Goal: Task Accomplishment & Management: Use online tool/utility

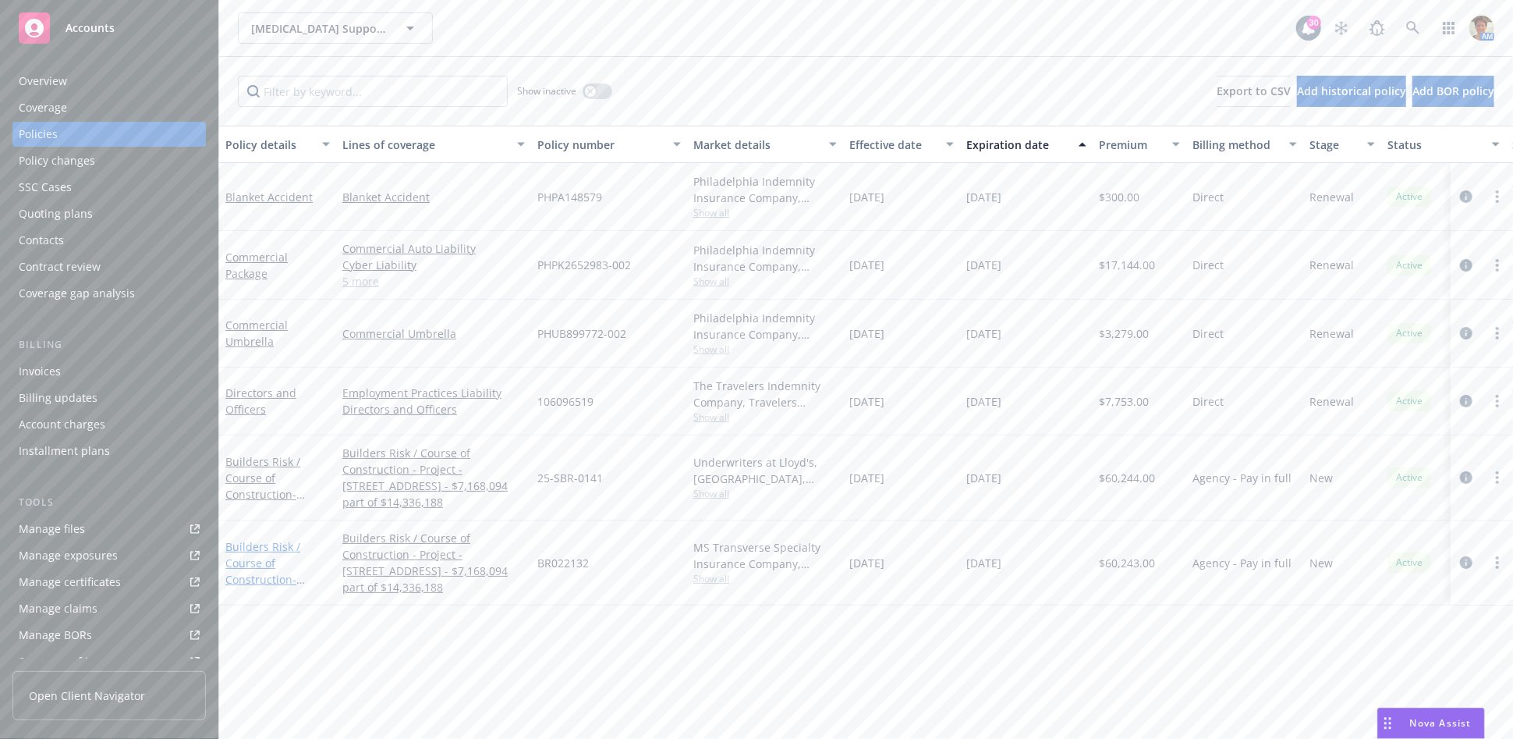
click at [254, 562] on link "Builders Risk / Course of Construction - Project - 3939 Mt Diablo Boulevard, La…" at bounding box center [275, 595] width 101 height 113
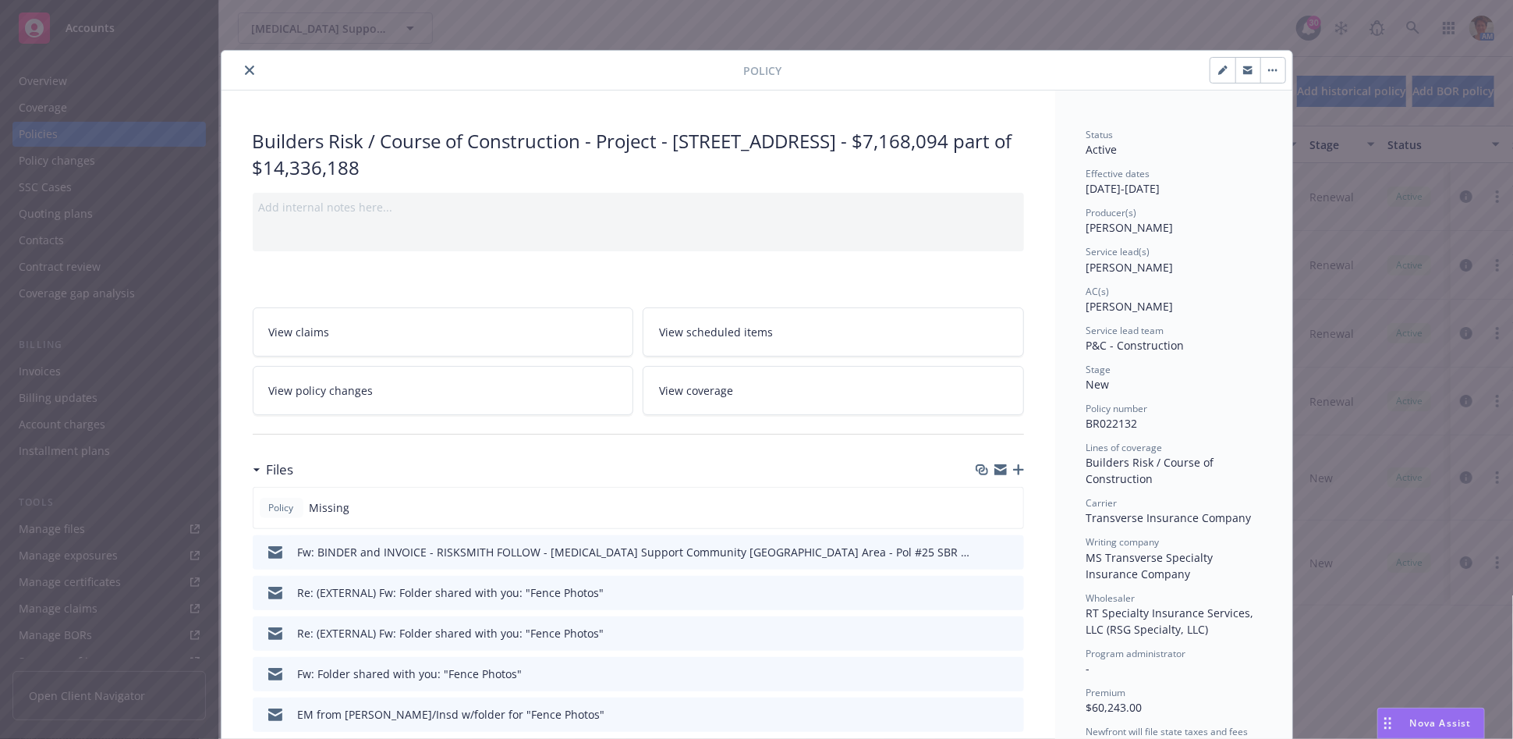
click at [1013, 470] on icon "button" at bounding box center [1018, 469] width 11 height 11
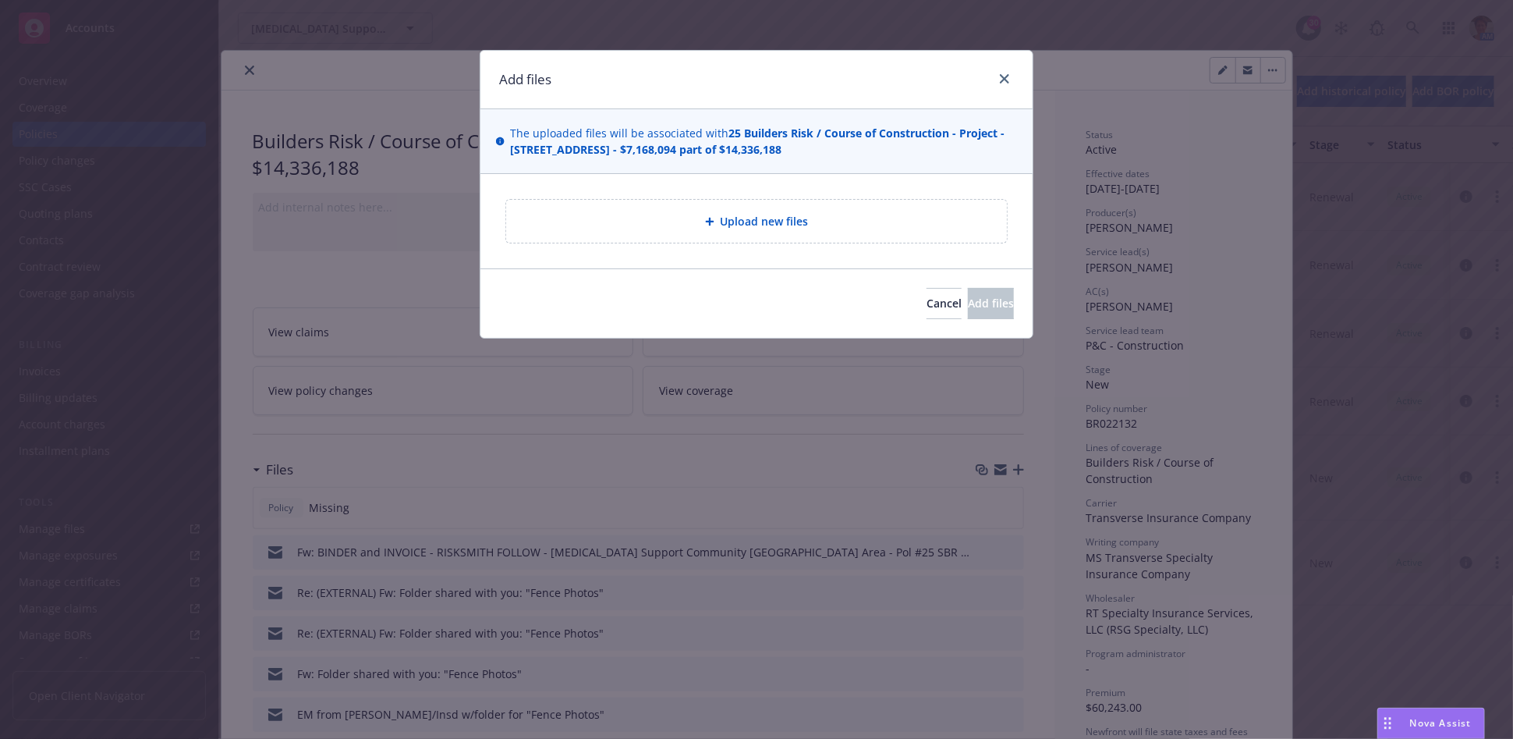
click at [734, 225] on span "Upload new files" at bounding box center [765, 221] width 88 height 16
type textarea "x"
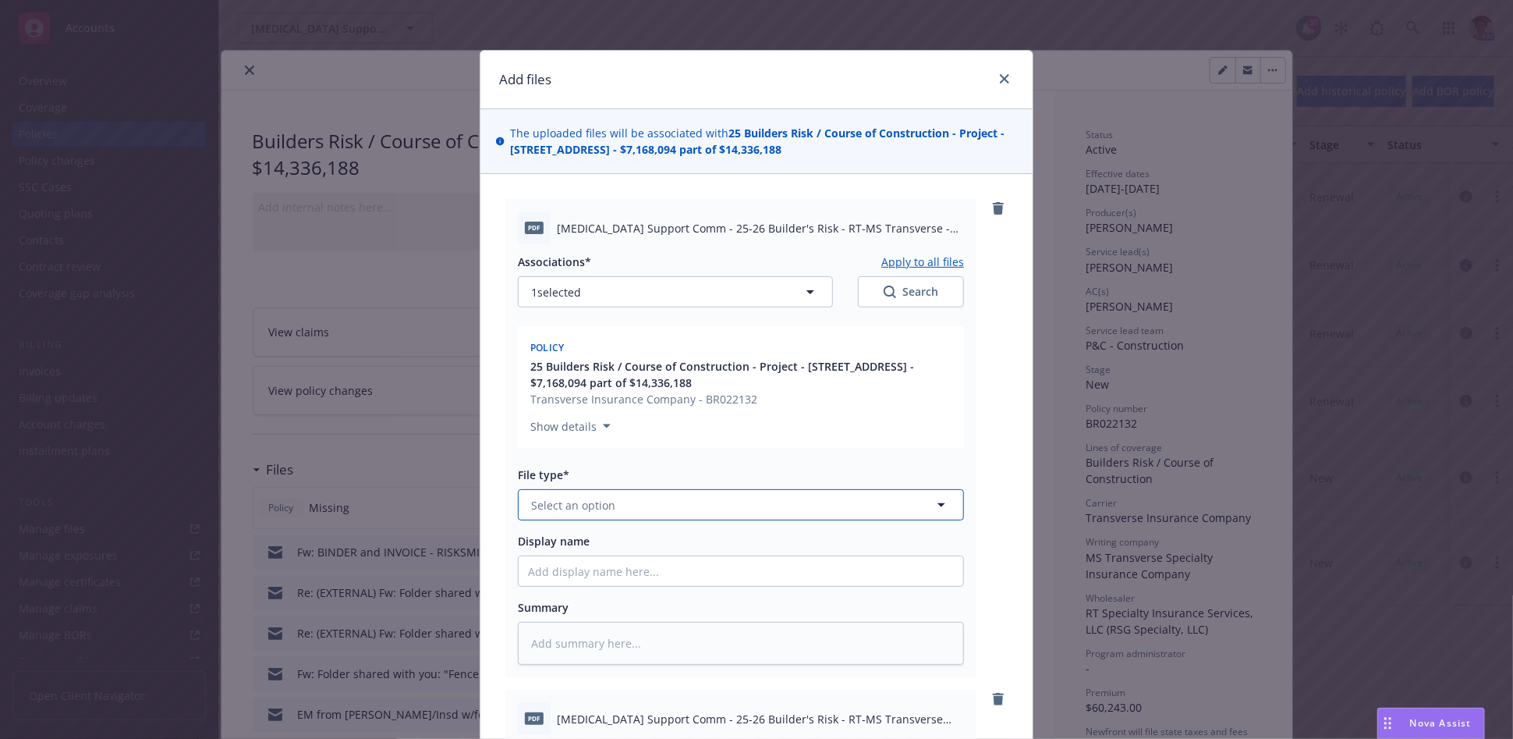
click at [640, 505] on button "Select an option" at bounding box center [741, 504] width 446 height 31
type input "Invoice"
click at [628, 593] on span "Invoice - Third Party" at bounding box center [588, 590] width 108 height 16
drag, startPoint x: 676, startPoint y: 229, endPoint x: 943, endPoint y: 259, distance: 268.4
click at [943, 259] on div "pdf Cancer Support Comm - 25-26 Builder's Risk - RT-MS Transverse - Invoice Eff…" at bounding box center [740, 438] width 471 height 478
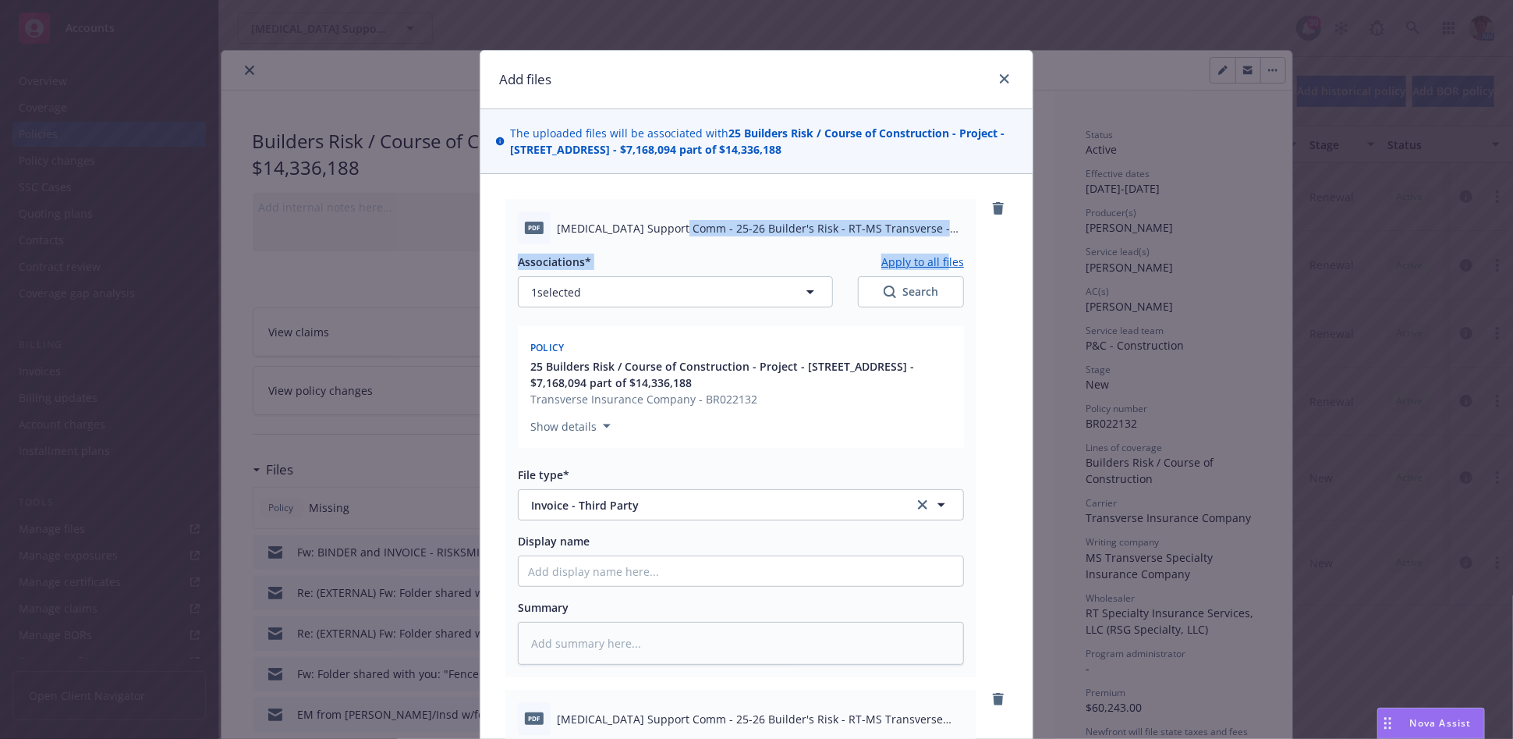
copy div "25-26 Builder's Risk - RT-MS Transverse - Invoice Eff 07-24-2025.pdf Associatio…"
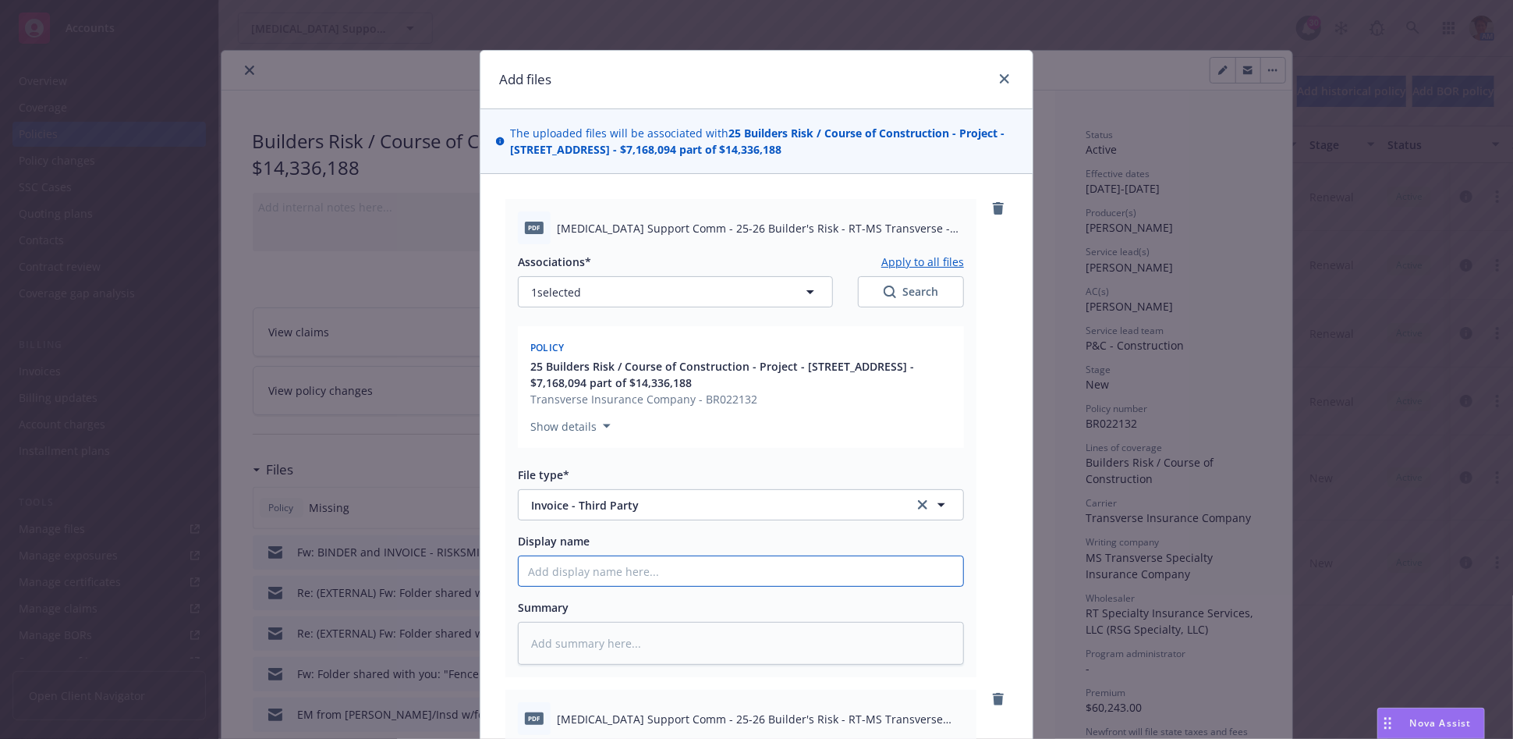
click at [630, 576] on input "Display name" at bounding box center [741, 571] width 445 height 30
paste input "25-26 Builder's Risk - RT-MS Transverse - Invoice Eff 07-24-2025.pdf Associatio…"
type textarea "x"
type input "25-26 Builder's Risk - RT-MS Transverse - Invoice Eff 07-24-2025.pdf Associatio…"
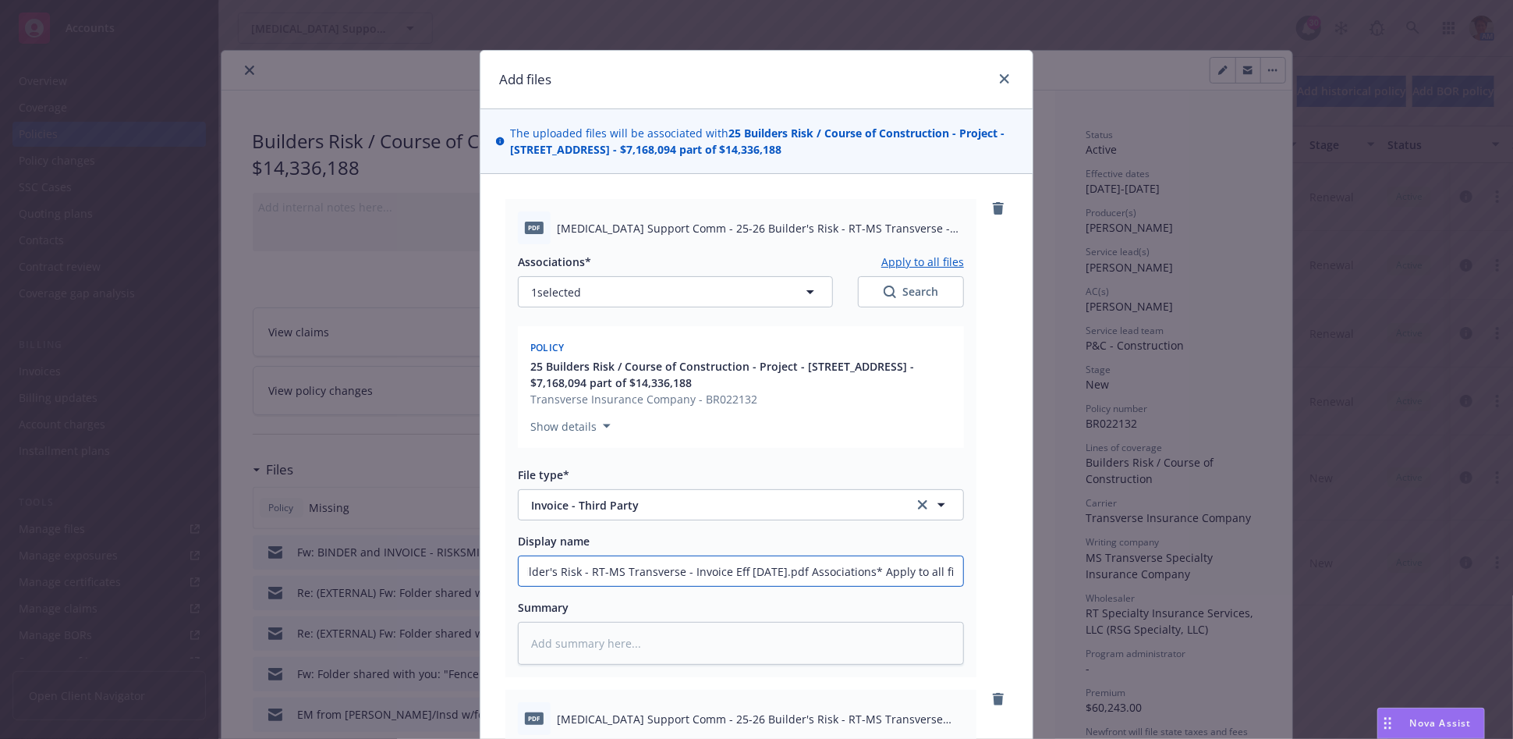
click at [886, 575] on input "25-26 Builder's Risk - RT-MS Transverse - Invoice Eff 07-24-2025.pdf Associatio…" at bounding box center [741, 571] width 445 height 30
type textarea "x"
type input "25-26 Builder's Risk - RT-MS Transverse - Invoice Eff 07-24-2025.pdf Associatio…"
type textarea "x"
type input "25-26 Builder's Risk - RT-MS Transverse - Invoice Eff 07-24-2025.pdf Associatio…"
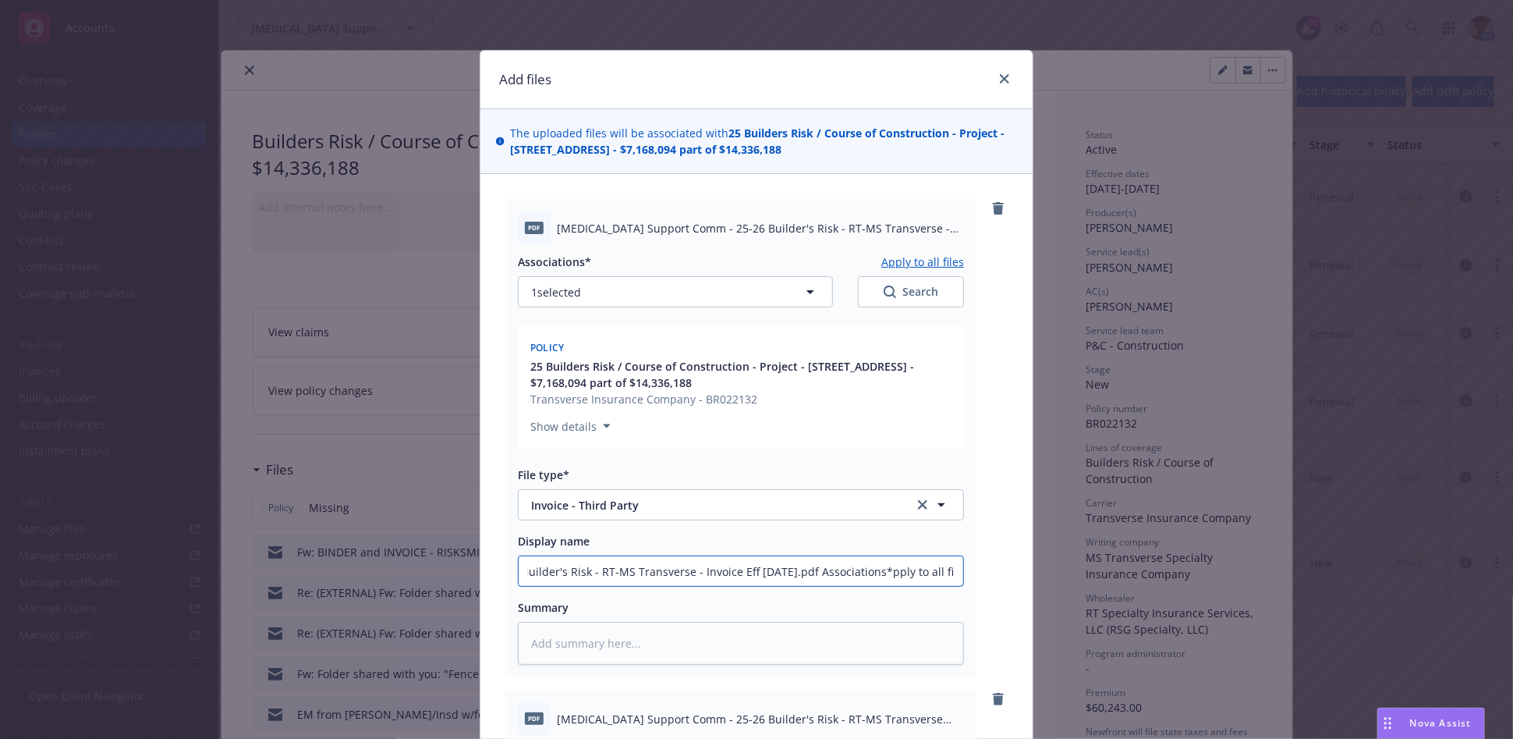
type textarea "x"
type input "25-26 Builder's Risk - RT-MS Transverse - Invoice Eff 07-24-2025.pdf Associatio…"
type textarea "x"
type input "25-26 Builder's Risk - RT-MS Transverse - Invoice Eff 07-24-2025.pdf Associatio…"
type textarea "x"
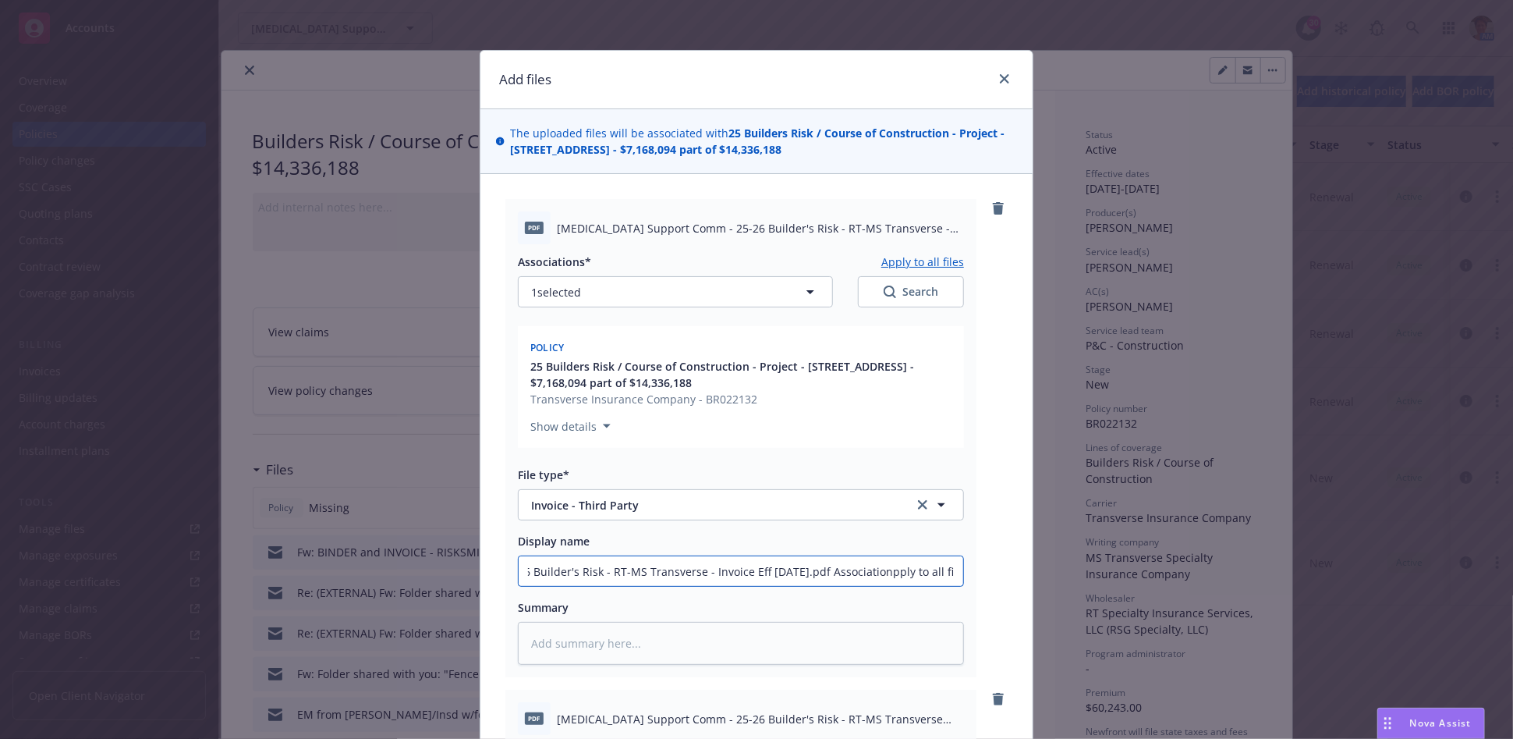
type input "25-26 Builder's Risk - RT-MS Transverse - Invoice Eff 07-24-2025.pdf Associatio…"
type textarea "x"
type input "25-26 Builder's Risk - RT-MS Transverse - Invoice Eff 07-24-2025.pdf Associatip…"
type textarea "x"
type input "25-26 Builder's Risk - RT-MS Transverse - Invoice Eff 07-24-2025.pdf Associatpp…"
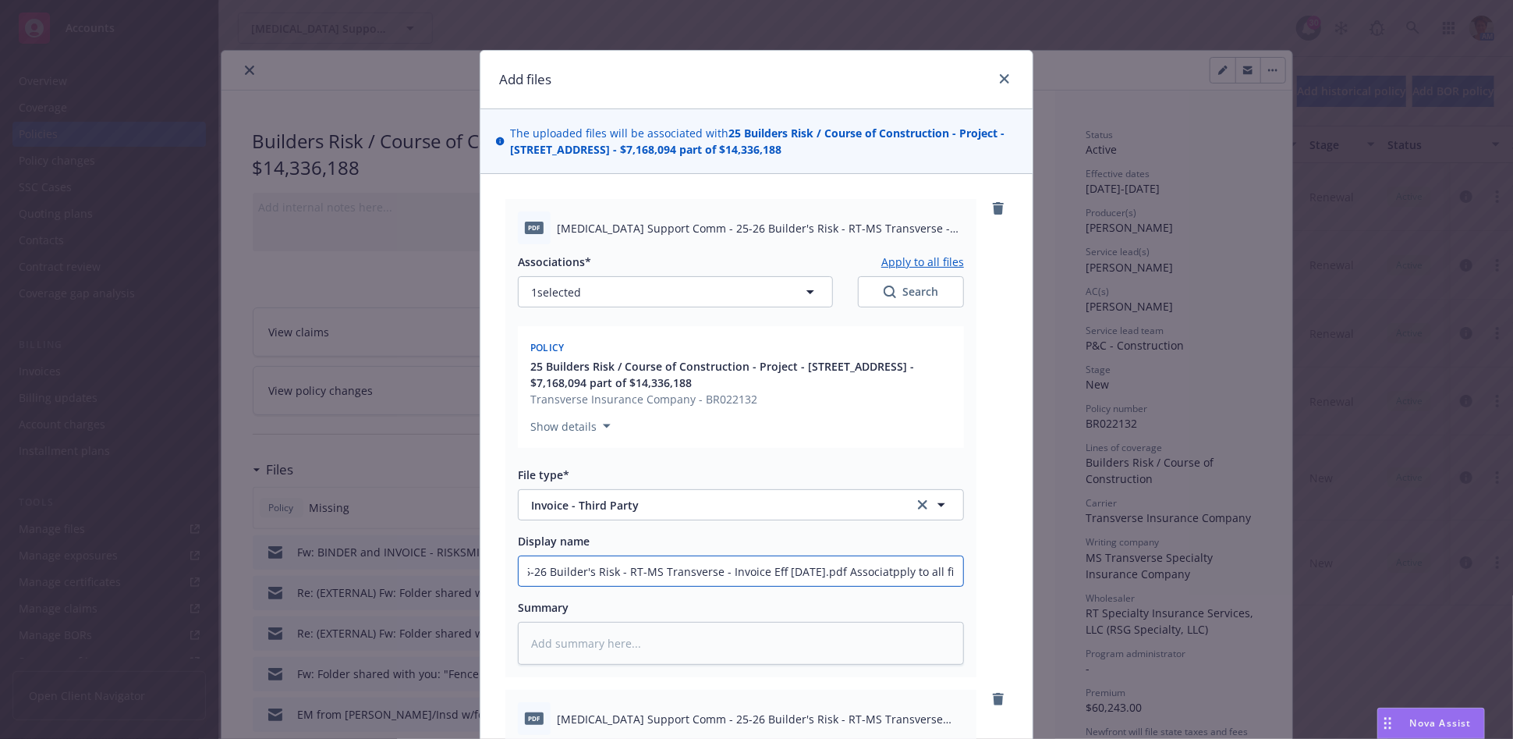
type textarea "x"
type input "25-26 Builder's Risk - RT-MS Transverse - Invoice Eff 07-24-2025.pdf Associappl…"
type textarea "x"
type input "25-26 Builder's Risk - RT-MS Transverse - Invoice Eff 07-24-2025.pdf Associpply…"
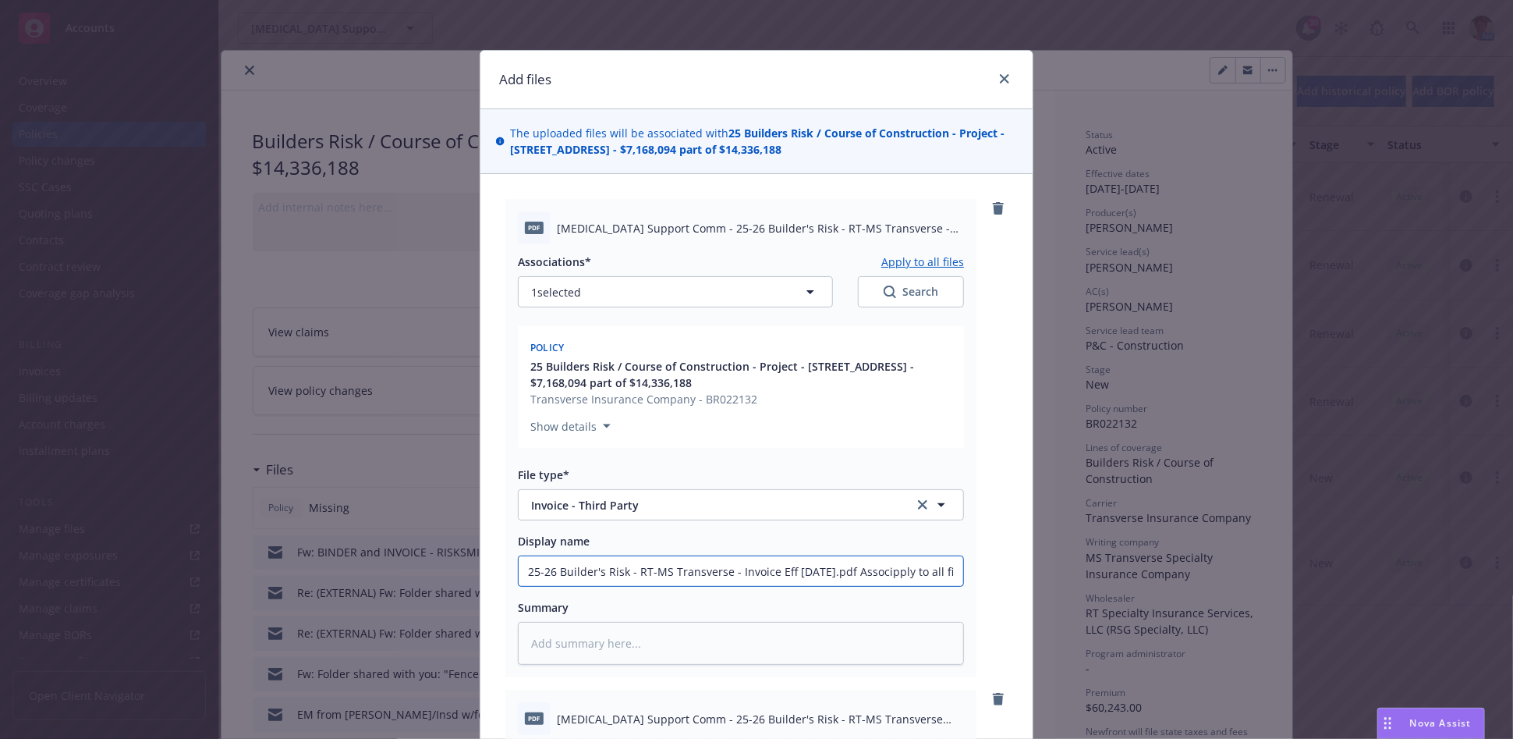
type textarea "x"
type input "25-26 Builder's Risk - RT-MS Transverse - Invoice Eff 07-24-2025.pdf Assocpply …"
type textarea "x"
type input "25-26 Builder's Risk - RT-MS Transverse - Invoice Eff 07-24-2025.pdf Assopply t…"
type textarea "x"
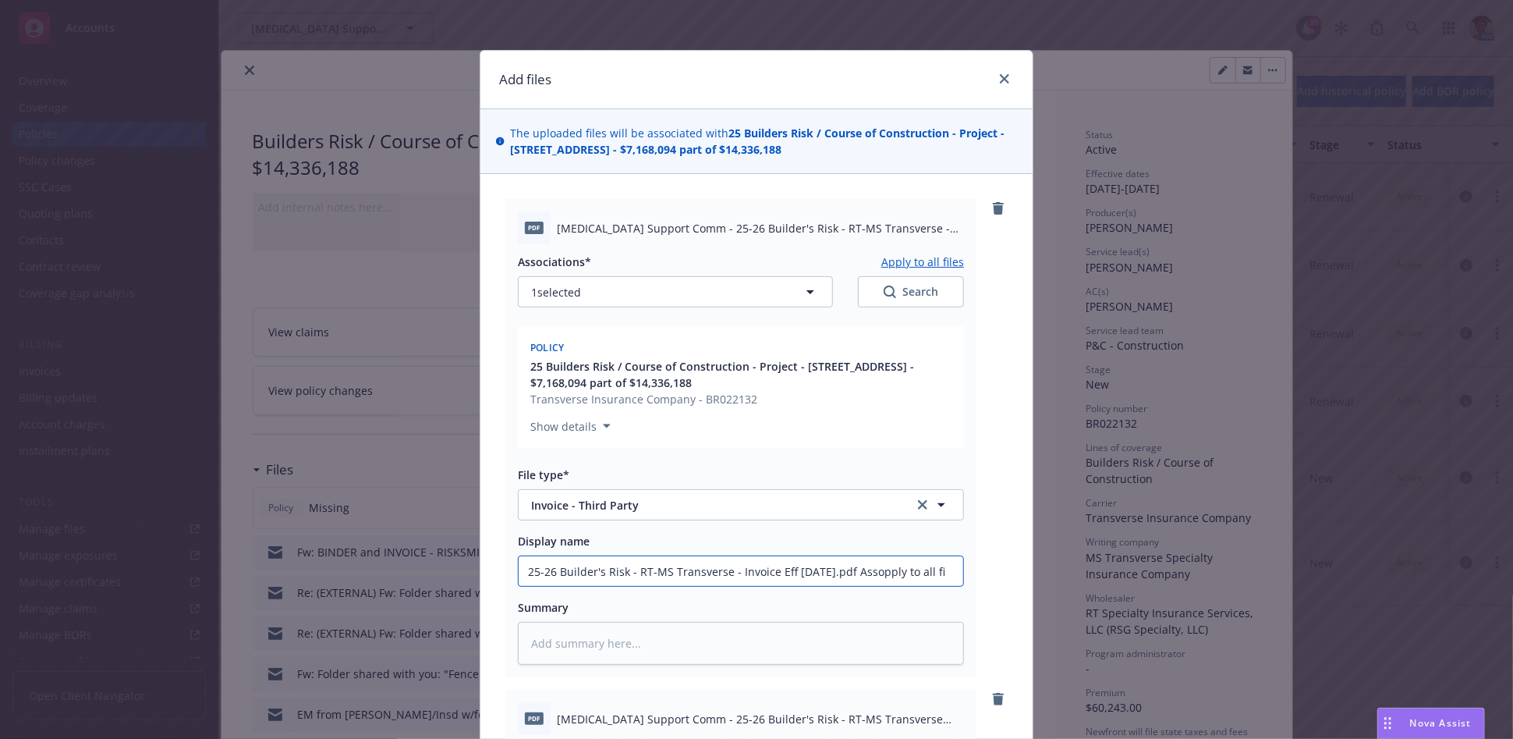
type input "25-26 Builder's Risk - RT-MS Transverse - Invoice Eff 07-24-2025.pdf Asspply to…"
type textarea "x"
type input "25-26 Builder's Risk - RT-MS Transverse - Invoice Eff 07-24-2025.pdf Aspply to …"
type textarea "x"
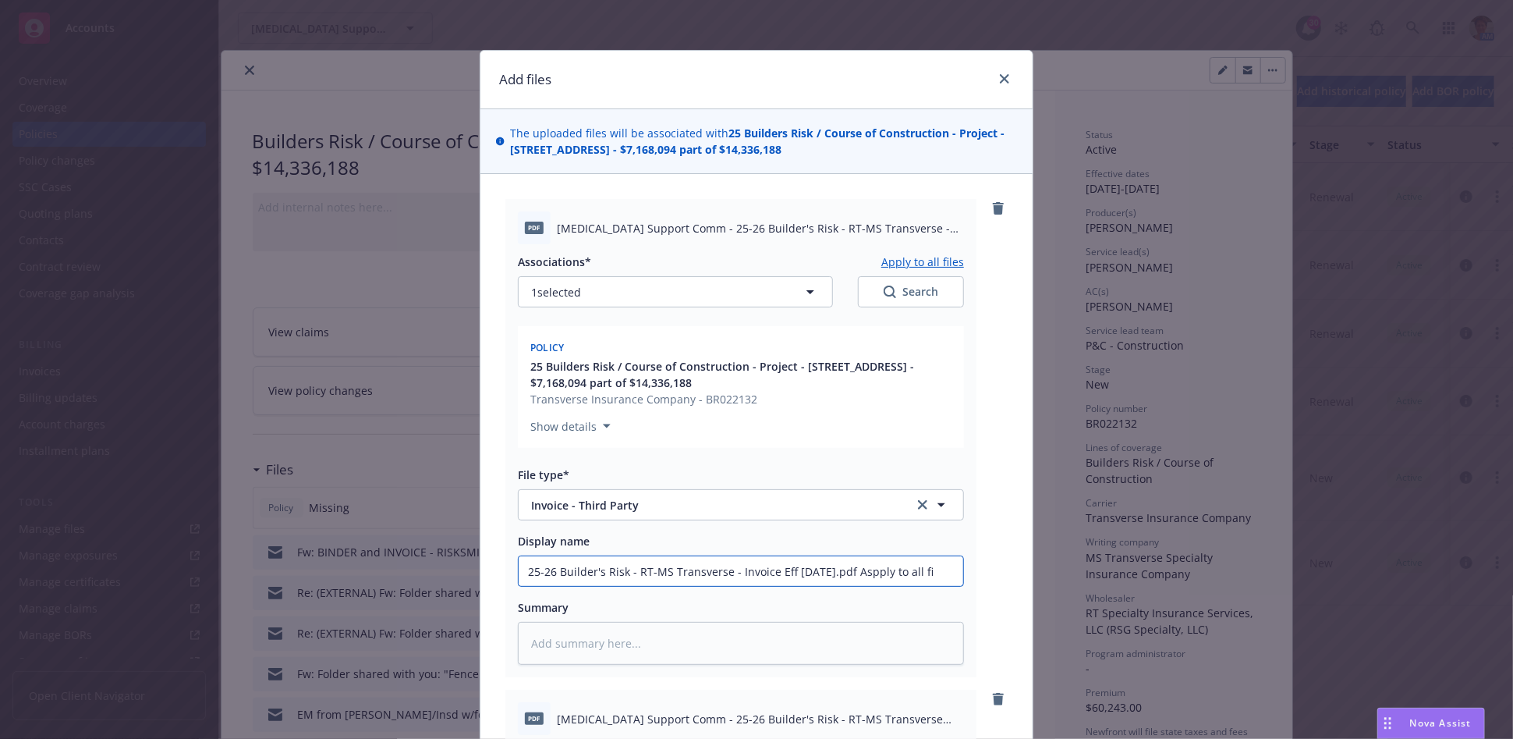
type input "25-26 Builder's Risk - RT-MS Transverse - Invoice Eff 07-24-2025.pdf Apply to a…"
type textarea "x"
type input "25-26 Builder's Risk - RT-MS Transverse - Invoice Eff 07-24-2025.pdf pply to al…"
type textarea "x"
type input "25-26 Builder's Risk - RT-MS Transverse - Invoice Eff 07-24-2025.pdfpply to all…"
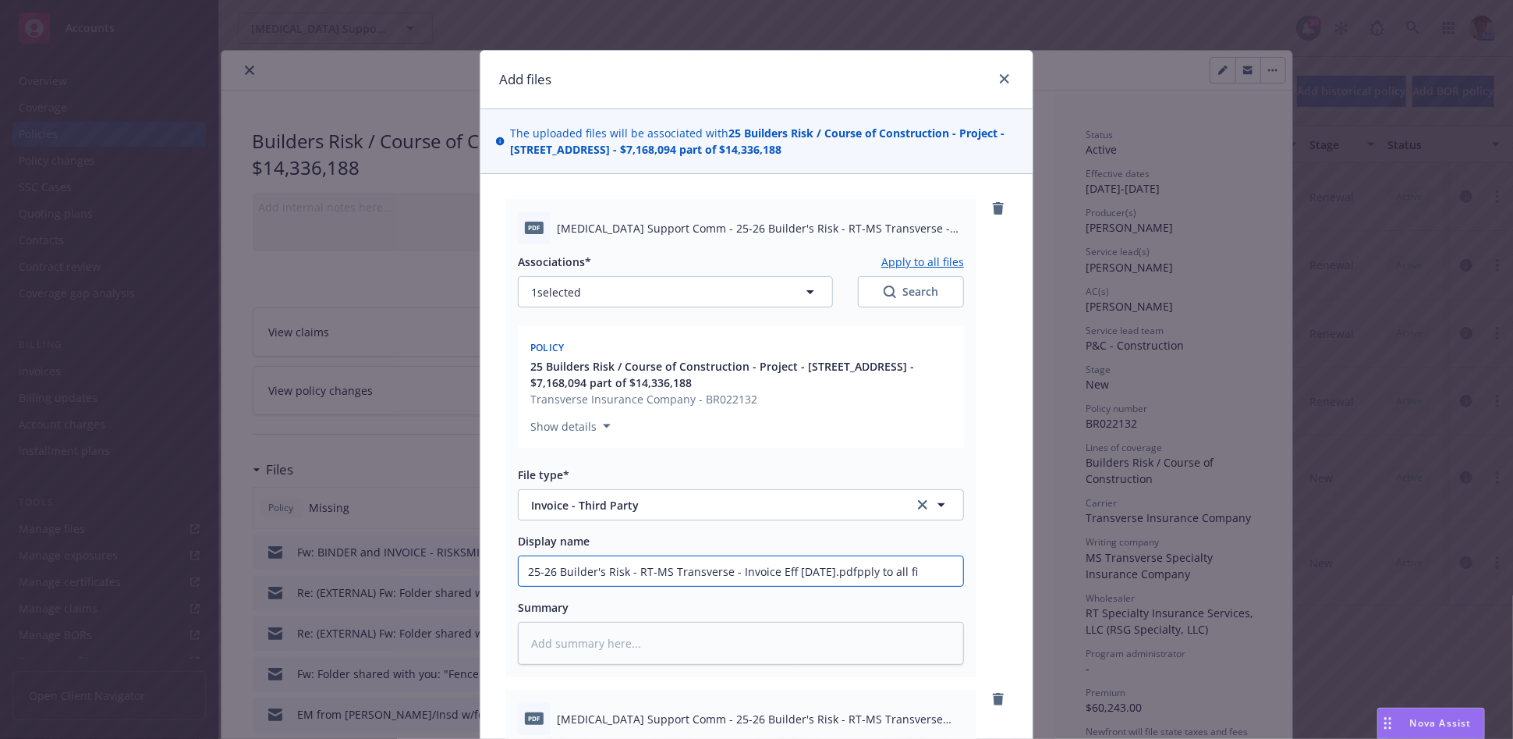
type textarea "x"
type input "25-26 Builder's Risk - RT-MS Transverse - Invoice Eff 07-24-2025.pdpply to all …"
type textarea "x"
type input "25-26 Builder's Risk - RT-MS Transverse - Invoice Eff 07-24-2025.ppply to all fi"
type textarea "x"
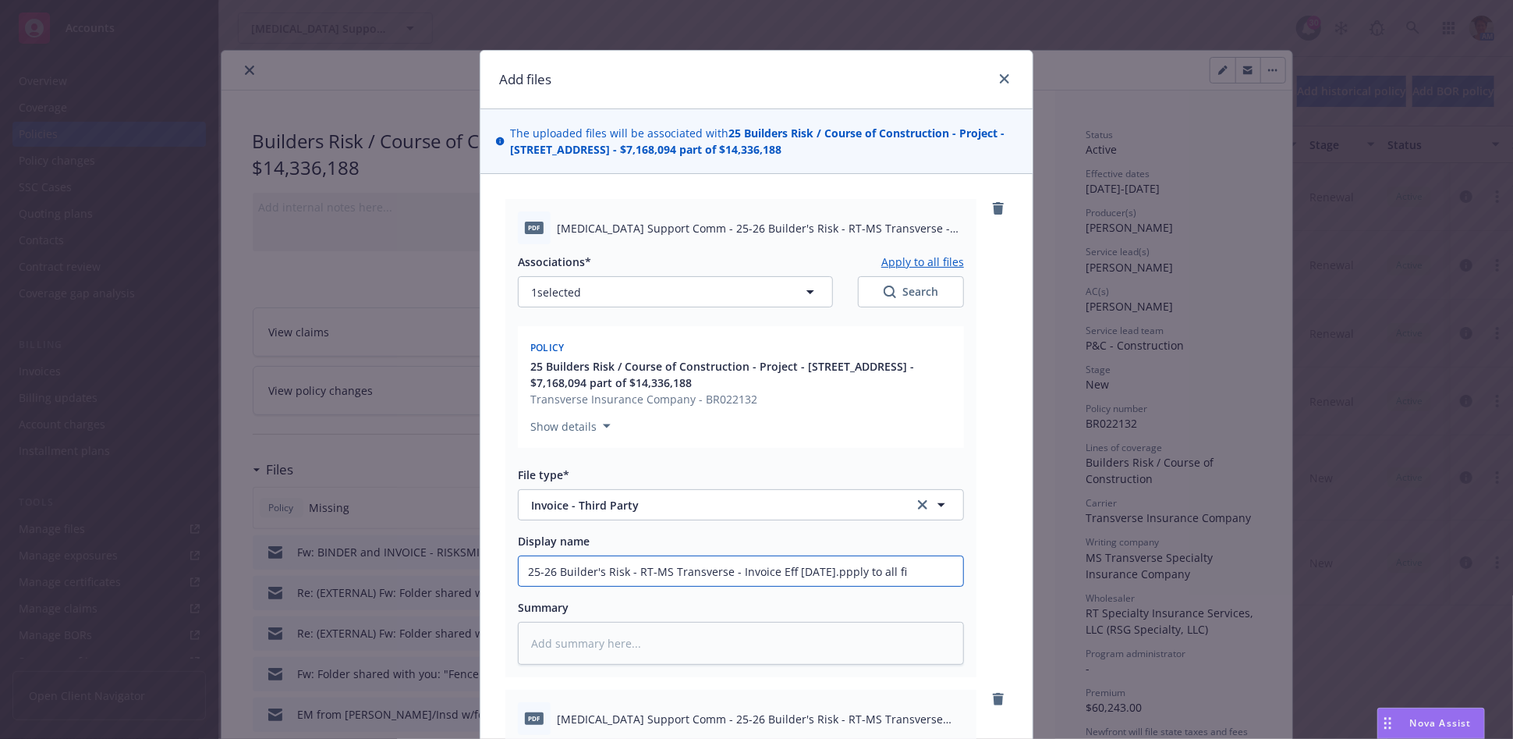
type input "25-26 Builder's Risk - RT-MS Transverse - Invoice Eff 07-24-2025.pply to all fi"
type textarea "x"
type input "25-26 Builder's Risk - RT-MS Transverse - Invoice Eff 07-24-2025pply to all fi"
type textarea "x"
type input "25-26 Builder's Risk - RT-MS Transverse - Invoice Eff 07-24-2025ply to all fi"
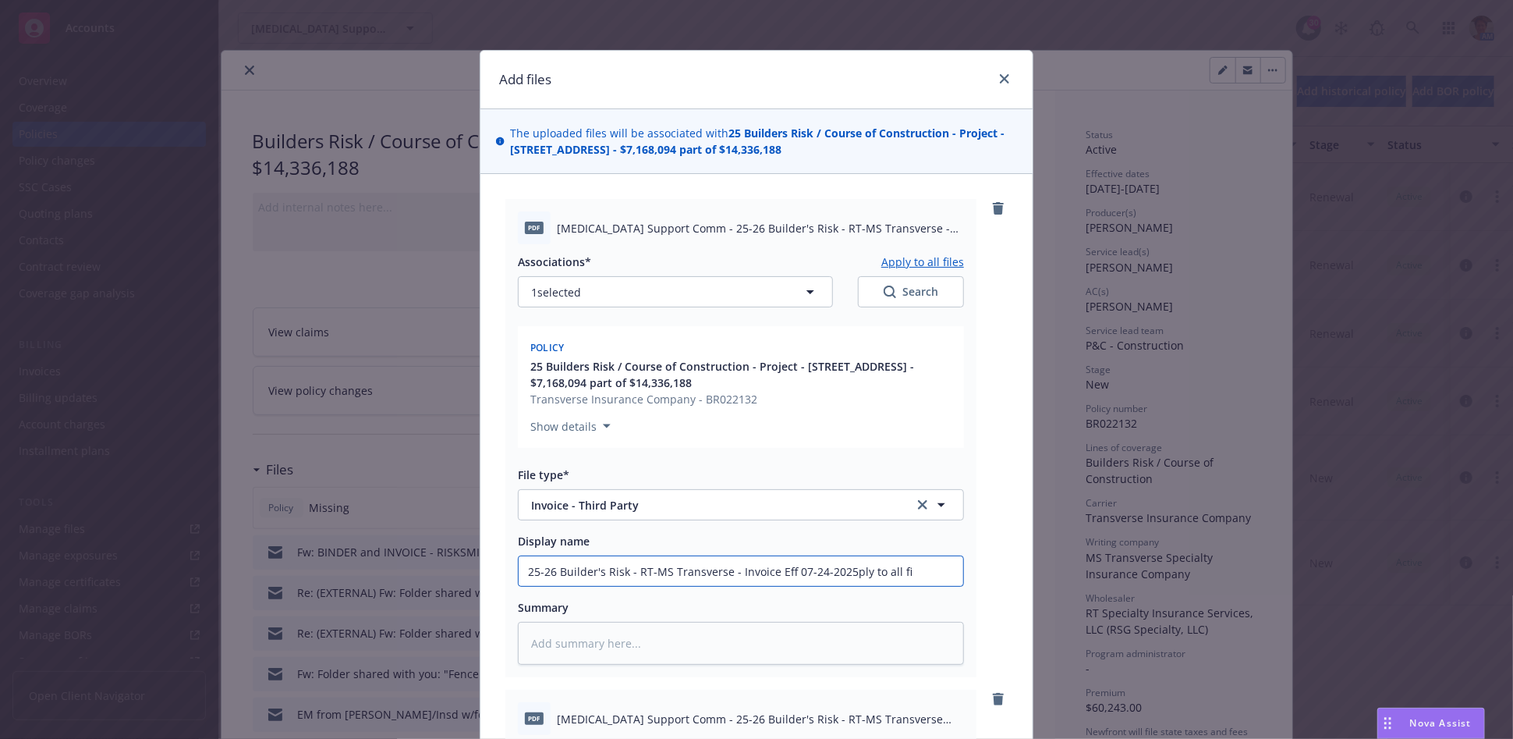
type textarea "x"
type input "25-26 Builder's Risk - RT-MS Transverse - Invoice Eff 07-24-2025ly to all fi"
type textarea "x"
type input "25-26 Builder's Risk - RT-MS Transverse - Invoice Eff 07-24-2025y to all fi"
type textarea "x"
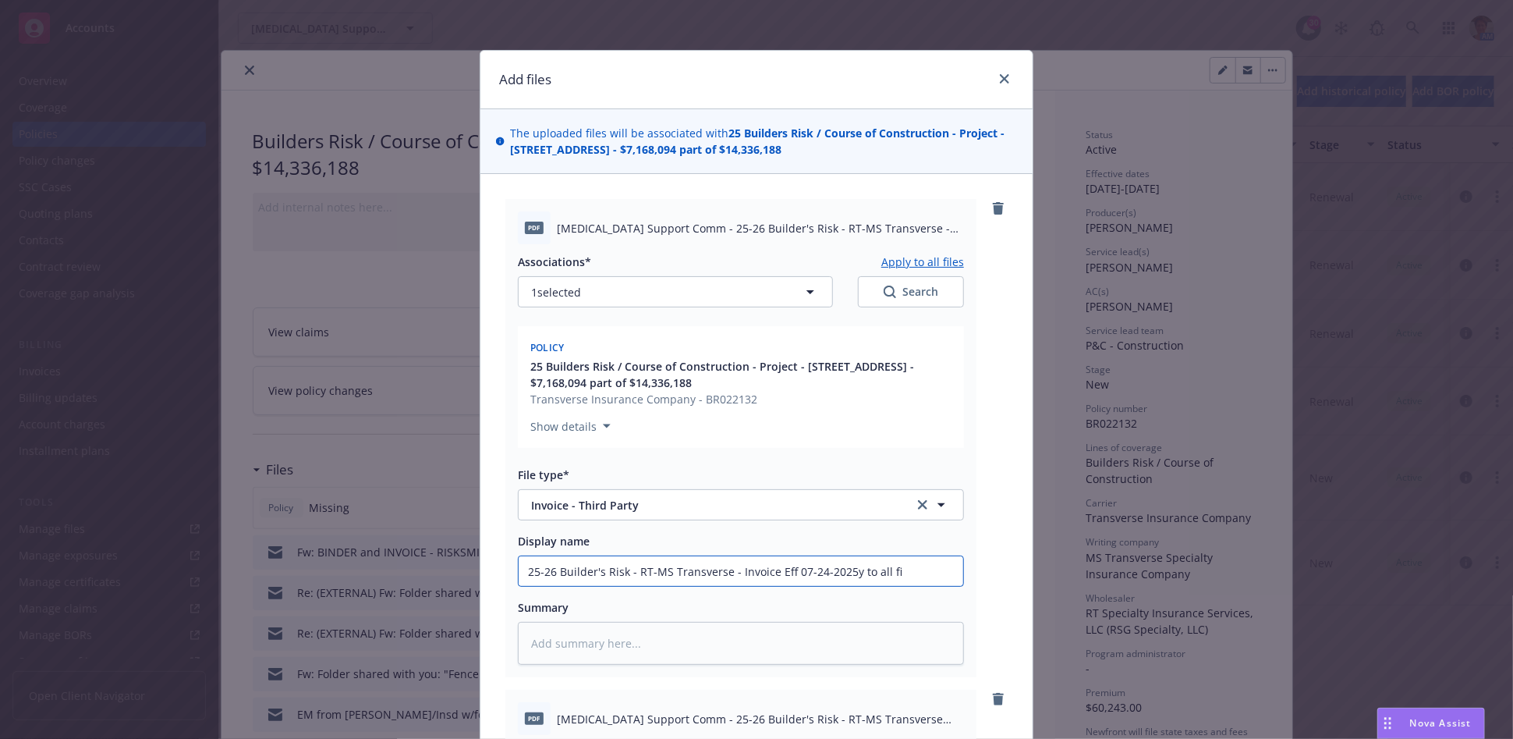
type input "25-26 Builder's Risk - RT-MS Transverse - Invoice Eff 07-24-2025 to all fi"
type textarea "x"
type input "25-26 Builder's Risk - RT-MS Transverse - Invoice Eff 07-24-2025to all fi"
type textarea "x"
type input "25-26 Builder's Risk - RT-MS Transverse - Invoice Eff 07-24-2025o all fi"
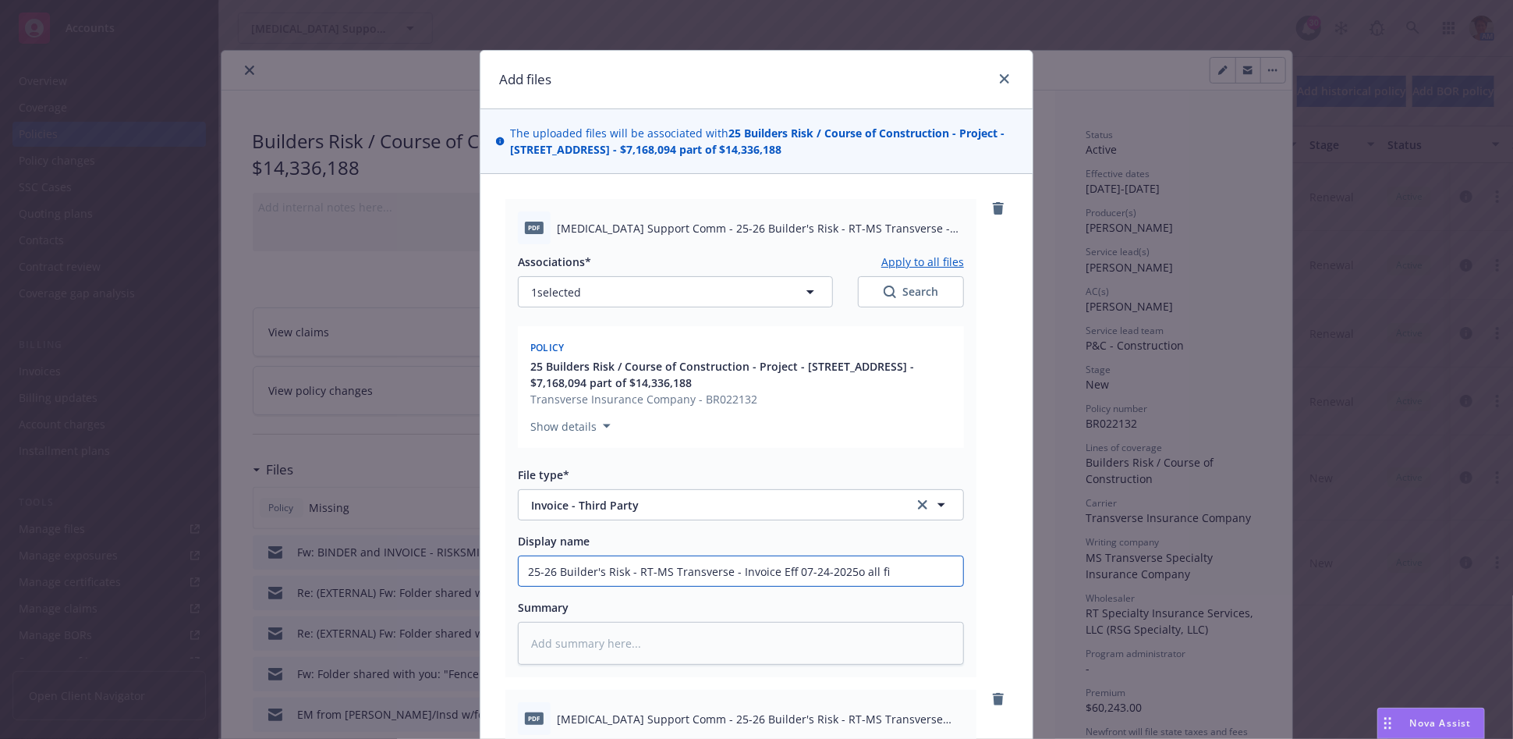
type textarea "x"
type input "25-26 Builder's Risk - RT-MS Transverse - Invoice Eff 07-24-2025 all fi"
type textarea "x"
type input "25-26 Builder's Risk - RT-MS Transverse - Invoice Eff 07-24-2025all fi"
type textarea "x"
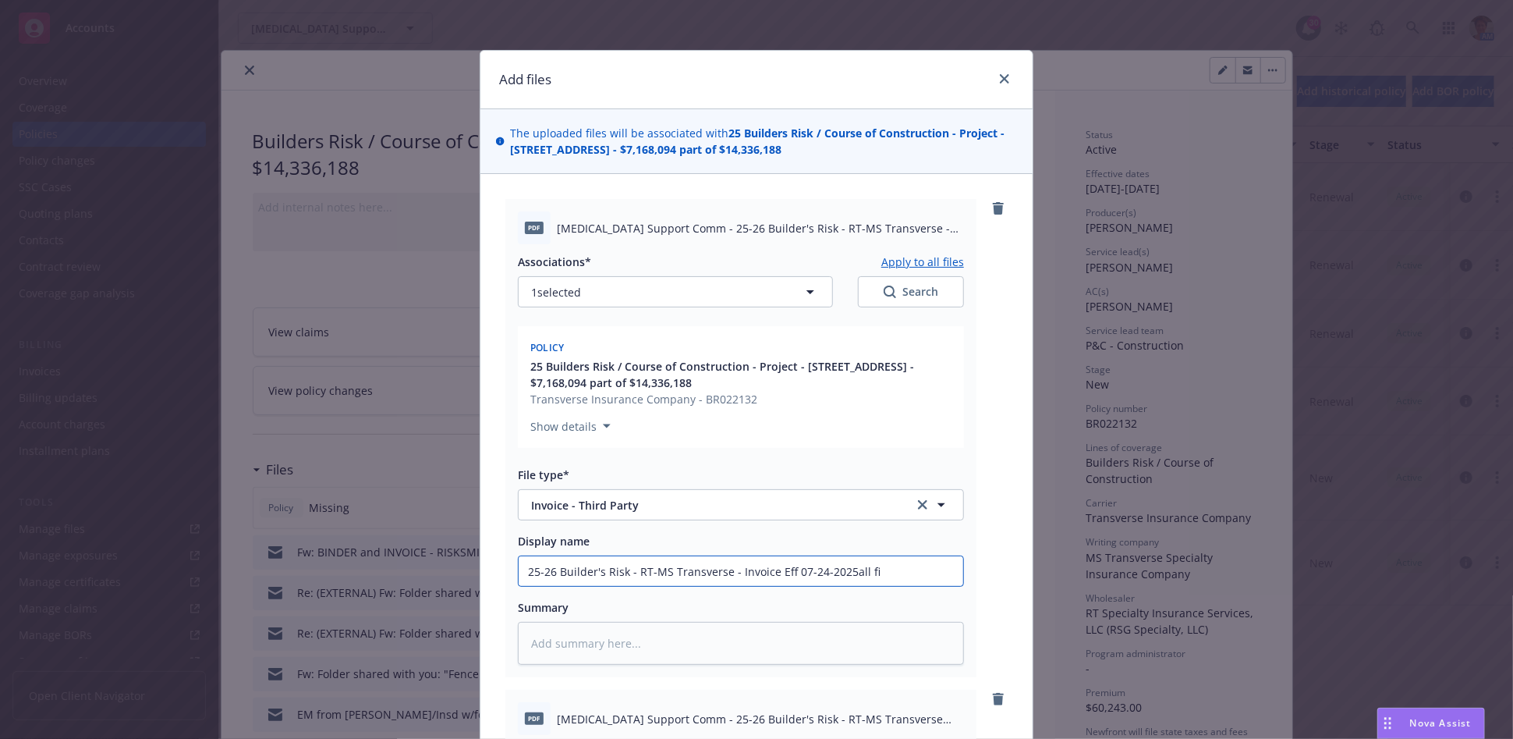
type input "25-26 Builder's Risk - RT-MS Transverse - Invoice Eff 07-24-2025ll fi"
type textarea "x"
type input "25-26 Builder's Risk - RT-MS Transverse - Invoice Eff 07-24-2025l fi"
type textarea "x"
type input "25-26 Builder's Risk - RT-MS Transverse - Invoice Eff 07-24-2025 fi"
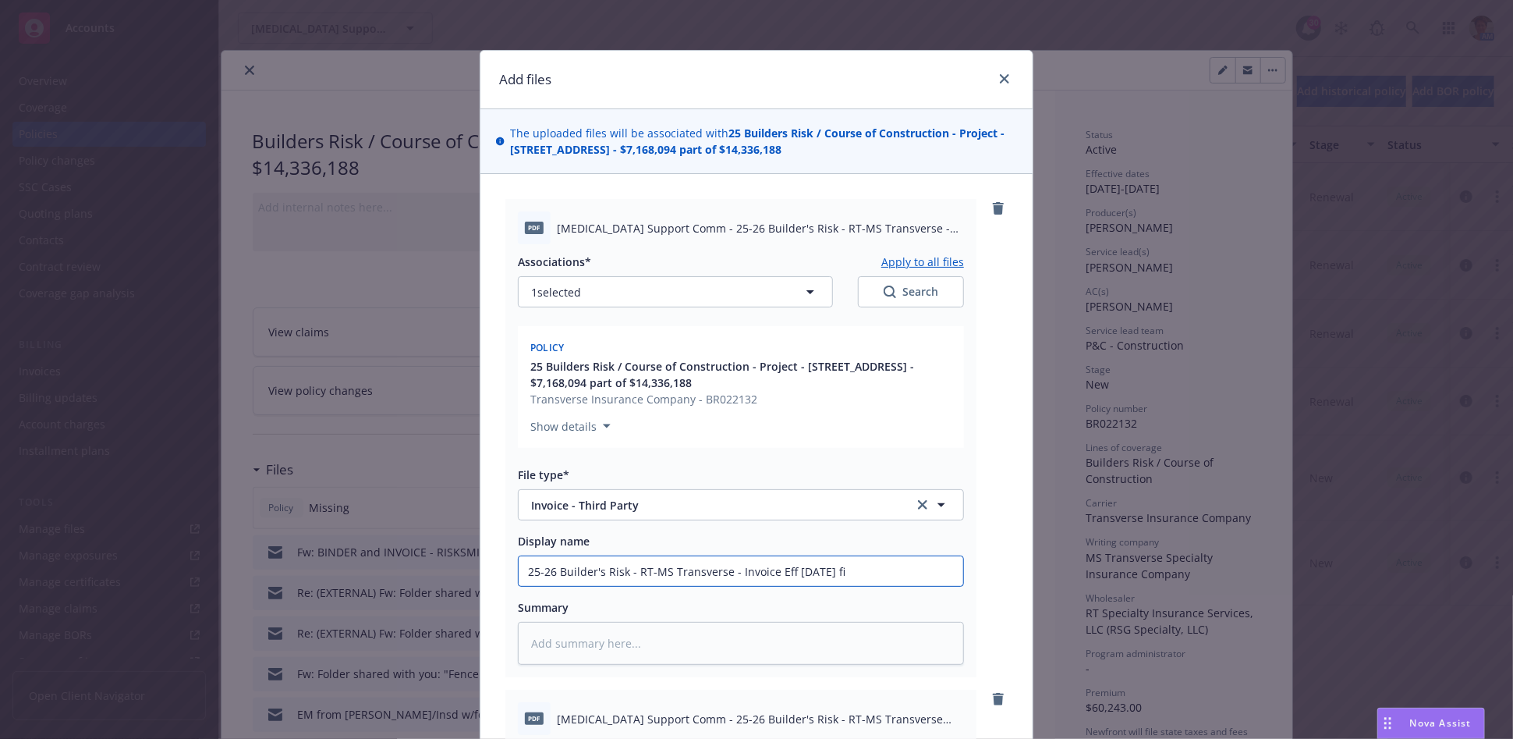
type textarea "x"
type input "25-26 Builder's Risk - RT-MS Transverse - Invoice Eff 07-24-2025fi"
type textarea "x"
type input "25-26 Builder's Risk - RT-MS Transverse - Invoice Eff 07-24-2025i"
type textarea "x"
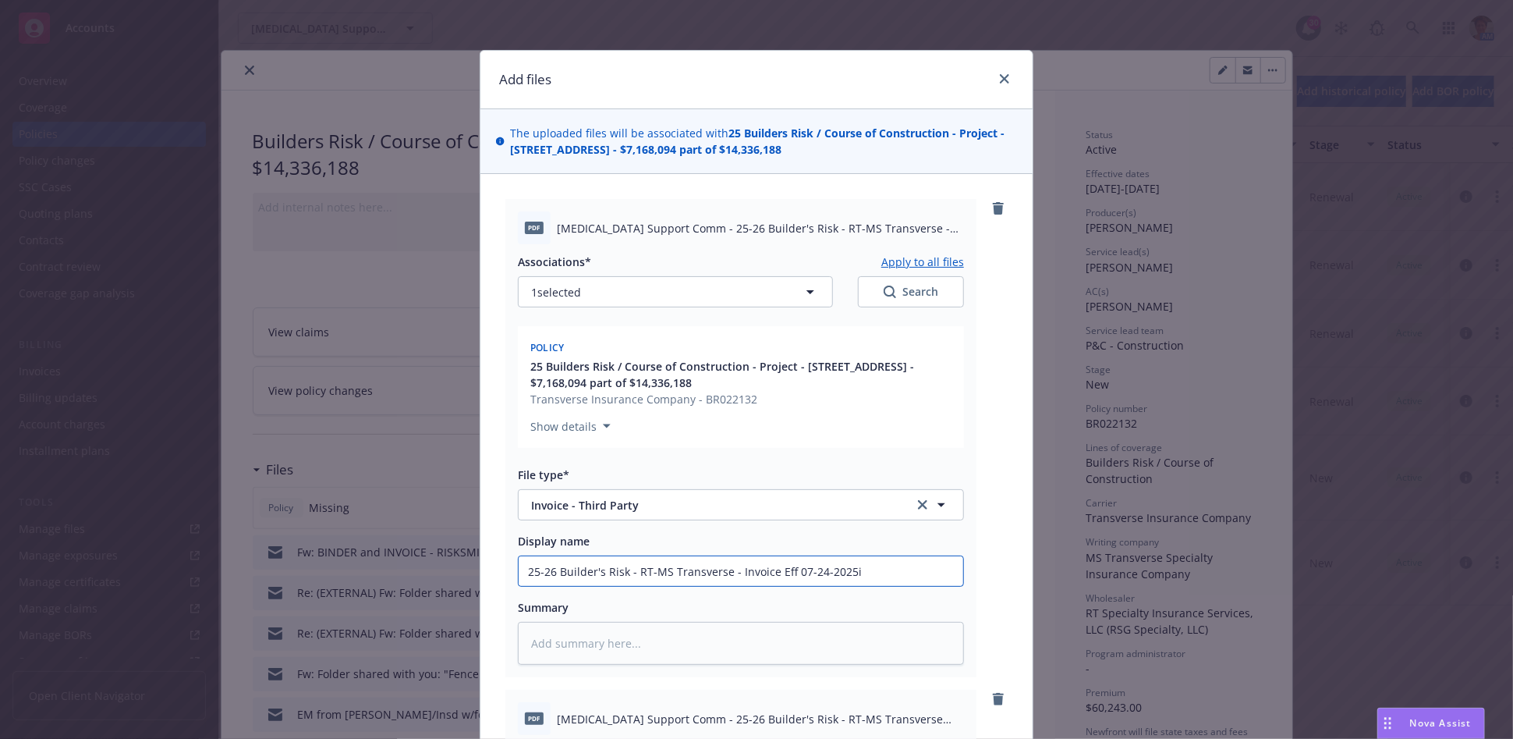
type input "25-26 Builder's Risk - RT-MS Transverse - Invoice Eff 07-24-2025"
type textarea "x"
type input "325-26 Builder's Risk - RT-MS Transverse - Invoice Eff 07-24-2025"
type textarea "x"
type input "3925-26 Builder's Risk - RT-MS Transverse - Invoice Eff 07-24-2025"
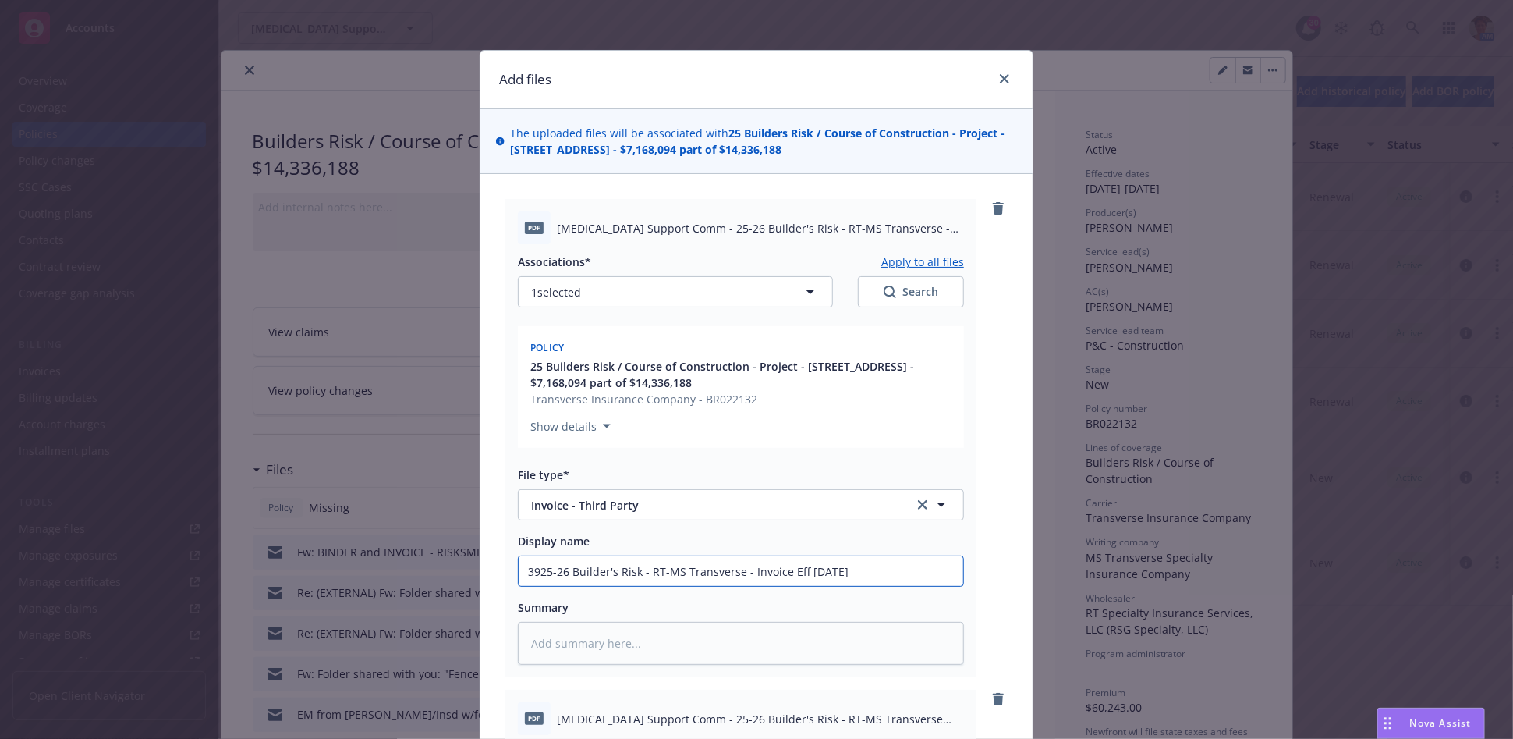
type textarea "x"
type input "39325-26 Builder's Risk - RT-MS Transverse - Invoice Eff 07-24-2025"
type textarea "x"
type input "393925-26 Builder's Risk - RT-MS Transverse - Invoice Eff 07-24-2025"
type textarea "x"
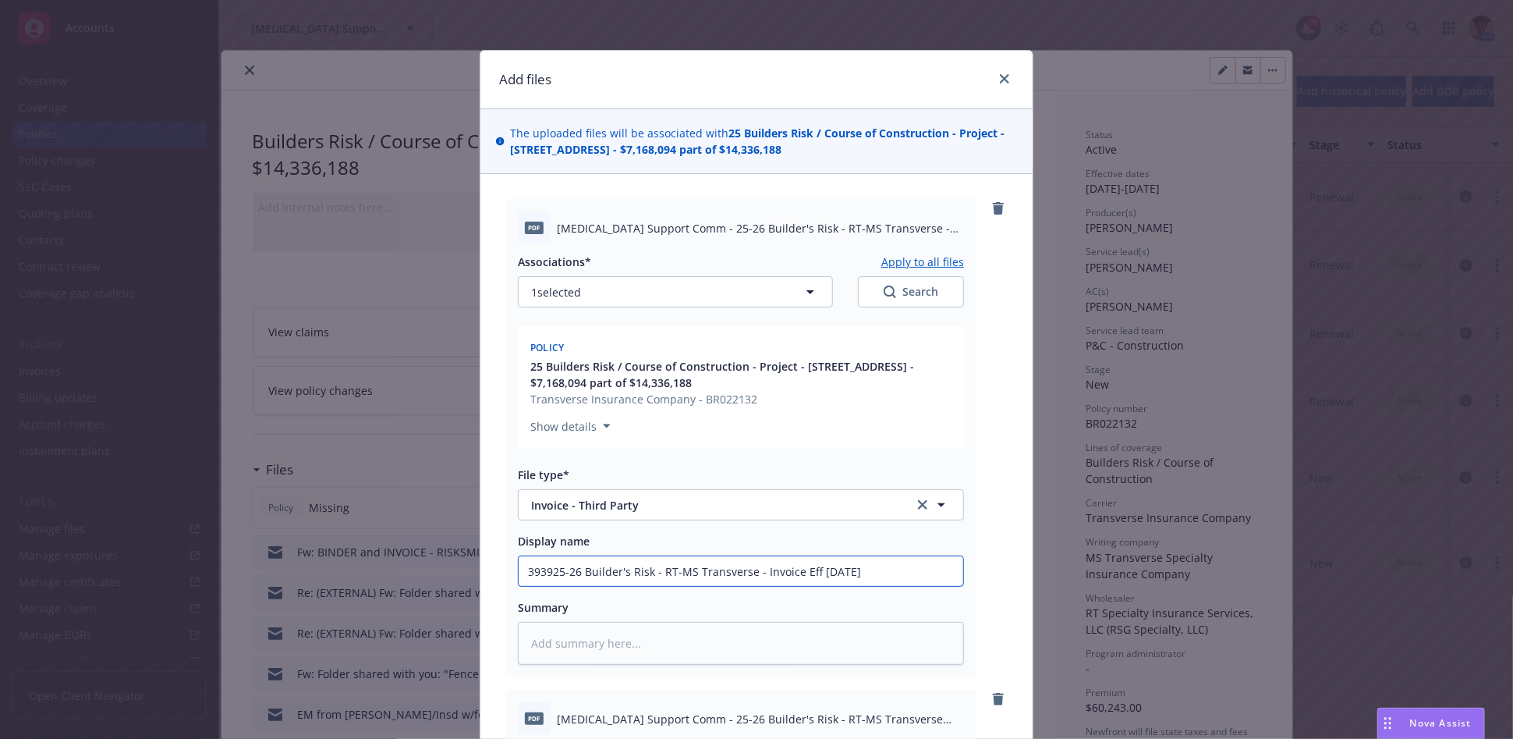
type input "3939 25-26 Builder's Risk - RT-MS Transverse - Invoice Eff 07-24-2025"
type textarea "x"
type input "3939 M25-26 Builder's Risk - RT-MS Transverse - Invoice Eff 07-24-2025"
type textarea "x"
type input "3939 Mt25-26 Builder's Risk - RT-MS Transverse - Invoice Eff 07-24-2025"
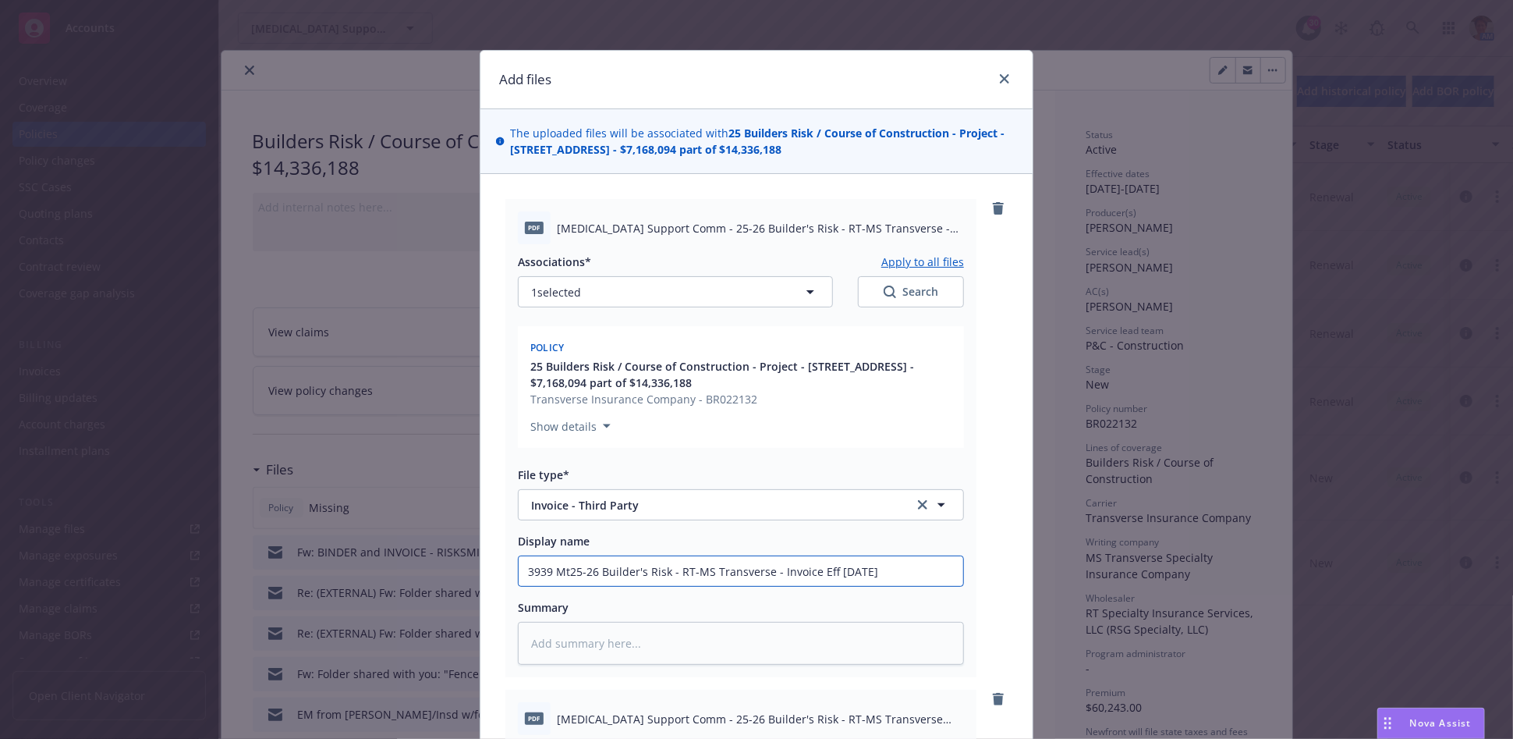
type textarea "x"
type input "3939 Mt.25-26 Builder's Risk - RT-MS Transverse - Invoice Eff 07-24-2025"
type textarea "x"
type input "3939 Mt. 25-26 Builder's Risk - RT-MS Transverse - Invoice Eff 07-24-2025"
type textarea "x"
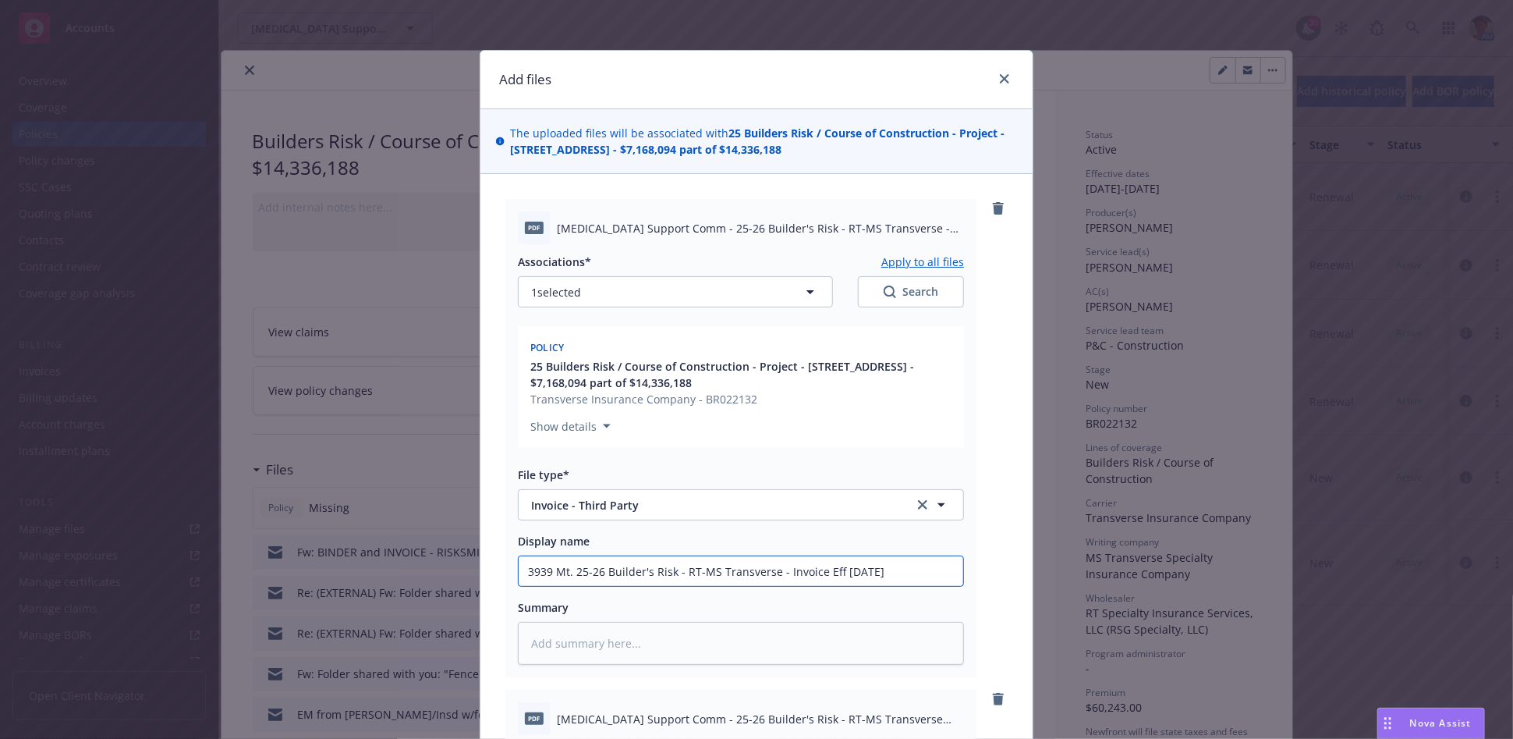
type input "3939 Mt. D25-26 Builder's Risk - RT-MS Transverse - Invoice Eff 07-24-2025"
type textarea "x"
type input "3939 Mt. Di25-26 Builder's Risk - RT-MS Transverse - Invoice Eff 07-24-2025"
type textarea "x"
type input "3939 Mt. Dia25-26 Builder's Risk - RT-MS Transverse - Invoice Eff 07-24-2025"
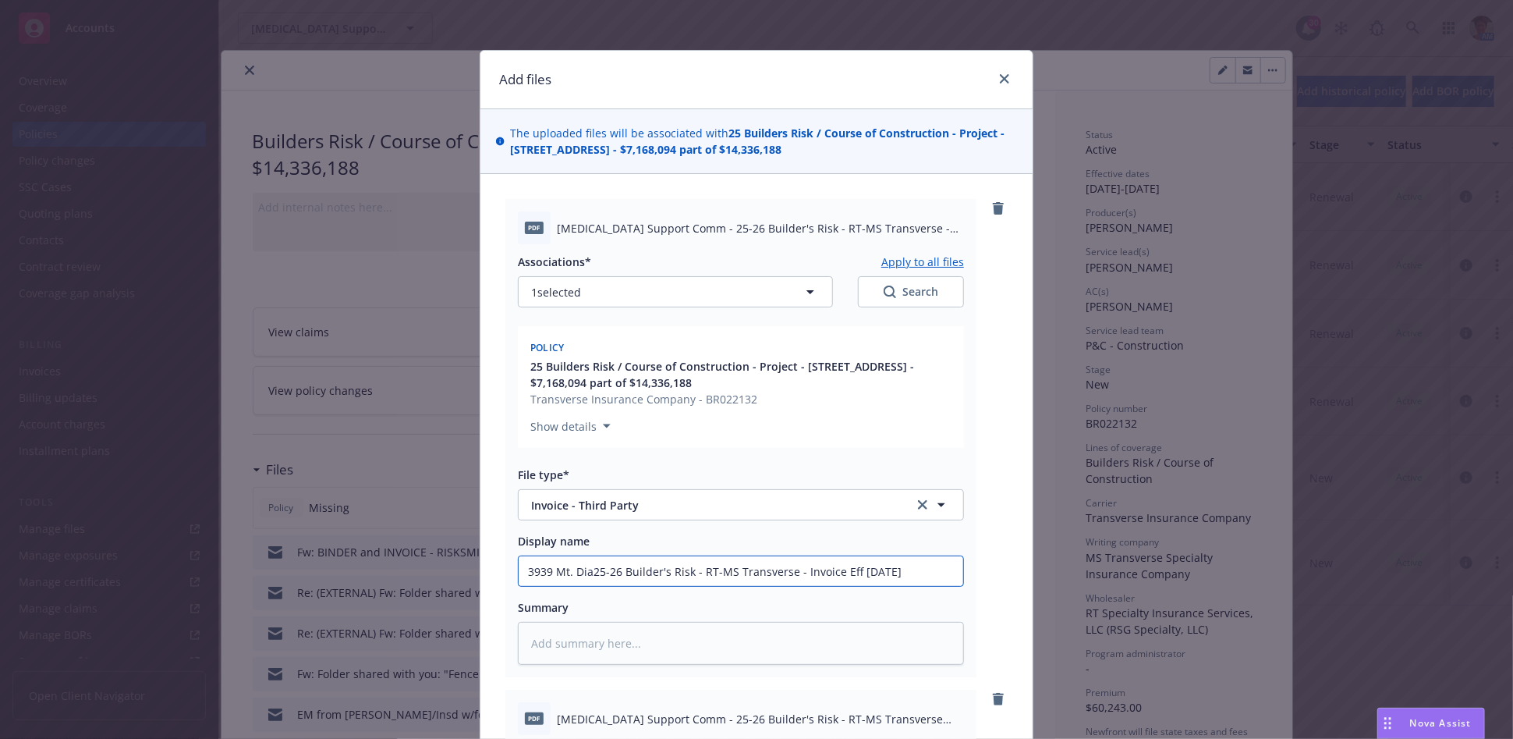
type textarea "x"
type input "3939 Mt. Diab25-26 Builder's Risk - RT-MS Transverse - Invoice Eff 07-24-2025"
type textarea "x"
type input "3939 Mt. Diabl25-26 Builder's Risk - RT-MS Transverse - Invoice Eff 07-24-2025"
type textarea "x"
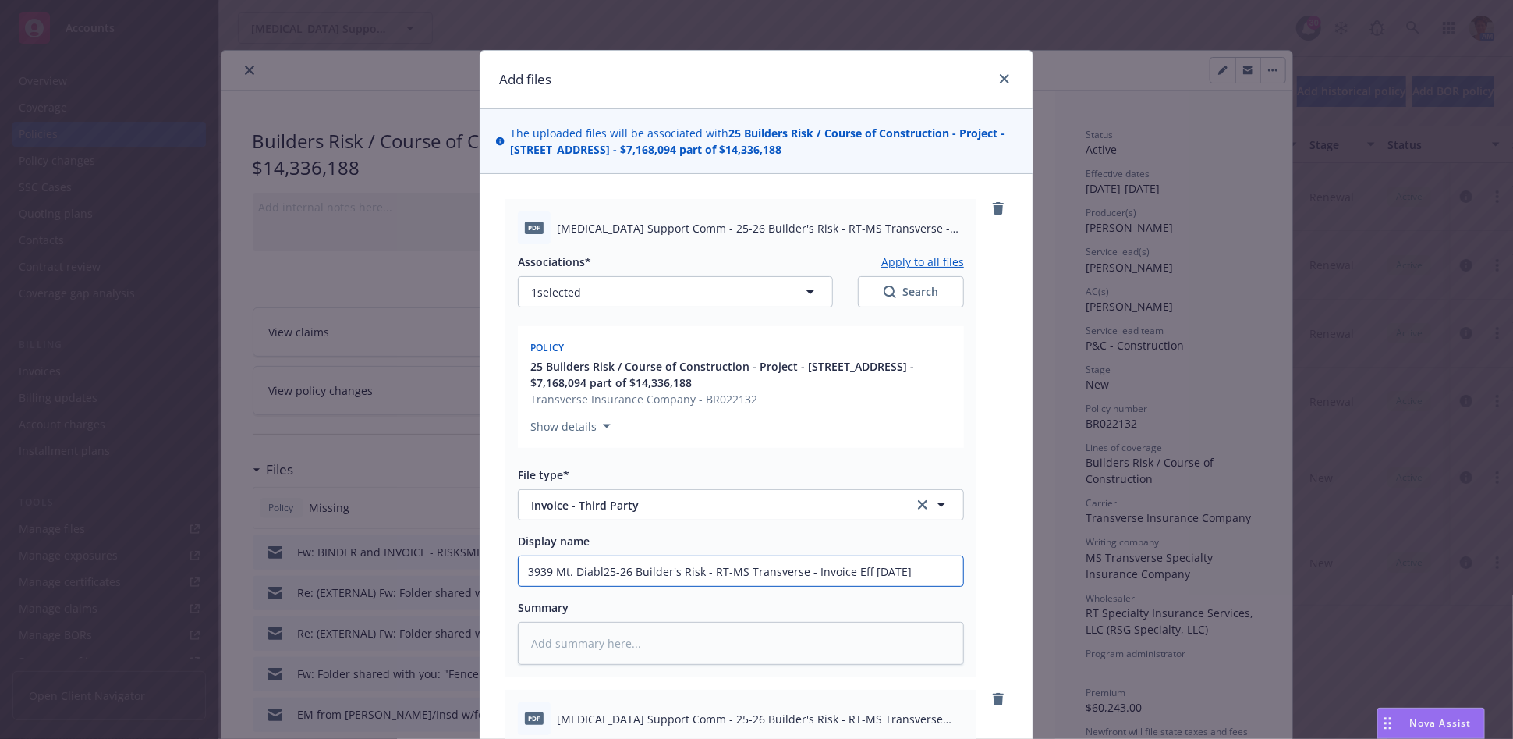
type input "3939 Mt. Diablo25-26 Builder's Risk - RT-MS Transverse - Invoice Eff 07-24-2025"
type textarea "x"
type input "3939 Mt. Diablo 25-26 Builder's Risk - RT-MS Transverse - Invoice Eff 07-24-2025"
type textarea "x"
type input "3939 Mt. Diablo -25-26 Builder's Risk - RT-MS Transverse - Invoice Eff 07-24-20…"
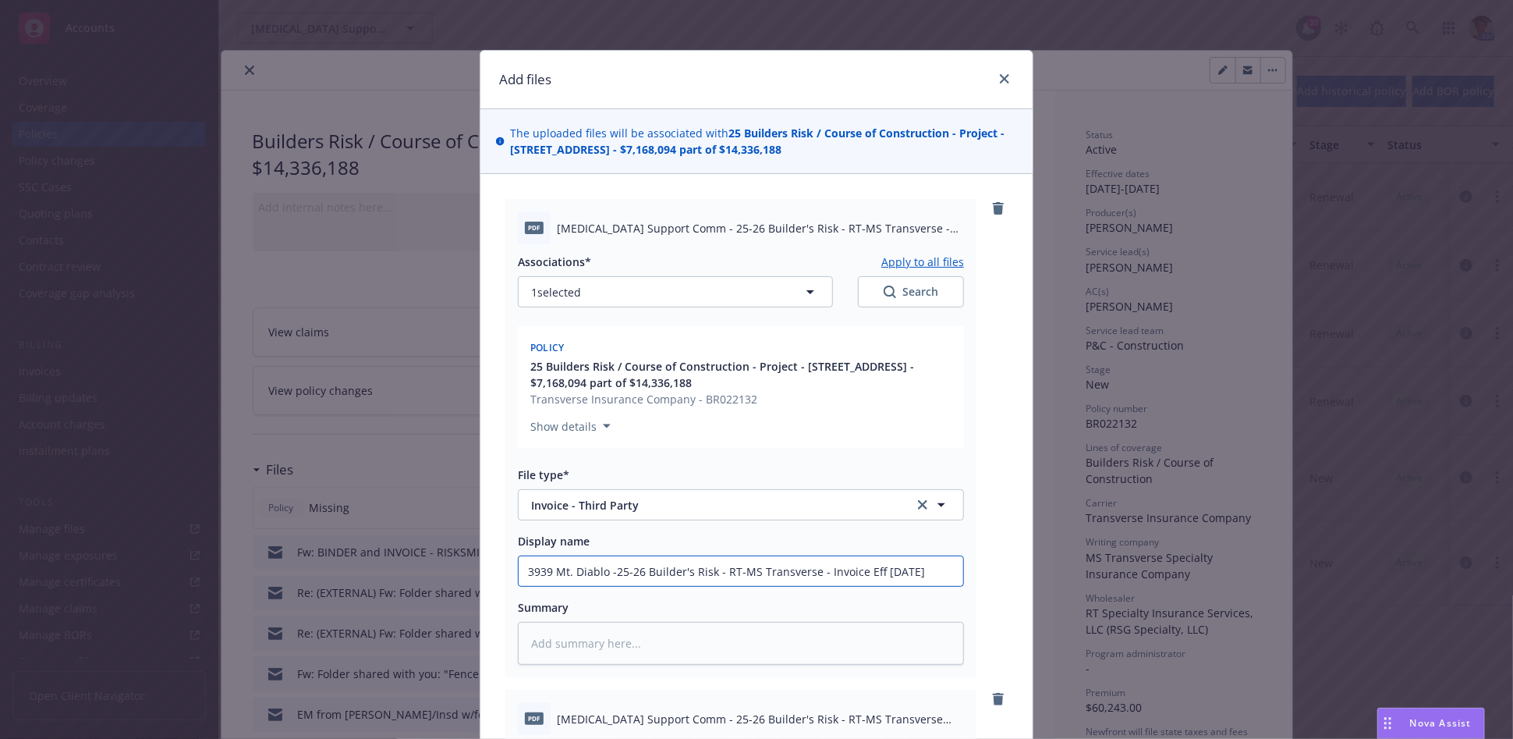
type textarea "x"
drag, startPoint x: 514, startPoint y: 573, endPoint x: 1041, endPoint y: 641, distance: 531.0
click at [1041, 641] on div "Add files The uploaded files will be associated with 25 Builders Risk / Course …" at bounding box center [756, 369] width 1513 height 739
type input "3939 Mt. Diablo - 25-26 Builder's Risk - RT-MS Transverse - Invoice Eff 07-24-2…"
click at [623, 647] on textarea at bounding box center [741, 643] width 446 height 43
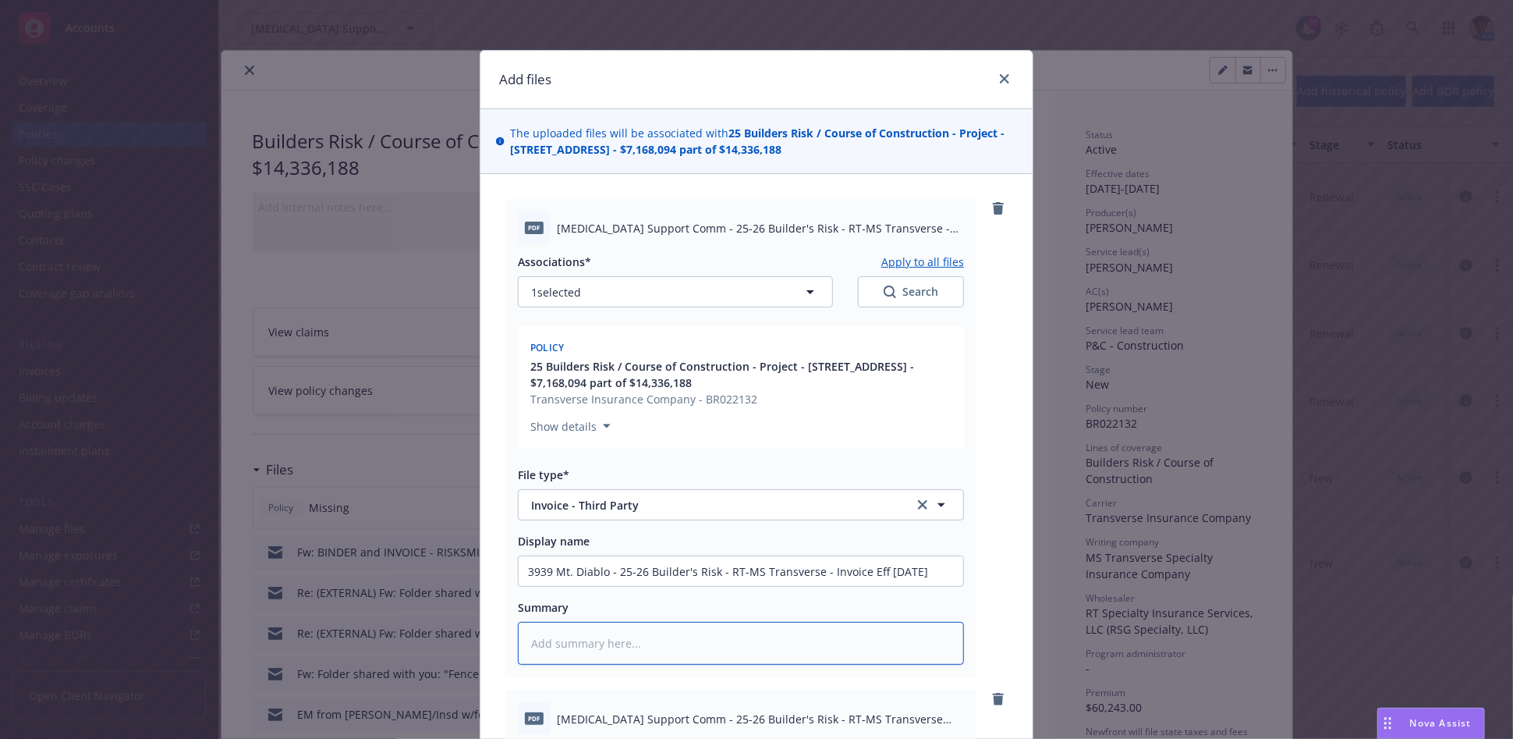
paste textarea "3939 Mt. Diablo - 25-26 Builder's Risk - RT-MS Transverse - Invoice Eff 07-24-2…"
type textarea "x"
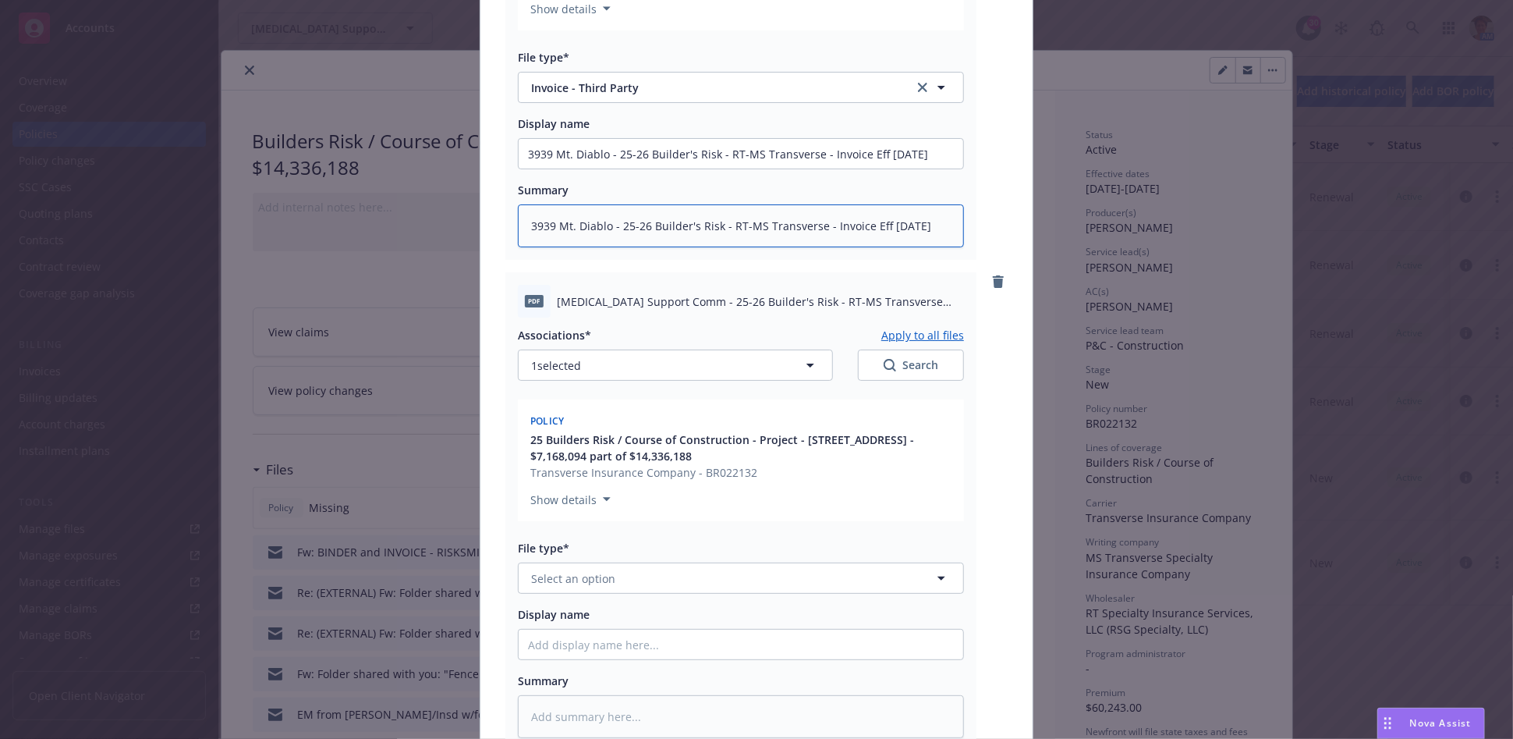
scroll to position [433, 0]
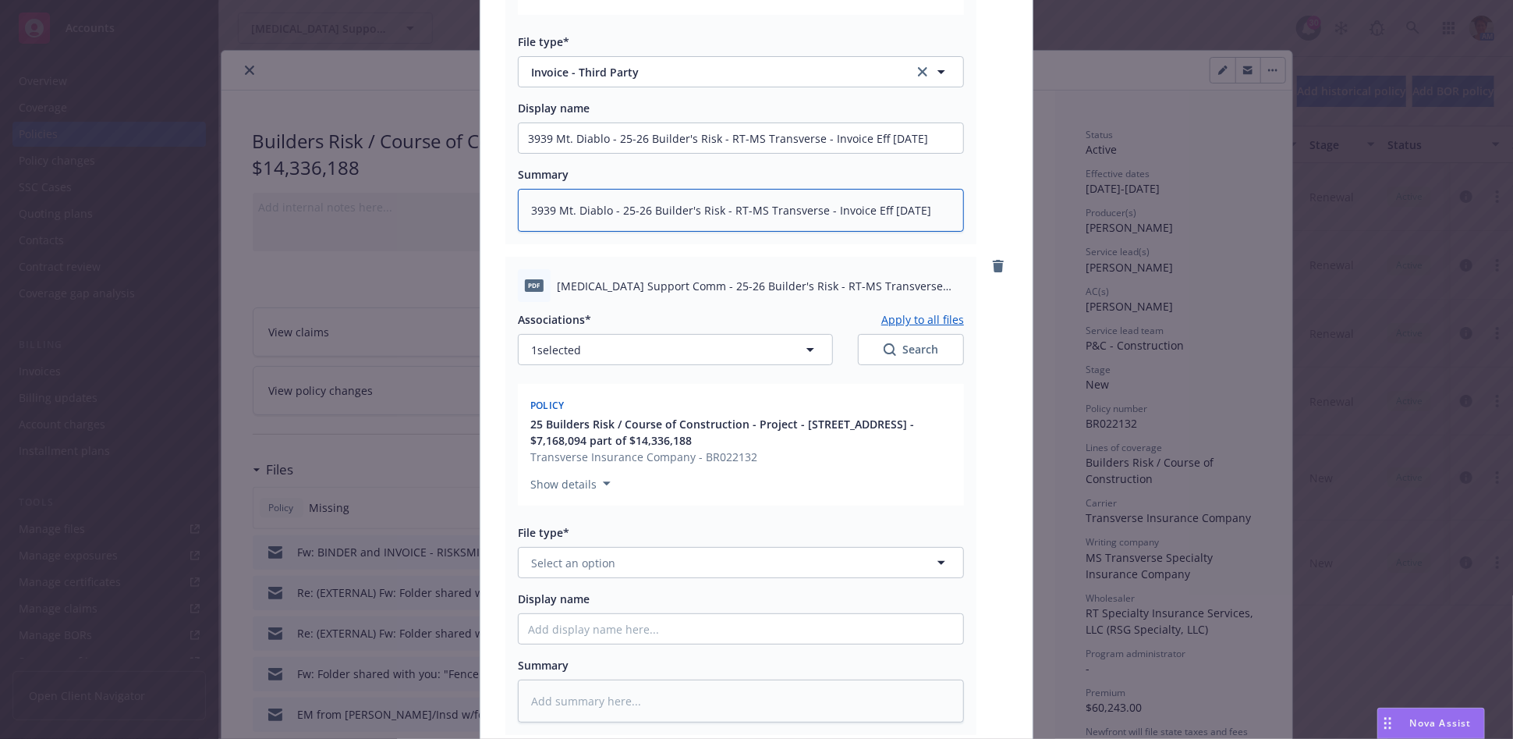
type textarea "3939 Mt. Diablo - 25-26 Builder's Risk - RT-MS Transverse - Invoice Eff 07-24-2…"
click at [638, 566] on button "Select an option" at bounding box center [741, 562] width 446 height 31
type input "binder"
click at [640, 595] on div "Binder" at bounding box center [741, 606] width 426 height 23
drag, startPoint x: 677, startPoint y: 285, endPoint x: 901, endPoint y: 310, distance: 225.2
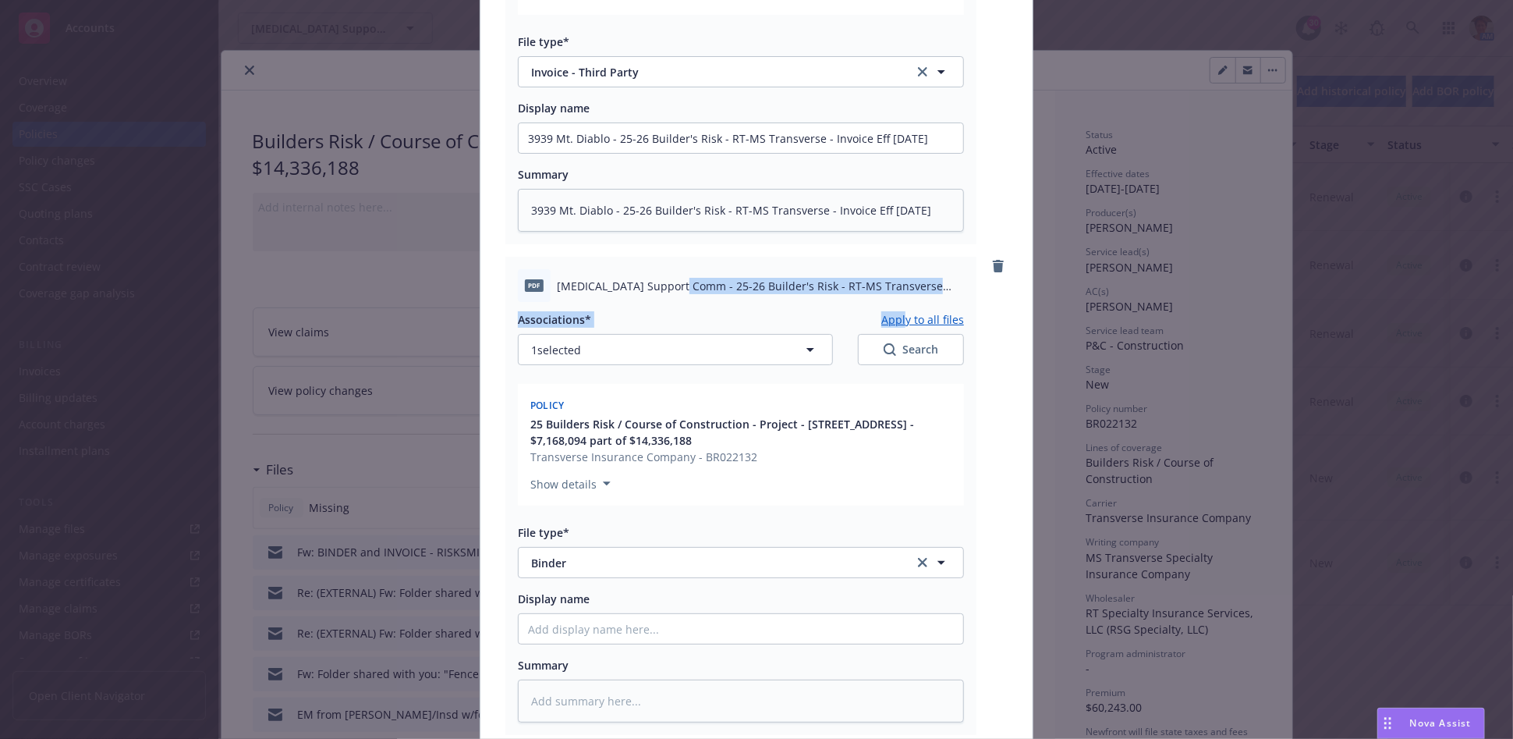
click at [902, 310] on div "pdf Cancer Support Comm - 25-26 Builder's Risk - RT-MS Transverse Confirmation …" at bounding box center [740, 496] width 471 height 478
copy div "25-26 Builder's Risk - RT-MS Transverse Confirmation of Ins & Binder Eff 07-24-…"
click at [586, 153] on input "Display name" at bounding box center [741, 138] width 445 height 30
paste input "25-26 Builder's Risk - RT-MS Transverse Confirmation of Ins & Binder Eff 07-24-…"
type textarea "x"
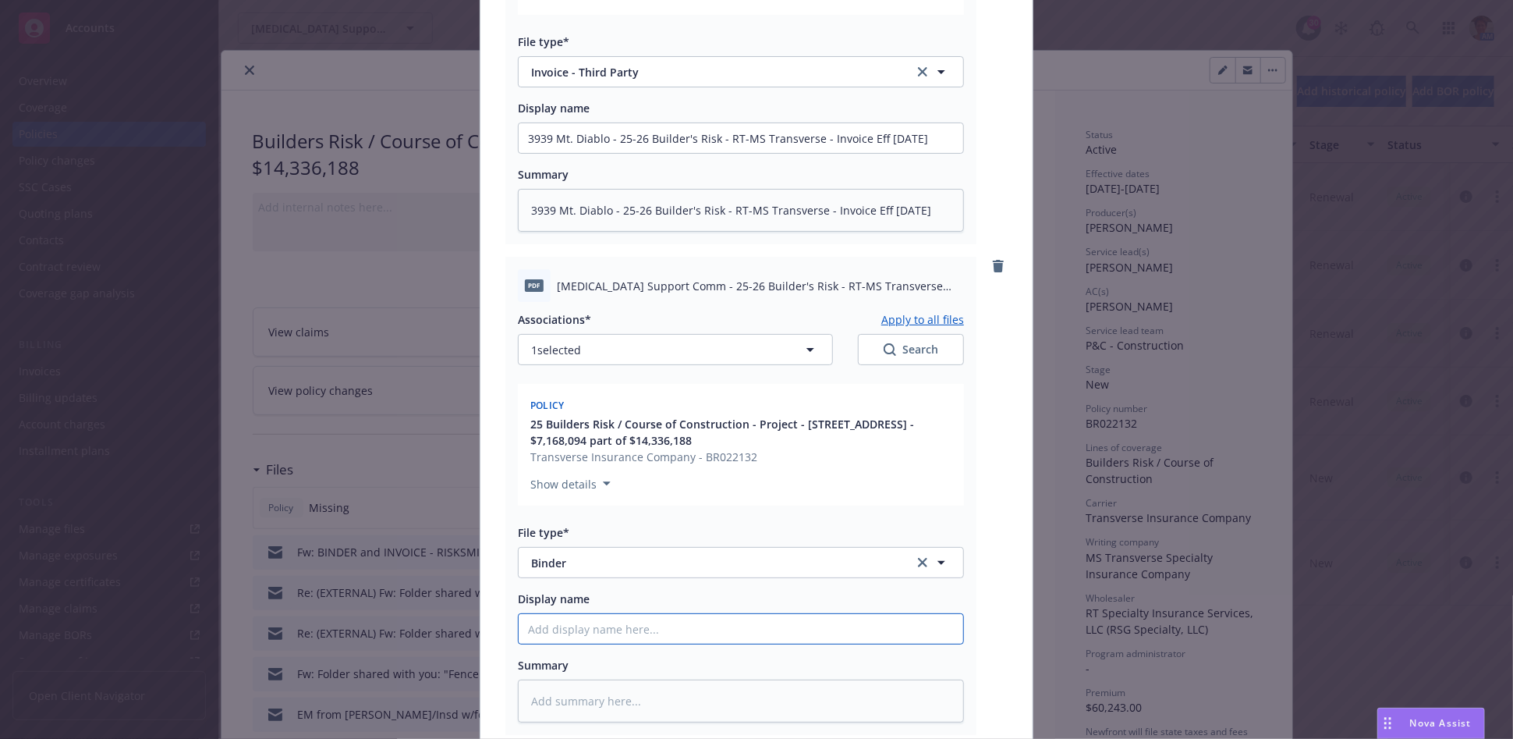
type input "25-26 Builder's Risk - RT-MS Transverse Confirmation of Ins & Binder Eff 07-24-…"
type textarea "x"
type input "25-26 Builder's Risk - RT-MS Transverse Confirmation of Ins & Binder Eff 07-24-…"
type textarea "x"
type input "25-26 Builder's Risk - RT-MS Transverse Confirmation of Ins & Binder Eff 07-24-…"
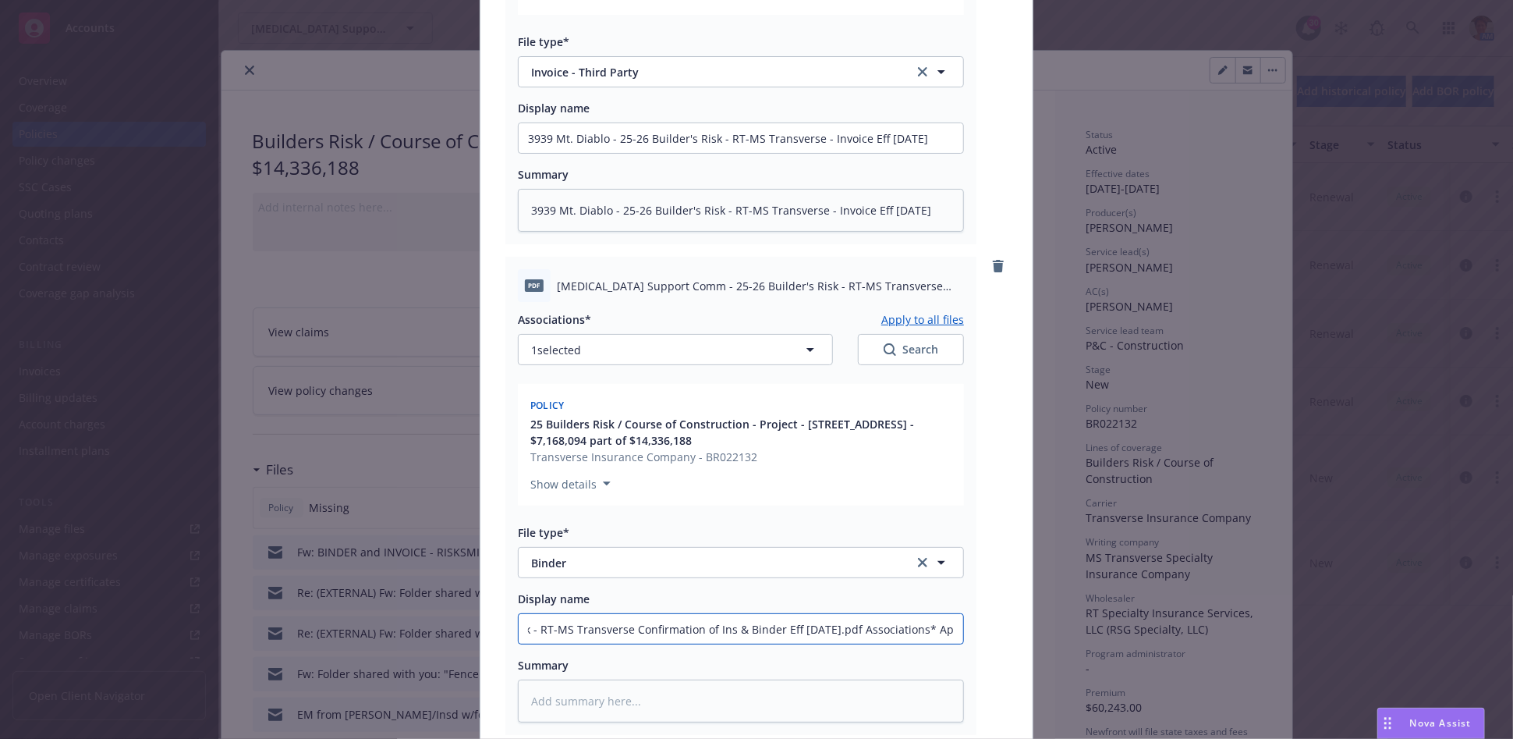
type textarea "x"
type input "25-26 Builder's Risk - RT-MS Transverse Confirmation of Ins & Binder Eff 07-24-…"
type textarea "x"
type input "25-26 Builder's Risk - RT-MS Transverse Confirmation of Ins & Binder Eff 07-24-…"
type textarea "x"
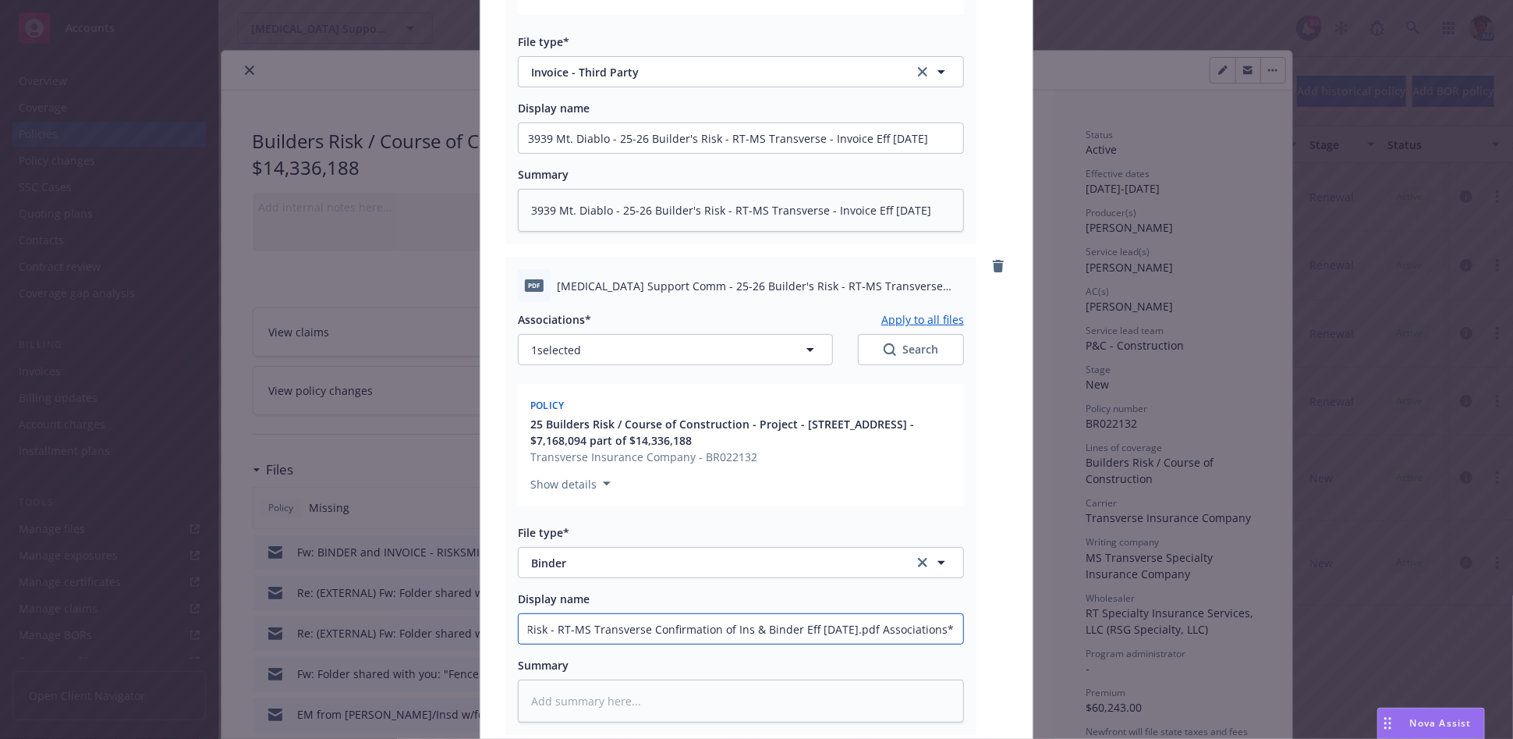
type input "25-26 Builder's Risk - RT-MS Transverse Confirmation of Ins & Binder Eff 07-24-…"
type textarea "x"
type input "25-26 Builder's Risk - RT-MS Transverse Confirmation of Ins & Binder Eff 07-24-…"
type textarea "x"
type input "25-26 Builder's Risk - RT-MS Transverse Confirmation of Ins & Binder Eff 07-24-…"
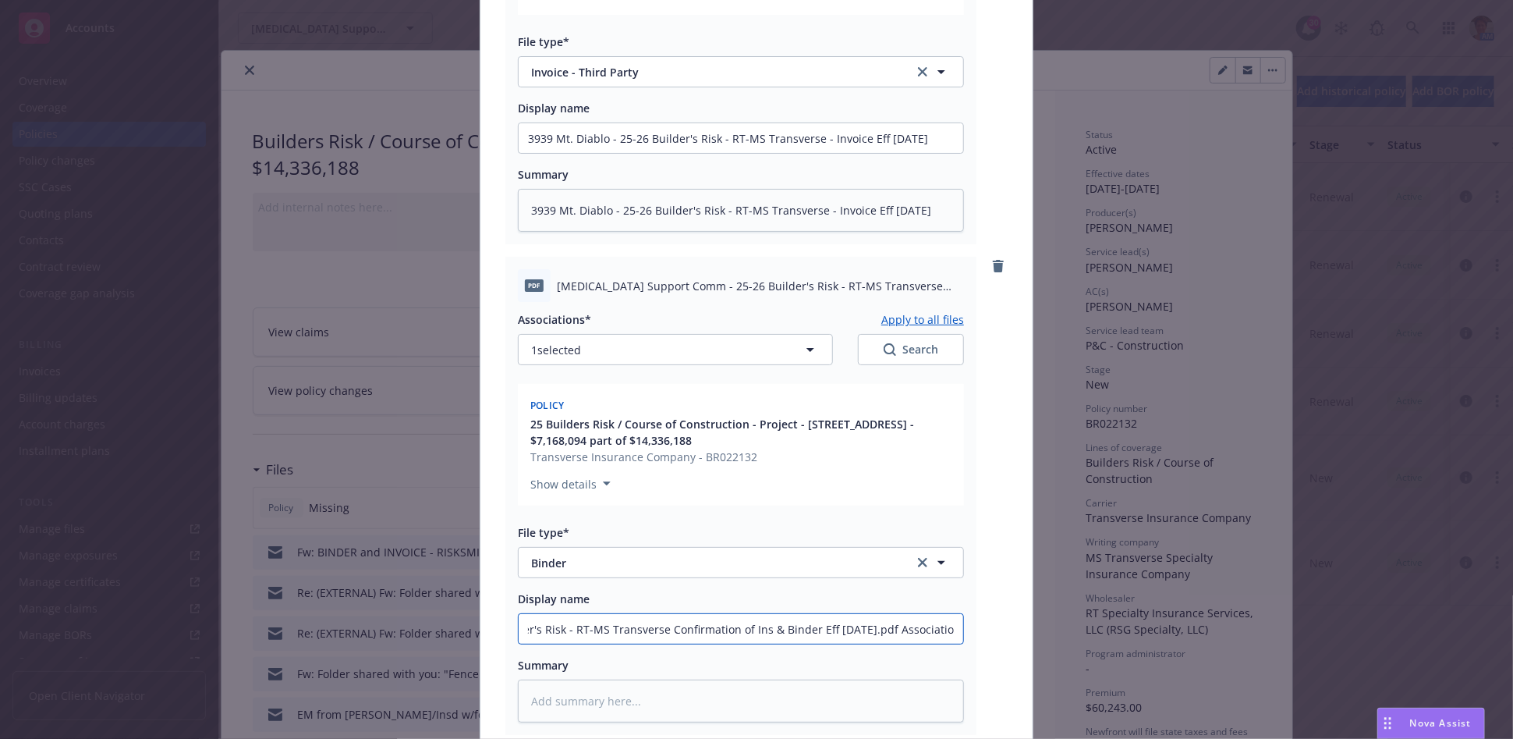
type textarea "x"
type input "25-26 Builder's Risk - RT-MS Transverse Confirmation of Ins & Binder Eff 07-24-…"
type textarea "x"
type input "25-26 Builder's Risk - RT-MS Transverse Confirmation of Ins & Binder Eff 07-24-…"
type textarea "x"
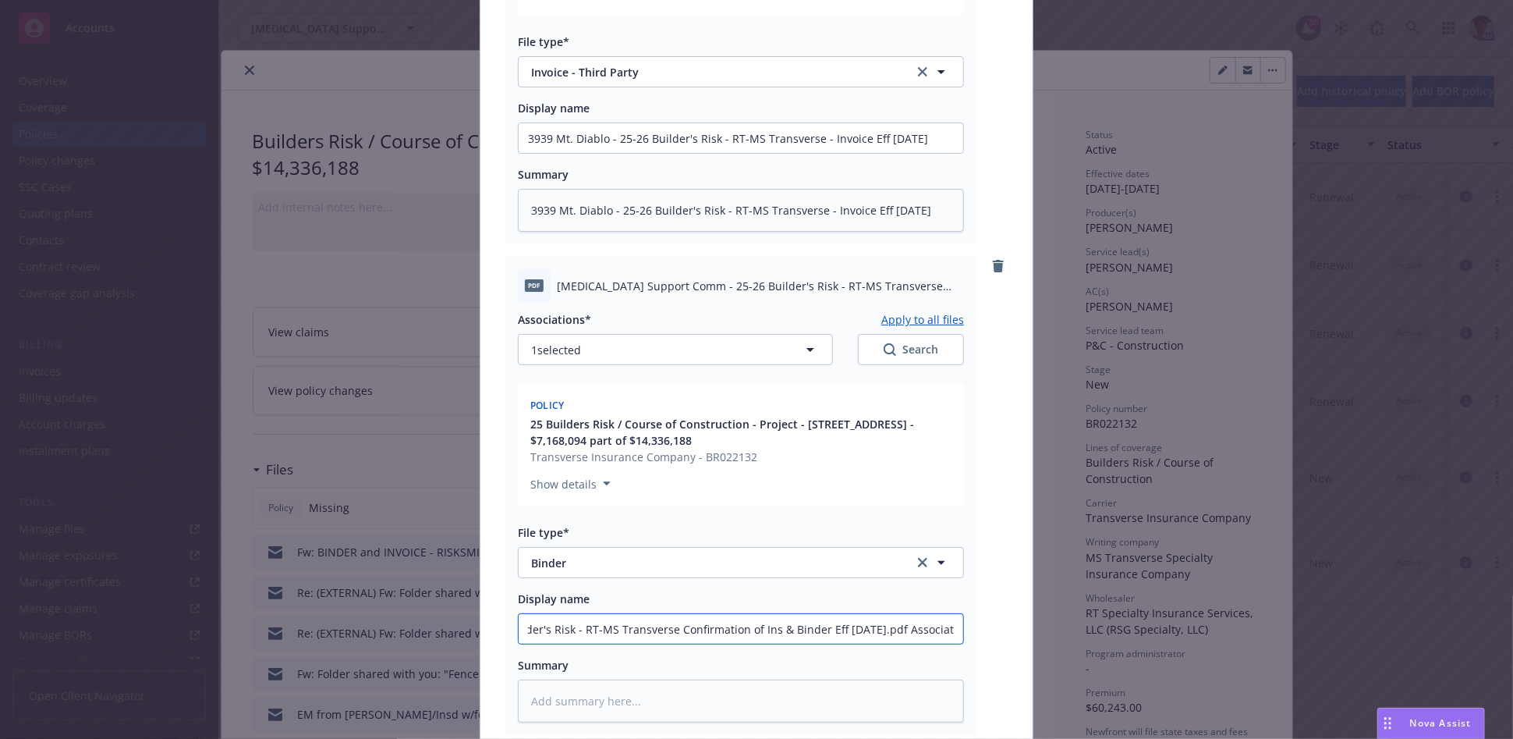
type input "25-26 Builder's Risk - RT-MS Transverse Confirmation of Ins & Binder Eff 07-24-…"
type textarea "x"
type input "25-26 Builder's Risk - RT-MS Transverse Confirmation of Ins & Binder Eff 07-24-…"
type textarea "x"
type input "25-26 Builder's Risk - RT-MS Transverse Confirmation of Ins & Binder Eff 07-24-…"
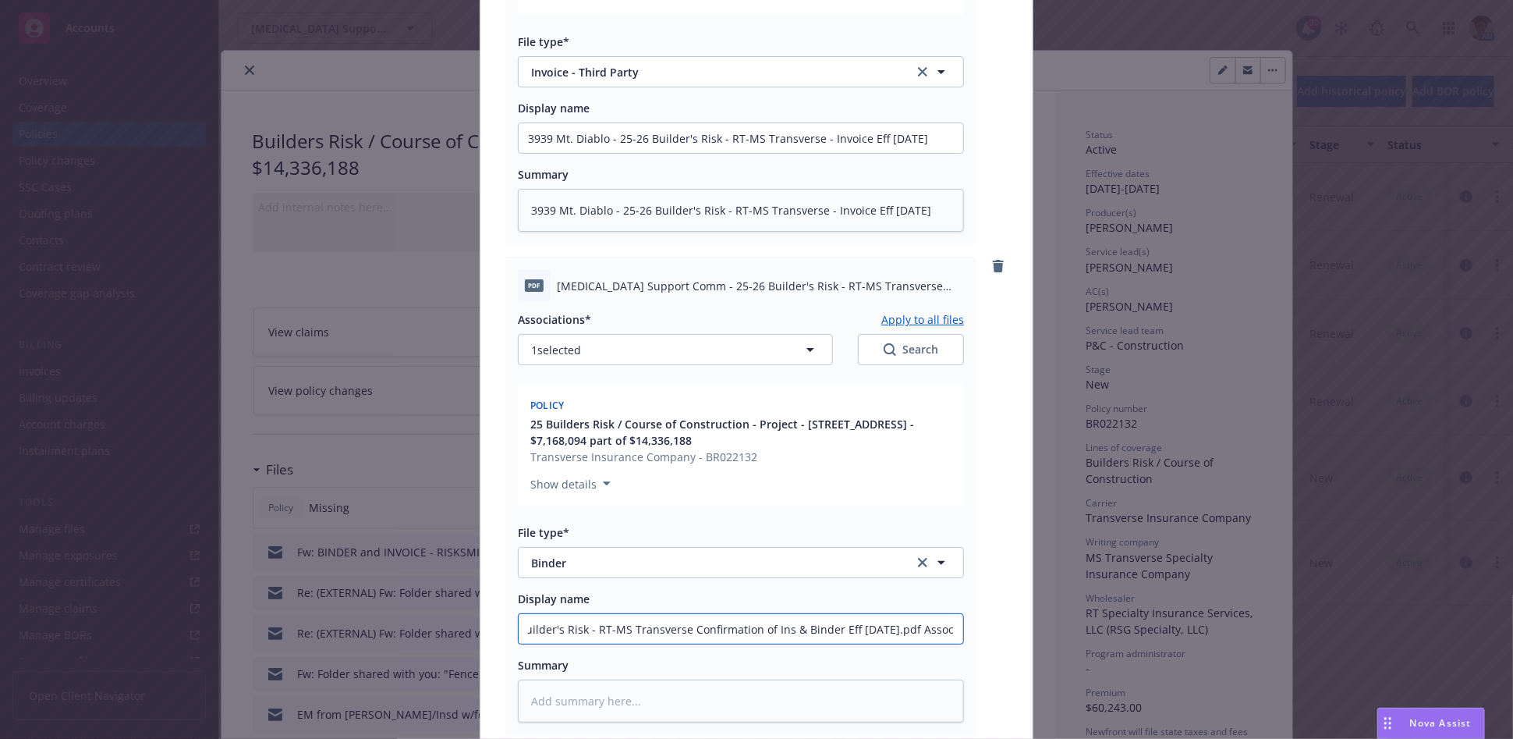
type textarea "x"
type input "25-26 Builder's Risk - RT-MS Transverse Confirmation of Ins & Binder Eff 07-24-…"
type textarea "x"
type input "25-26 Builder's Risk - RT-MS Transverse Confirmation of Ins & Binder Eff 07-24-…"
type textarea "x"
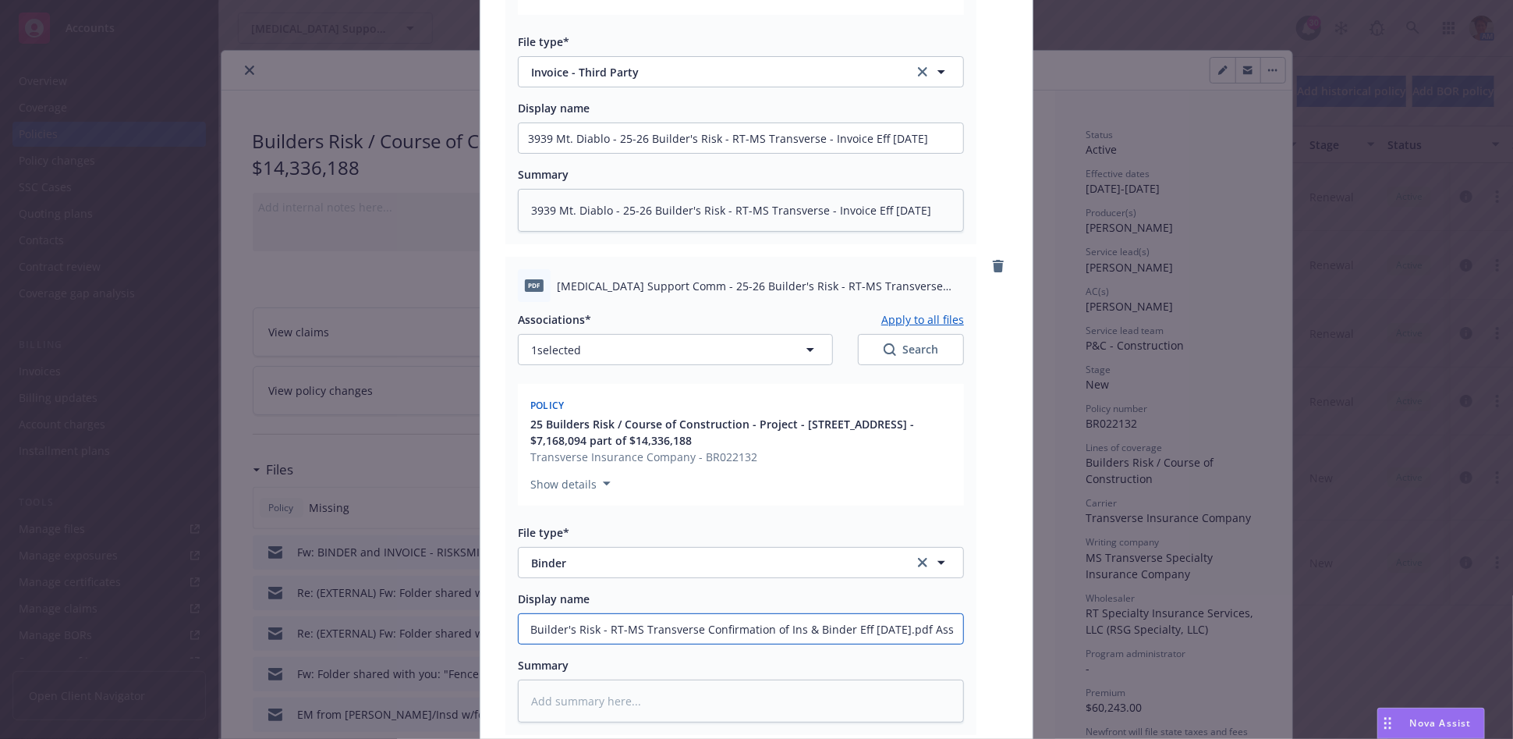
type input "25-26 Builder's Risk - RT-MS Transverse Confirmation of Ins & Binder Eff 07-24-…"
type textarea "x"
type input "25-26 Builder's Risk - RT-MS Transverse Confirmation of Ins & Binder Eff 07-24-…"
type textarea "x"
type input "25-26 Builder's Risk - RT-MS Transverse Confirmation of Ins & Binder Eff 07-24-…"
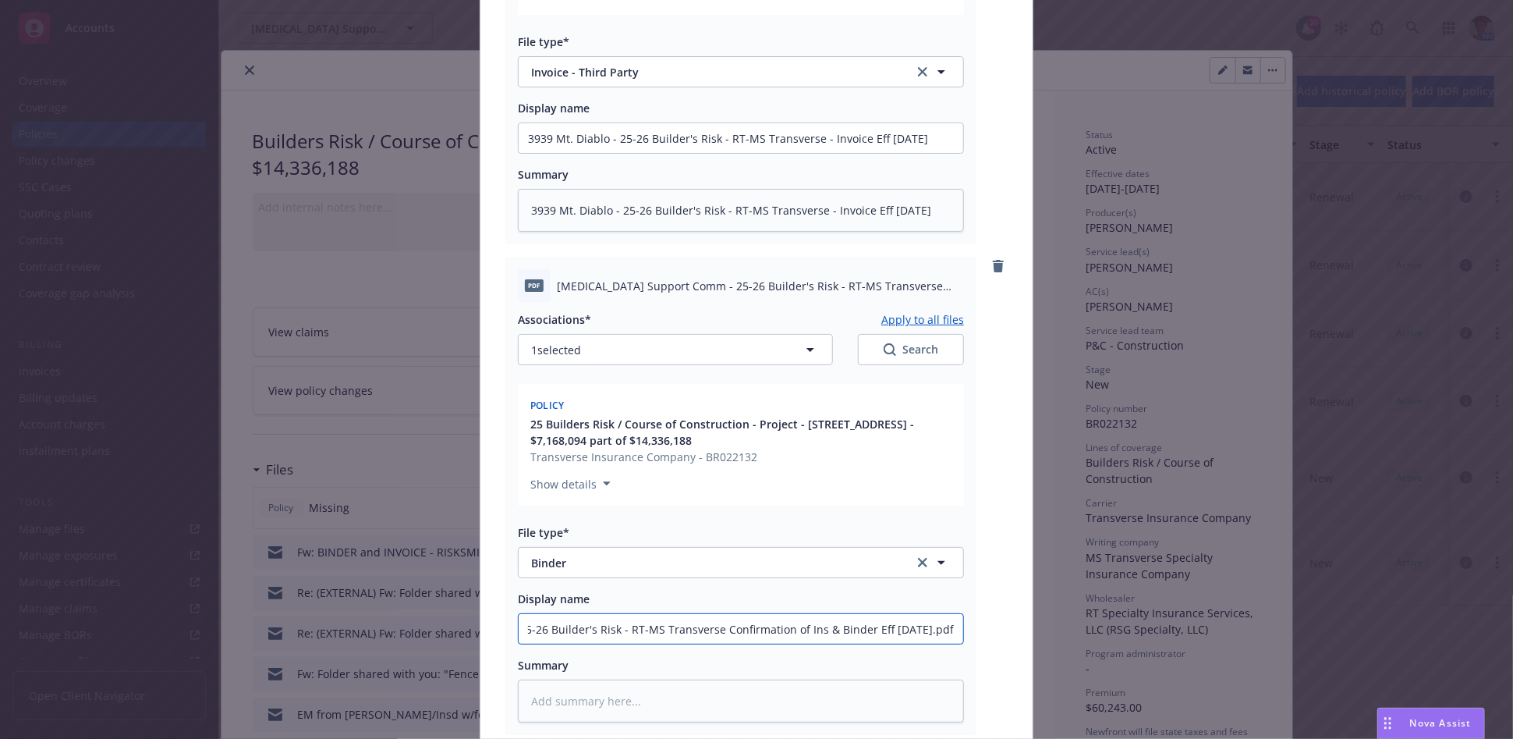
type textarea "x"
type input "25-26 Builder's Risk - RT-MS Transverse Confirmation of Ins & Binder Eff 07-24-…"
type textarea "x"
type input "25-26 Builder's Risk - RT-MS Transverse Confirmation of Ins & Binder Eff 07-24-…"
type textarea "x"
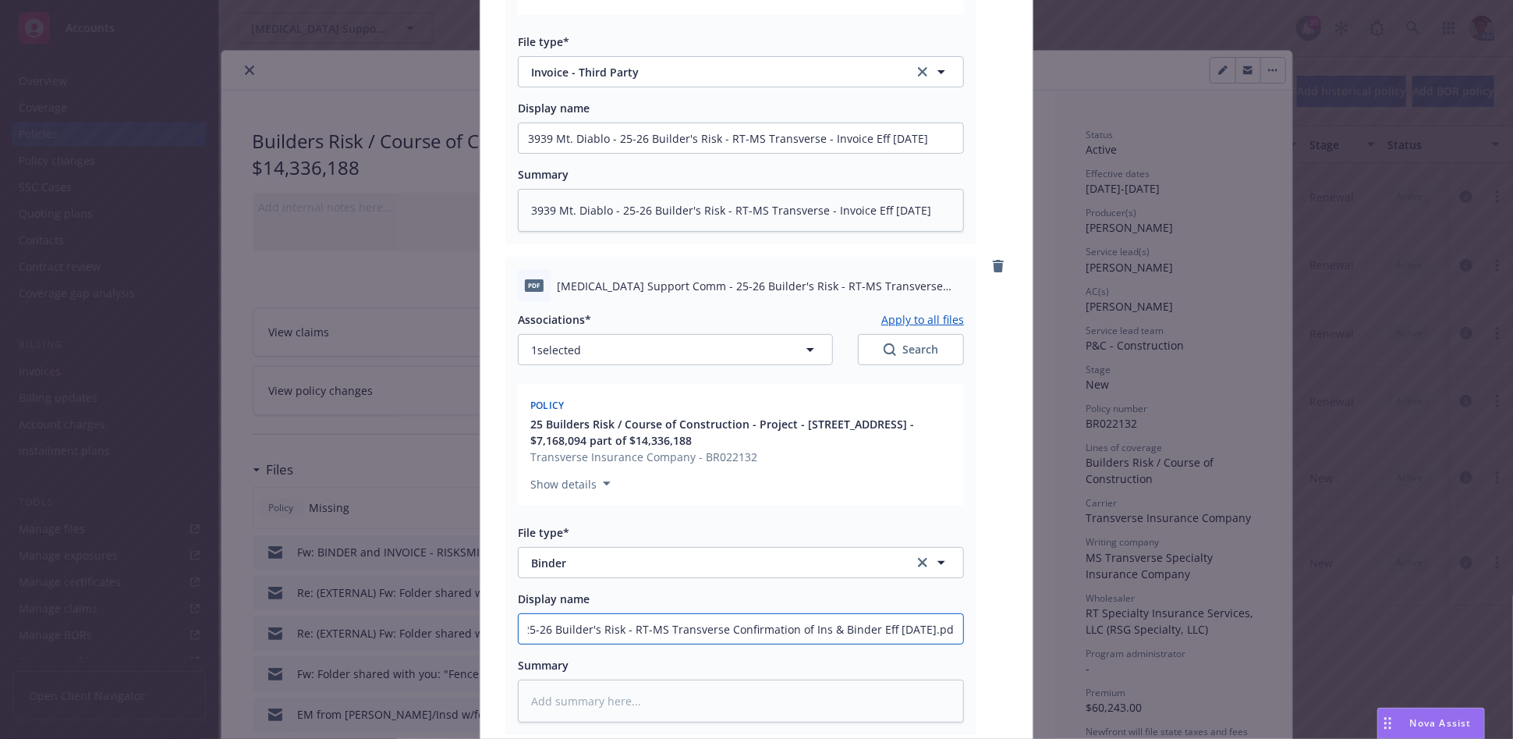
type input "25-26 Builder's Risk - RT-MS Transverse Confirmation of Ins & Binder Eff 07-24-…"
type textarea "x"
type input "25-26 Builder's Risk - RT-MS Transverse Confirmation of Ins & Binder Eff 07-24-…"
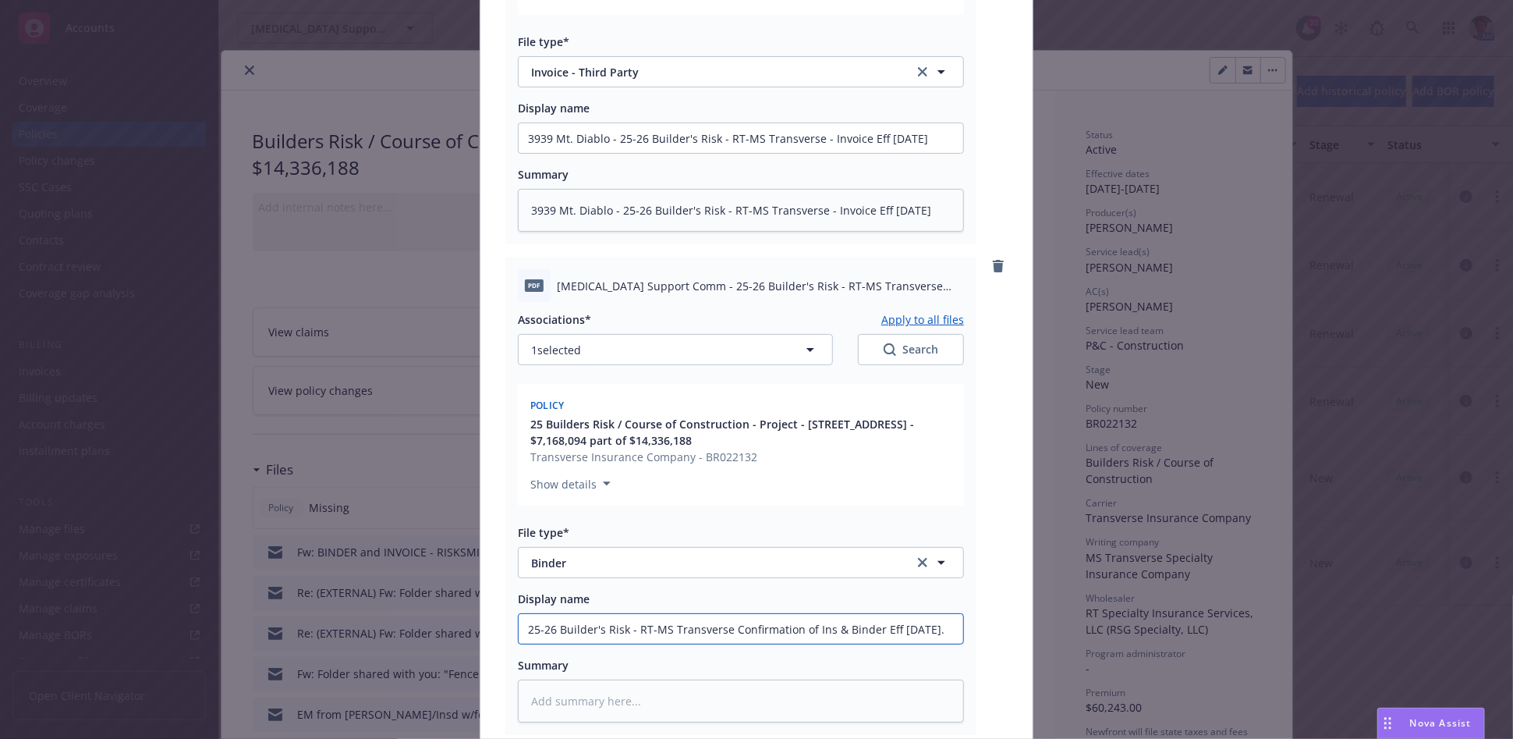
type textarea "x"
type input "25-26 Builder's Risk - RT-MS Transverse Confirmation of Ins & Binder Eff 07-24-…"
click at [519, 153] on input "25-26 Builder's Risk - RT-MS Transverse Confirmation of Ins & Binder Eff 07-24-…" at bounding box center [741, 138] width 445 height 30
type textarea "x"
type input "3925-26 Builder's Risk - RT-MS Transverse Confirmation of Ins & Binder Eff 07-2…"
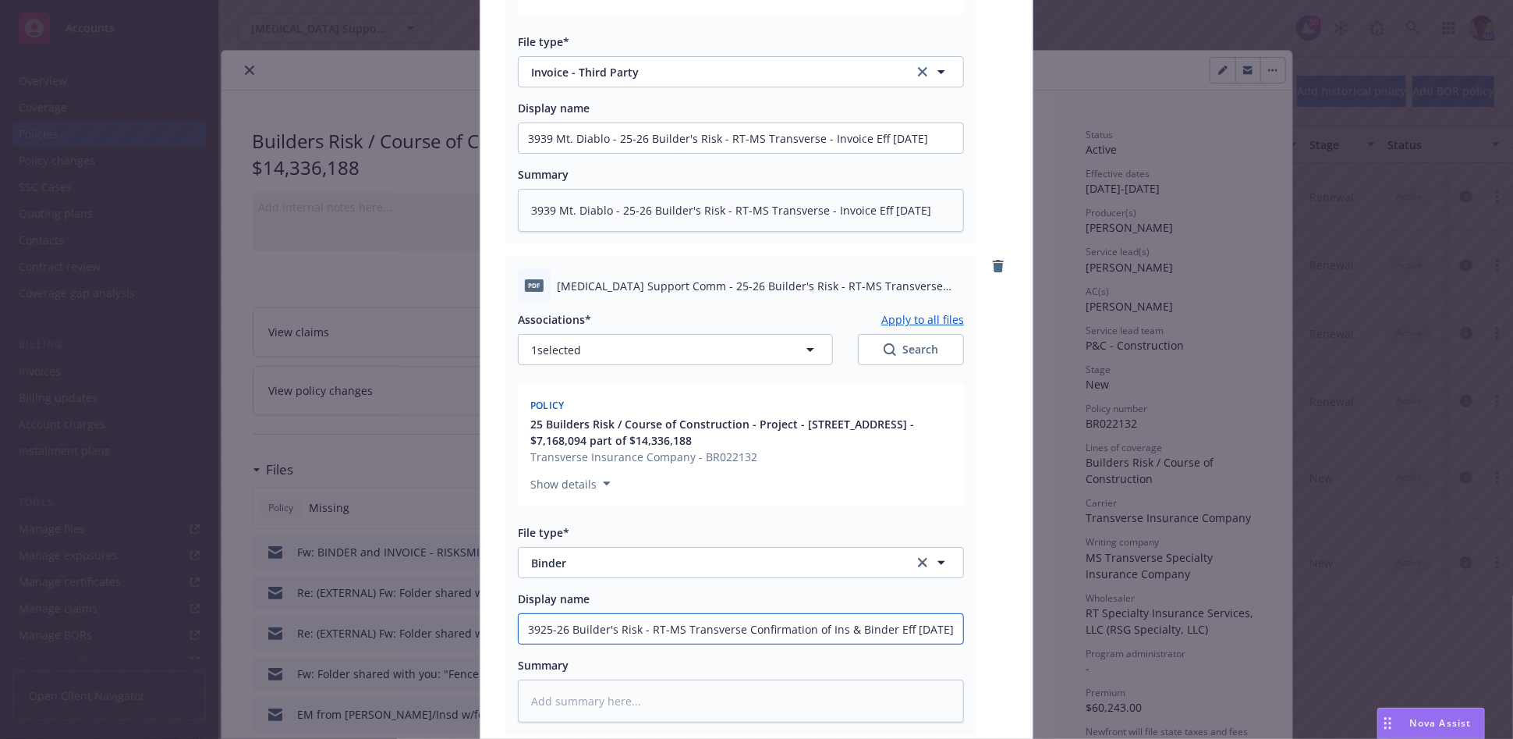
type textarea "x"
type input "39325-26 Builder's Risk - RT-MS Transverse Confirmation of Ins & Binder Eff 07-…"
type textarea "x"
type input "393925-26 Builder's Risk - RT-MS Transverse Confirmation of Ins & Binder Eff 07…"
type textarea "x"
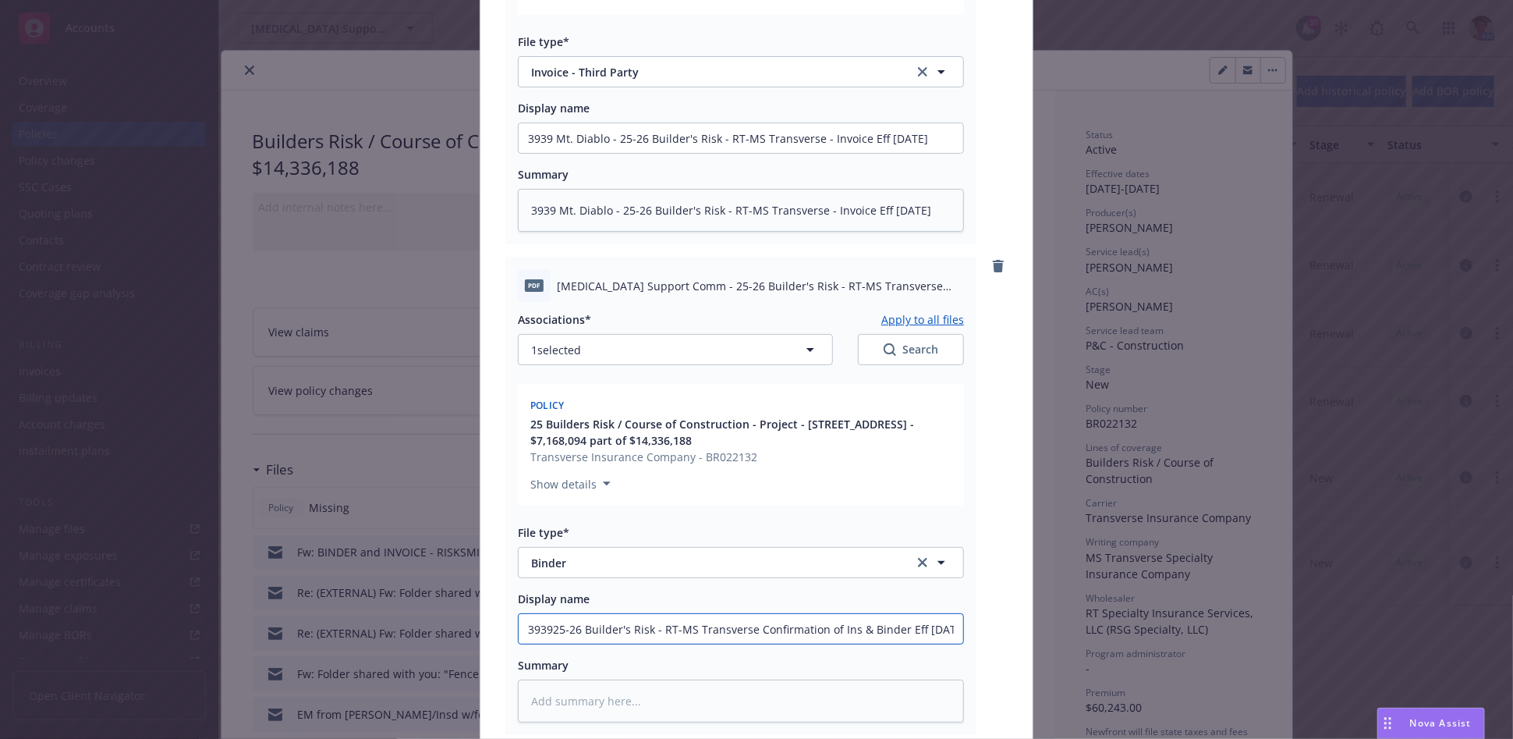
type input "3939 25-26 Builder's Risk - RT-MS Transverse Confirmation of Ins & Binder Eff 0…"
type textarea "x"
type input "3939 M25-26 Builder's Risk - RT-MS Transverse Confirmation of Ins & Binder Eff …"
type textarea "x"
type input "3939 Mt25-26 Builder's Risk - RT-MS Transverse Confirmation of Ins & Binder Eff…"
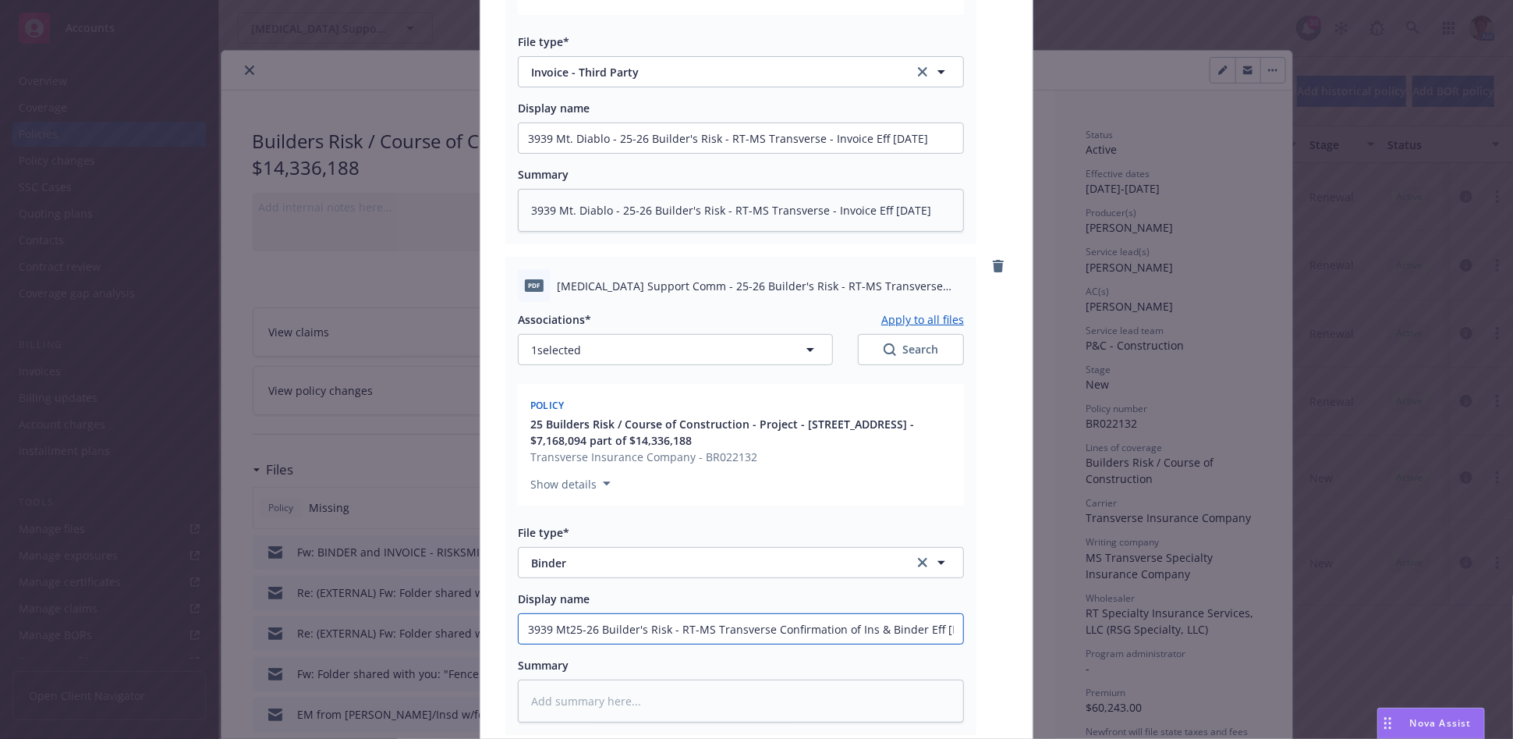
type textarea "x"
type input "3939 Mt. 25-26 Builder's Risk - RT-MS Transverse Confirmation of Ins & Binder E…"
type textarea "x"
type input "3939 Mt. D25-26 Builder's Risk - RT-MS Transverse Confirmation of Ins & Binder …"
type textarea "x"
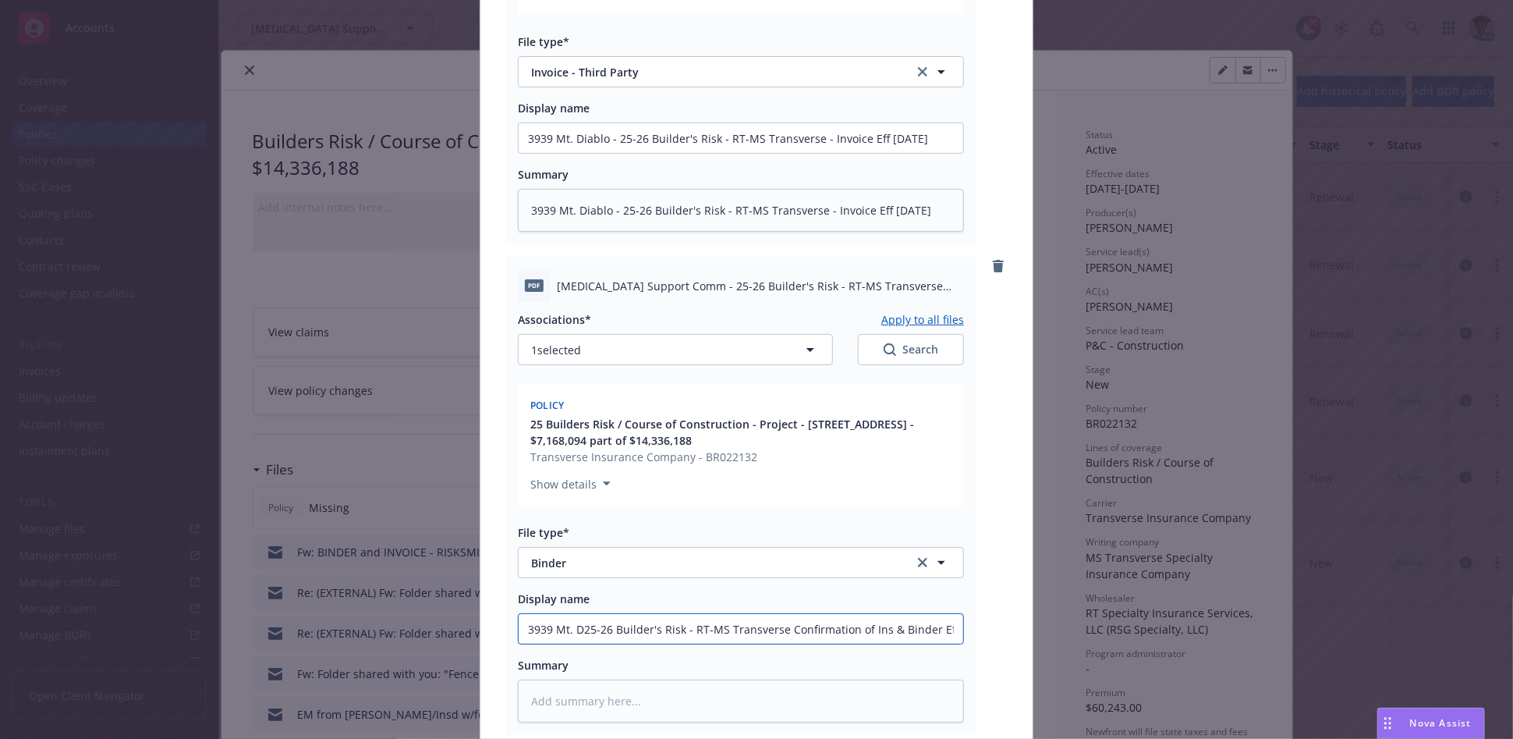
type input "3939 Mt. Di25-26 Builder's Risk - RT-MS Transverse Confirmation of Ins & Binder…"
type textarea "x"
type input "3939 Mt. Dia25-26 Builder's Risk - RT-MS Transverse Confirmation of Ins & Binde…"
type textarea "x"
type input "3939 Mt. Diab25-26 Builder's Risk - RT-MS Transverse Confirmation of Ins & Bind…"
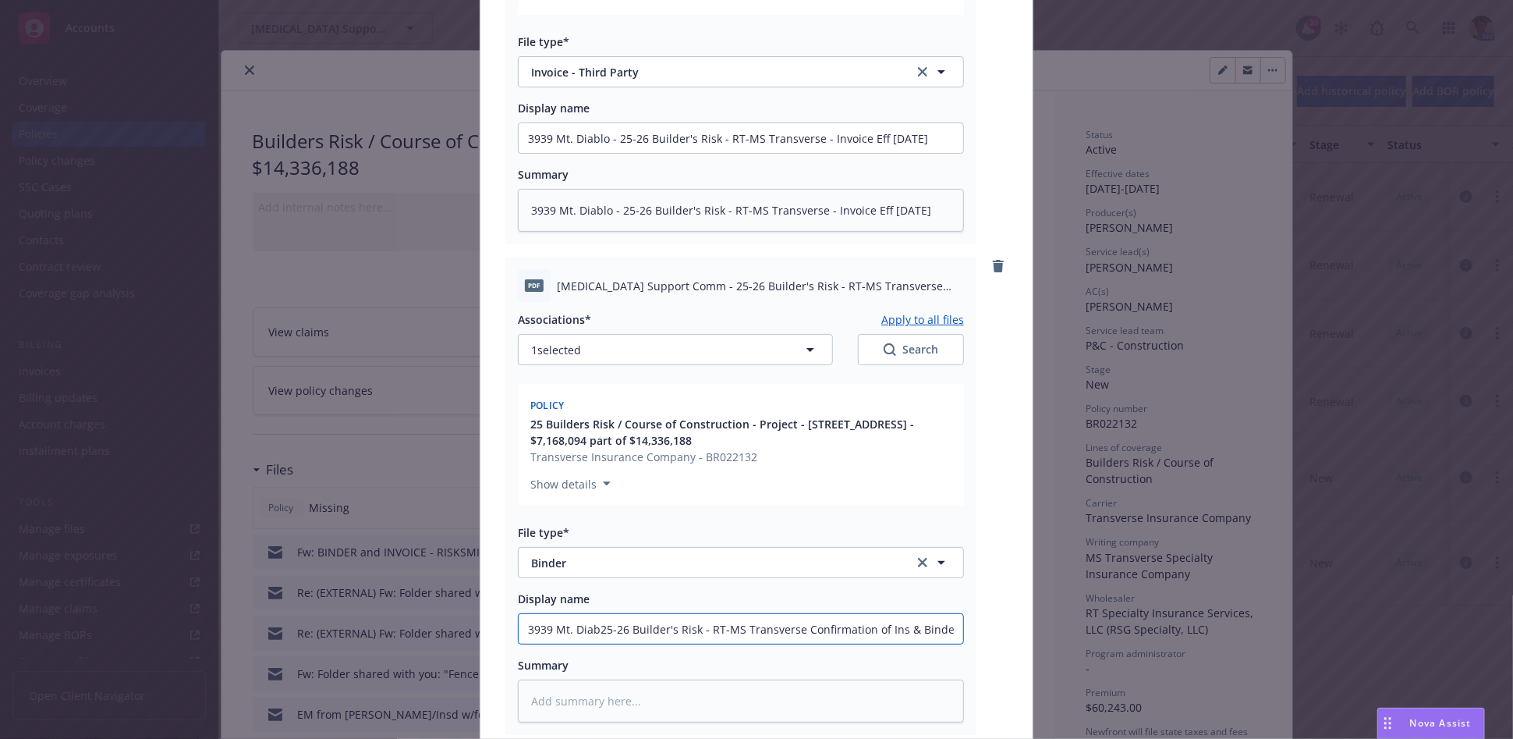
type textarea "x"
type input "3939 Mt. Diabl25-26 Builder's Risk - RT-MS Transverse Confirmation of Ins & Bin…"
type textarea "x"
type input "3939 Mt. Diablo25-26 Builder's Risk - RT-MS Transverse Confirmation of Ins & Bi…"
type textarea "x"
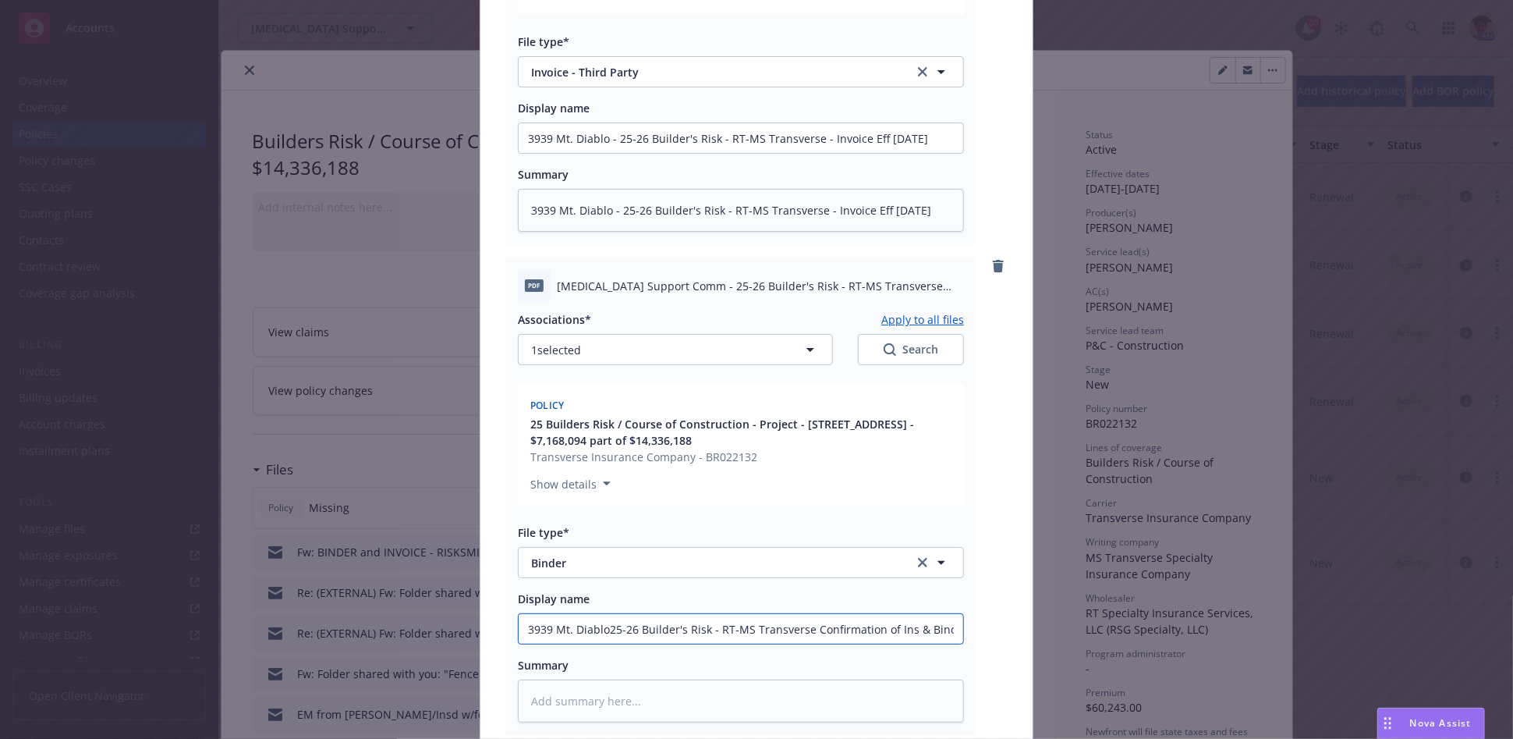
type input "3939 Mt. Diablo 25-26 Builder's Risk - RT-MS Transverse Confirmation of Ins & B…"
type textarea "x"
type input "3939 Mt. Diablo -25-26 Builder's Risk - RT-MS Transverse Confirmation of Ins & …"
type textarea "x"
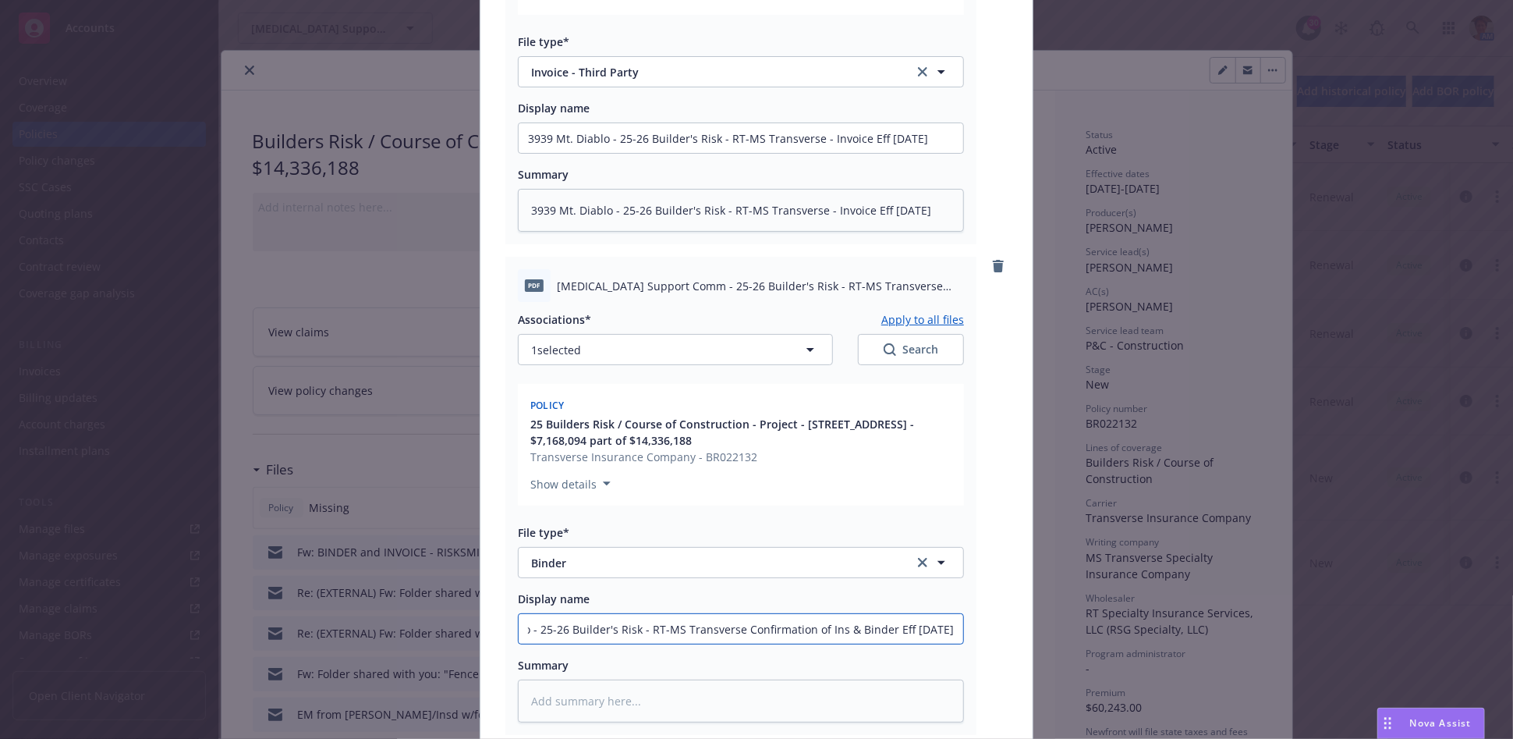
drag, startPoint x: 519, startPoint y: 629, endPoint x: 1012, endPoint y: 683, distance: 495.9
click at [1012, 683] on div "pdf Cancer Support Comm - 25-26 Builder's Risk - RT-MS Transverse - Invoice Eff…" at bounding box center [756, 279] width 552 height 1076
type input "3939 Mt. Diablo - 25-26 Builder's Risk - RT-MS Transverse Confirmation of Ins &…"
click at [663, 696] on textarea at bounding box center [741, 700] width 446 height 43
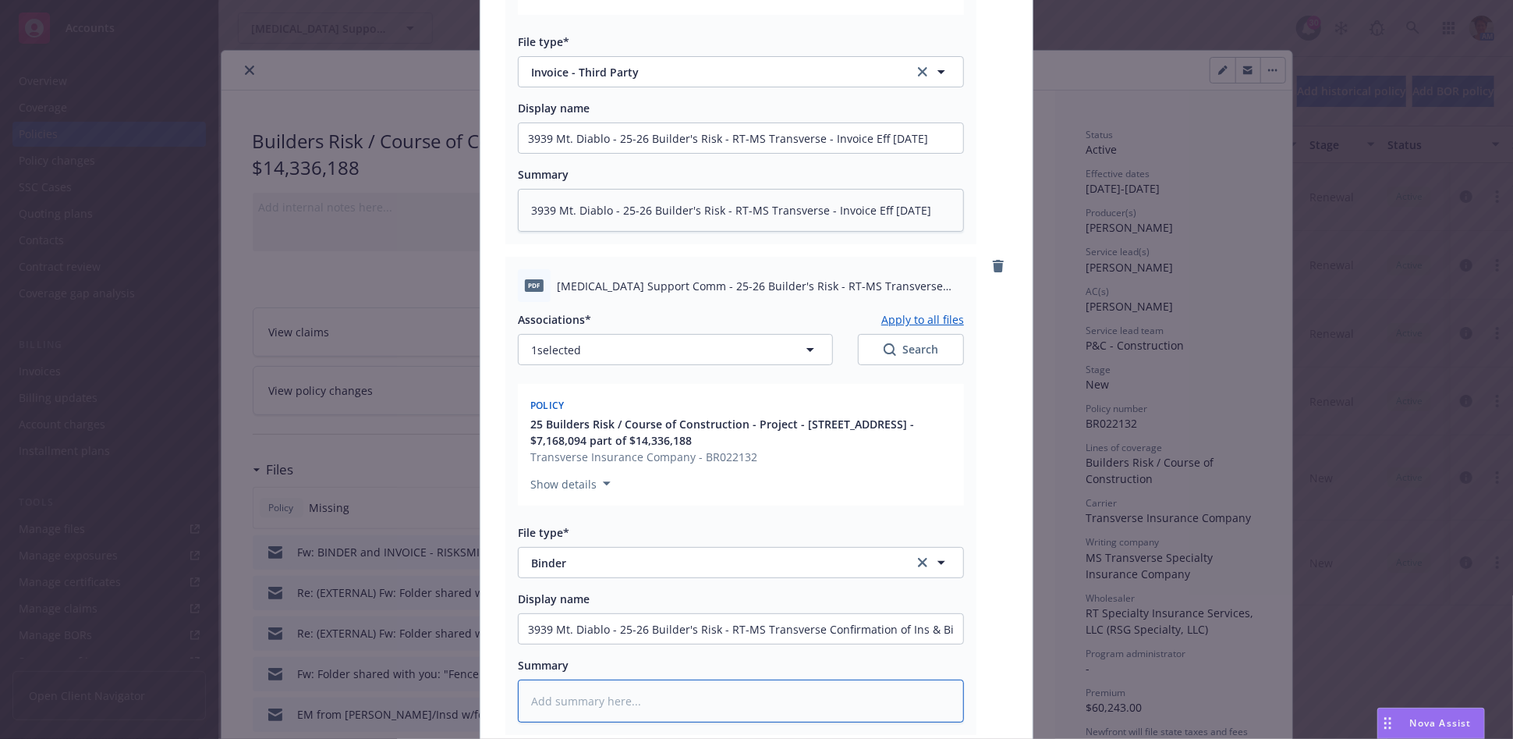
paste textarea "3939 Mt. Diablo - 25-26 Builder's Risk - RT-MS Transverse Confirmation of Ins &…"
type textarea "x"
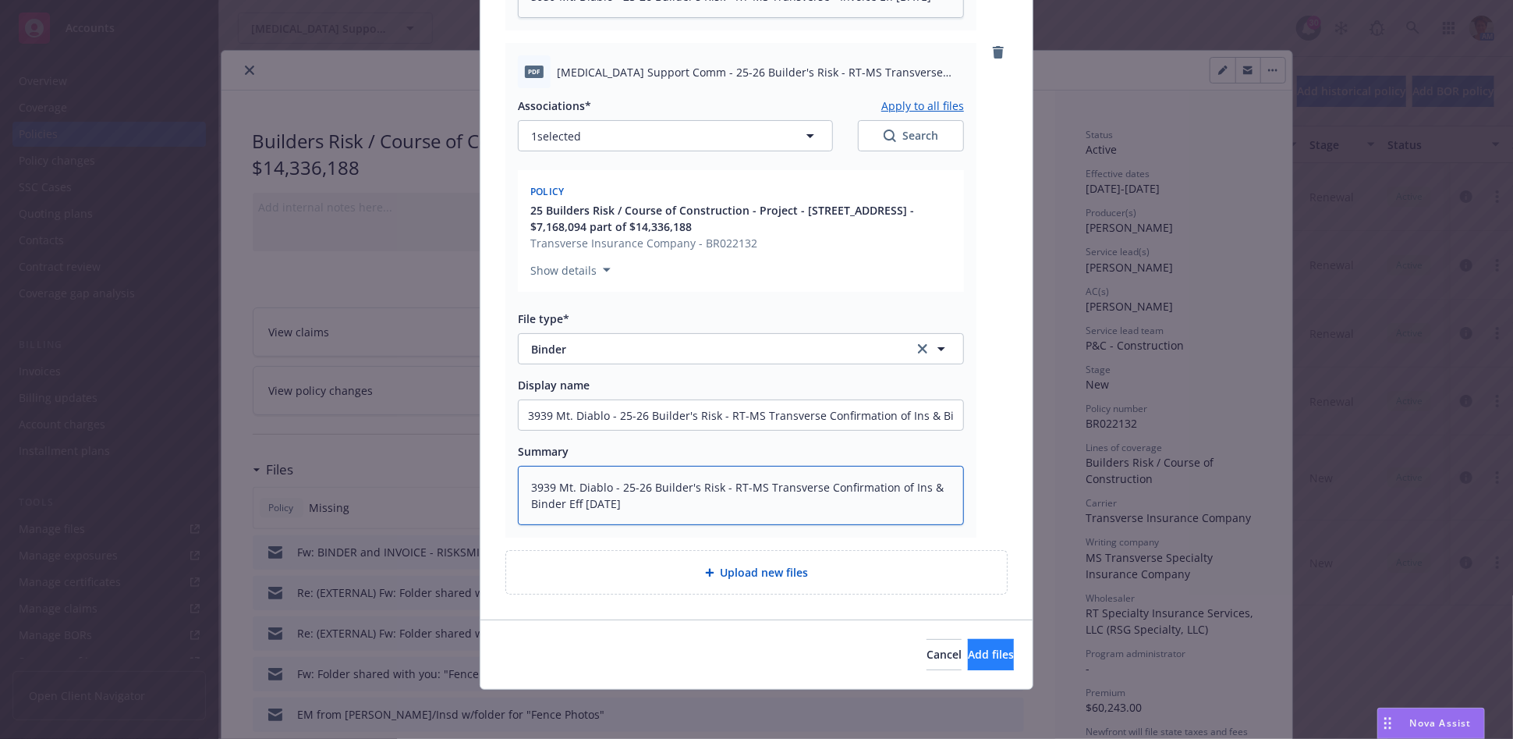
type textarea "3939 Mt. Diablo - 25-26 Builder's Risk - RT-MS Transverse Confirmation of Ins &…"
click at [968, 654] on span "Add files" at bounding box center [991, 654] width 46 height 15
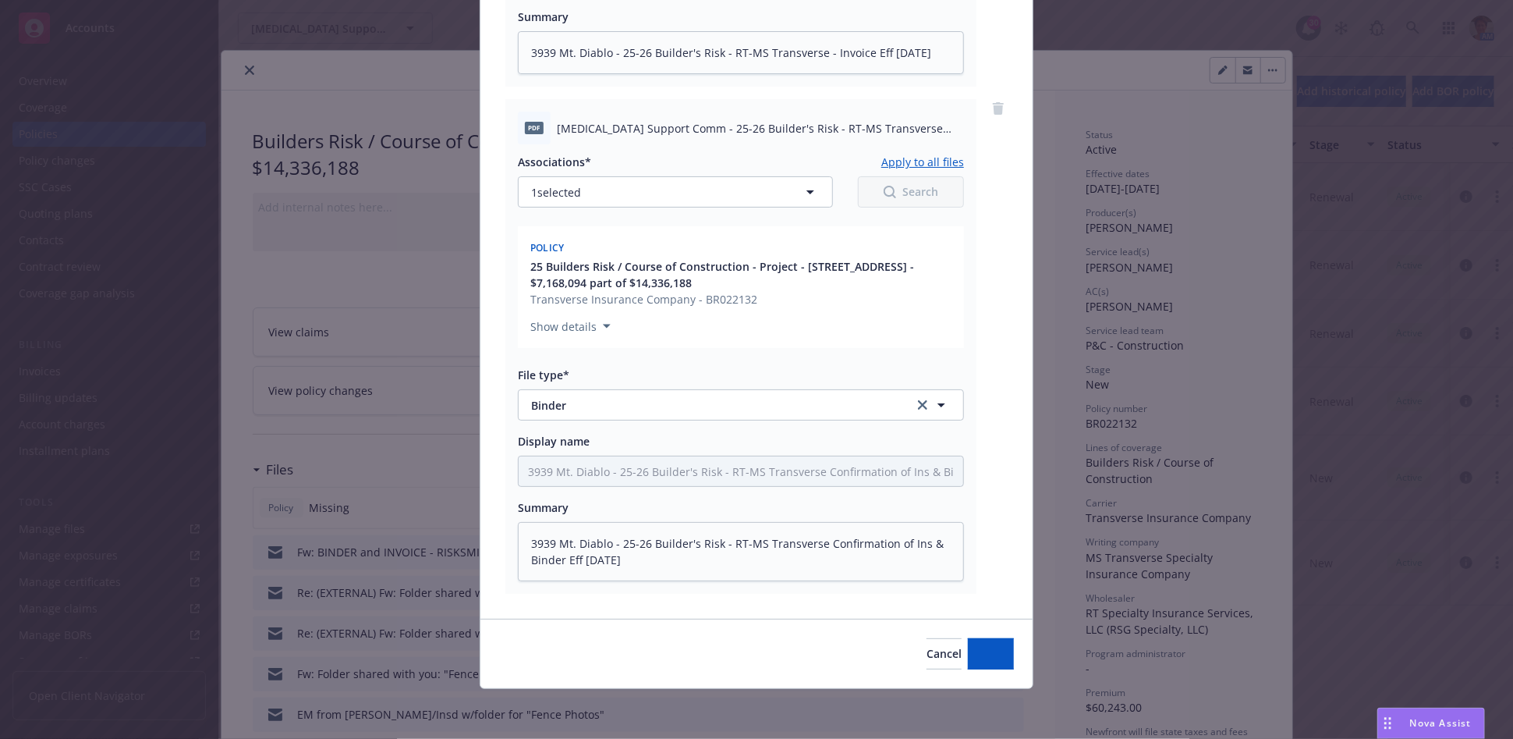
scroll to position [590, 0]
type textarea "x"
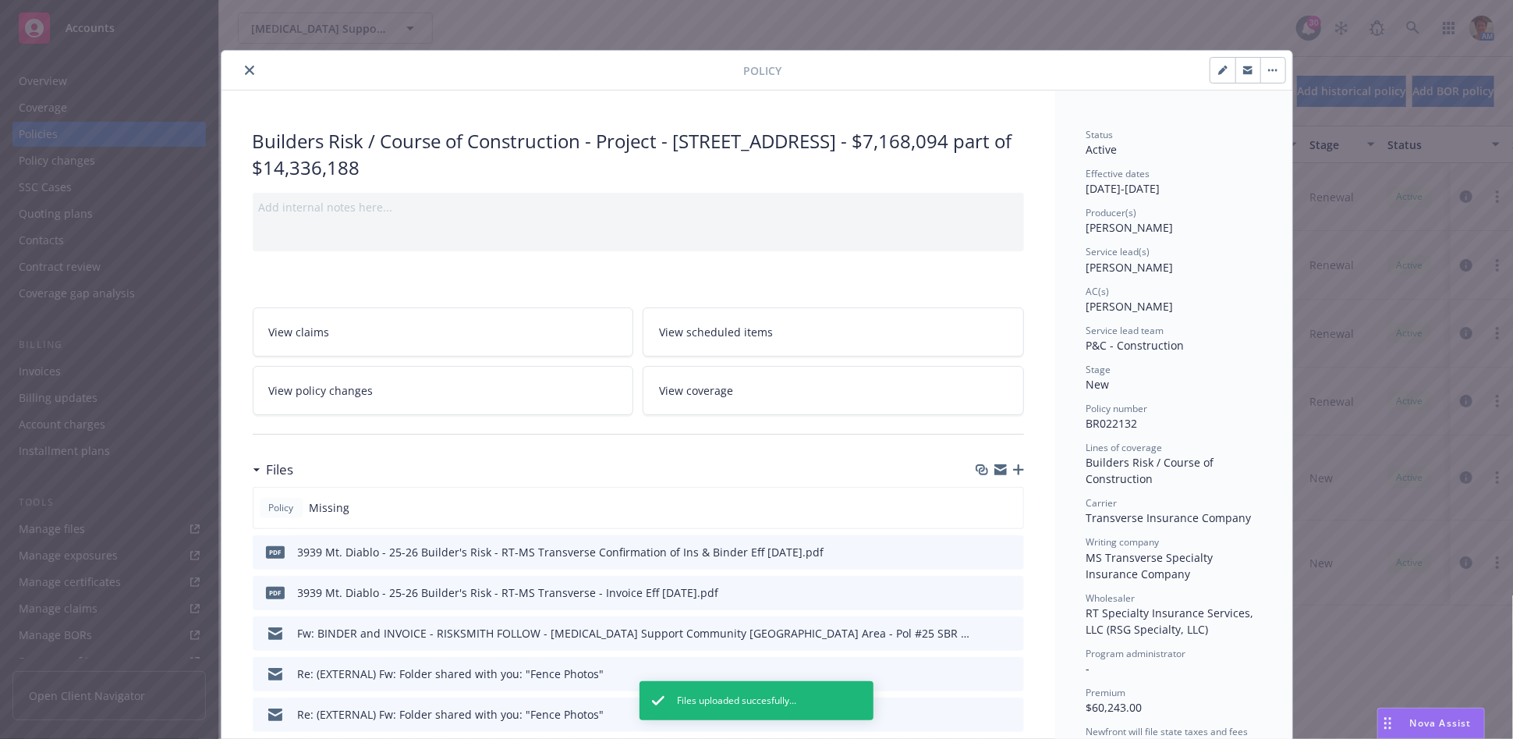
click at [245, 71] on icon "close" at bounding box center [249, 70] width 9 height 9
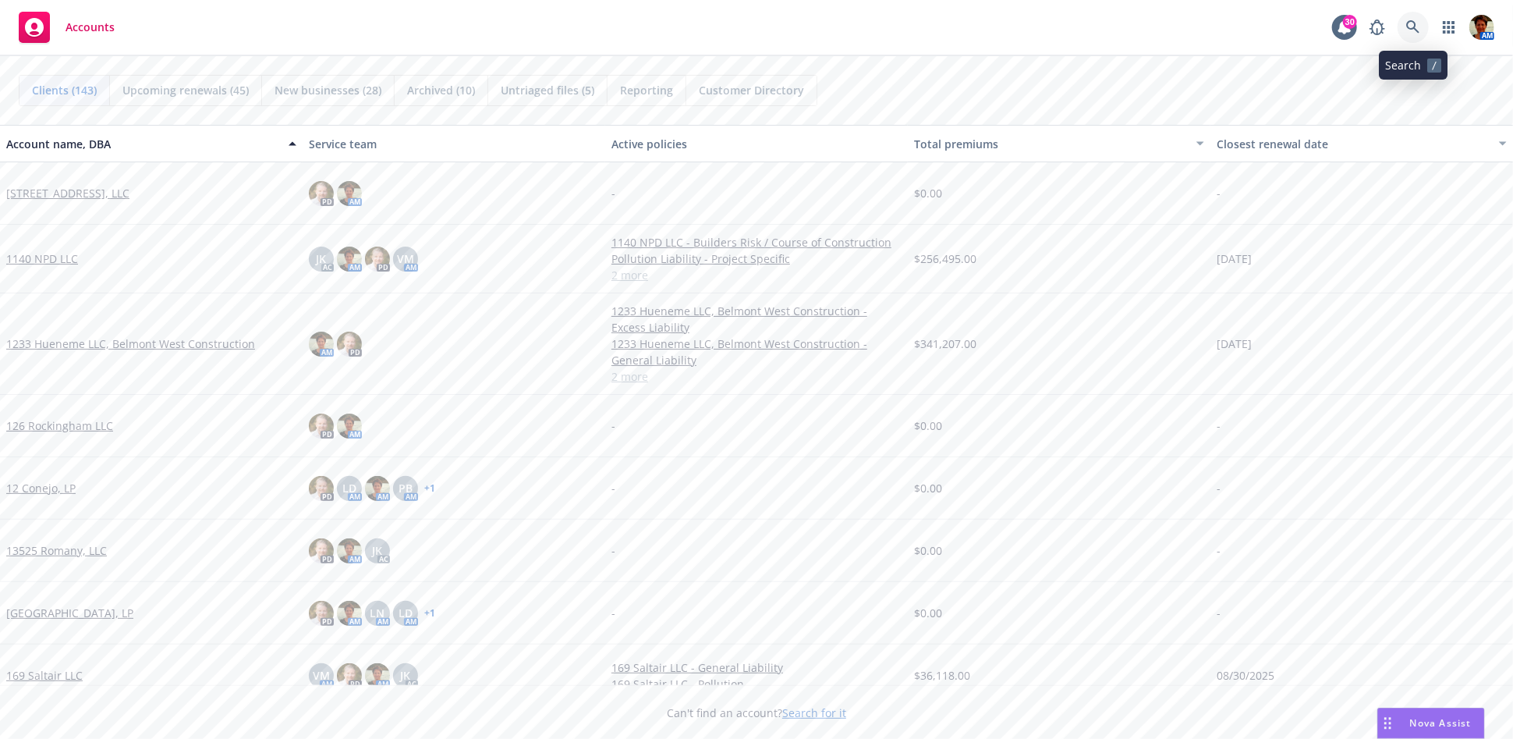
click at [1361, 29] on icon at bounding box center [1413, 27] width 14 height 14
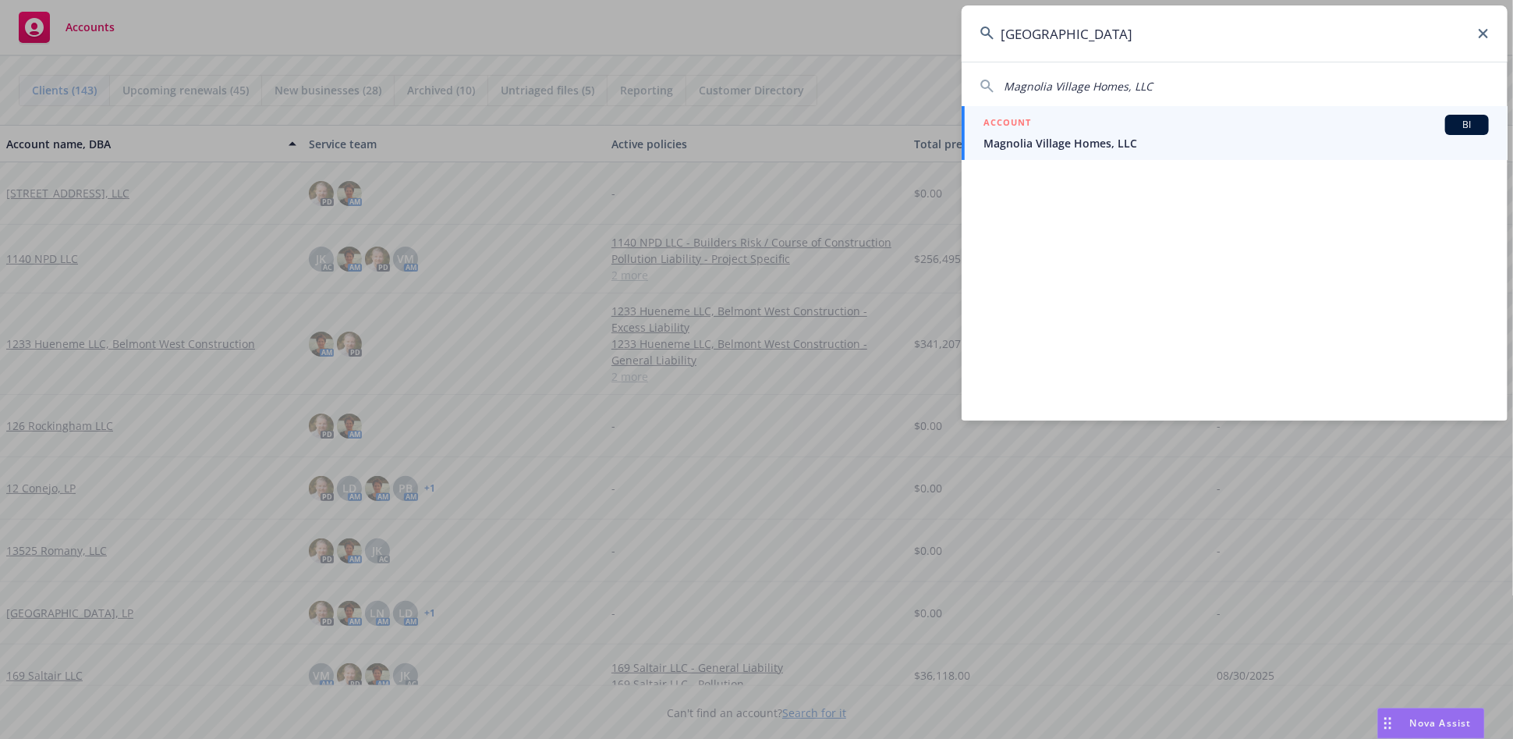
type input "magnolia village"
click at [1037, 138] on span "Magnolia Village Homes, LLC" at bounding box center [1236, 143] width 505 height 16
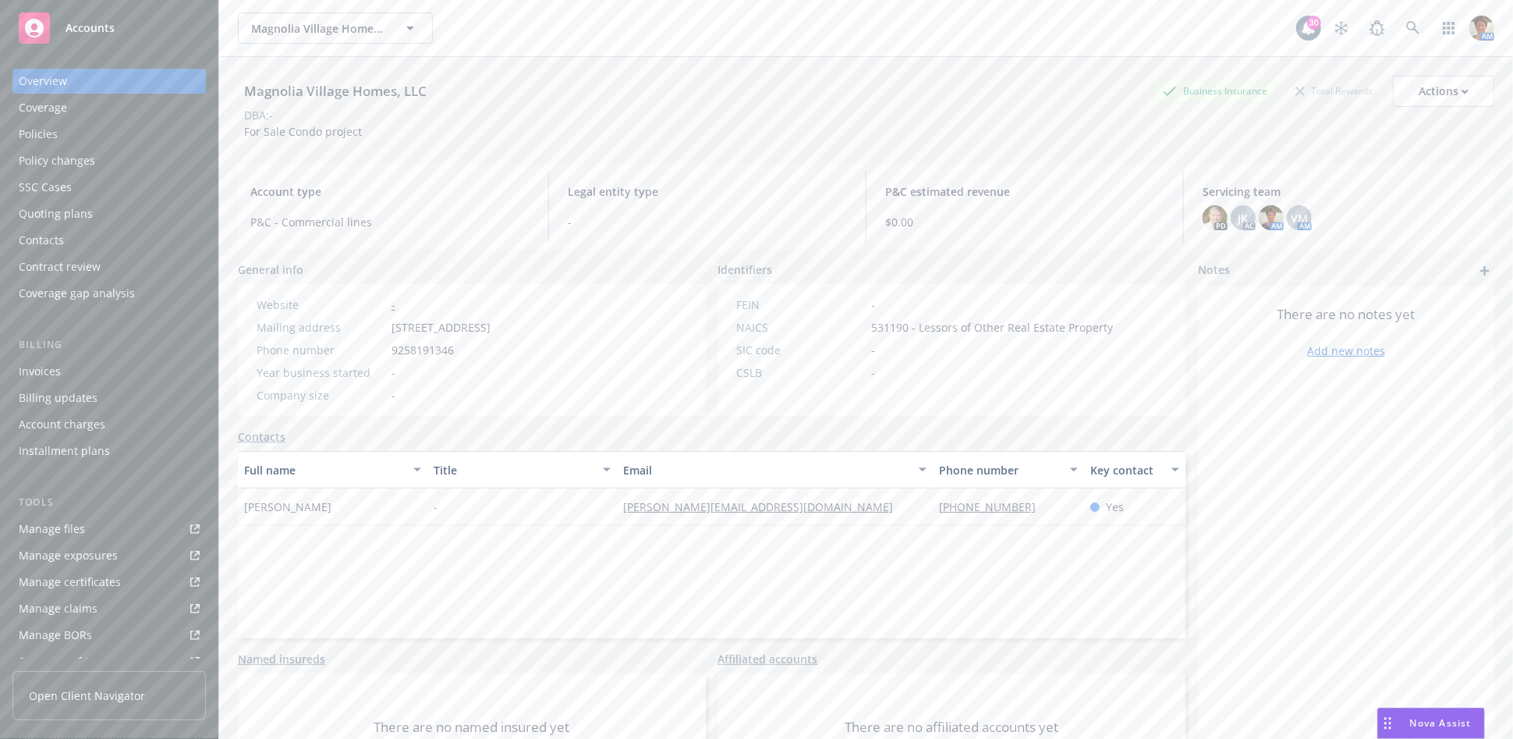
click at [70, 212] on div "Quoting plans" at bounding box center [56, 213] width 74 height 25
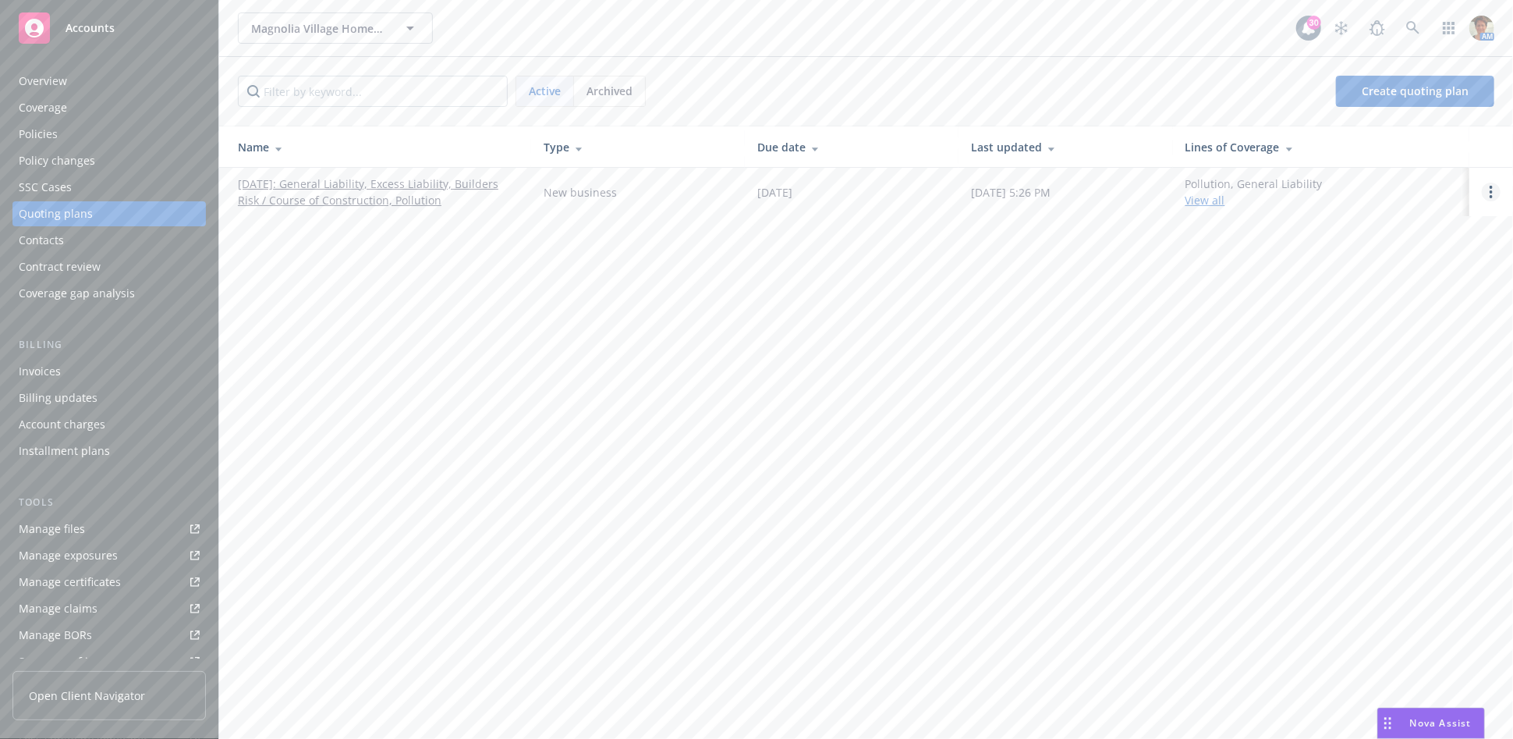
click at [1361, 197] on link "Open options" at bounding box center [1491, 192] width 19 height 19
click at [1361, 84] on span "Copy logging email" at bounding box center [1411, 86] width 137 height 15
click at [1361, 193] on icon "Open options" at bounding box center [1491, 192] width 3 height 12
click at [1361, 90] on span "Copy logging email" at bounding box center [1411, 86] width 137 height 15
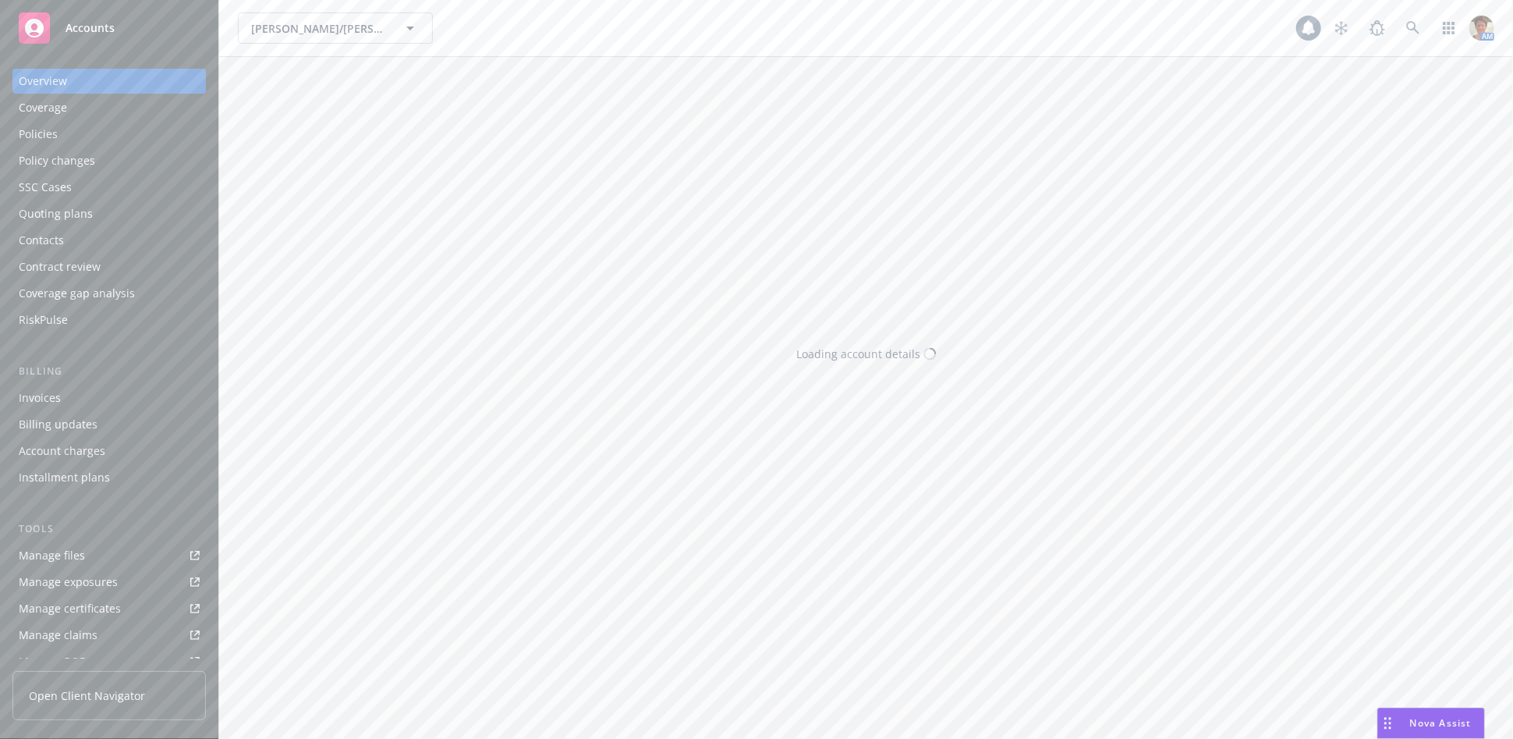
click at [50, 132] on div "Policies" at bounding box center [38, 134] width 39 height 25
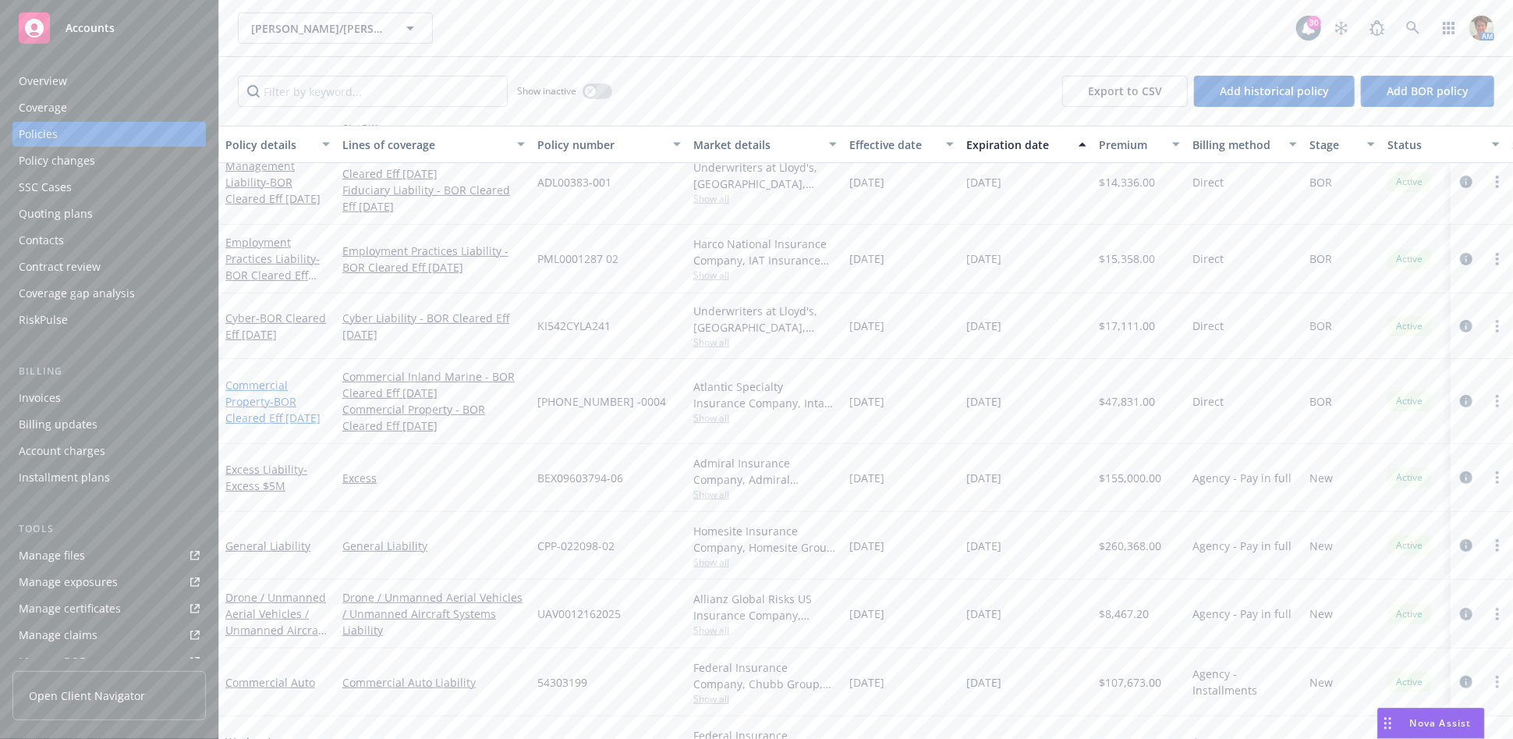
scroll to position [115, 0]
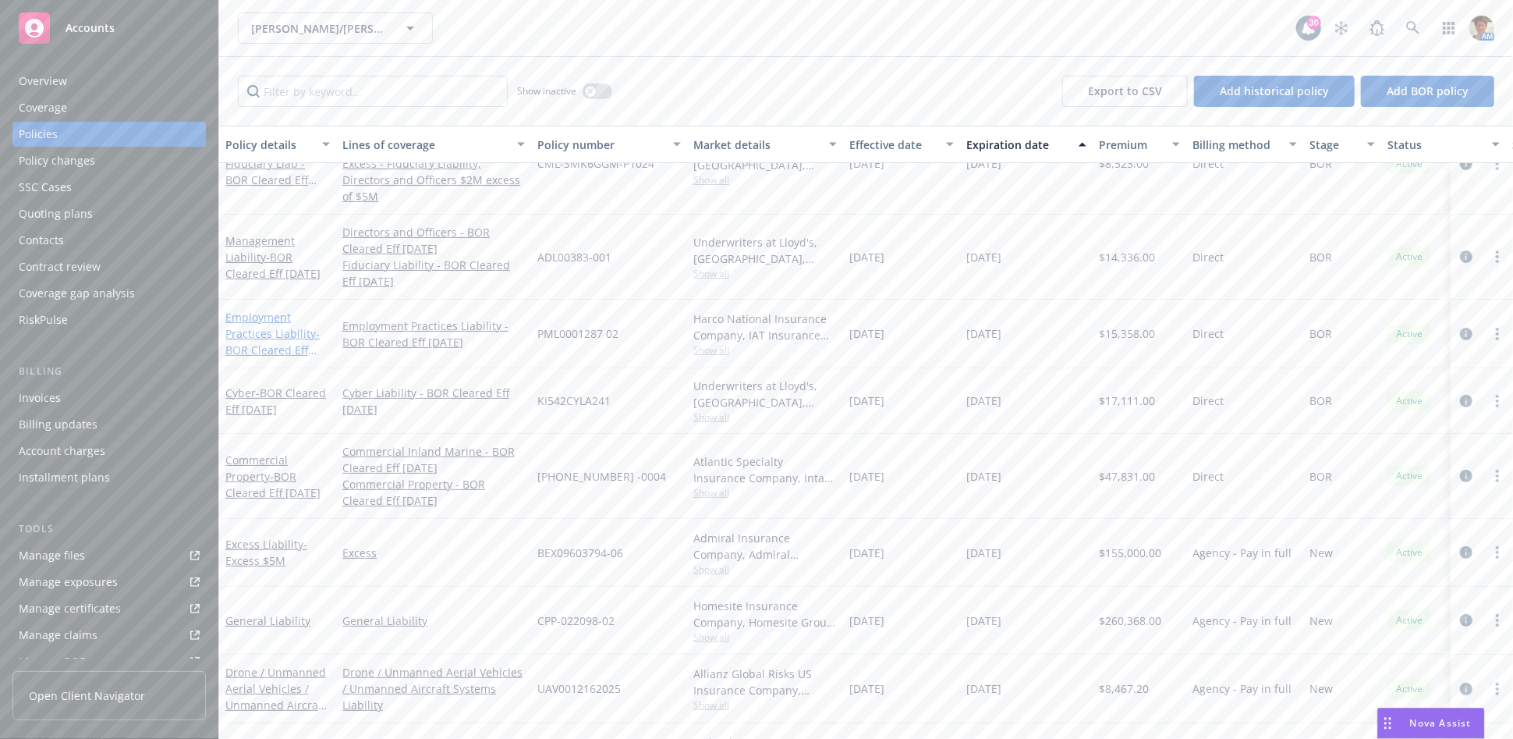
click at [252, 321] on link "Employment Practices Liability - BOR Cleared Eff 5/20/2025" at bounding box center [272, 342] width 94 height 64
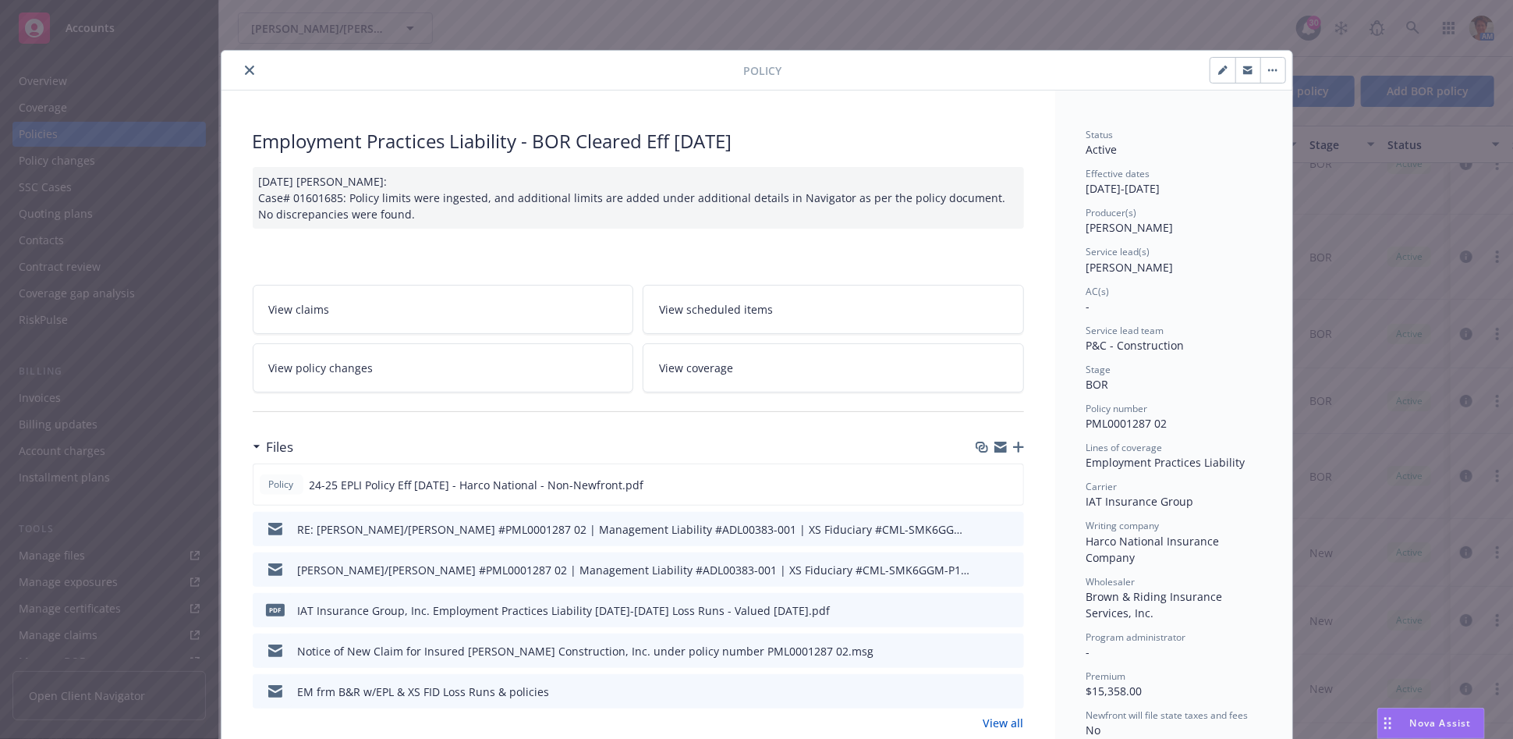
click at [1001, 721] on link "View all" at bounding box center [1004, 722] width 41 height 16
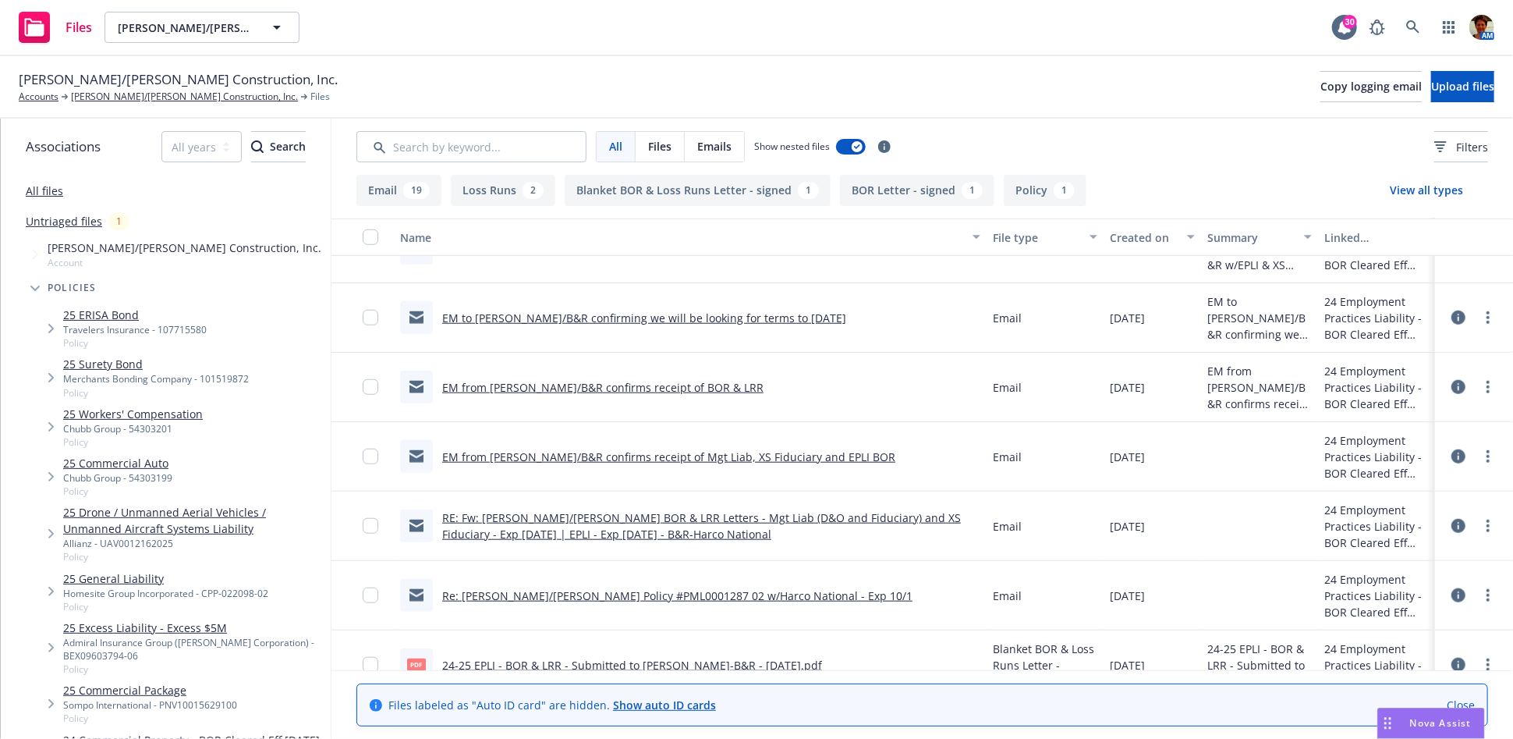
scroll to position [953, 0]
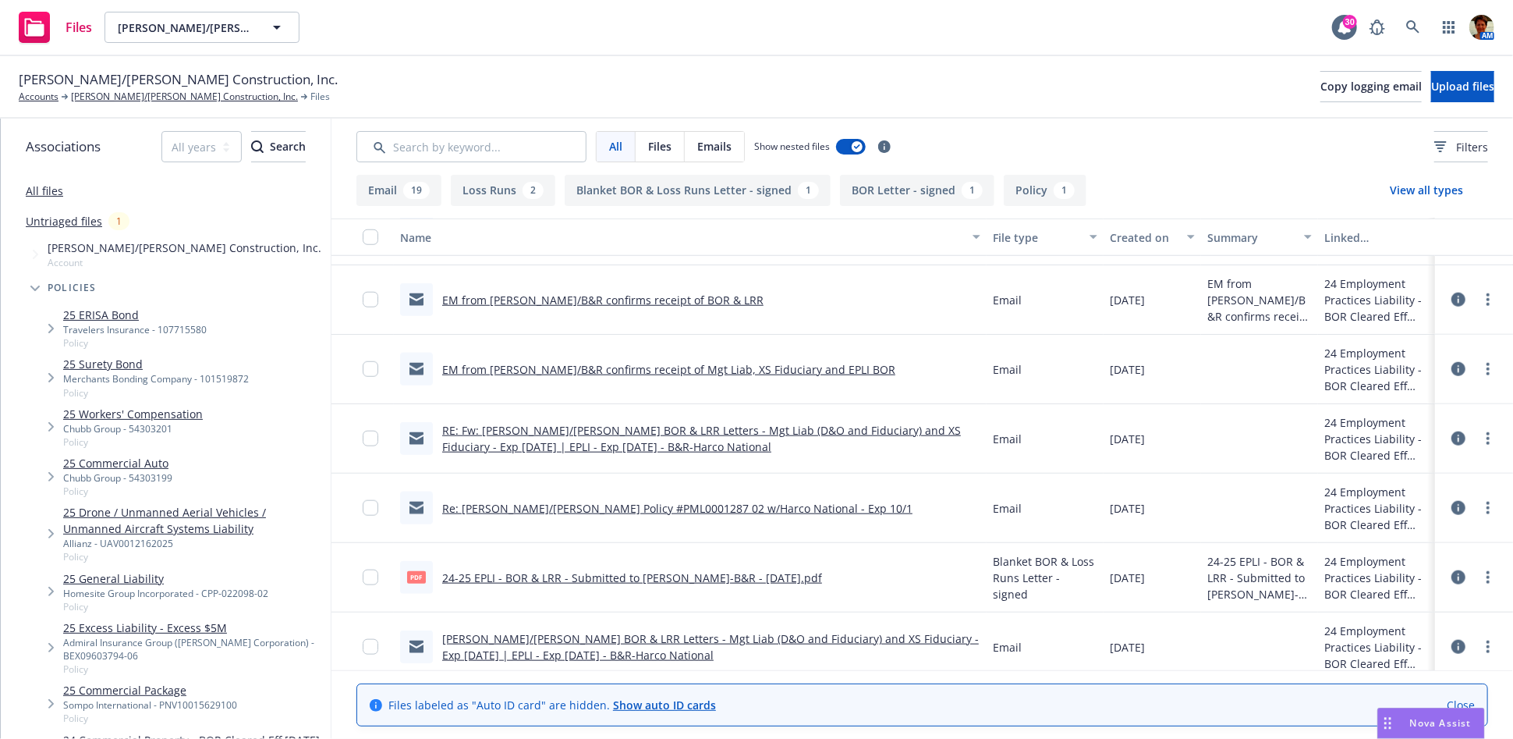
click at [573, 297] on link "EM from [PERSON_NAME]/B&R confirms receipt of BOR & LRR" at bounding box center [602, 300] width 321 height 15
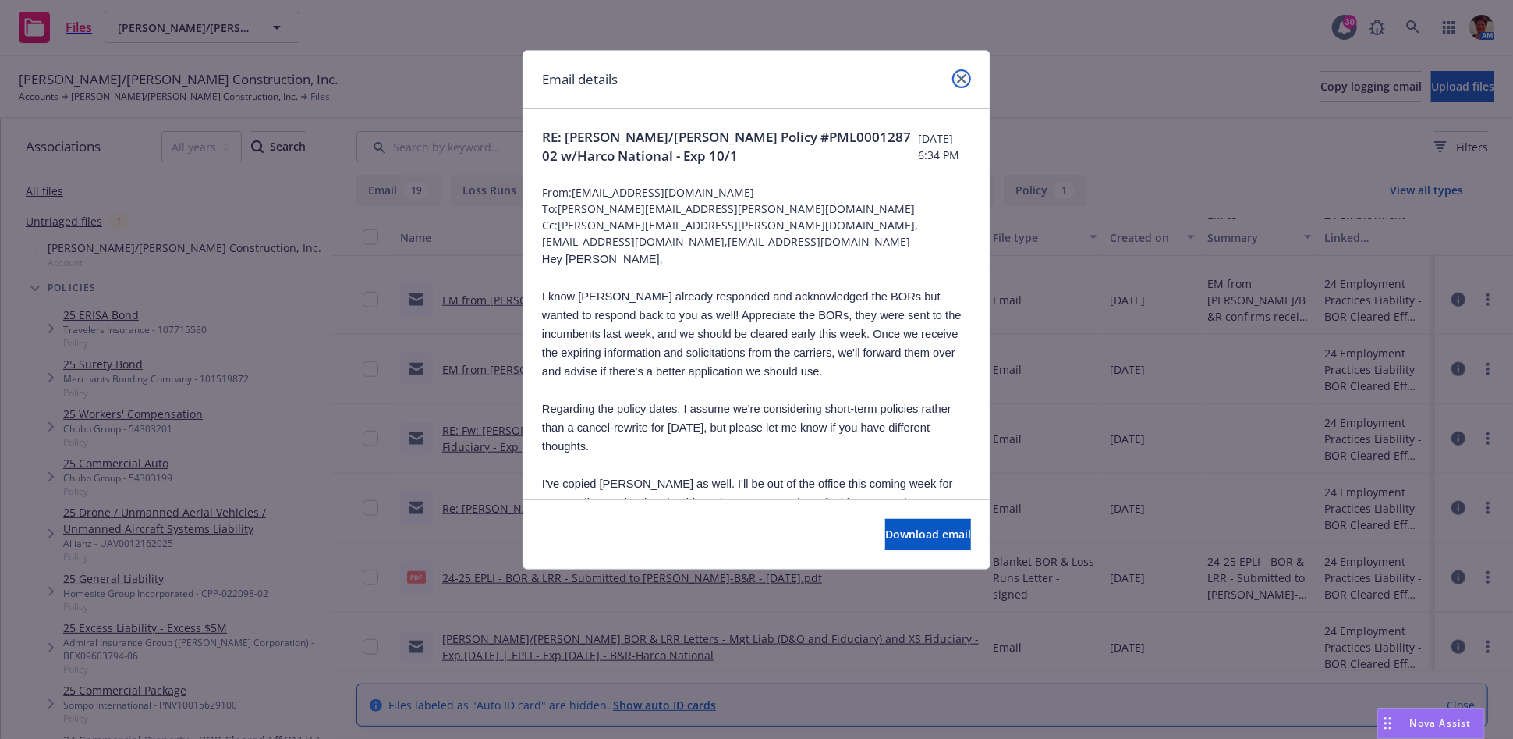
click at [956, 83] on link "close" at bounding box center [961, 78] width 19 height 19
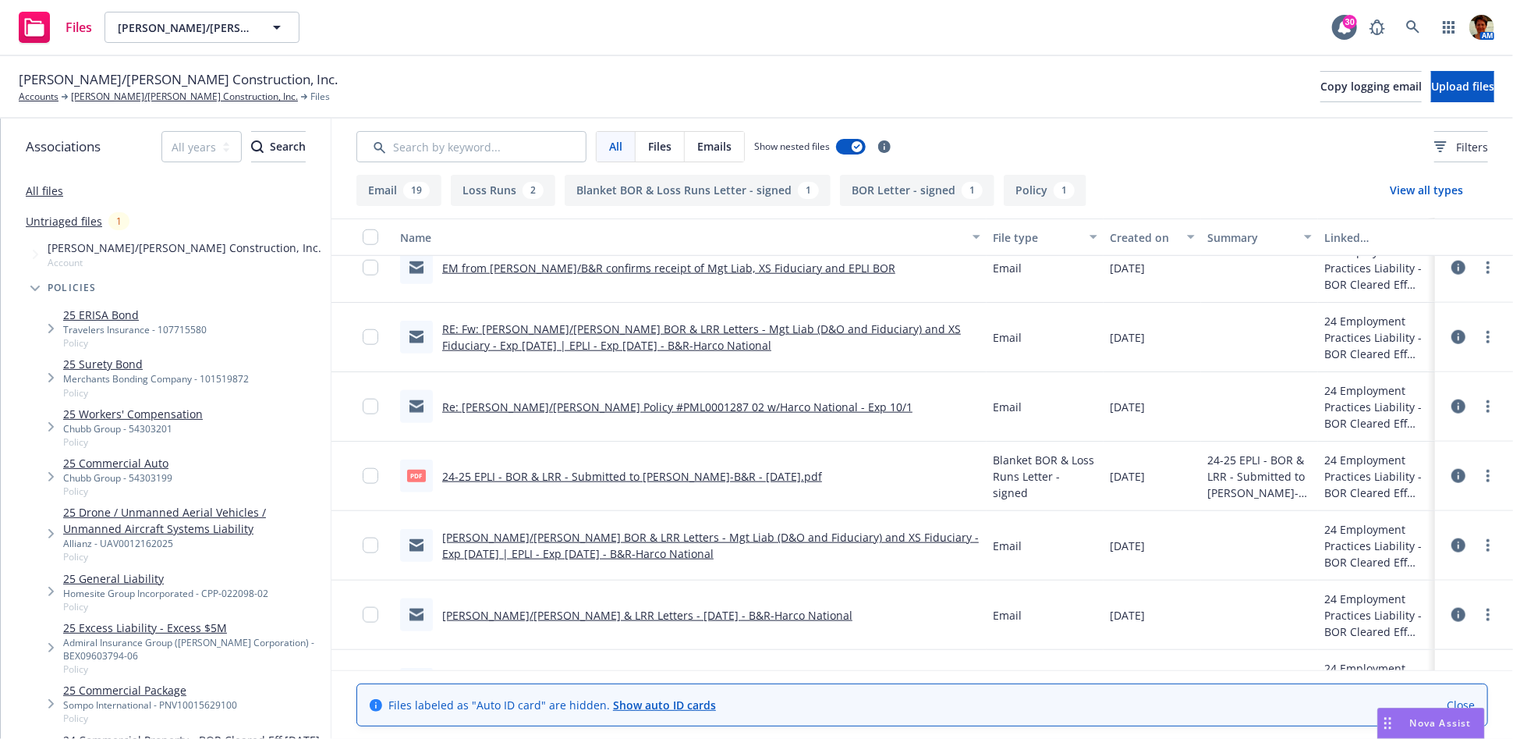
scroll to position [1126, 0]
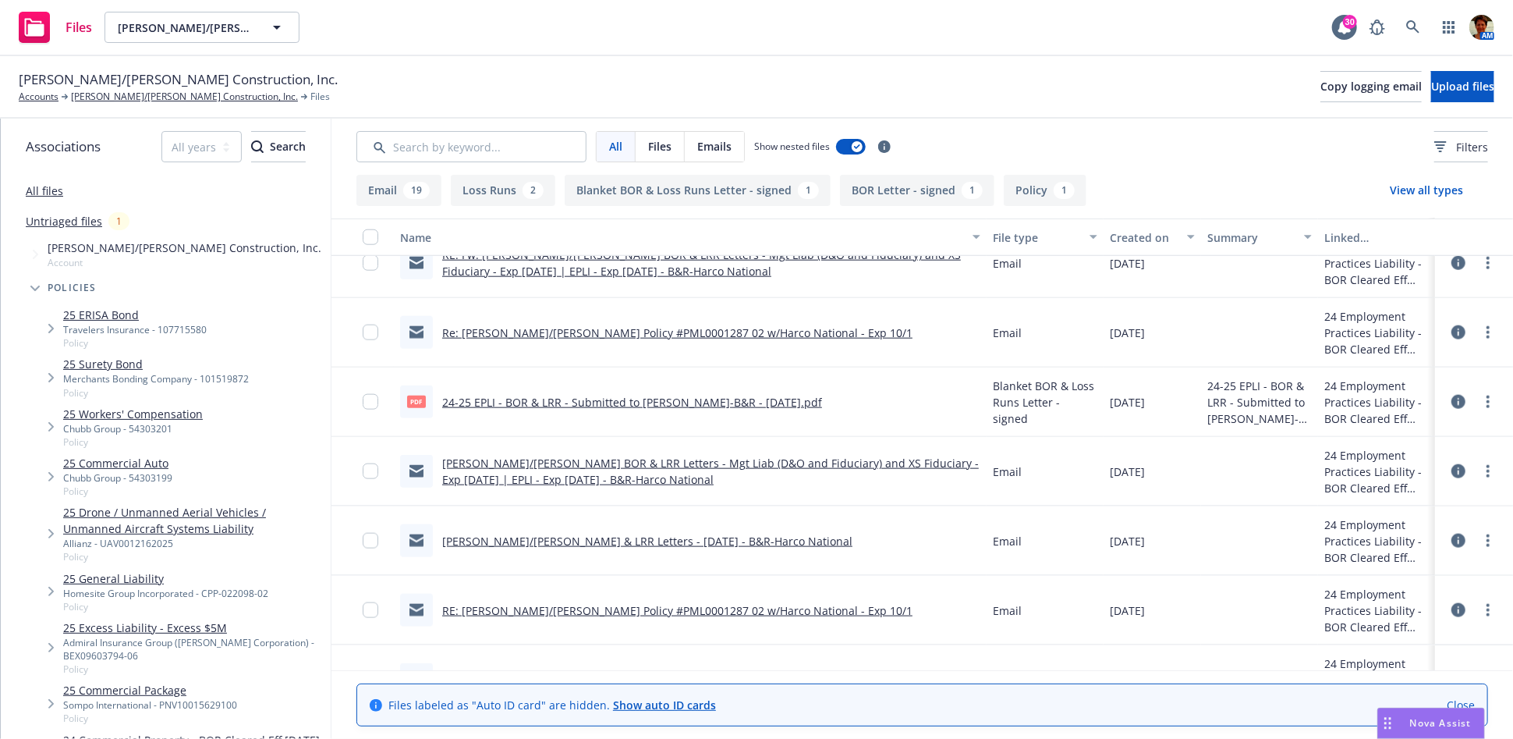
click at [516, 612] on link "RE: Elliott/Drinkward - EPLI Policy #PML0001287 02 w/Harco National - Exp 10/1" at bounding box center [677, 610] width 470 height 15
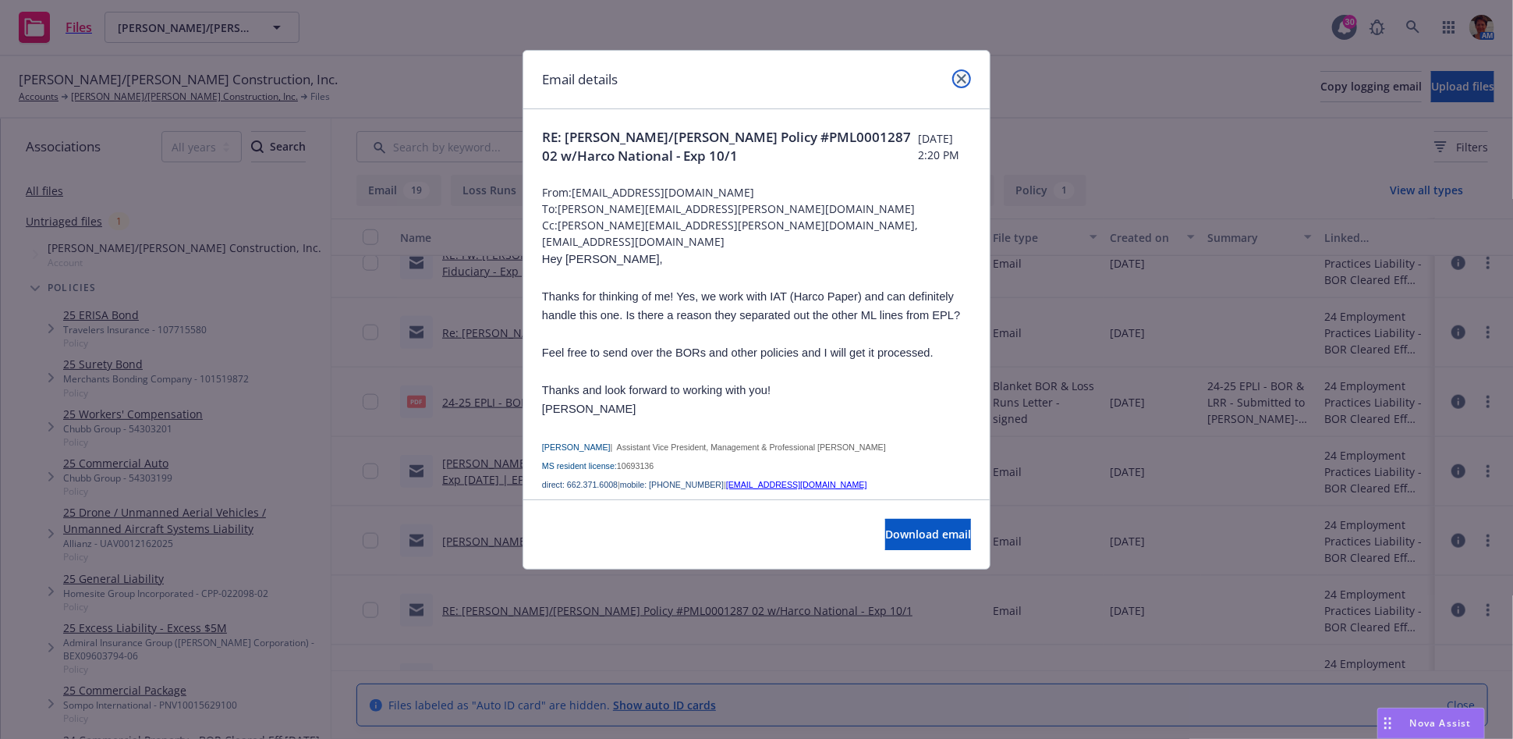
click at [966, 76] on icon "close" at bounding box center [961, 78] width 9 height 9
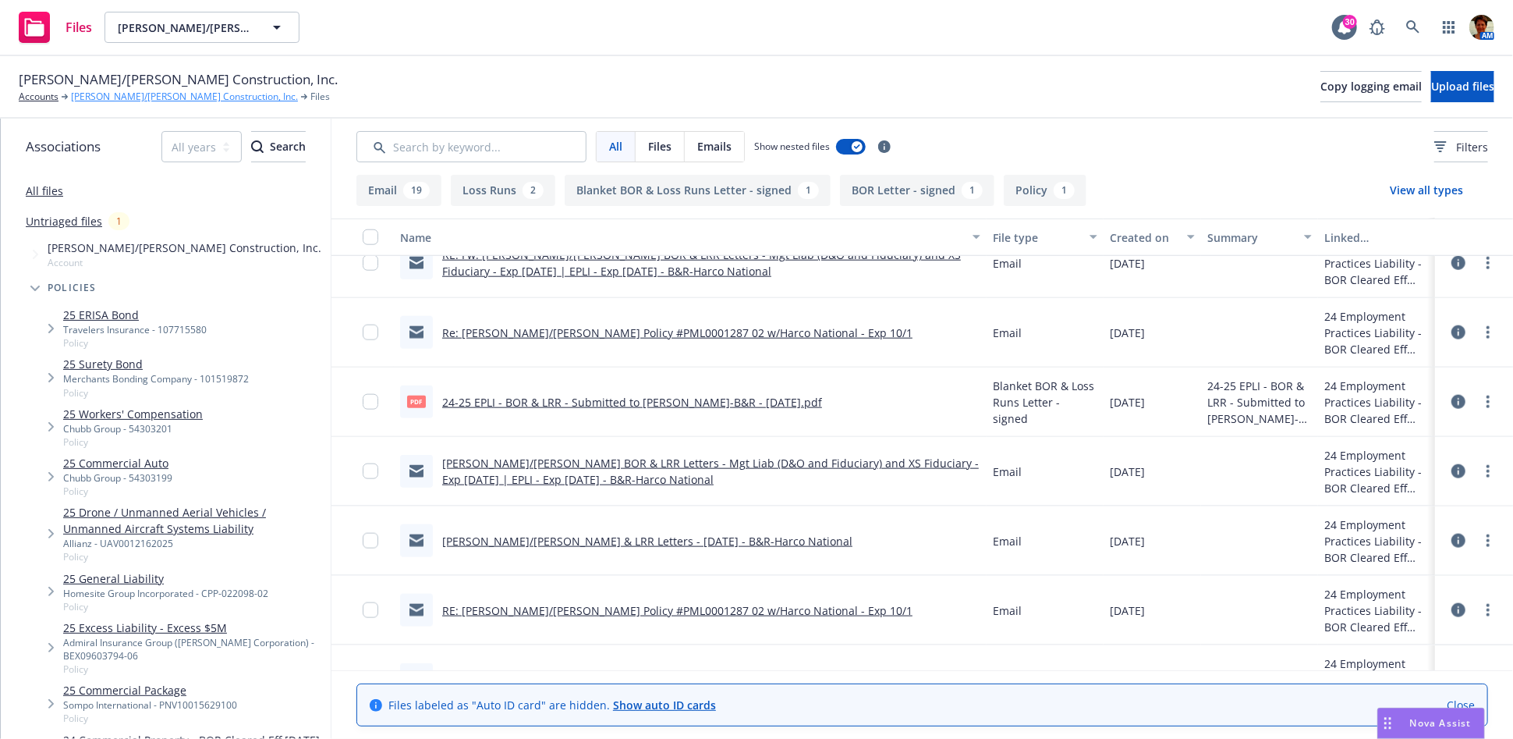
click at [168, 96] on link "[PERSON_NAME]/[PERSON_NAME] Construction, Inc." at bounding box center [184, 97] width 227 height 14
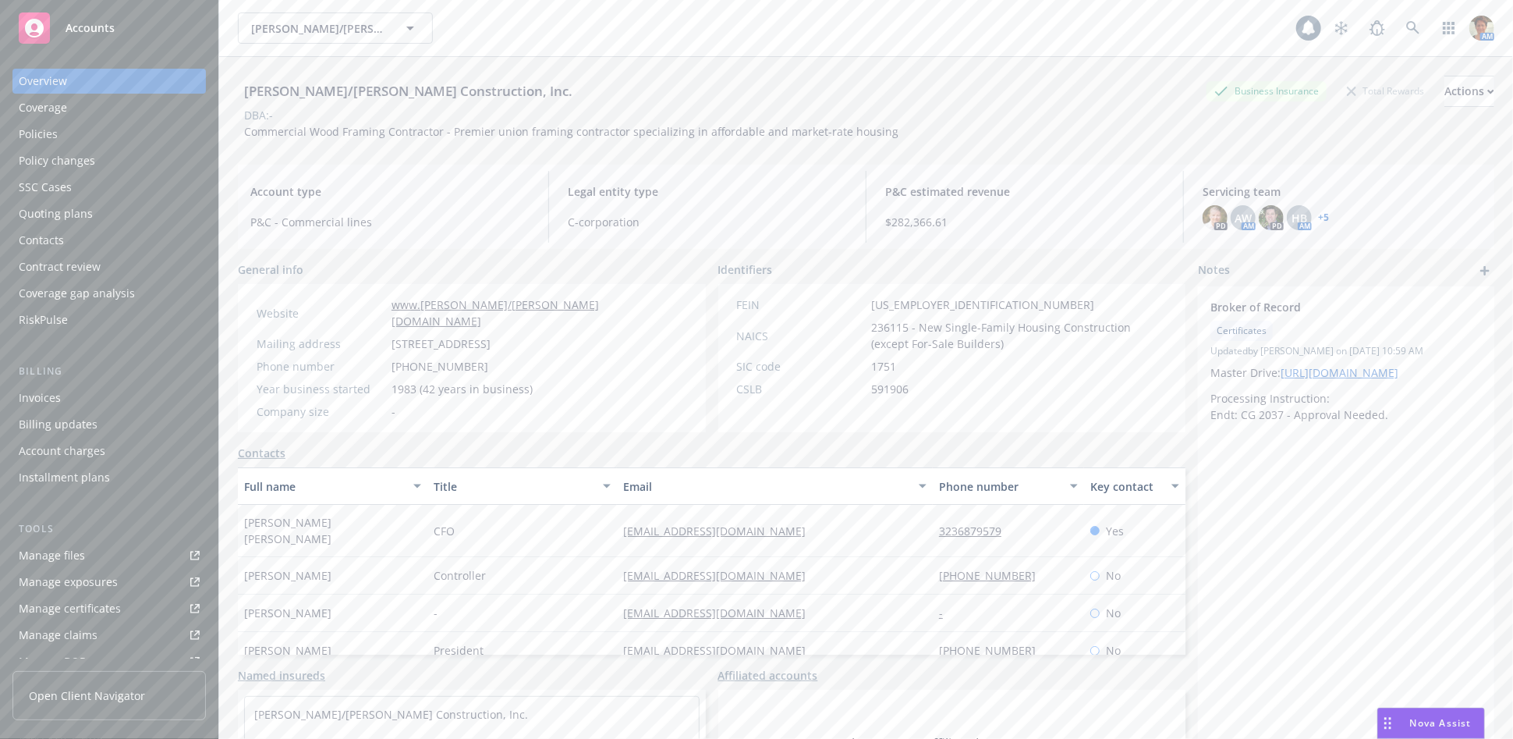
click at [87, 217] on div "Quoting plans" at bounding box center [56, 213] width 74 height 25
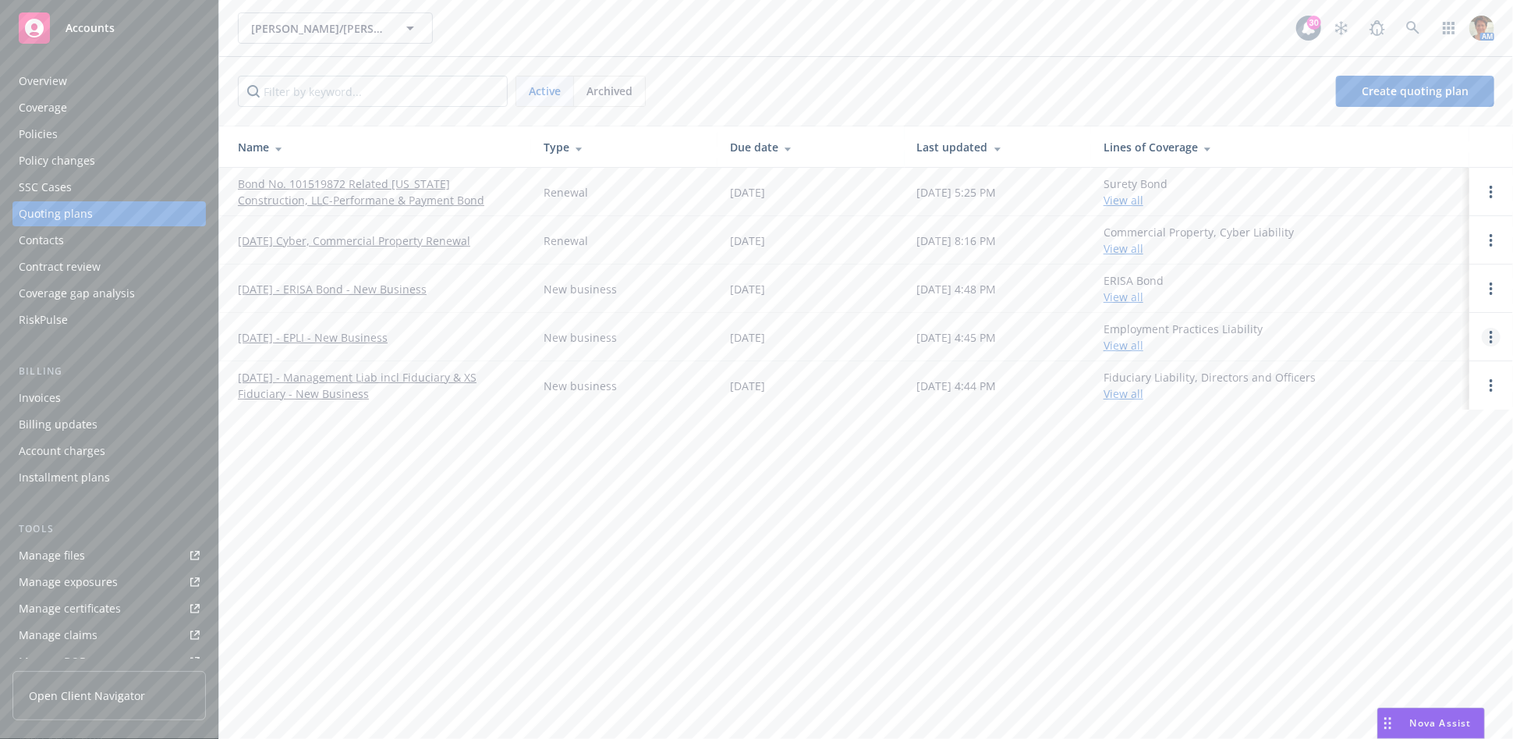
click at [1494, 337] on link "Open options" at bounding box center [1491, 337] width 19 height 19
click at [1410, 229] on span "Copy logging email" at bounding box center [1411, 231] width 137 height 15
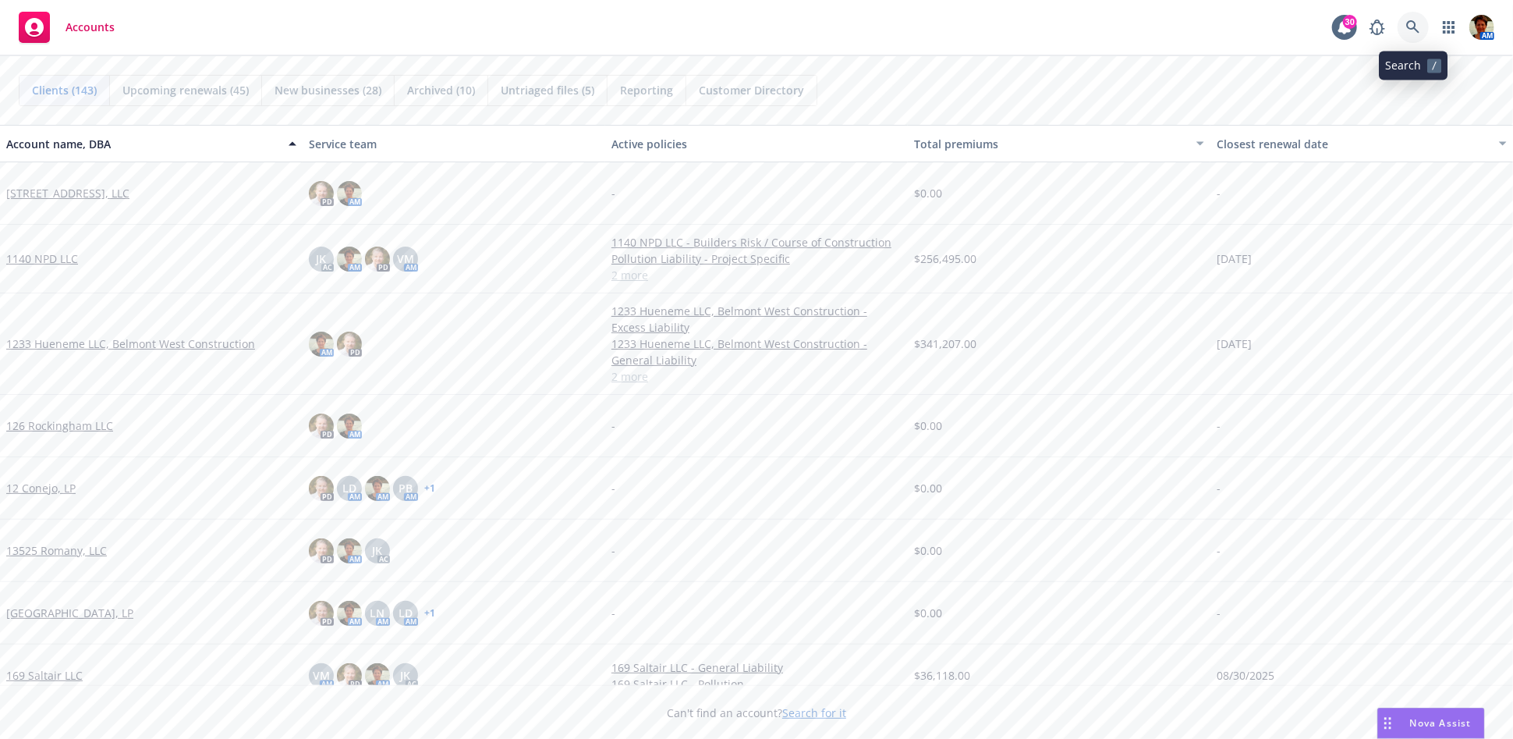
click at [1411, 30] on icon at bounding box center [1413, 27] width 14 height 14
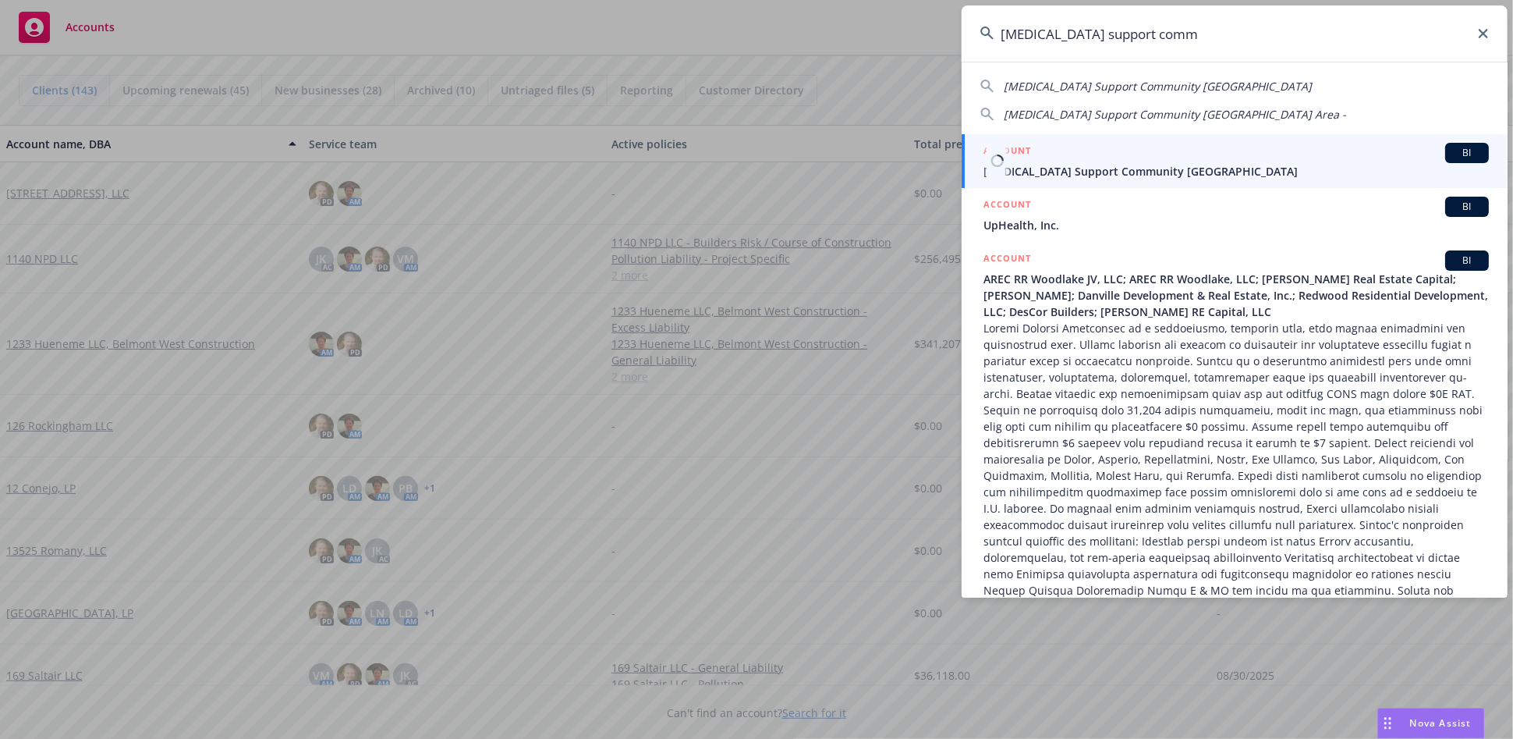
type input "cancer support comm"
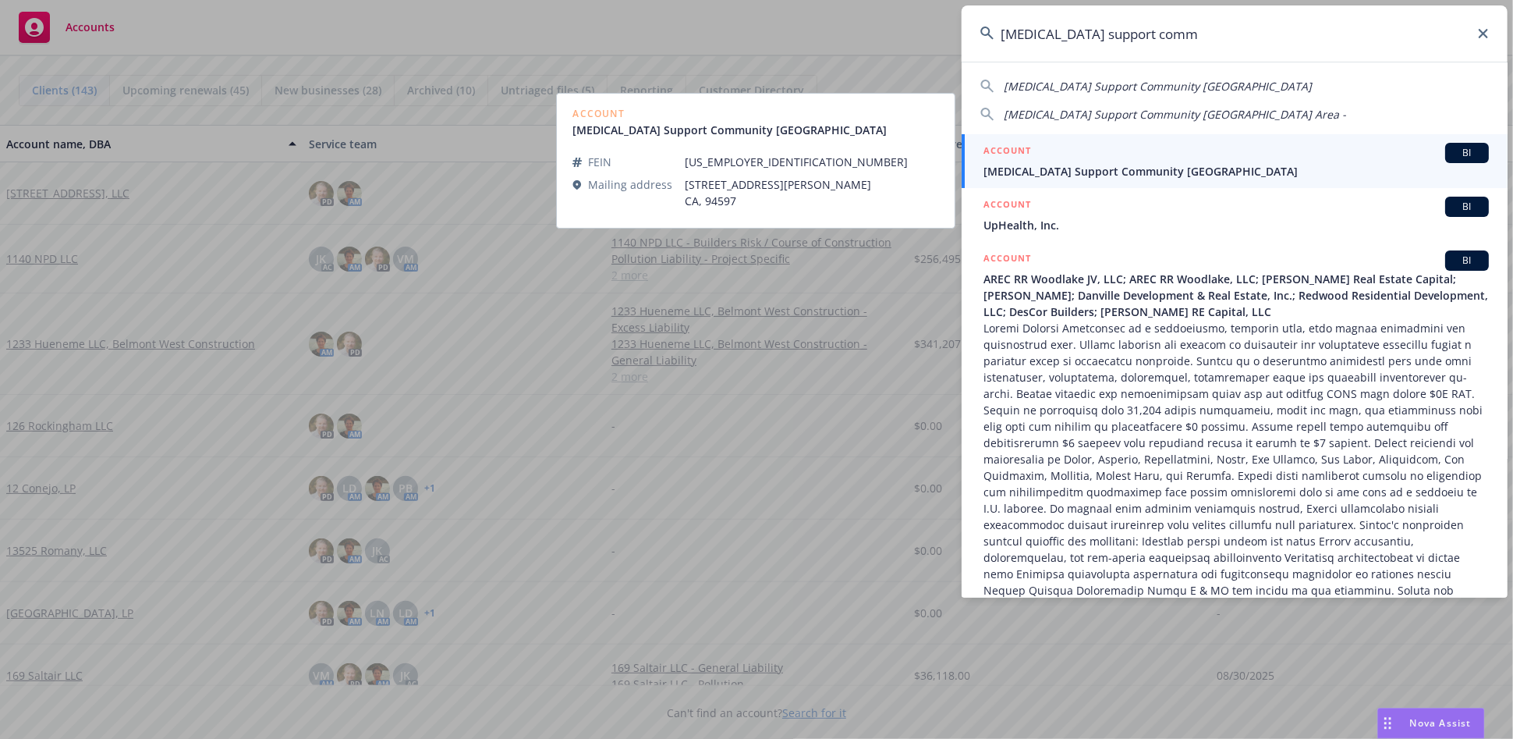
click at [1263, 137] on link "ACCOUNT BI Cancer Support Community San Francisco Bay Area" at bounding box center [1235, 161] width 546 height 54
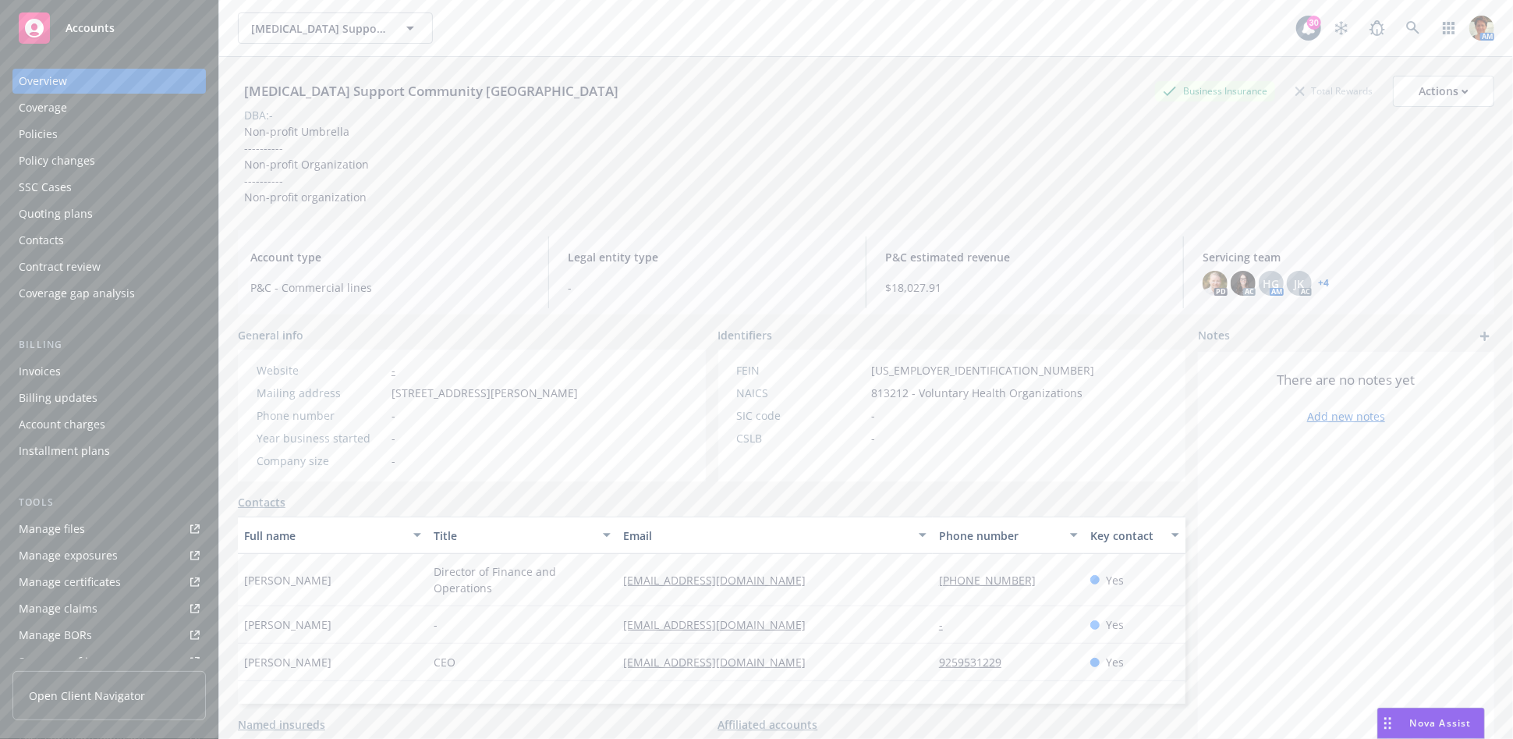
click at [46, 130] on div "Policies" at bounding box center [38, 134] width 39 height 25
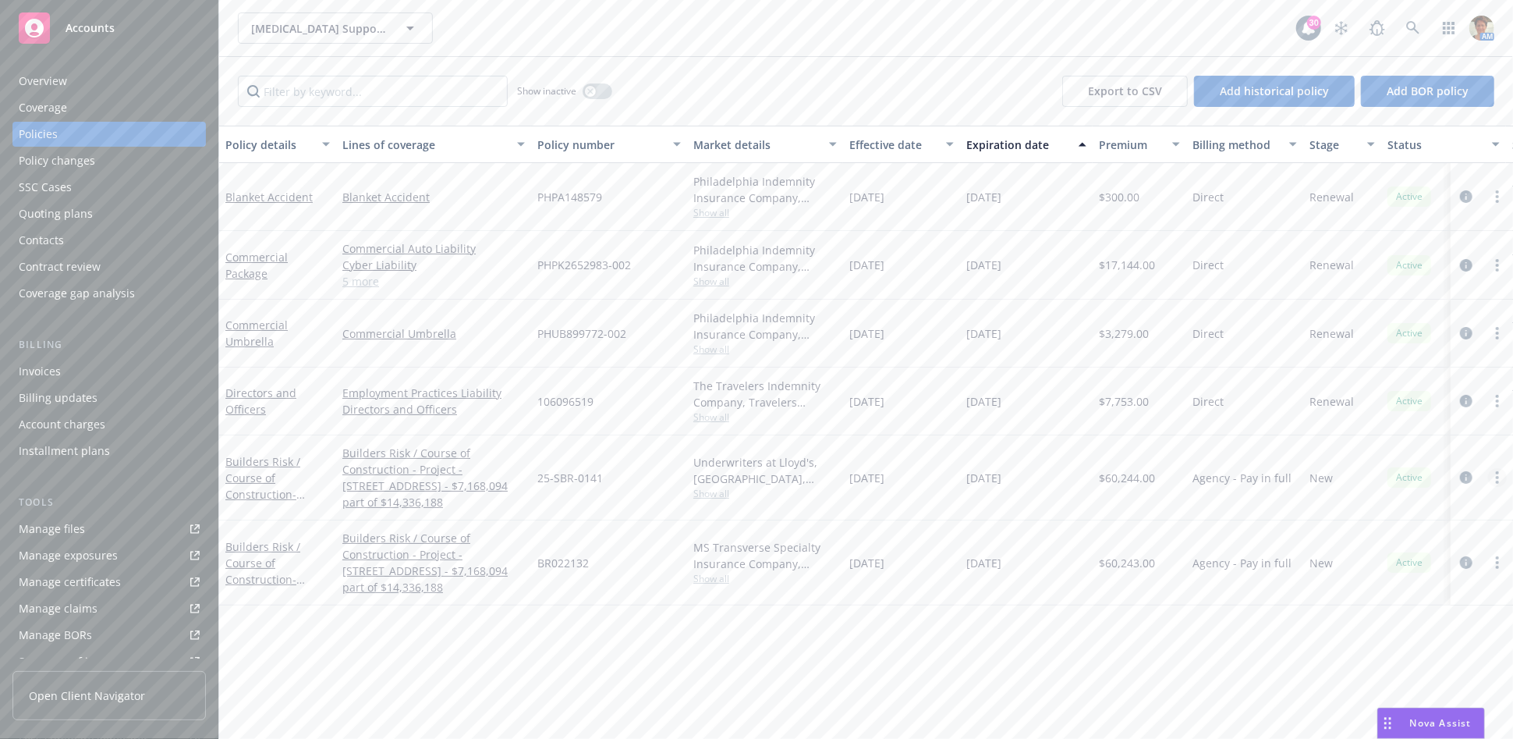
click at [1502, 471] on link "more" at bounding box center [1497, 477] width 19 height 19
click at [1418, 434] on link "Copy logging email" at bounding box center [1420, 427] width 183 height 31
click at [1500, 557] on link "more" at bounding box center [1497, 562] width 19 height 19
click at [1458, 522] on link "Copy logging email" at bounding box center [1420, 512] width 183 height 31
click at [1495, 559] on link "more" at bounding box center [1497, 562] width 19 height 19
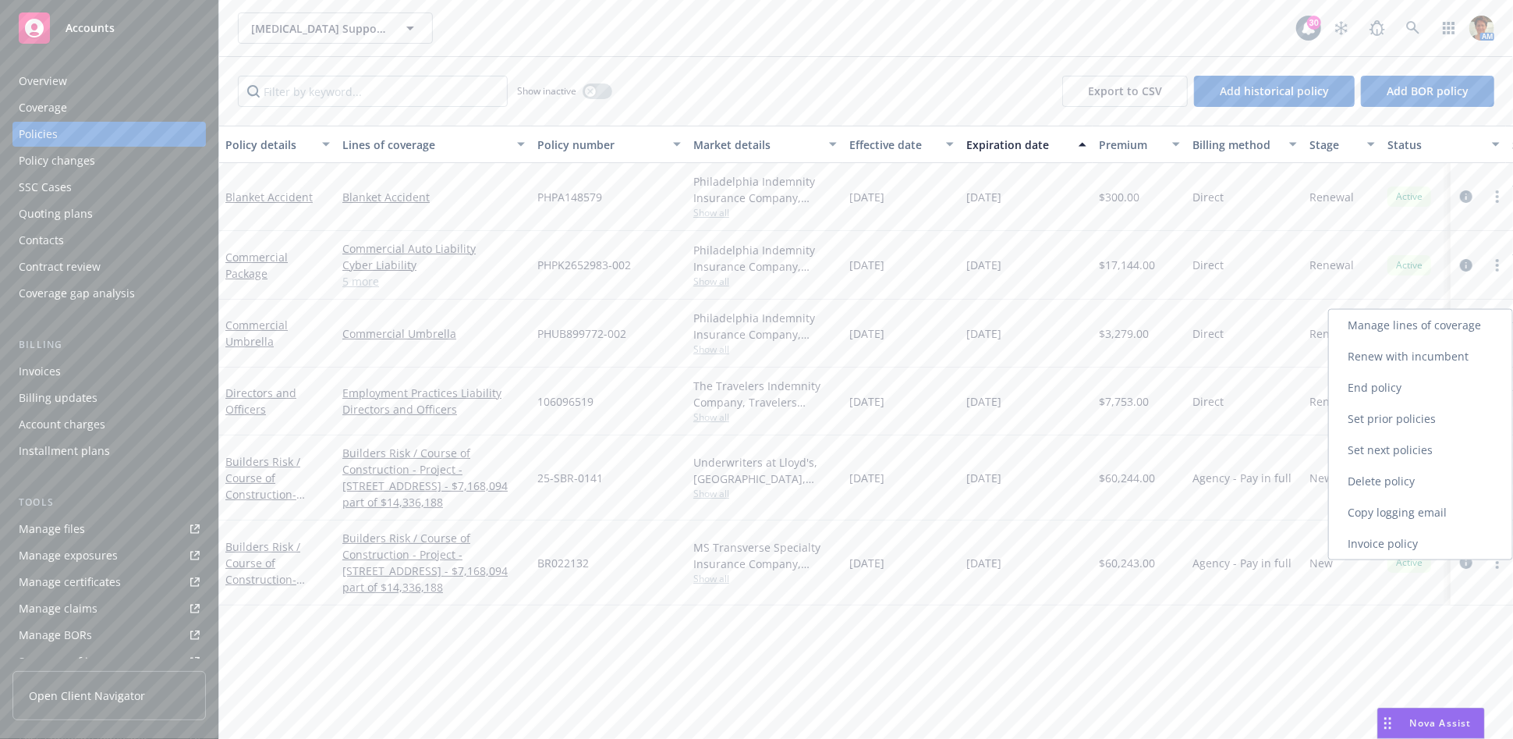
click at [1412, 511] on link "Copy logging email" at bounding box center [1420, 512] width 183 height 31
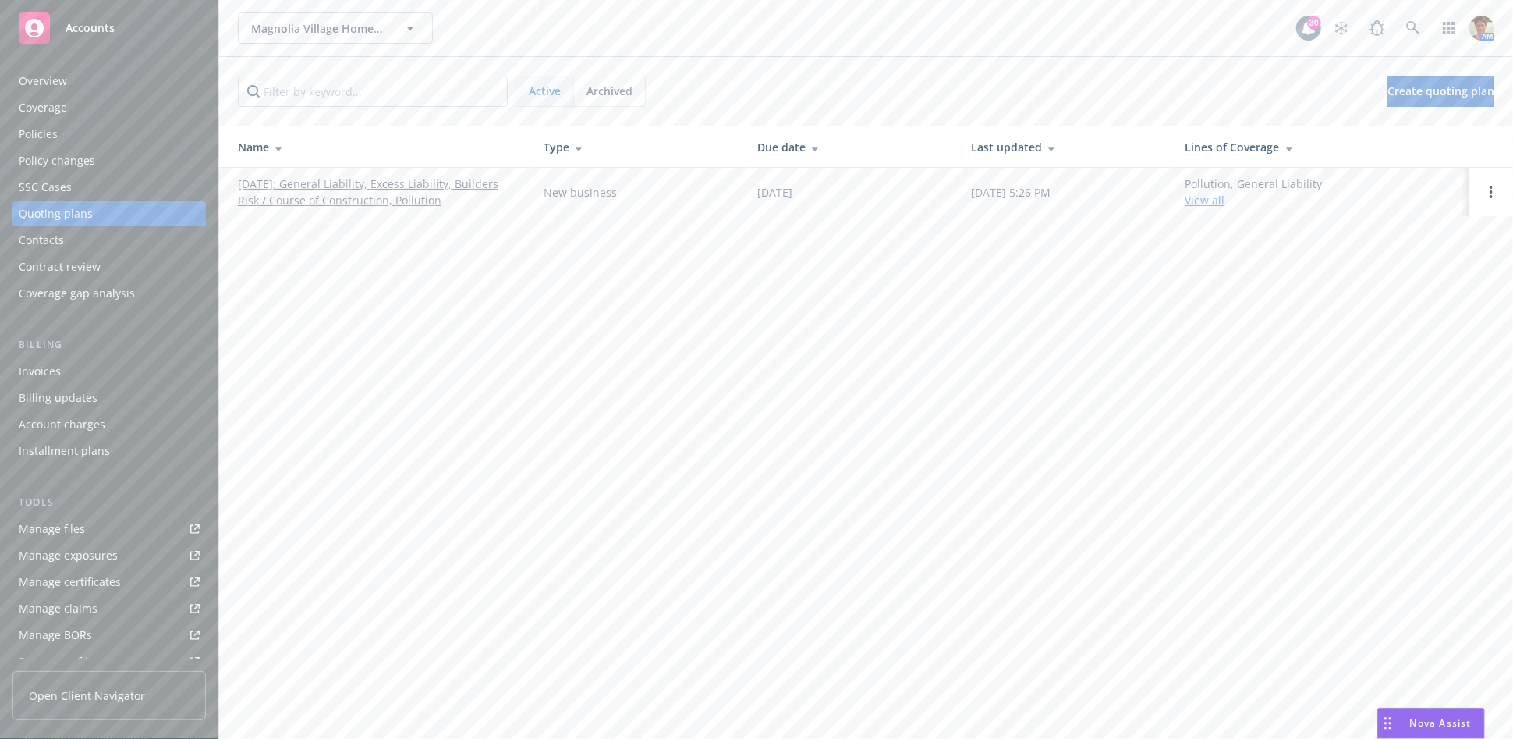
click at [443, 183] on link "01/10/2025: General Liability, Excess Liability, Builders Risk / Course of Cons…" at bounding box center [378, 192] width 281 height 33
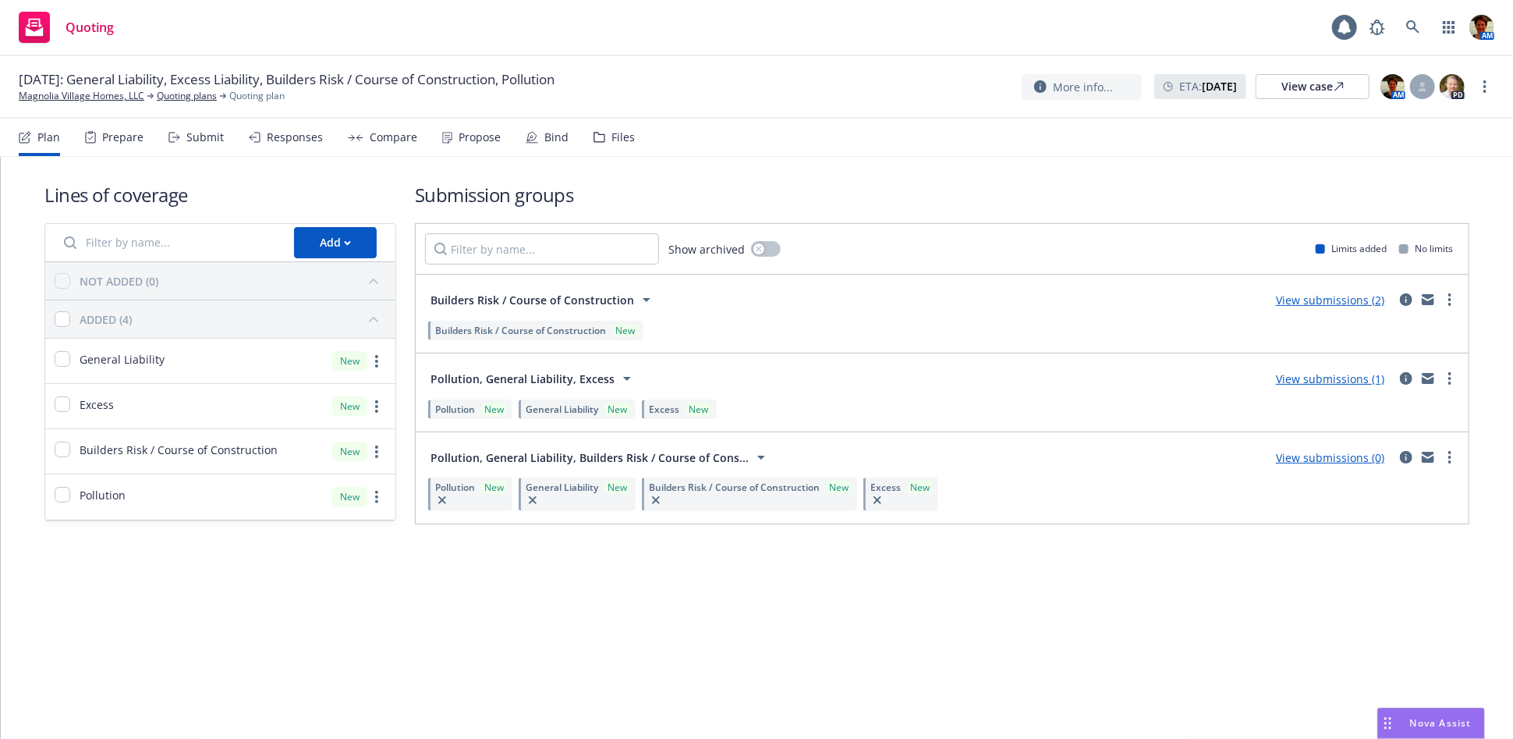
click at [196, 133] on div "Submit" at bounding box center [204, 137] width 37 height 12
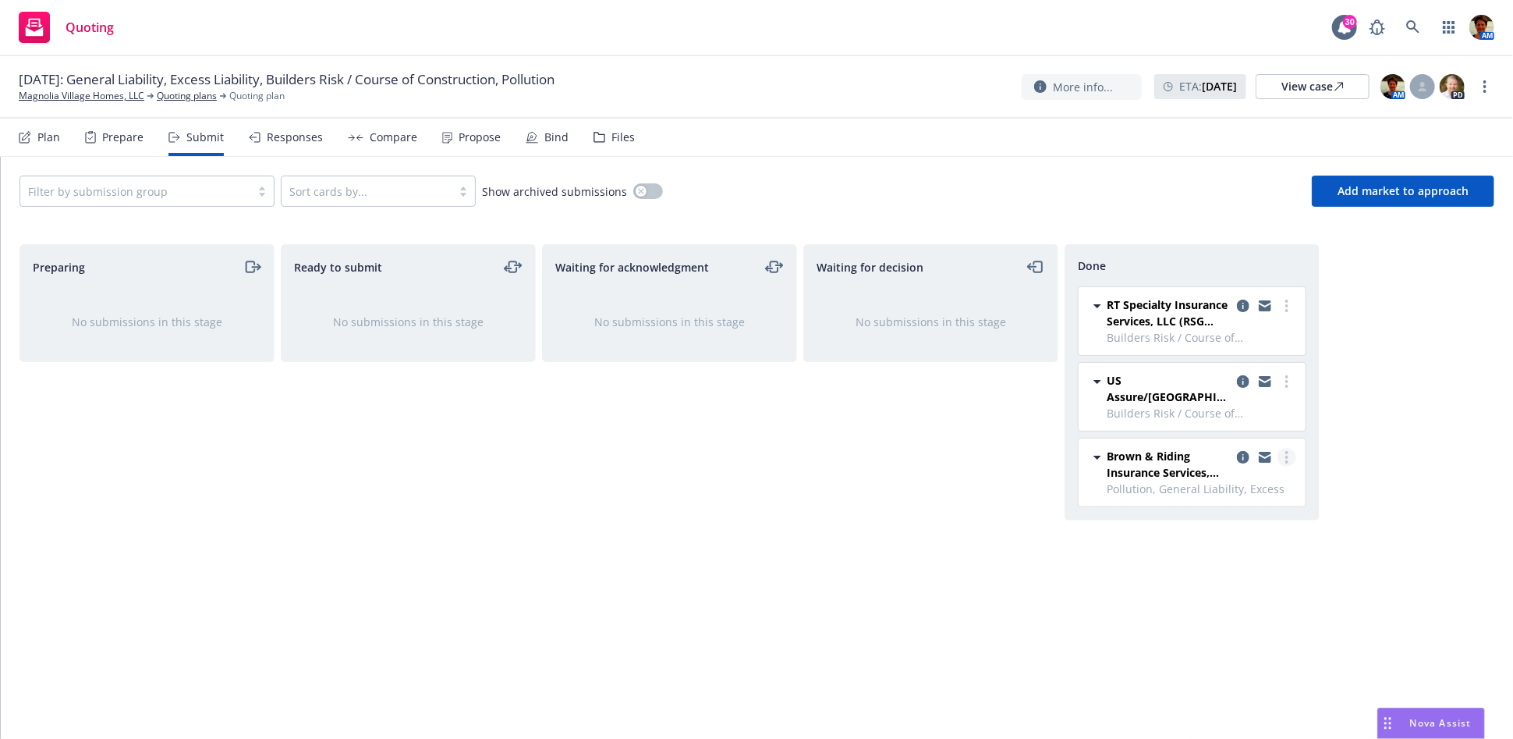
click at [1283, 448] on link "more" at bounding box center [1287, 457] width 19 height 19
click at [1242, 599] on span "Copy logging email" at bounding box center [1208, 599] width 137 height 15
click at [1490, 84] on link "more" at bounding box center [1485, 86] width 19 height 19
click at [1396, 120] on link "Copy logging email" at bounding box center [1408, 118] width 174 height 31
click at [614, 142] on div "Files" at bounding box center [623, 137] width 23 height 12
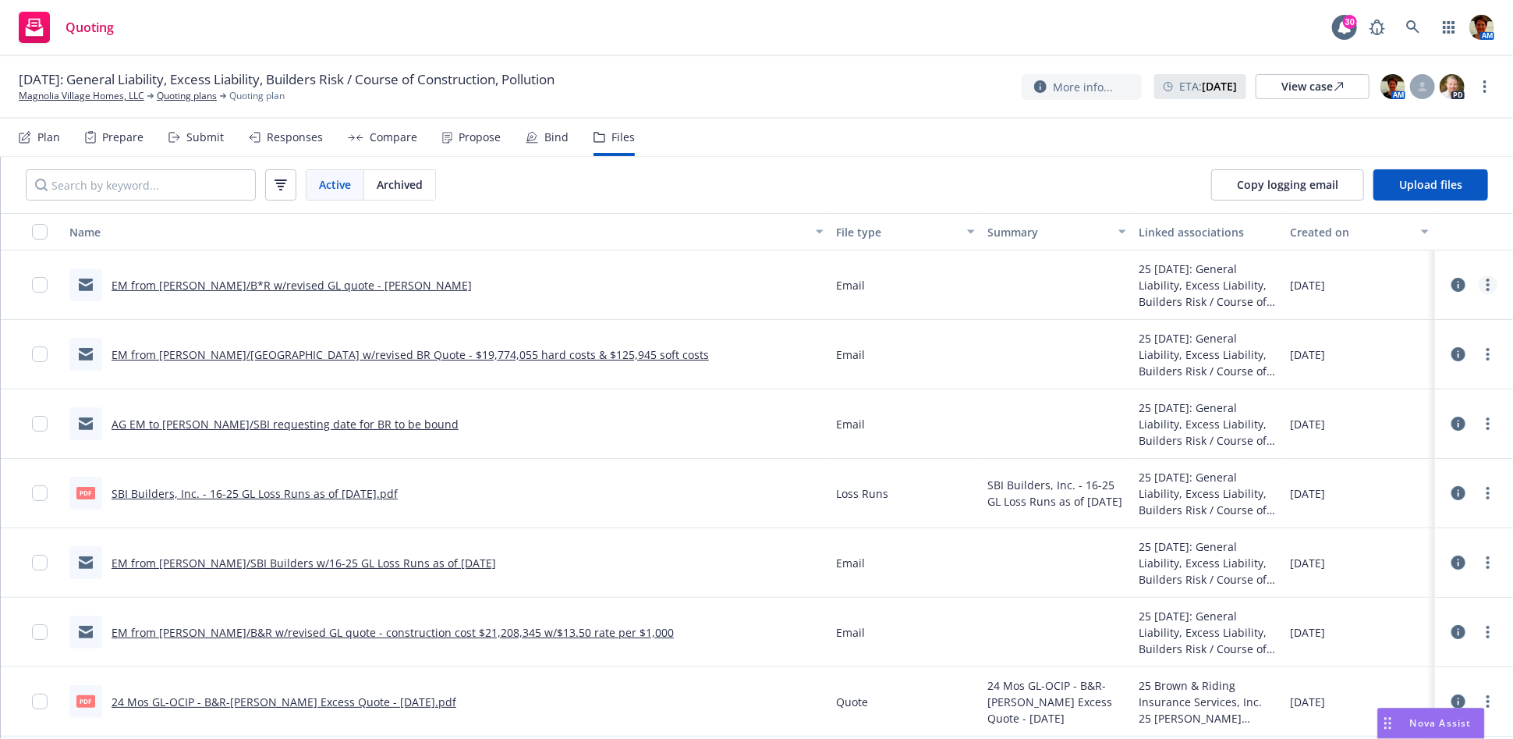
click at [1479, 289] on link "more" at bounding box center [1488, 284] width 19 height 19
click at [1355, 363] on link "Edit" at bounding box center [1392, 378] width 155 height 31
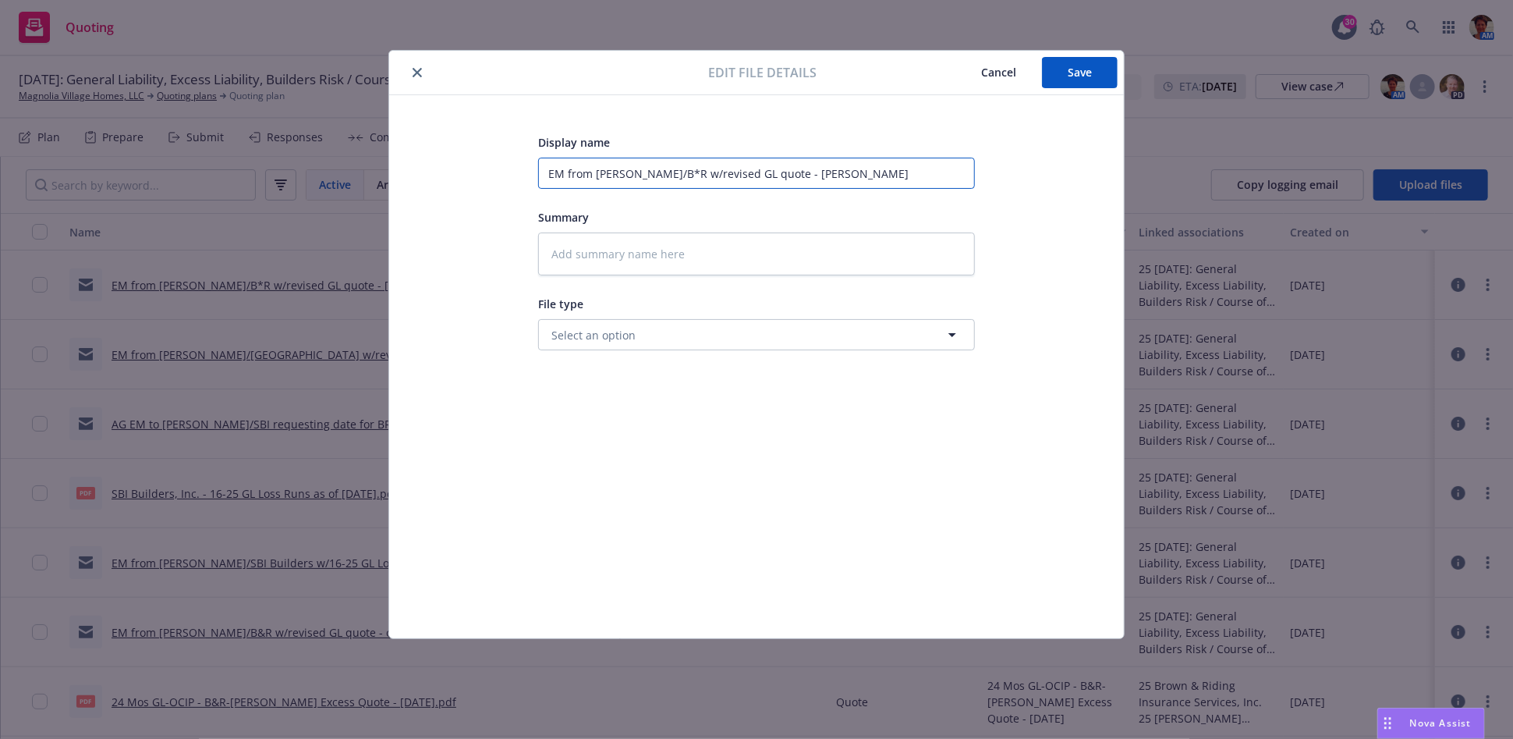
click at [636, 168] on input "EM from Tony/B*R w/revised GL quote - Hudson" at bounding box center [756, 173] width 437 height 31
type input "EM from Tony/BR w/revised GL quote - Hudson"
type textarea "x"
type input "EM from Tony/B&R w/revised GL quote - Hudson"
type textarea "x"
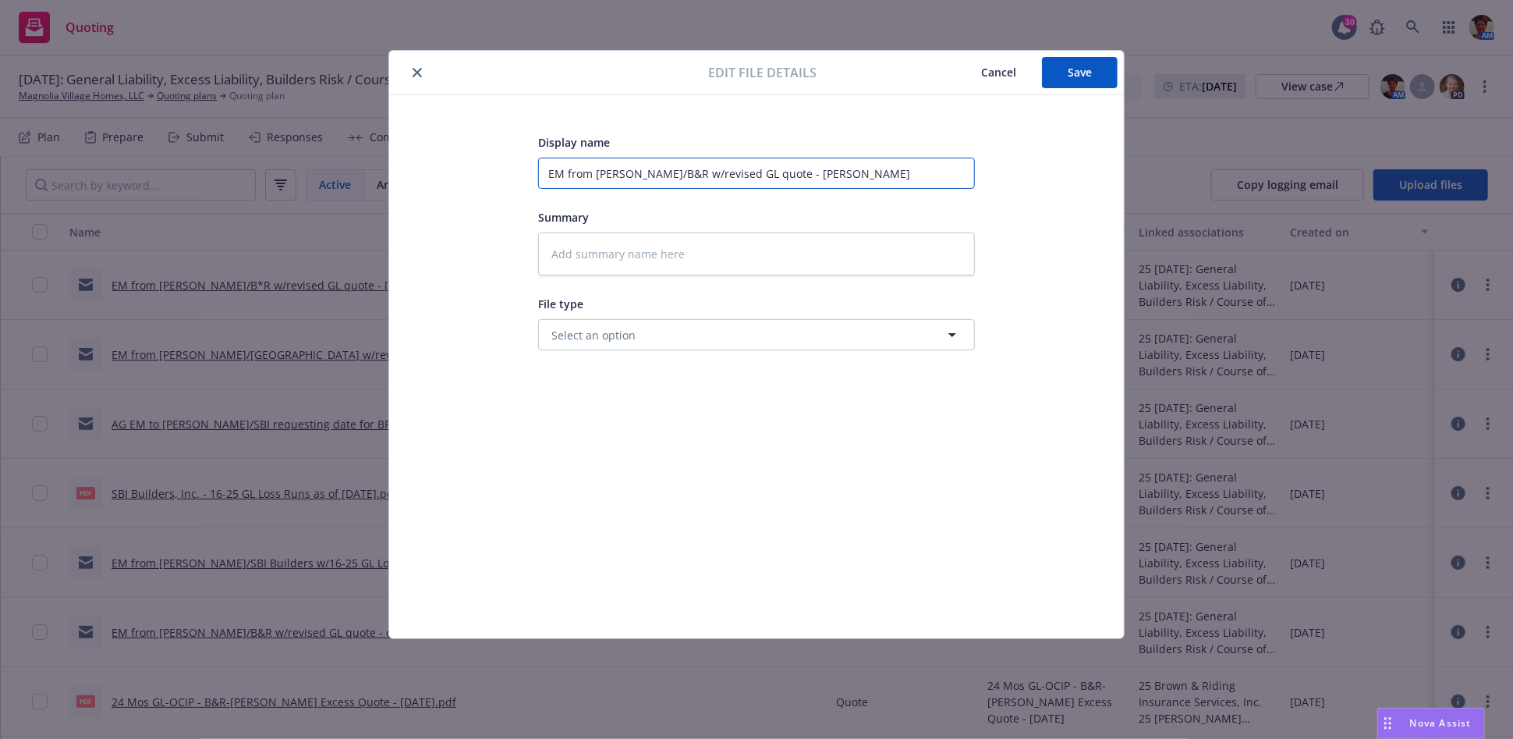
drag, startPoint x: 815, startPoint y: 175, endPoint x: 387, endPoint y: 198, distance: 428.9
click at [387, 197] on div "Edit file details Cancel Save Display name EM from Tony/B&R w/revised GL quote …" at bounding box center [756, 369] width 1513 height 739
type input "EM from Tony/B&R w/revised GL quote - Hudson"
click at [644, 265] on textarea at bounding box center [756, 253] width 437 height 43
paste textarea "EM from Tony/B&R w/revised GL quote - Hudson"
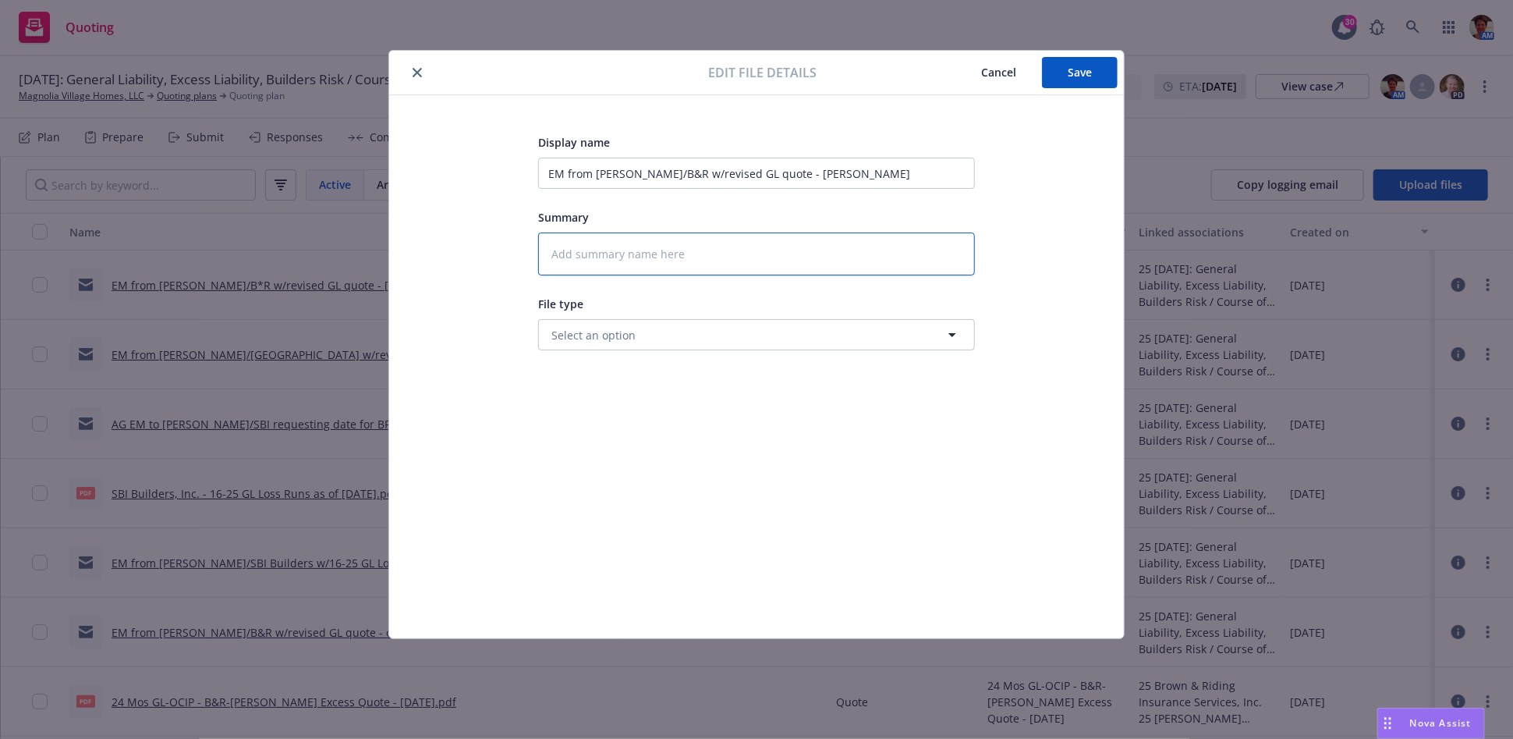
type textarea "EM from Tony/B&R w/revised GL quote - Hudson"
type textarea "x"
type textarea "EM from Tony/B&R w/revised GL quote - Hudson"
click at [665, 336] on button "Select an option" at bounding box center [756, 334] width 437 height 31
type input "email"
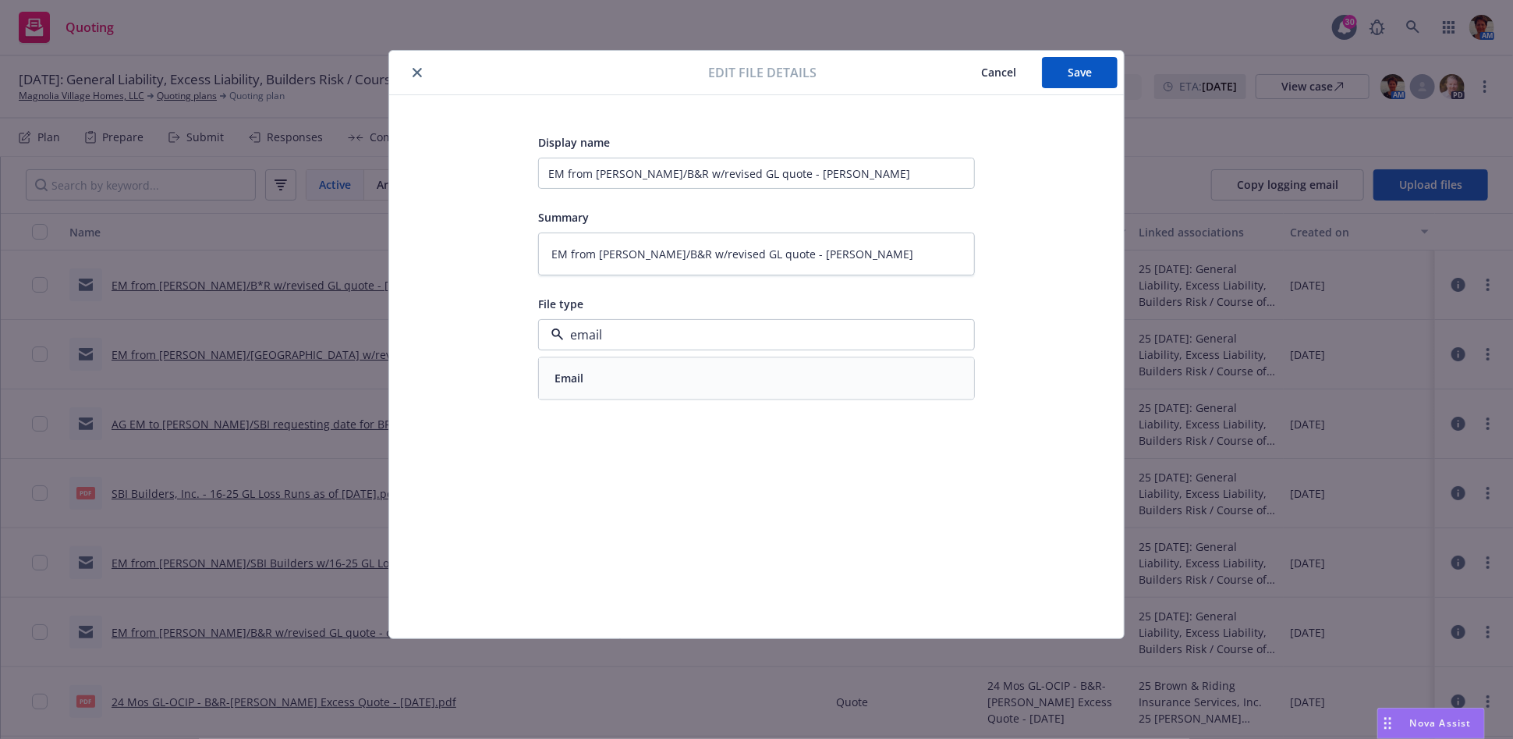
drag, startPoint x: 659, startPoint y: 365, endPoint x: 686, endPoint y: 361, distance: 26.8
click at [660, 367] on div "Email" at bounding box center [756, 378] width 435 height 41
click at [1077, 72] on span "Save" at bounding box center [1080, 72] width 24 height 15
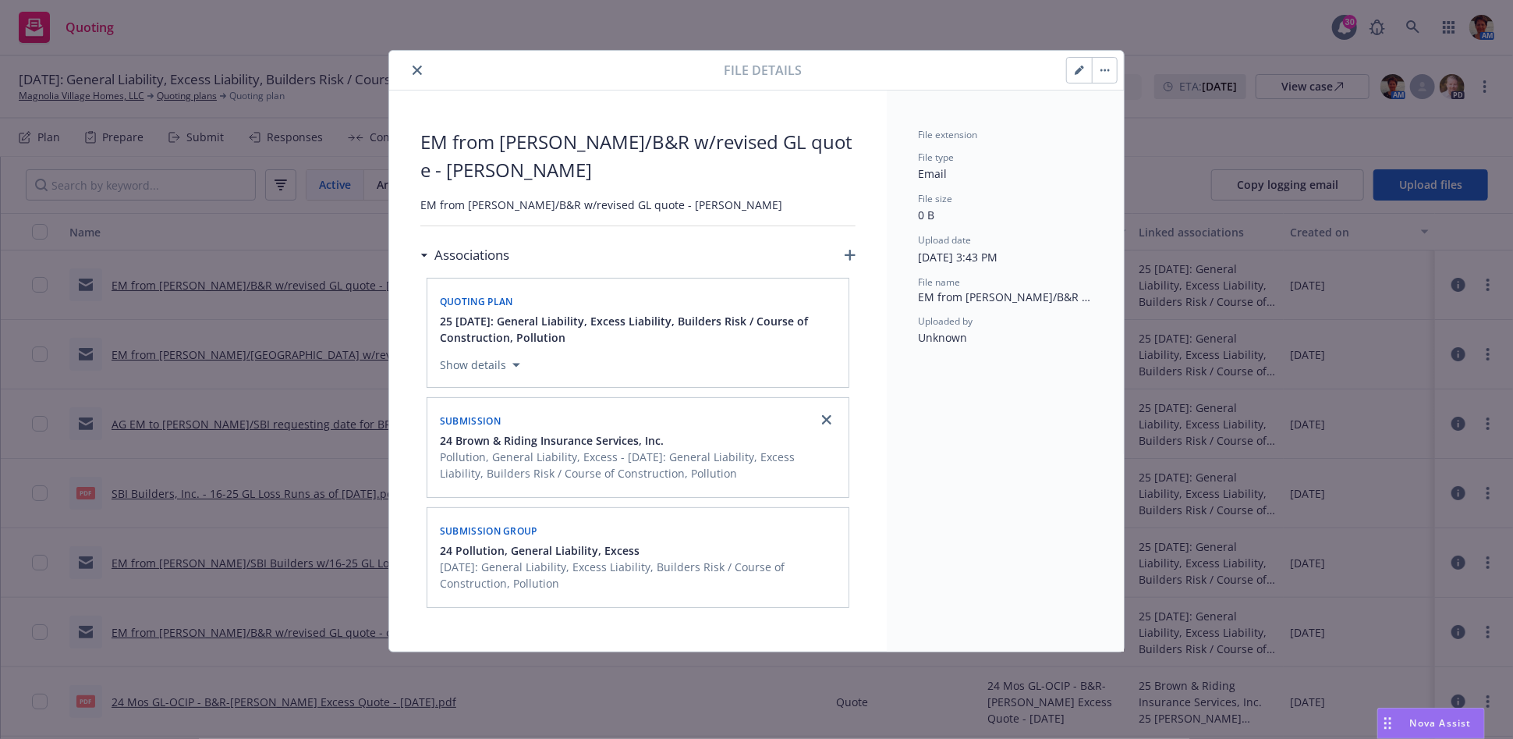
click at [420, 73] on icon "close" at bounding box center [417, 70] width 9 height 9
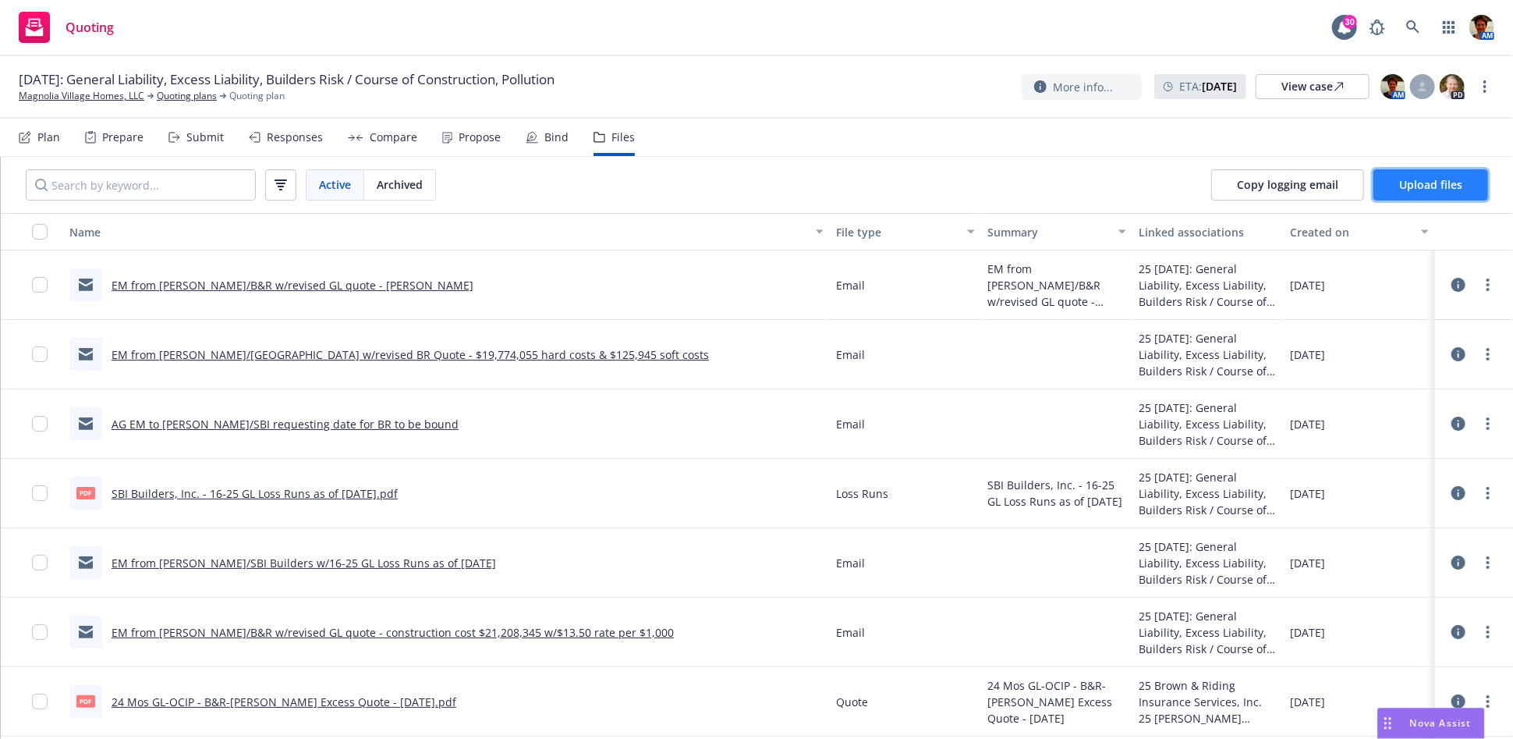
click at [1427, 183] on span "Upload files" at bounding box center [1430, 184] width 63 height 15
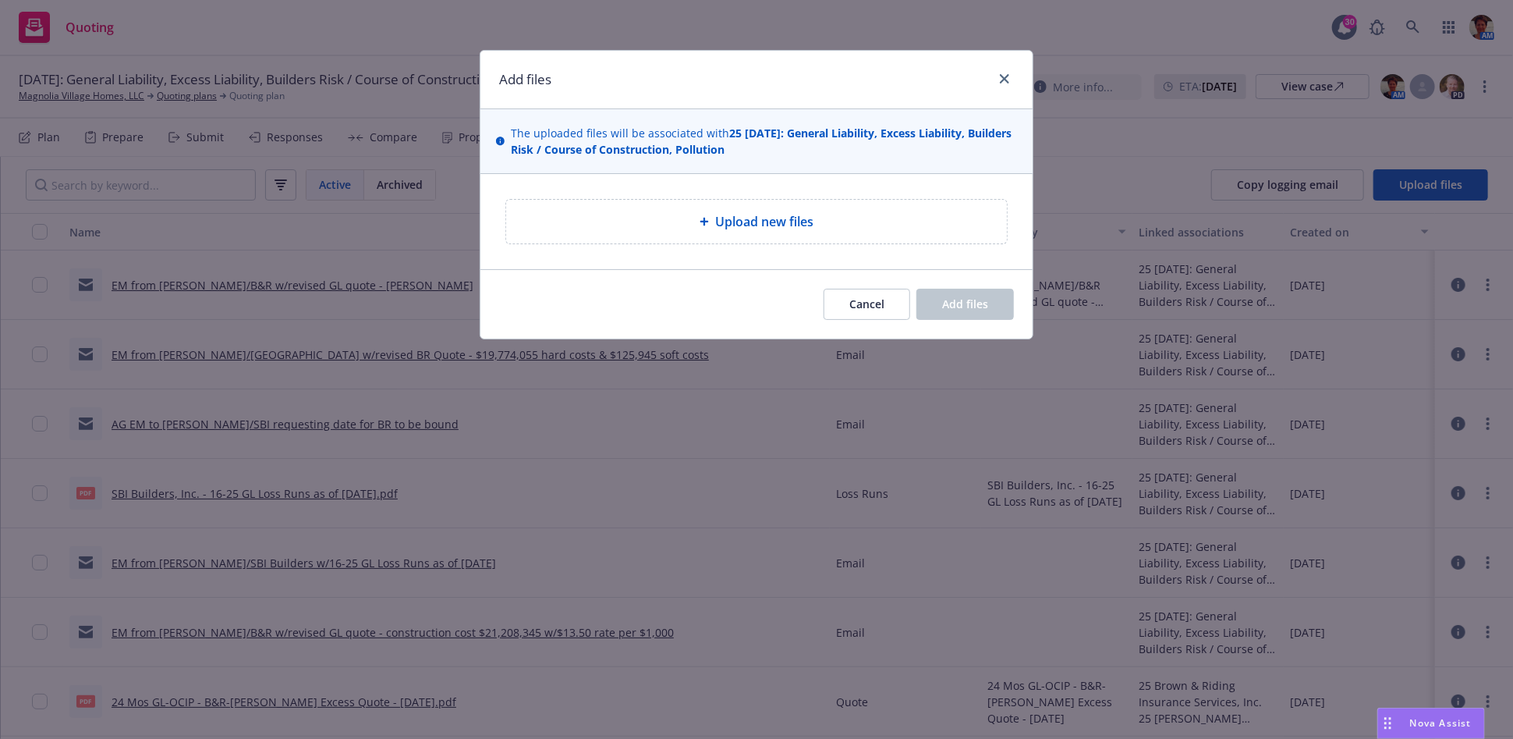
click at [782, 212] on span "Upload new files" at bounding box center [764, 221] width 98 height 19
type textarea "x"
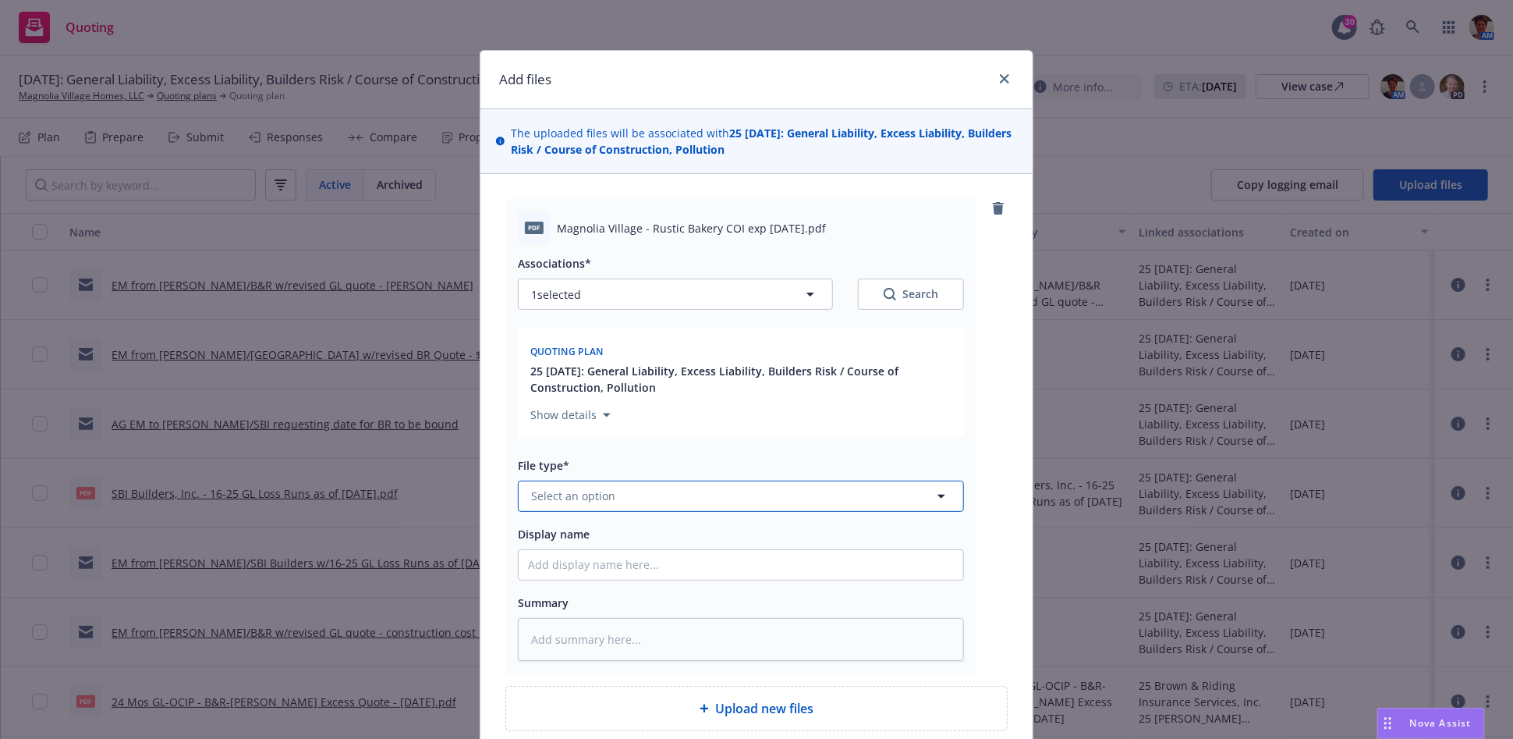
click at [577, 494] on span "Select an option" at bounding box center [573, 496] width 84 height 16
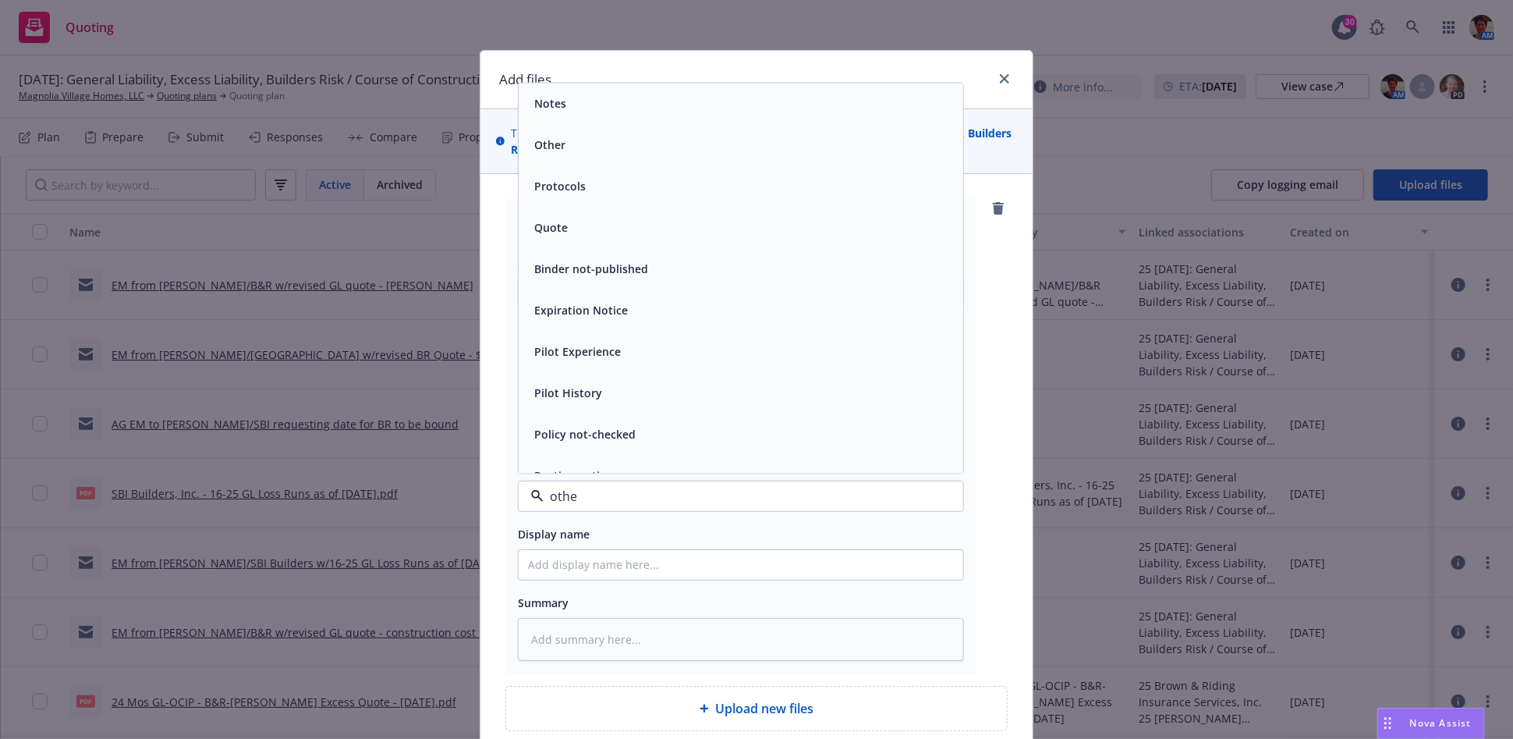
type input "other"
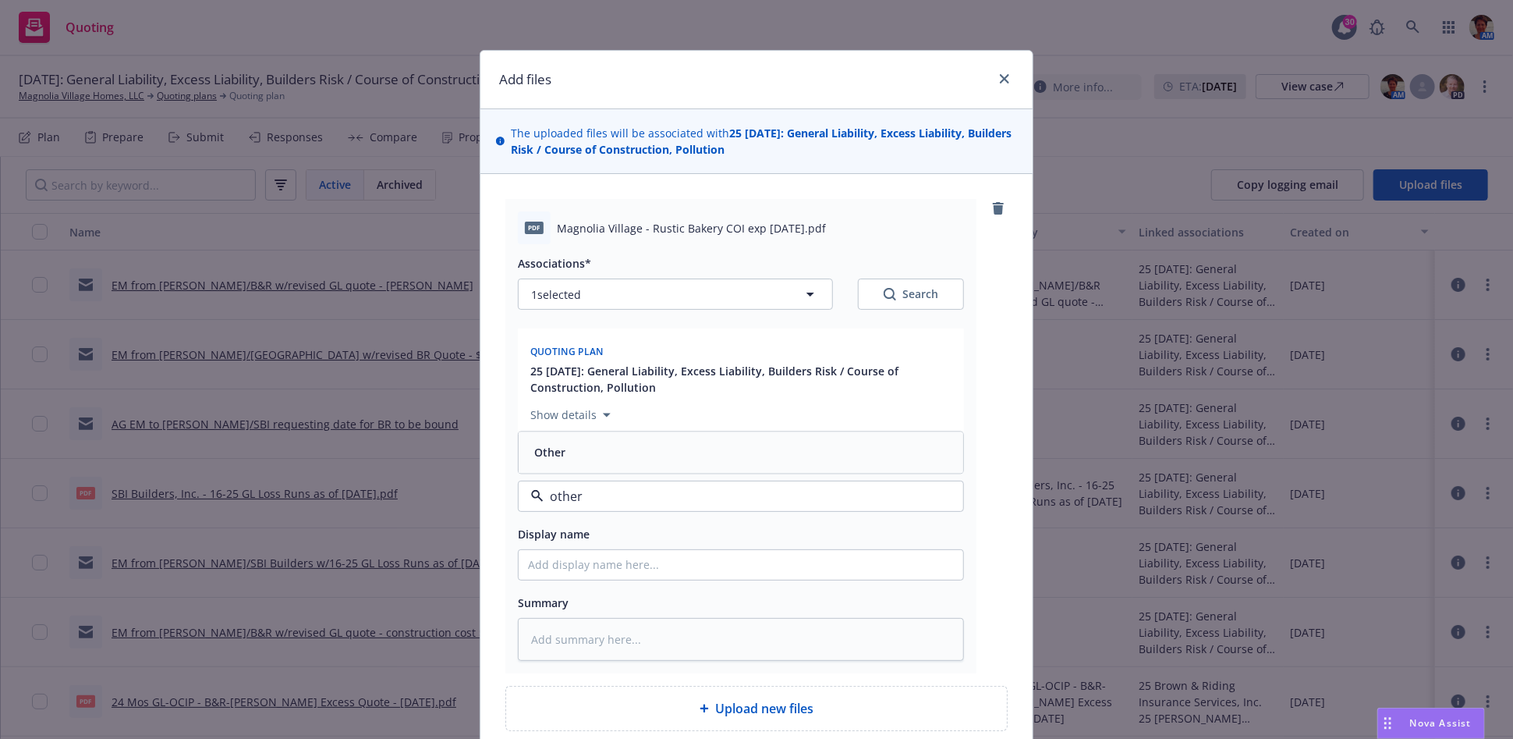
click at [597, 450] on div "Other" at bounding box center [741, 452] width 426 height 23
drag, startPoint x: 642, startPoint y: 227, endPoint x: 797, endPoint y: 240, distance: 155.8
click at [797, 239] on div "pdf Magnolia Village - Rustic Bakery COI exp 01.01.26.pdf" at bounding box center [741, 227] width 446 height 33
copy span "Rustic Bakery COI exp 01.01.26"
click at [647, 563] on input "Display name" at bounding box center [741, 565] width 445 height 30
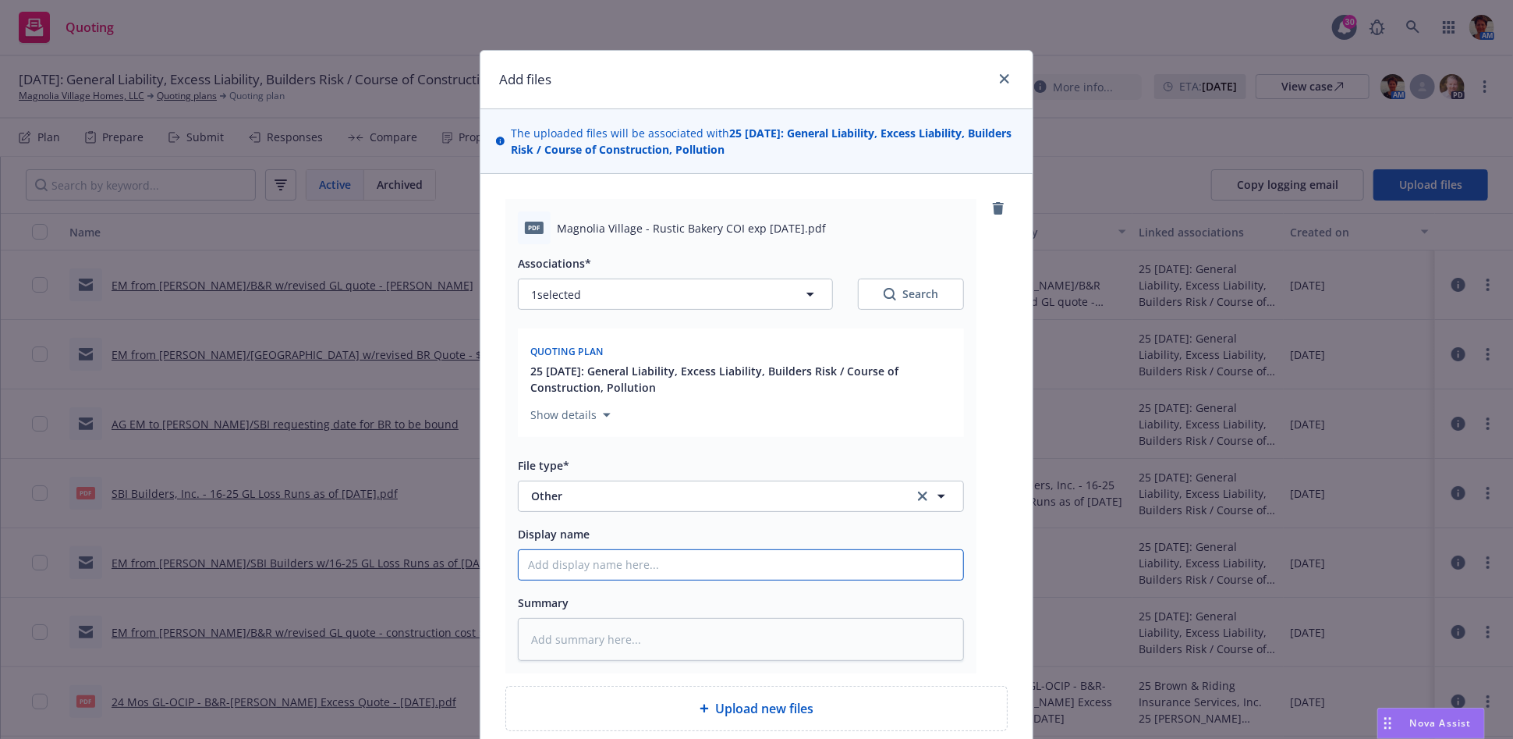
paste input "Rustic Bakery COI exp 01.01.26"
type textarea "x"
type input "Rustic Bakery COI exp 01.01.26"
click at [648, 648] on textarea at bounding box center [741, 639] width 446 height 43
paste textarea "Rustic Bakery COI exp 01.01.26"
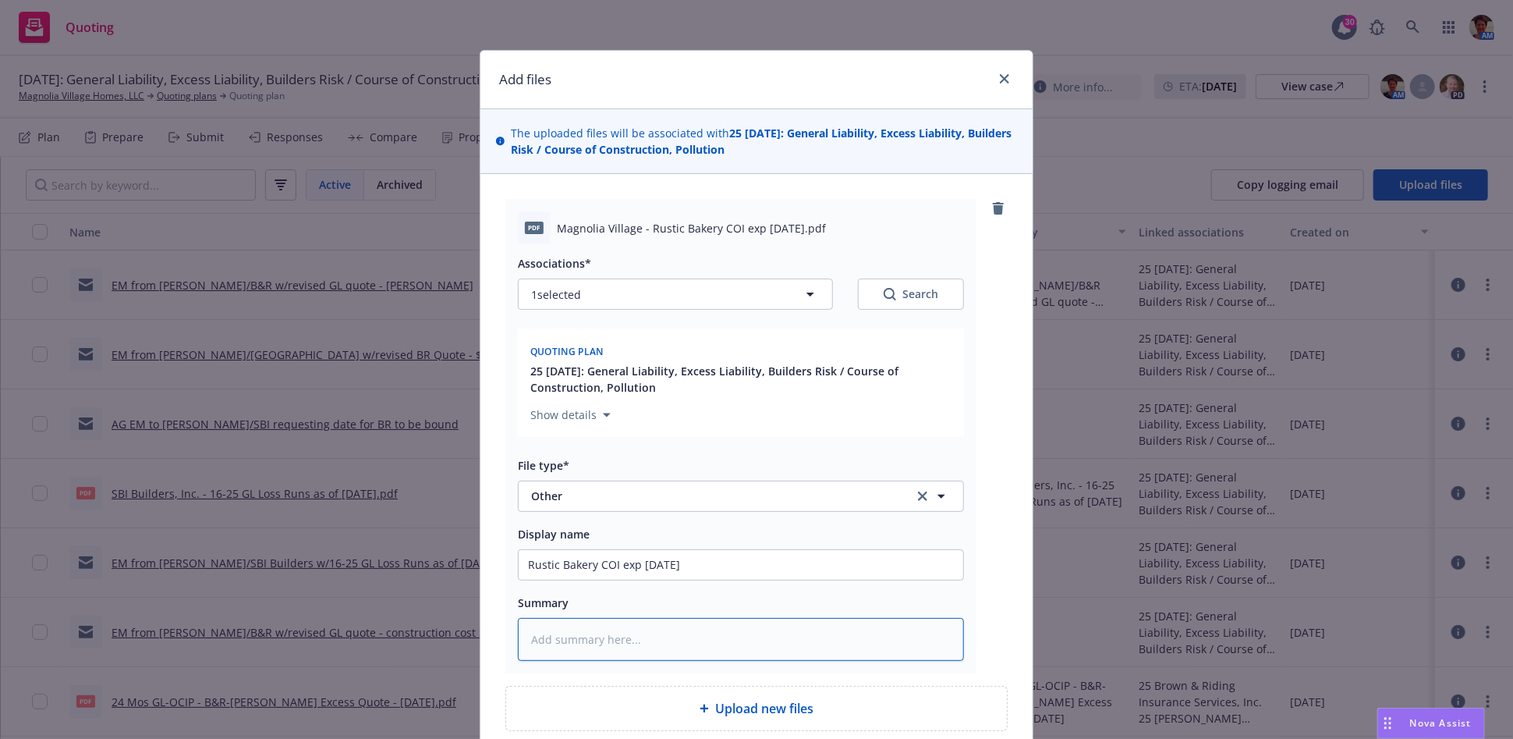
type textarea "x"
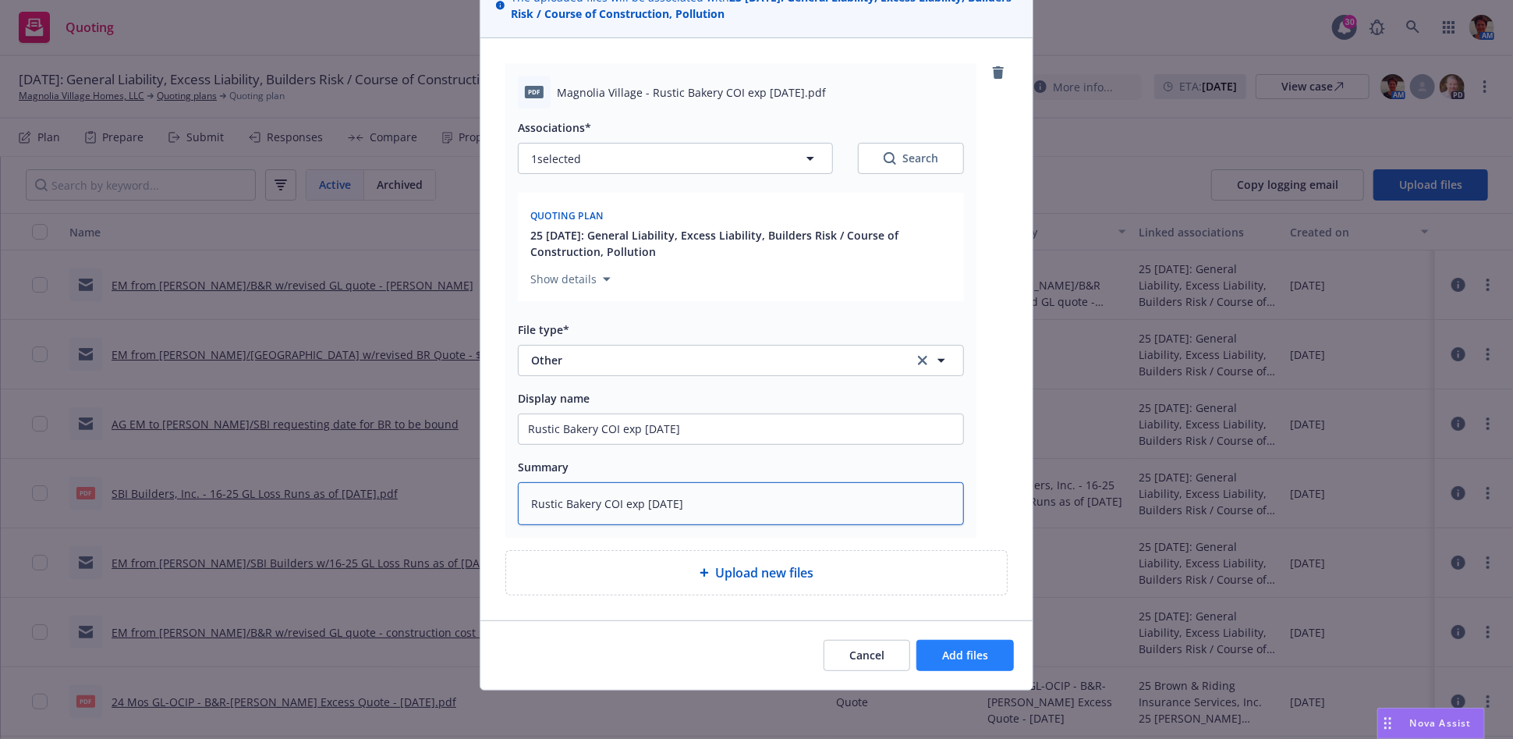
type textarea "Rustic Bakery COI exp 01.01.26"
click at [986, 651] on button "Add files" at bounding box center [966, 655] width 98 height 31
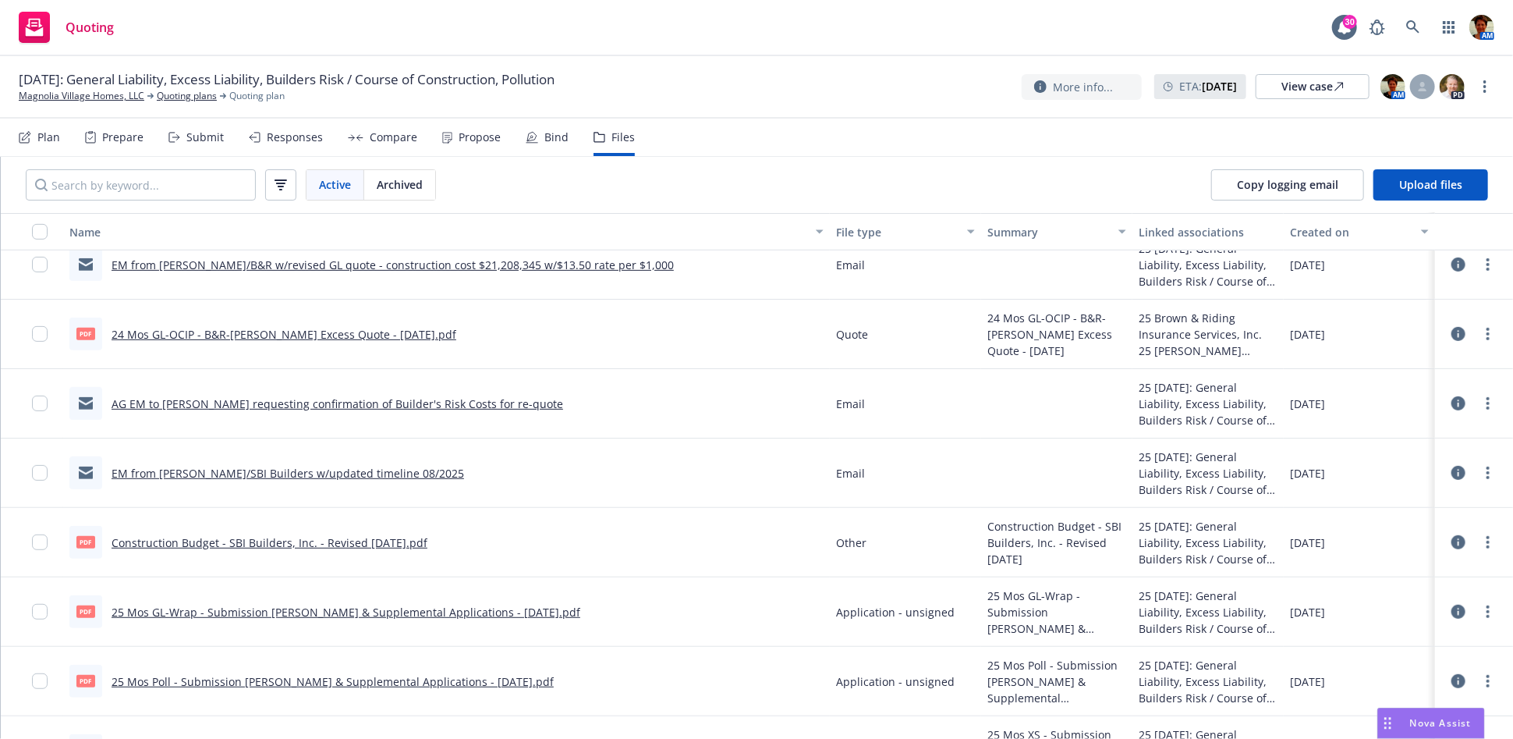
scroll to position [346, 0]
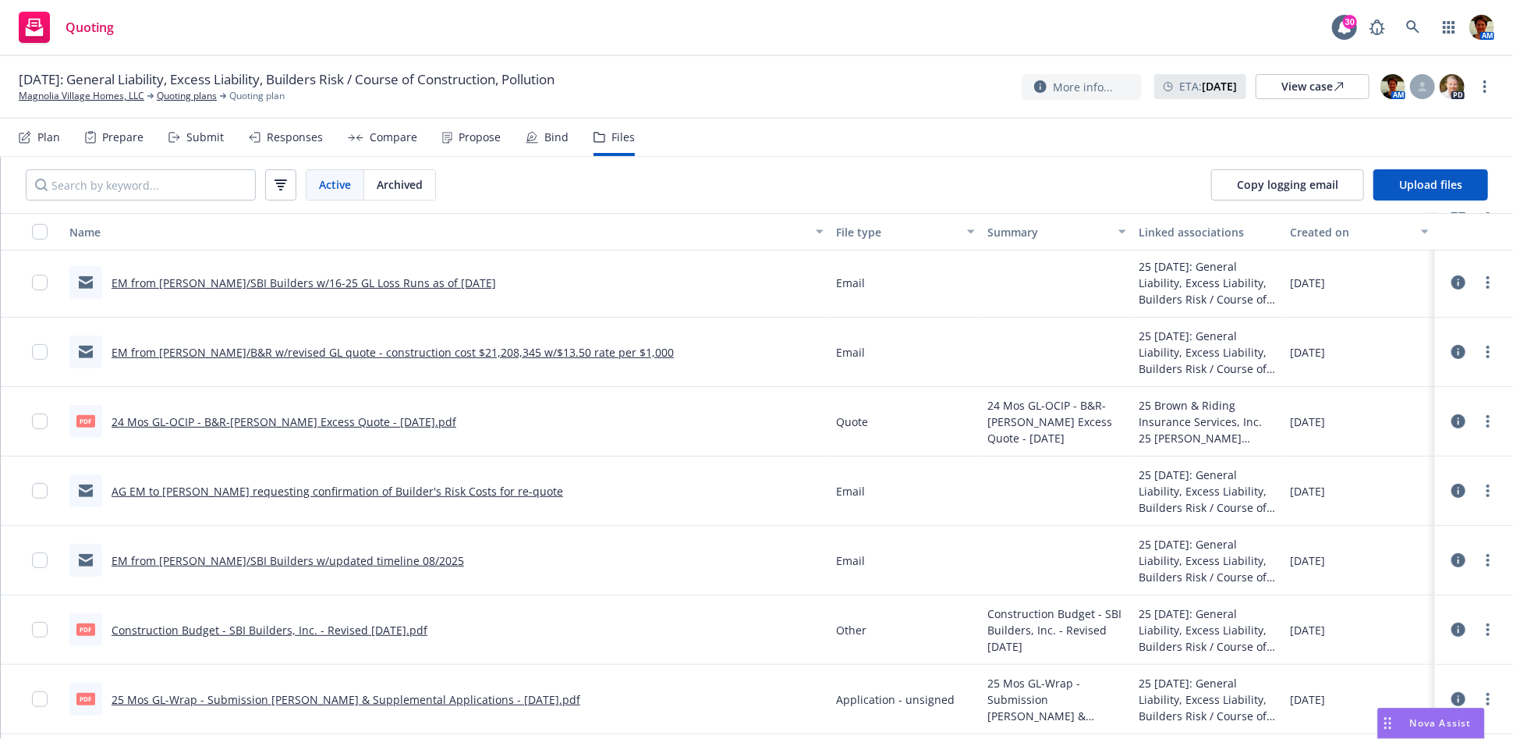
click at [297, 421] on link "24 Mos GL-OCIP - B&R-Hudson Excess Quote - 08-19-2025.pdf" at bounding box center [284, 421] width 345 height 15
click at [1479, 414] on link "more" at bounding box center [1488, 421] width 19 height 19
click at [1353, 508] on link "Edit" at bounding box center [1392, 515] width 155 height 31
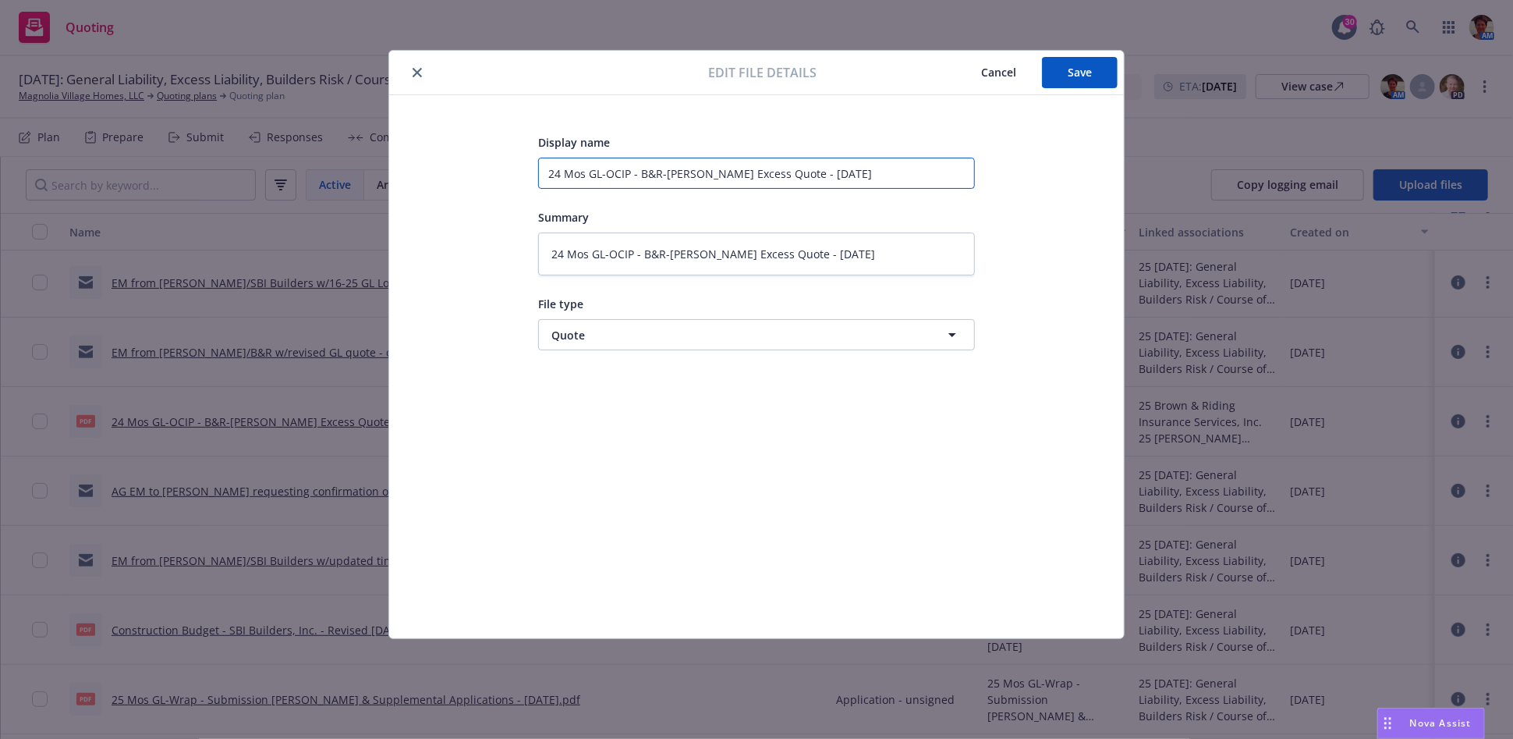
click at [704, 175] on input "24 Mos GL-OCIP - B&R-Hudson Excess Quote - 08-19-2025" at bounding box center [756, 173] width 437 height 31
type textarea "x"
type input "24 Mos GL-OCIP - B&R-Hudson Excess Quote - 08-19-2025"
type textarea "x"
type input "24 Mos GL-OCIP - B&R-Hudson R Excess Quote - 08-19-2025"
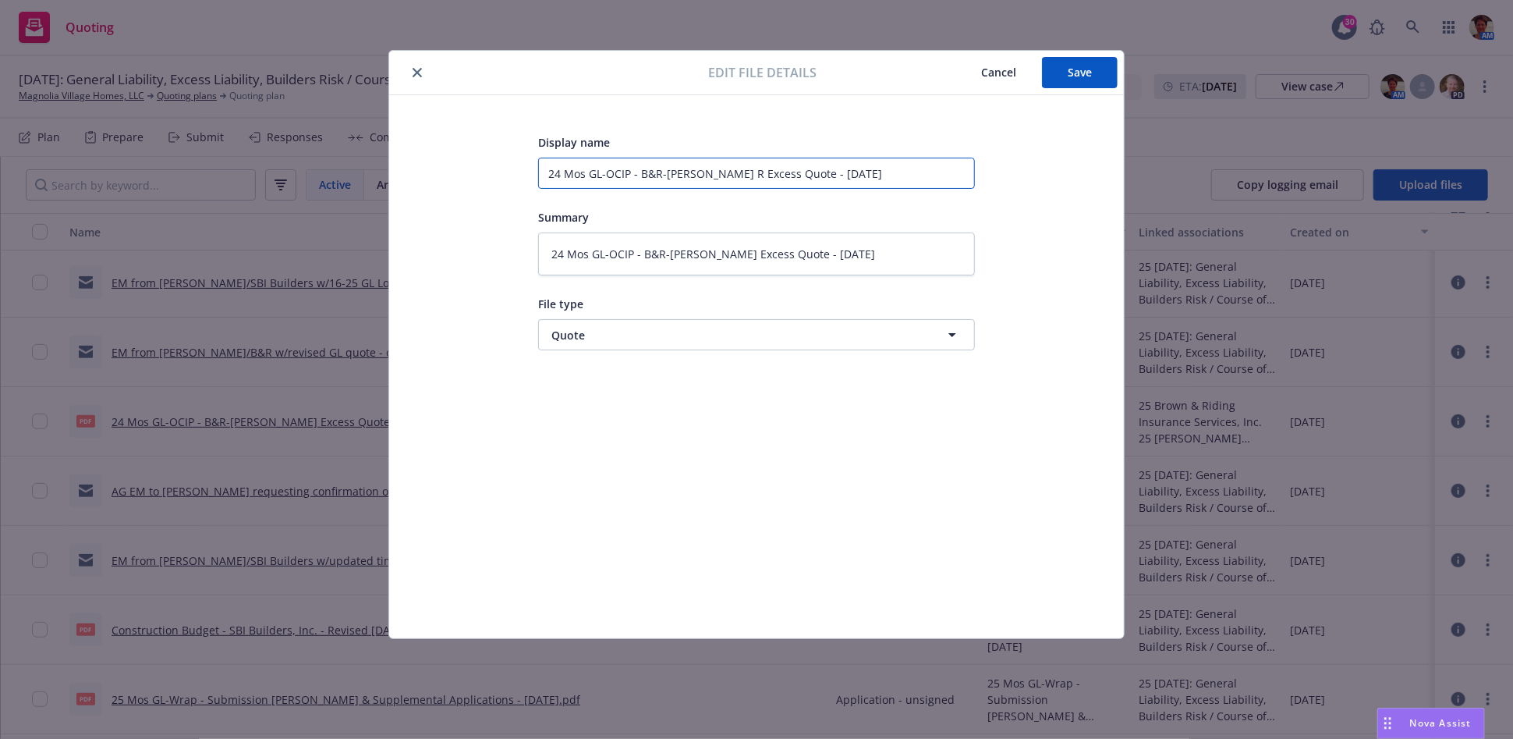
type textarea "x"
type input "24 Mos GL-OCIP - B&R-Hudson Re Excess Quote - 08-19-2025"
type textarea "x"
type input "24 Mos GL-OCIP - B&R-Hudson Rev Excess Quote - 08-19-2025"
type textarea "x"
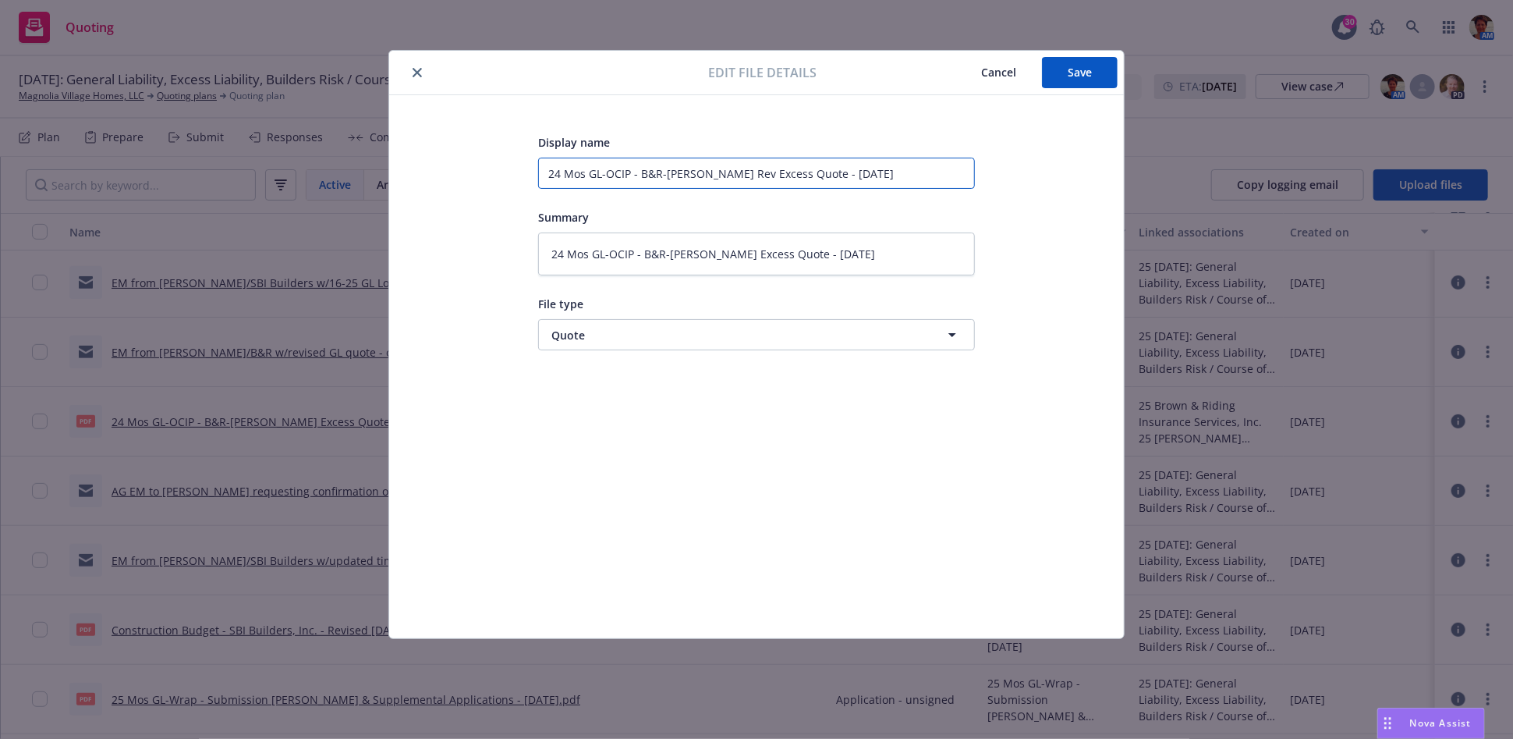
type input "24 Mos GL-OCIP - B&R-Hudson Revi Excess Quote - 08-19-2025"
type textarea "x"
type input "24 Mos GL-OCIP - B&R-Hudson Revis Excess Quote - 08-19-2025"
type textarea "x"
type input "24 Mos GL-OCIP - B&R-Hudson Revise Excess Quote - 08-19-2025"
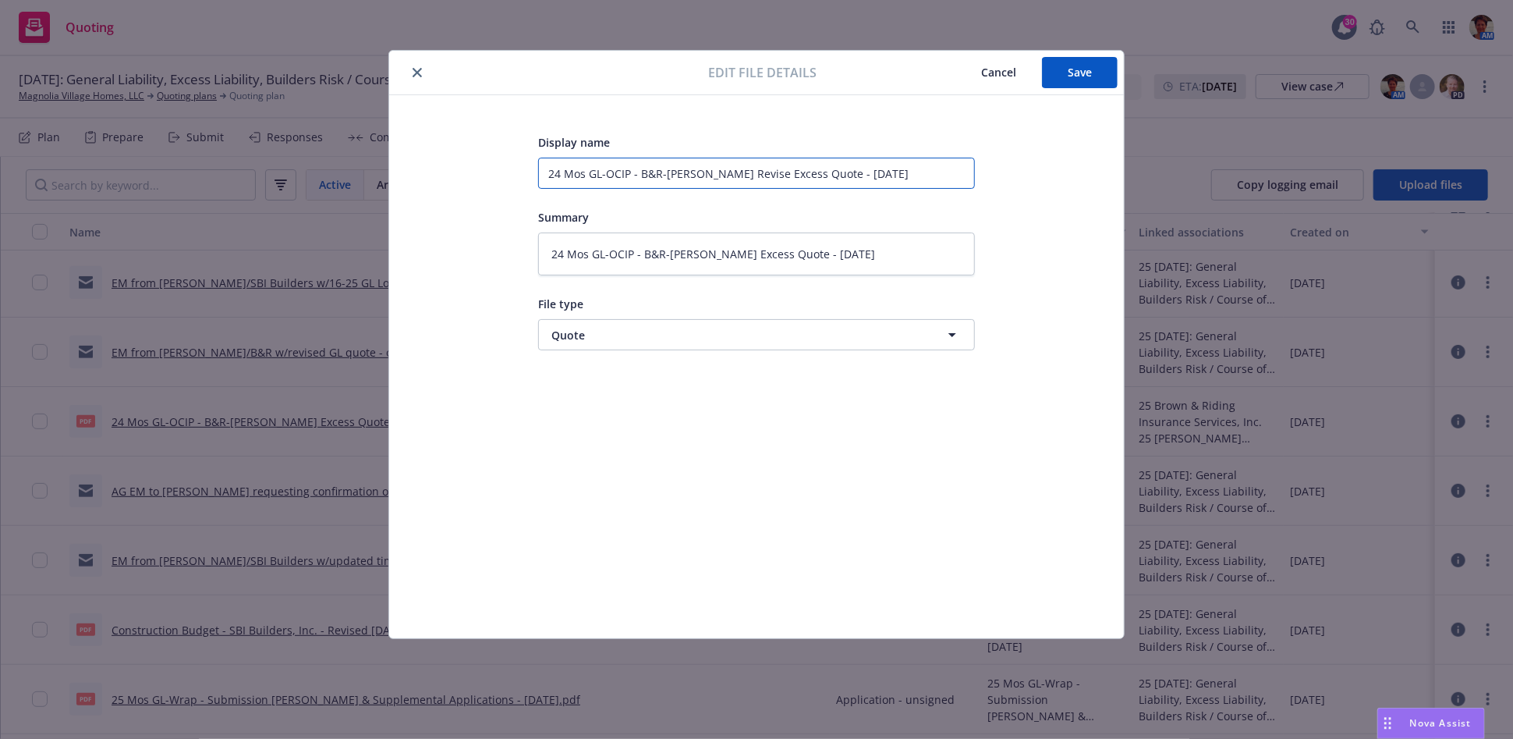
type textarea "x"
type input "24 Mos GL-OCIP - B&R-Hudson Revised Excess Quote - 08-19-2025"
type textarea "x"
type input "24 Mos GL-OCIP - B&R-Hudson Revised Excess Quote - 08-19-2025"
type textarea "x"
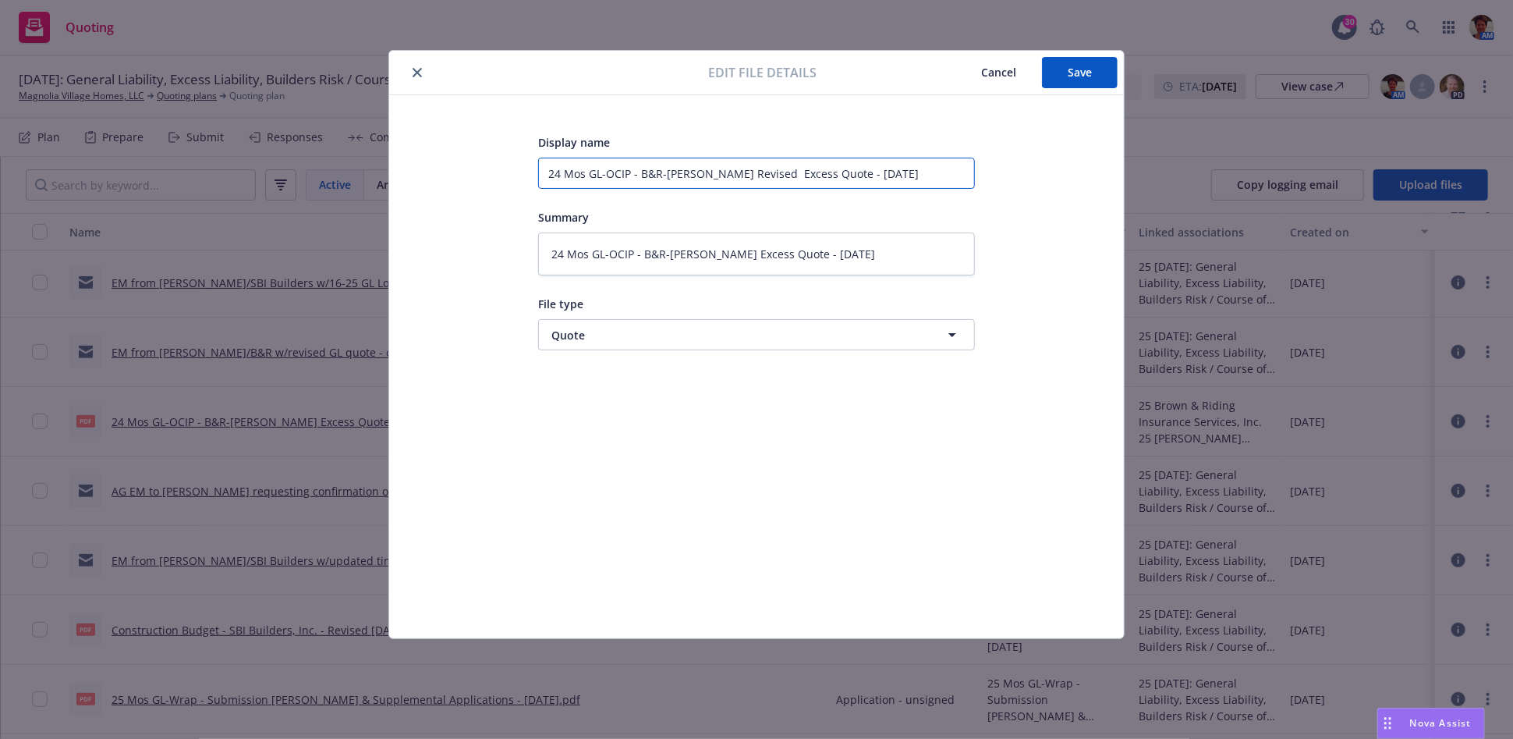
type input "24 Mos GL-OCIP - B&R-Hudson Revised Excess Quote - 08-19-2025"
type textarea "x"
type input "24 Mos GL-OCIP - B&R-Hudson Revised xcess Quote - 08-19-2025"
type textarea "x"
type input "24 Mos GL-OCIP - B&R-Hudson Revised cess Quote - 08-19-2025"
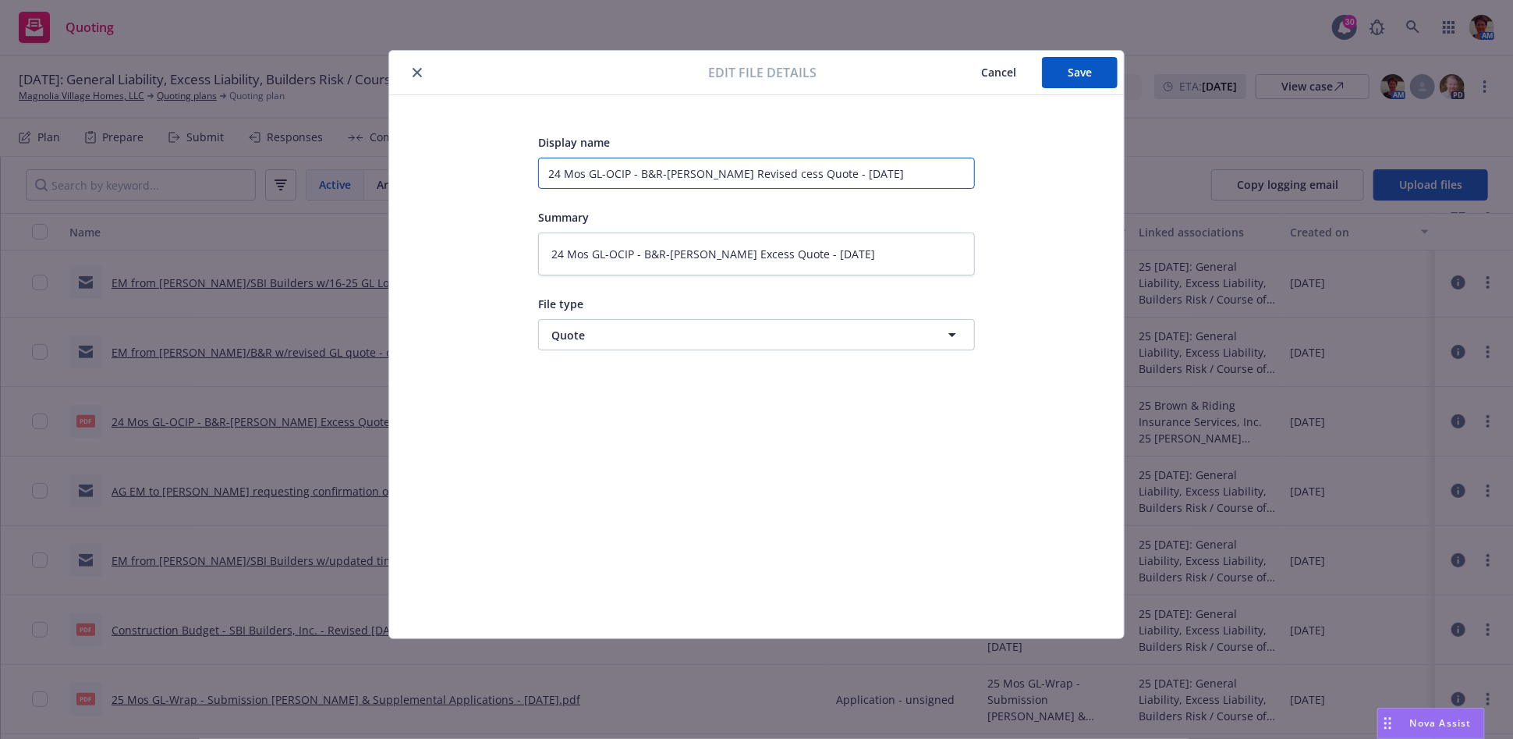
type textarea "x"
type input "24 Mos GL-OCIP - B&R-Hudson Revised ess Quote - 08-19-2025"
type textarea "x"
type input "24 Mos GL-OCIP - B&R-Hudson Revised ss Quote - 08-19-2025"
type textarea "x"
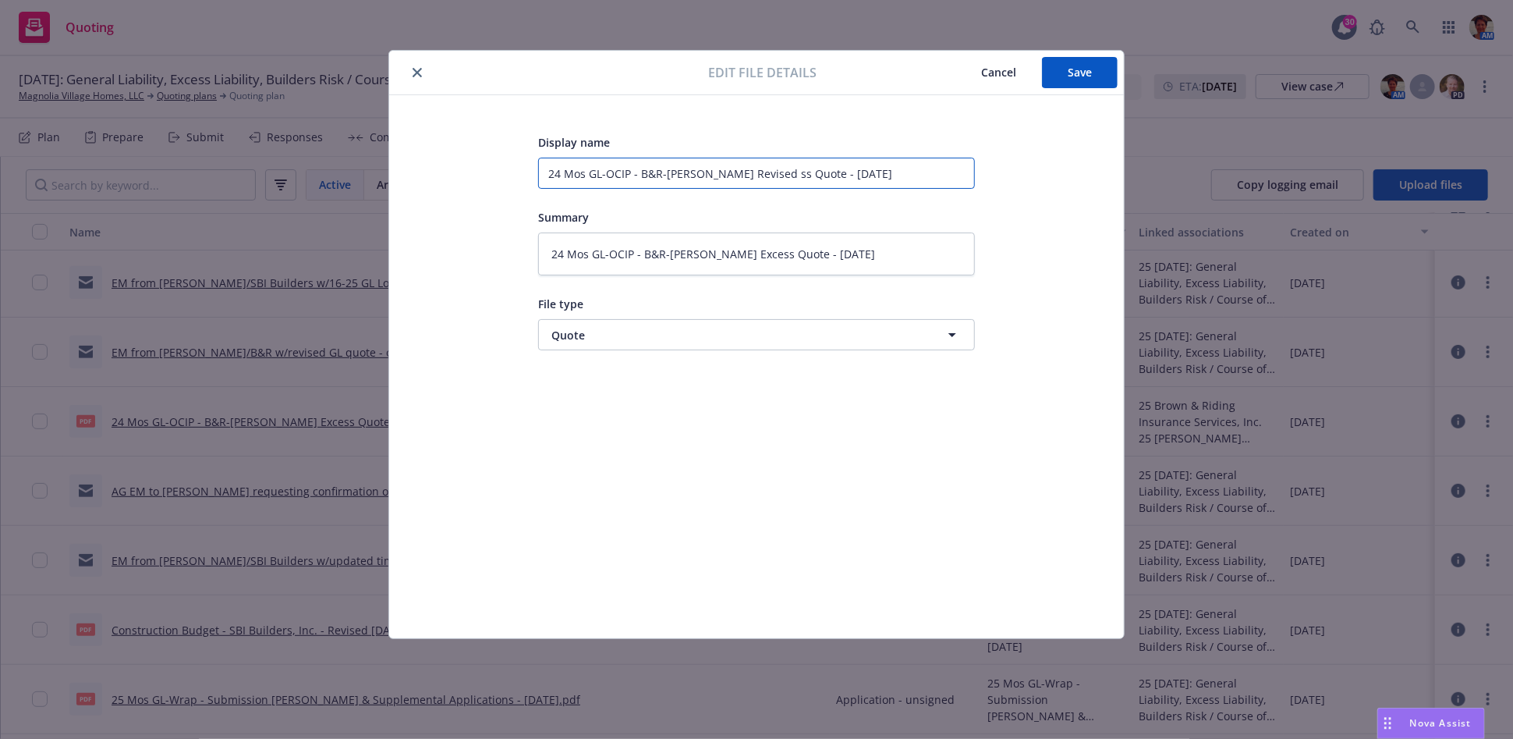
type input "24 Mos GL-OCIP - B&R-Hudson Revised s Quote - 08-19-2025"
type textarea "x"
type input "24 Mos GL-OCIP - B&R-Hudson Revised Quote - 08-19-2025"
type textarea "x"
drag, startPoint x: 885, startPoint y: 175, endPoint x: 454, endPoint y: 215, distance: 433.2
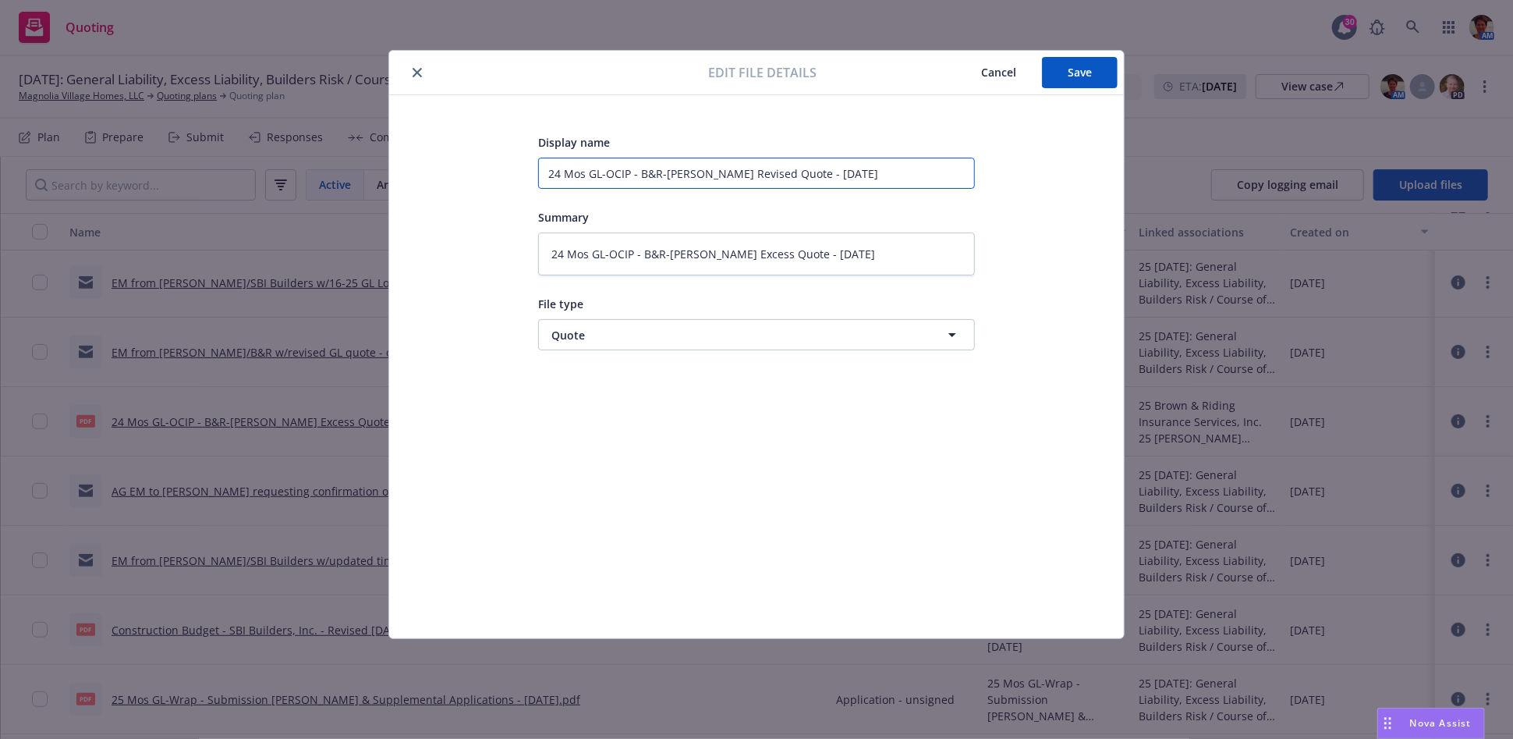
click at [454, 214] on div "Display name 24 Mos GL-OCIP - B&R-Hudson Revised Quote - 08-19-2025 Summary 24 …" at bounding box center [756, 367] width 672 height 468
type input "24 Mos GL-OCIP - B&R-Hudson Revised Quote - 08-19-2025"
drag, startPoint x: 883, startPoint y: 258, endPoint x: 470, endPoint y: 265, distance: 413.5
click at [470, 264] on div "Display name 24 Mos GL-OCIP - B&R-Hudson Revised Quote - 08-19-2025 Summary 24 …" at bounding box center [756, 367] width 672 height 468
paste textarea "Revised"
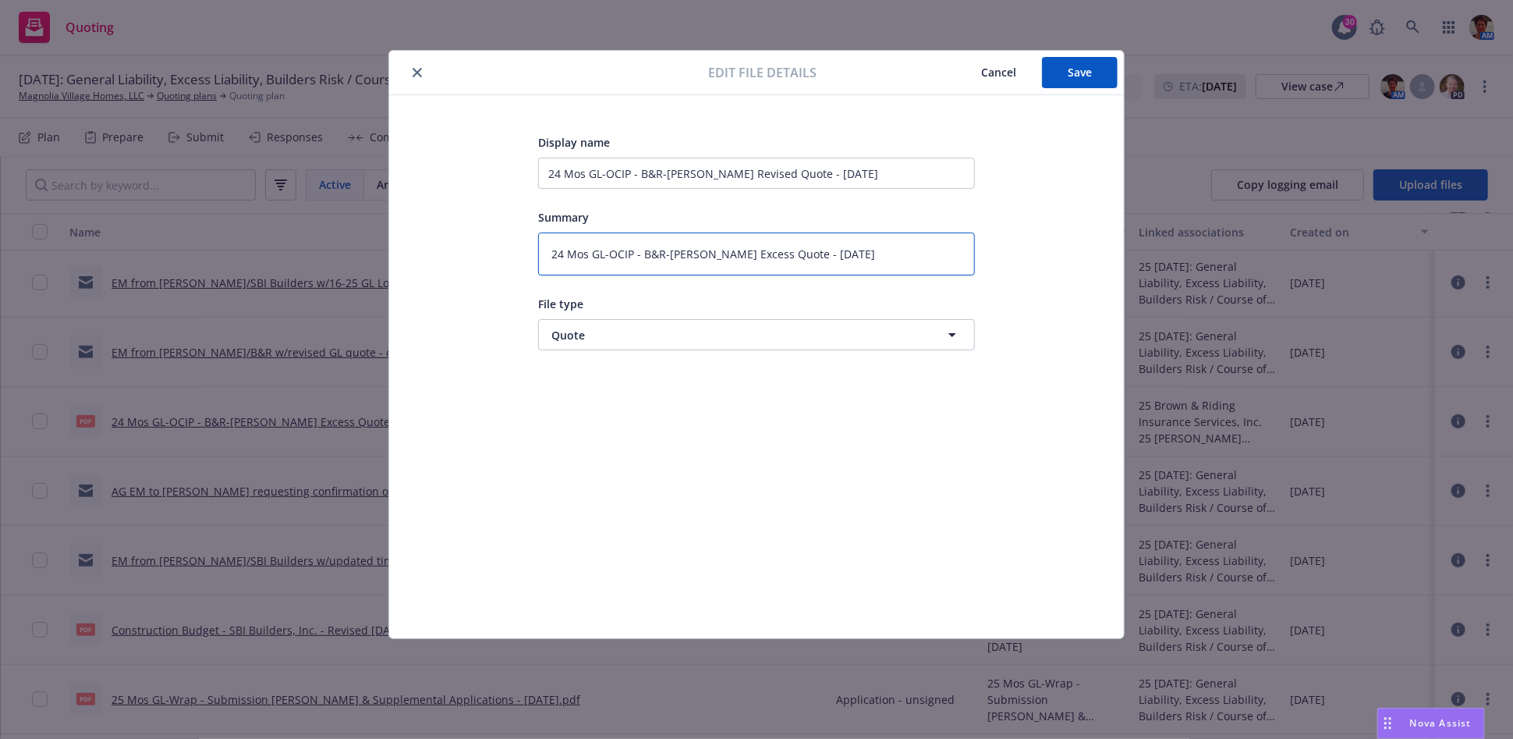
type textarea "x"
type textarea "24 Mos GL-OCIP - B&R-Hudson Revised Quote - 08-19-2025"
drag, startPoint x: 1088, startPoint y: 73, endPoint x: 761, endPoint y: 68, distance: 326.9
click at [1073, 70] on span "Save" at bounding box center [1080, 72] width 24 height 15
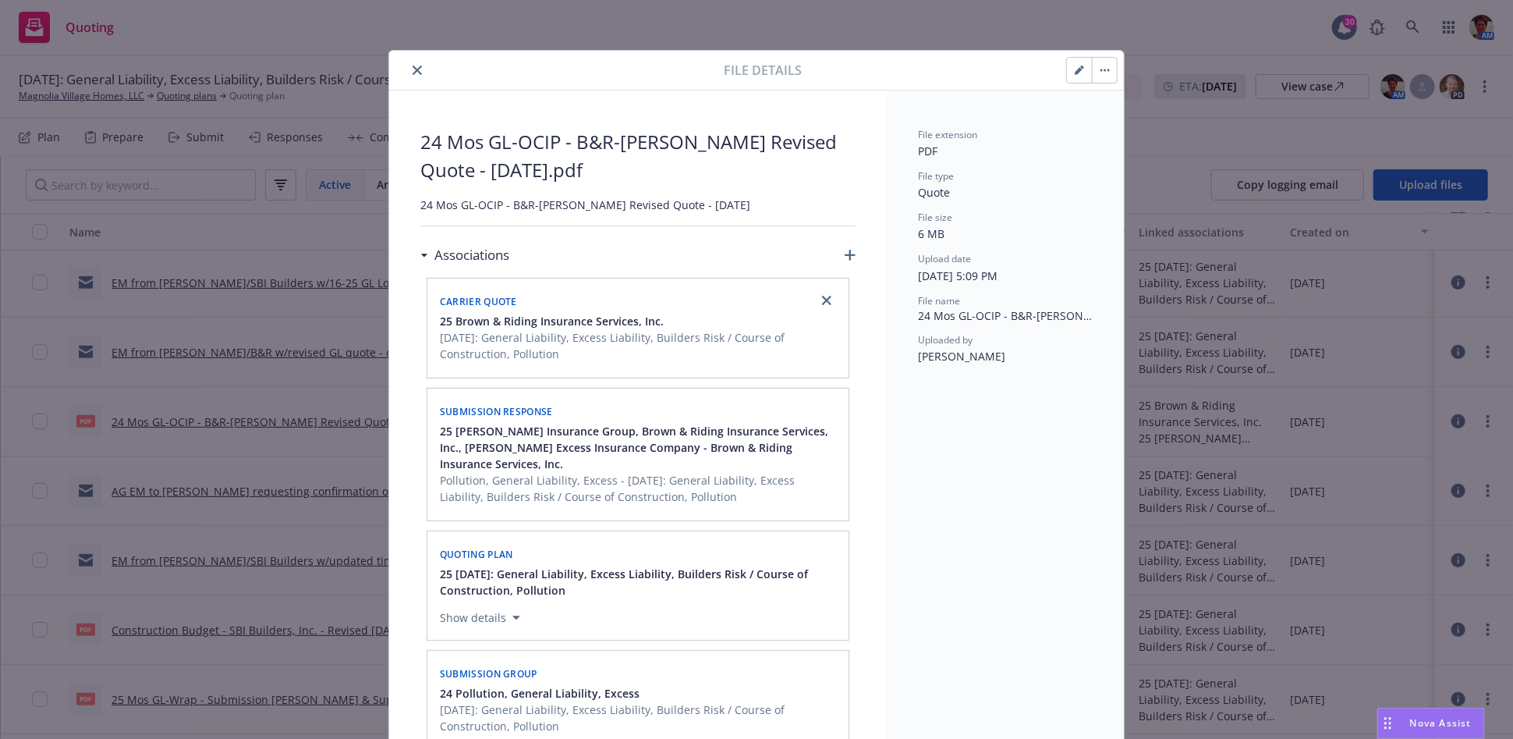
click at [413, 70] on icon "close" at bounding box center [417, 70] width 9 height 9
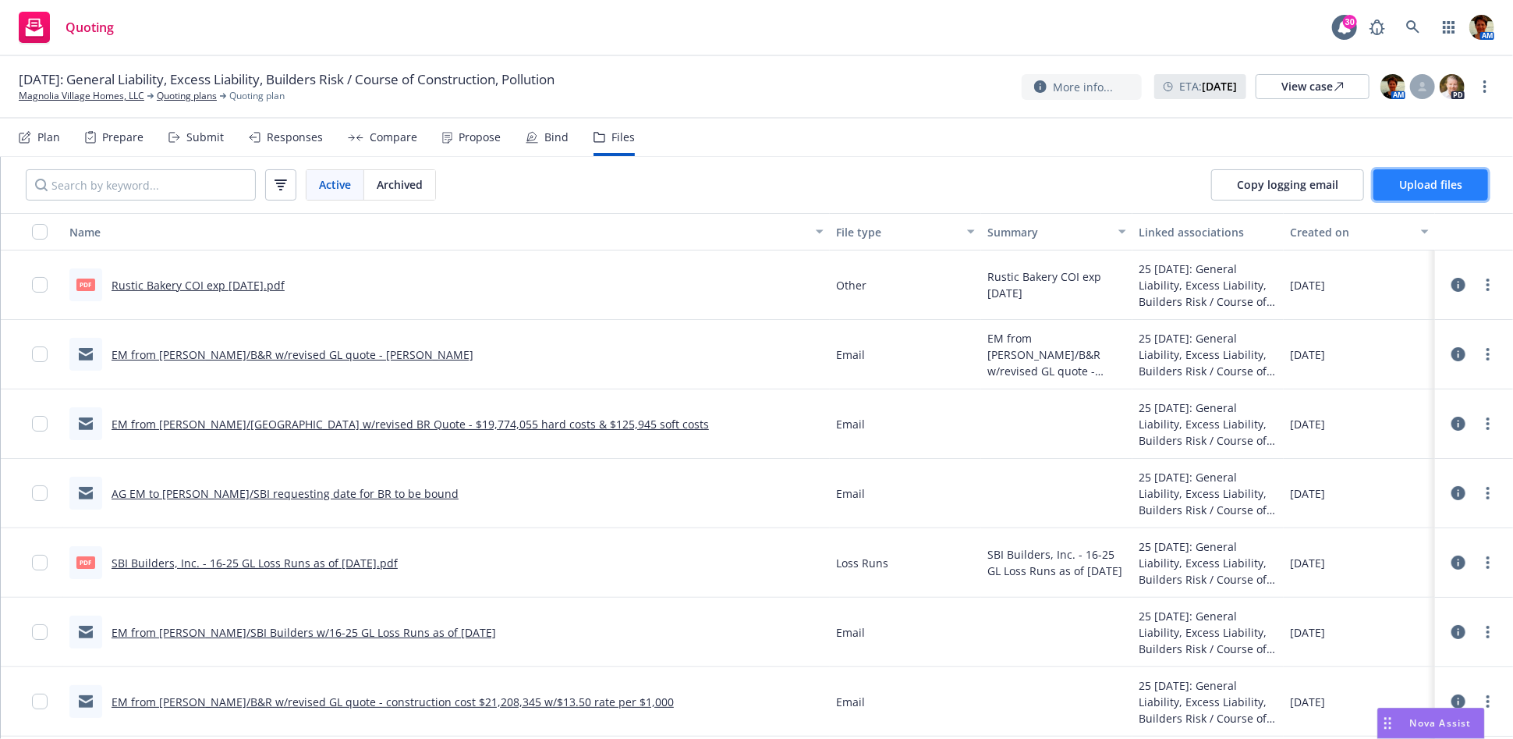
click at [1428, 187] on span "Upload files" at bounding box center [1430, 184] width 63 height 15
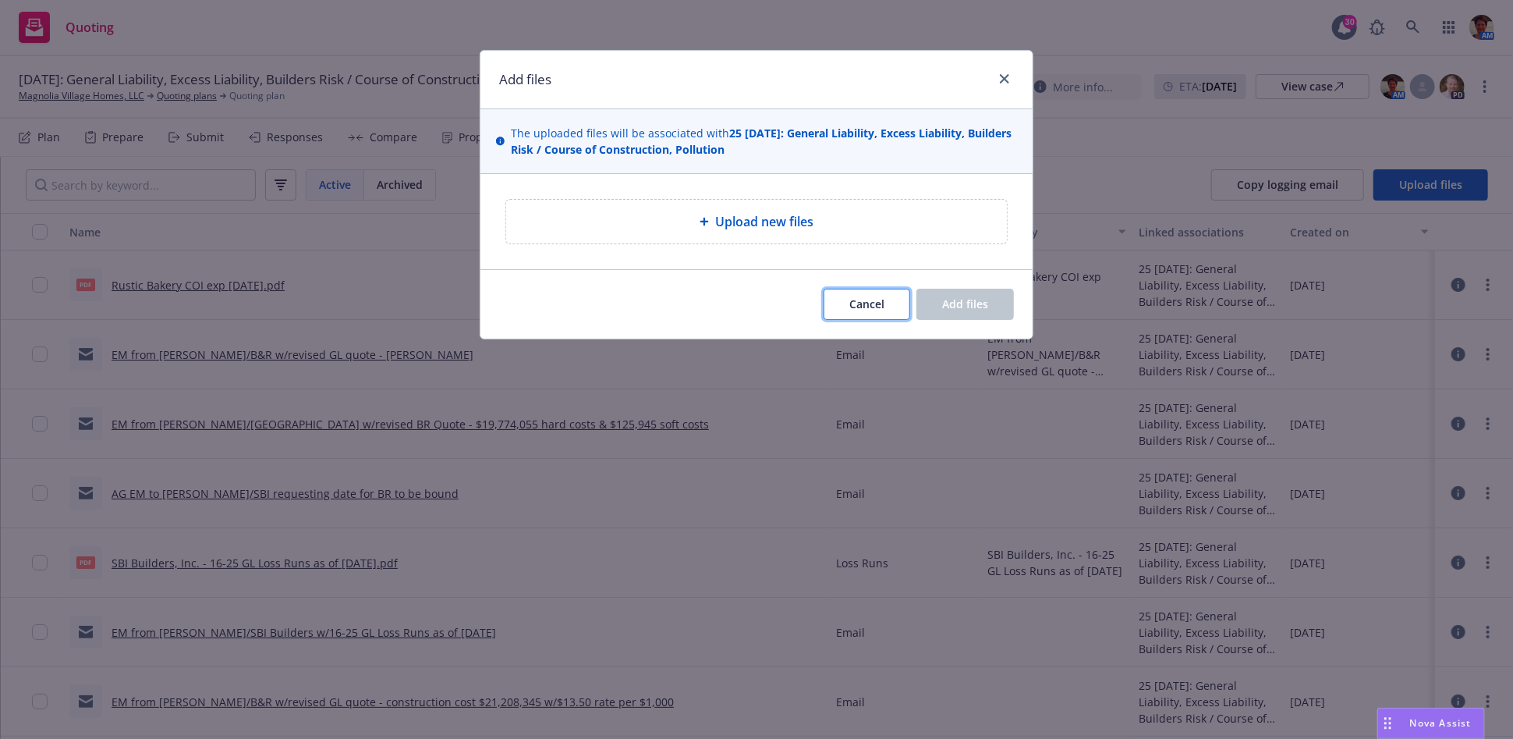
click at [878, 307] on span "Cancel" at bounding box center [866, 303] width 35 height 15
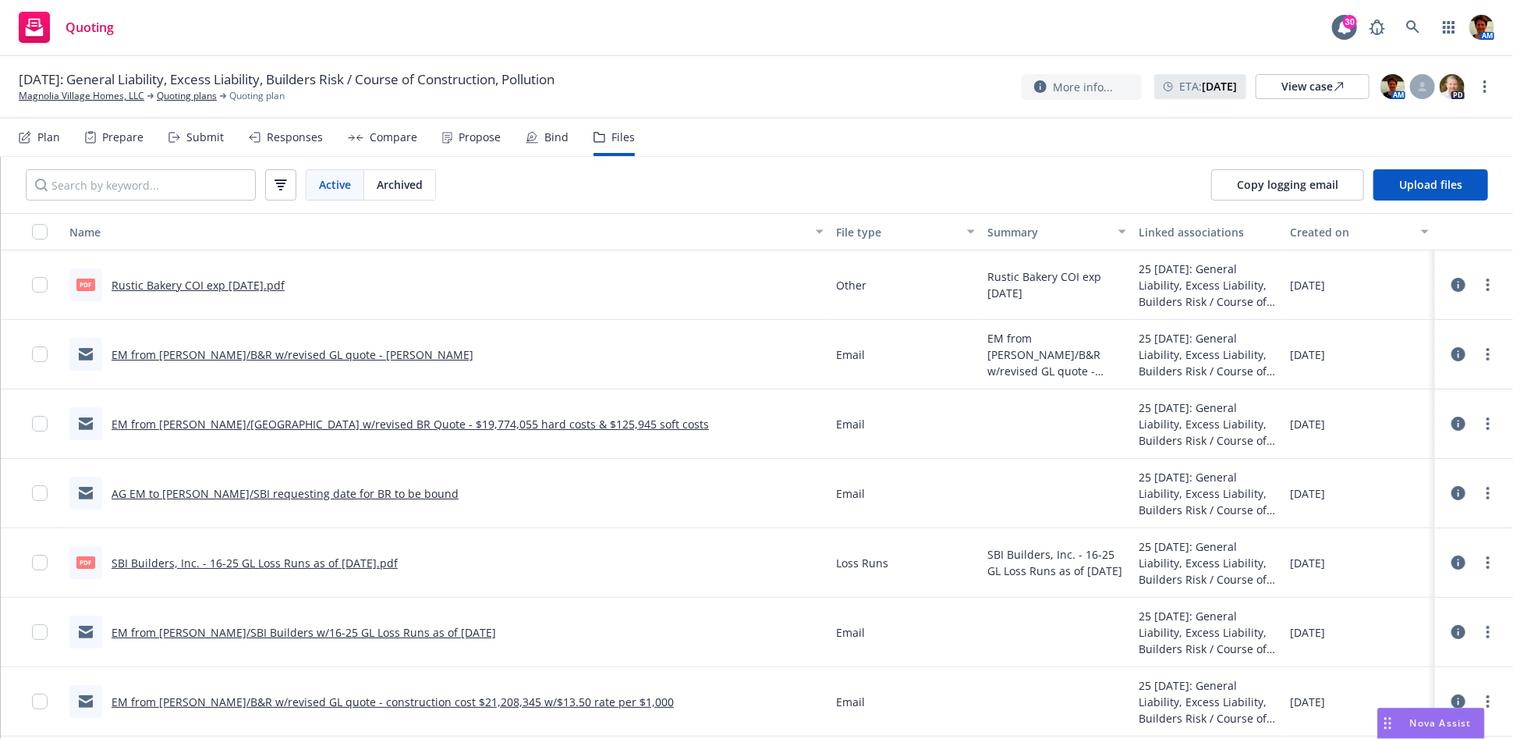
click at [195, 138] on div "Submit" at bounding box center [204, 137] width 37 height 12
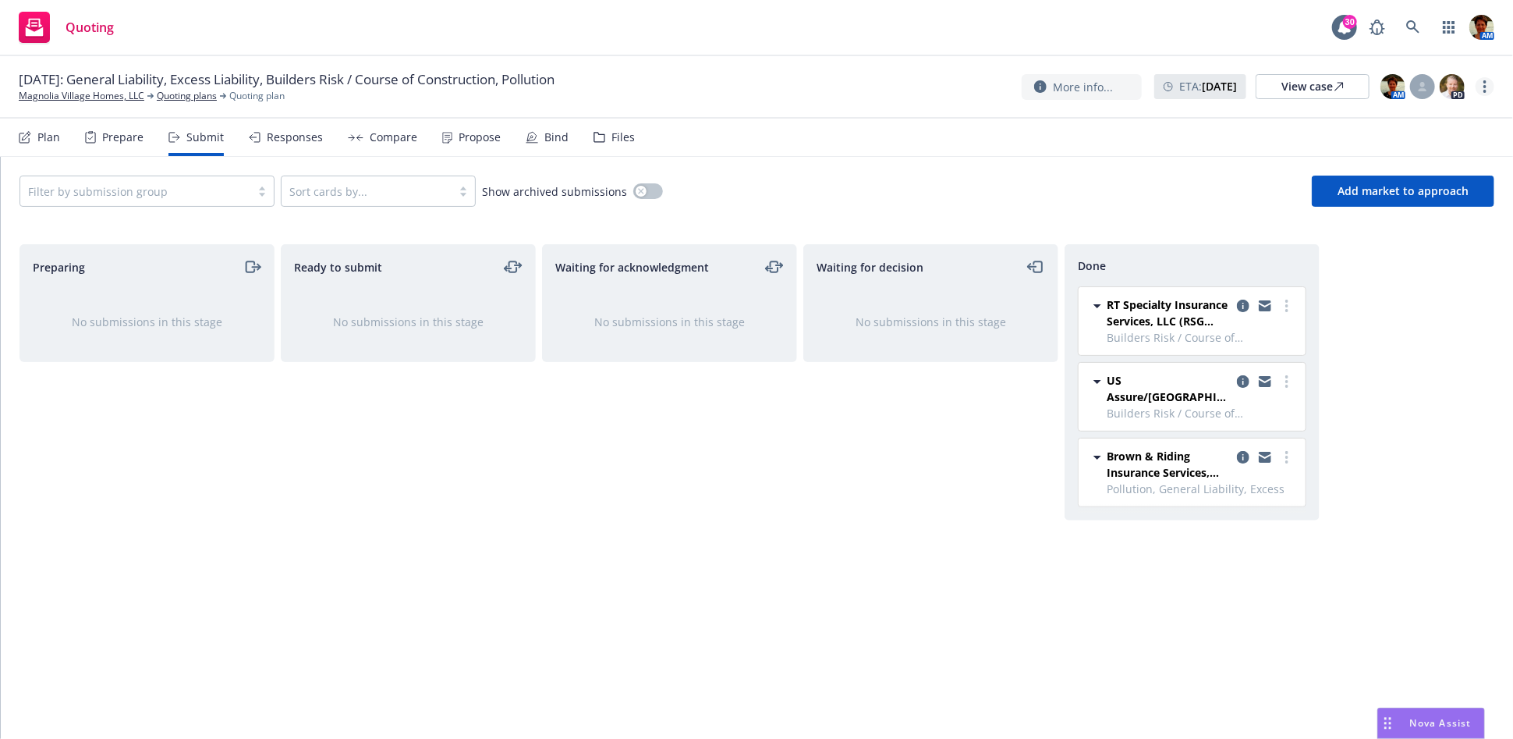
click at [1481, 89] on link "more" at bounding box center [1485, 86] width 19 height 19
click at [1350, 119] on link "Copy logging email" at bounding box center [1408, 118] width 174 height 31
click at [1286, 382] on circle "more" at bounding box center [1286, 381] width 3 height 3
click at [1163, 536] on span "Copy logging email" at bounding box center [1208, 537] width 137 height 15
click at [1283, 377] on link "more" at bounding box center [1287, 381] width 19 height 19
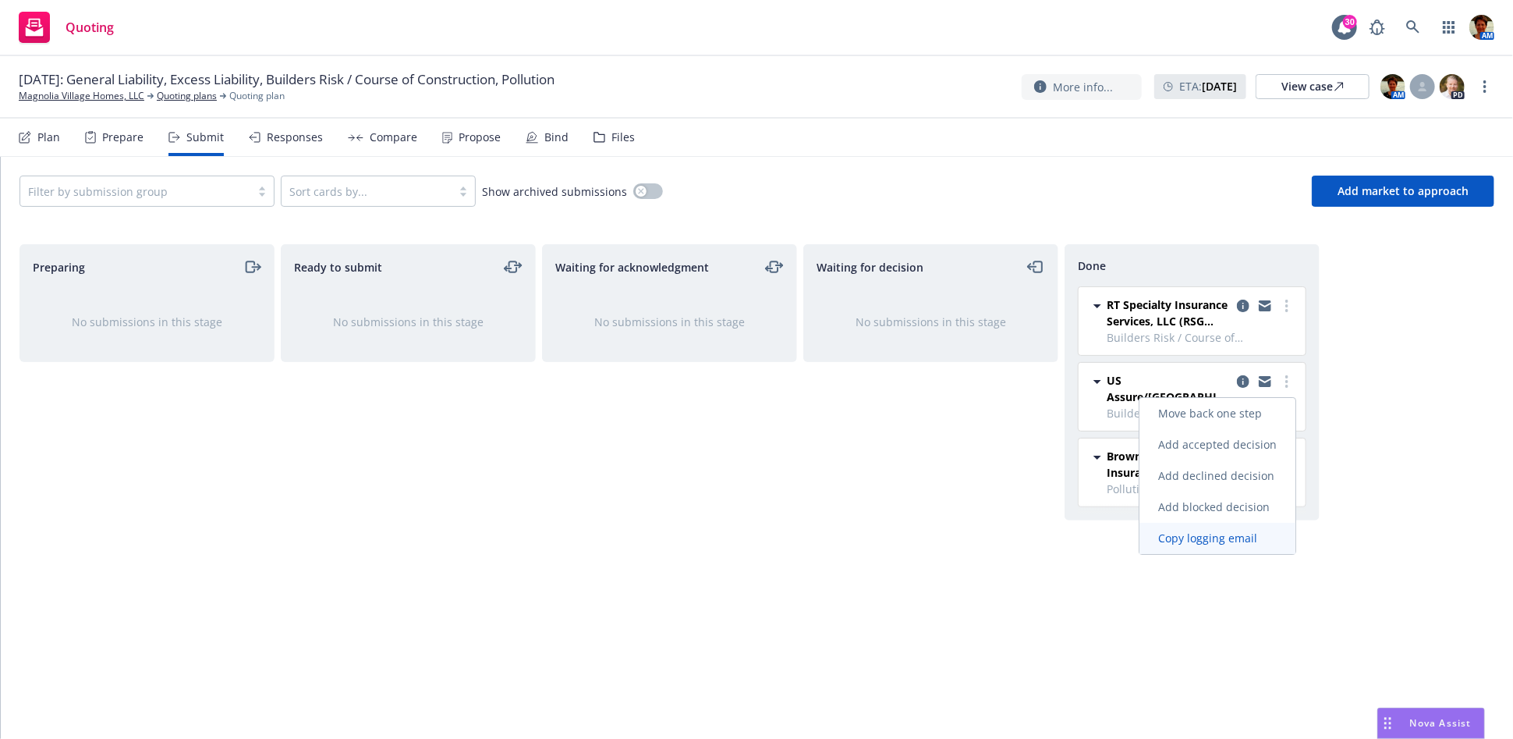
click at [1208, 541] on span "Copy logging email" at bounding box center [1208, 537] width 137 height 15
click at [1282, 380] on link "more" at bounding box center [1287, 381] width 19 height 19
click at [1196, 532] on span "Copy logging email" at bounding box center [1208, 537] width 137 height 15
click at [620, 142] on div "Files" at bounding box center [623, 137] width 23 height 12
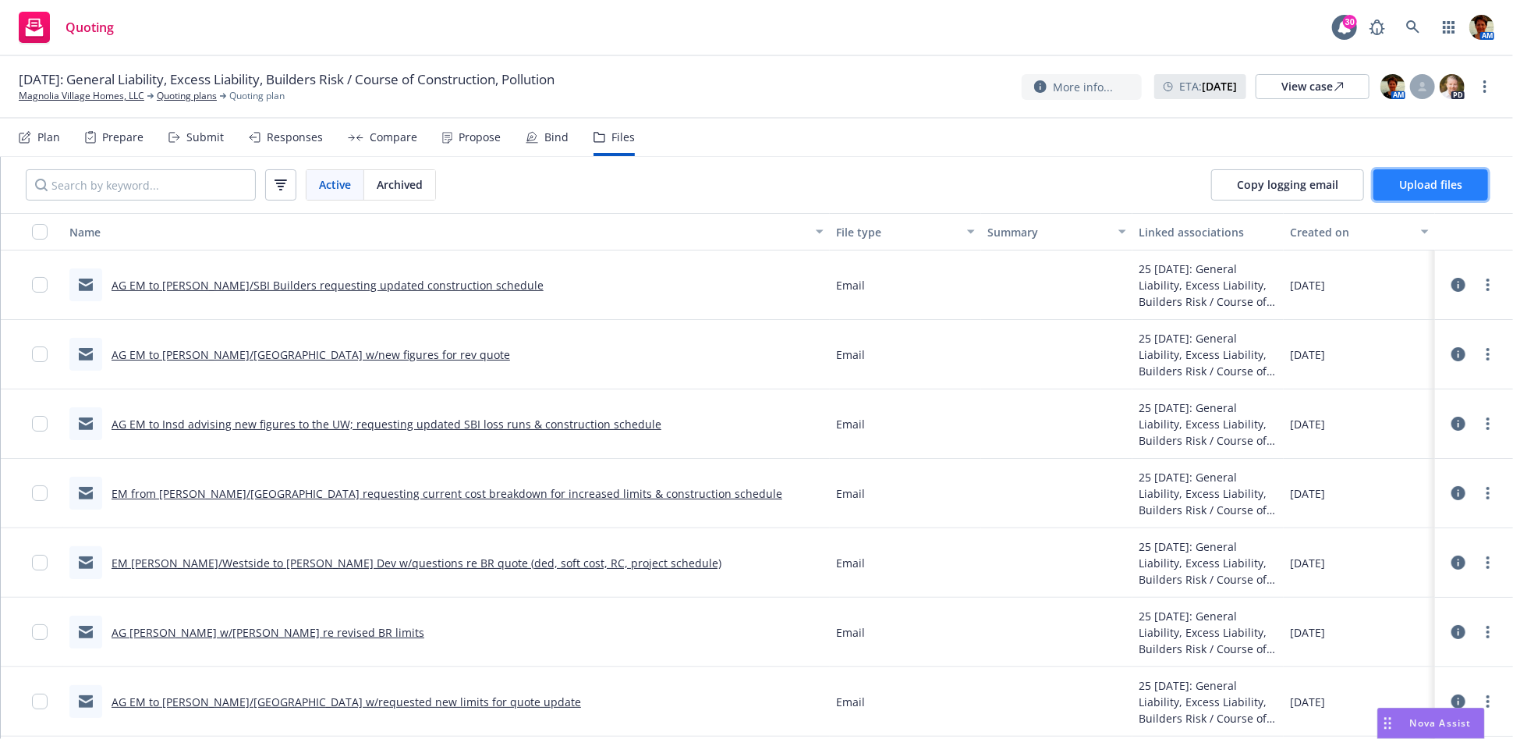
click at [1399, 184] on span "Upload files" at bounding box center [1430, 184] width 63 height 15
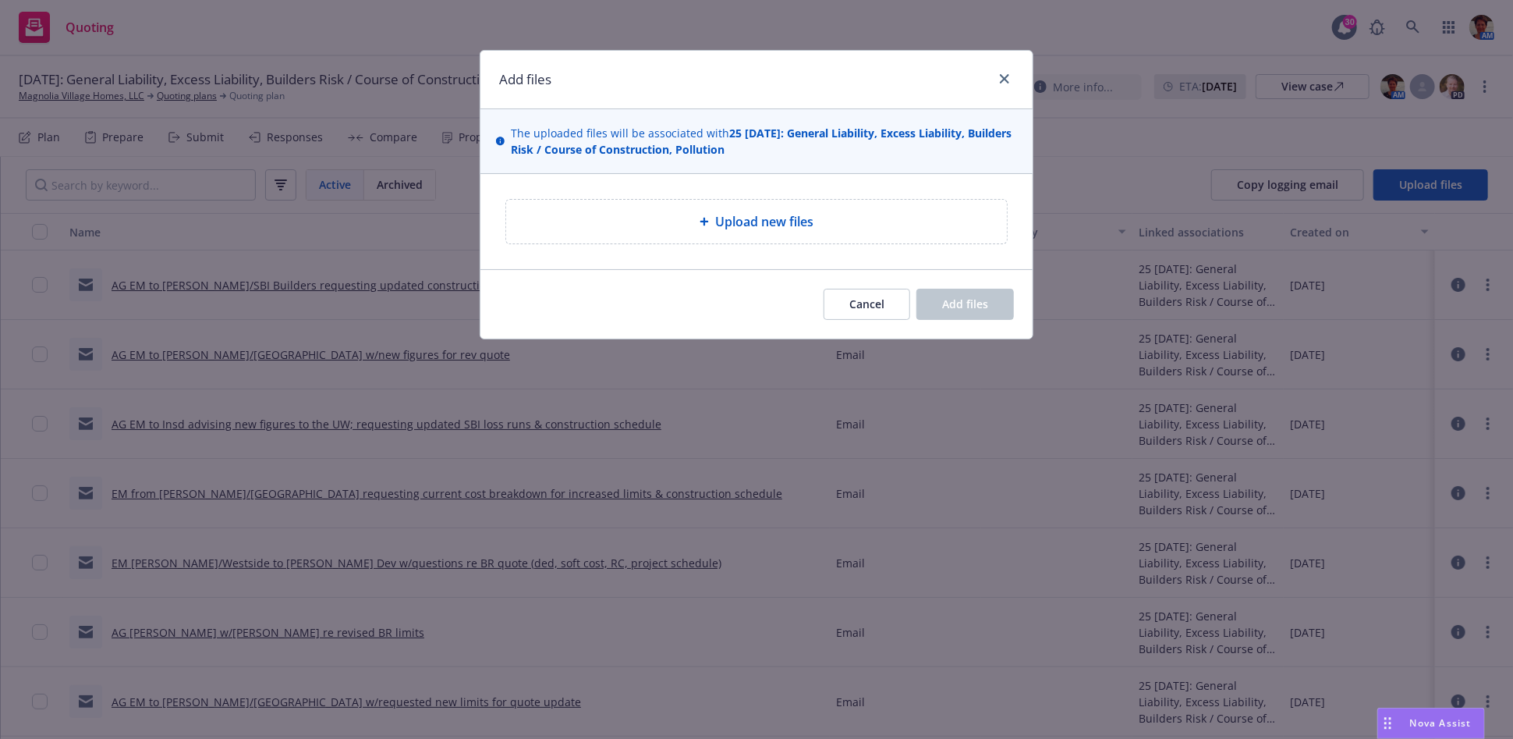
click at [729, 219] on span "Upload new files" at bounding box center [764, 221] width 98 height 19
type textarea "x"
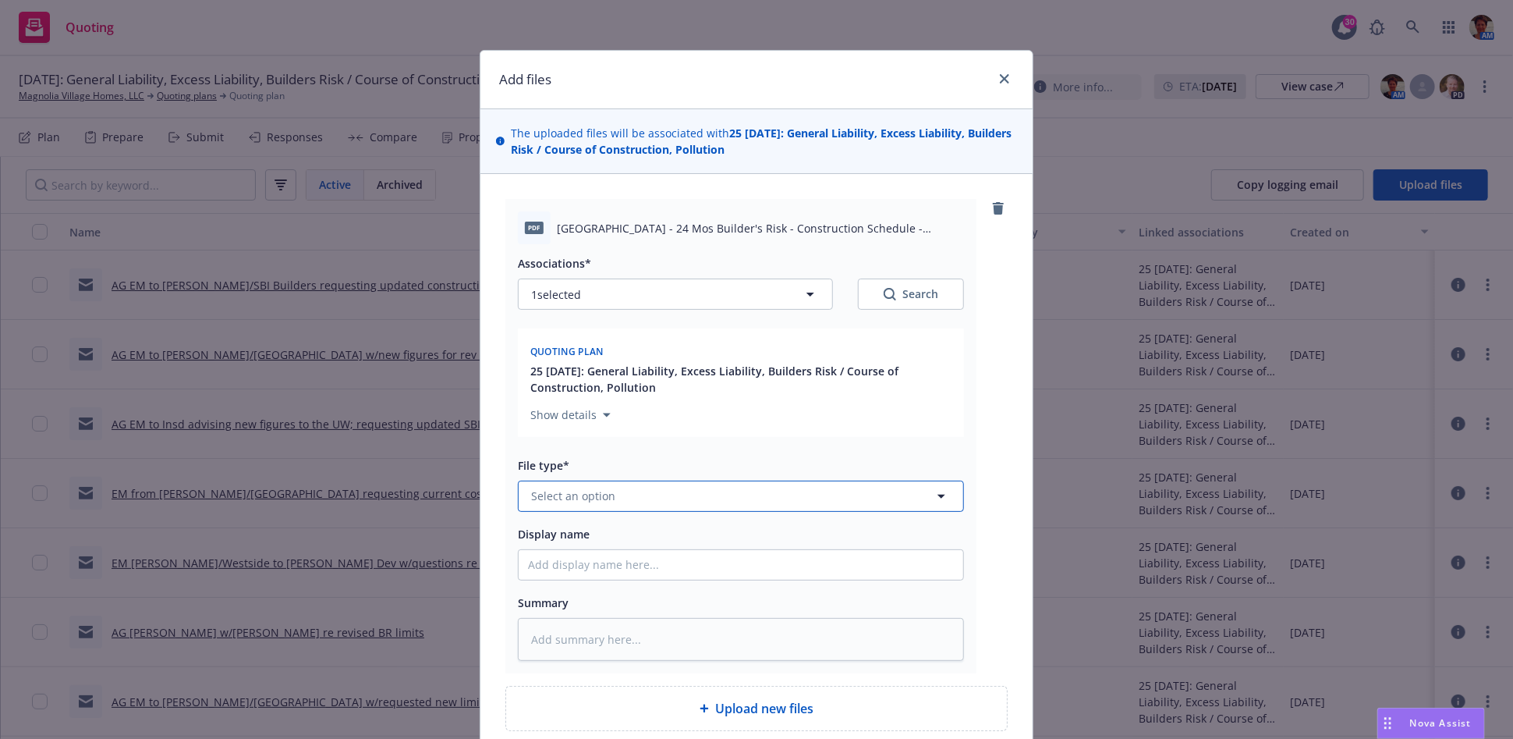
click at [596, 490] on span "Select an option" at bounding box center [573, 496] width 84 height 16
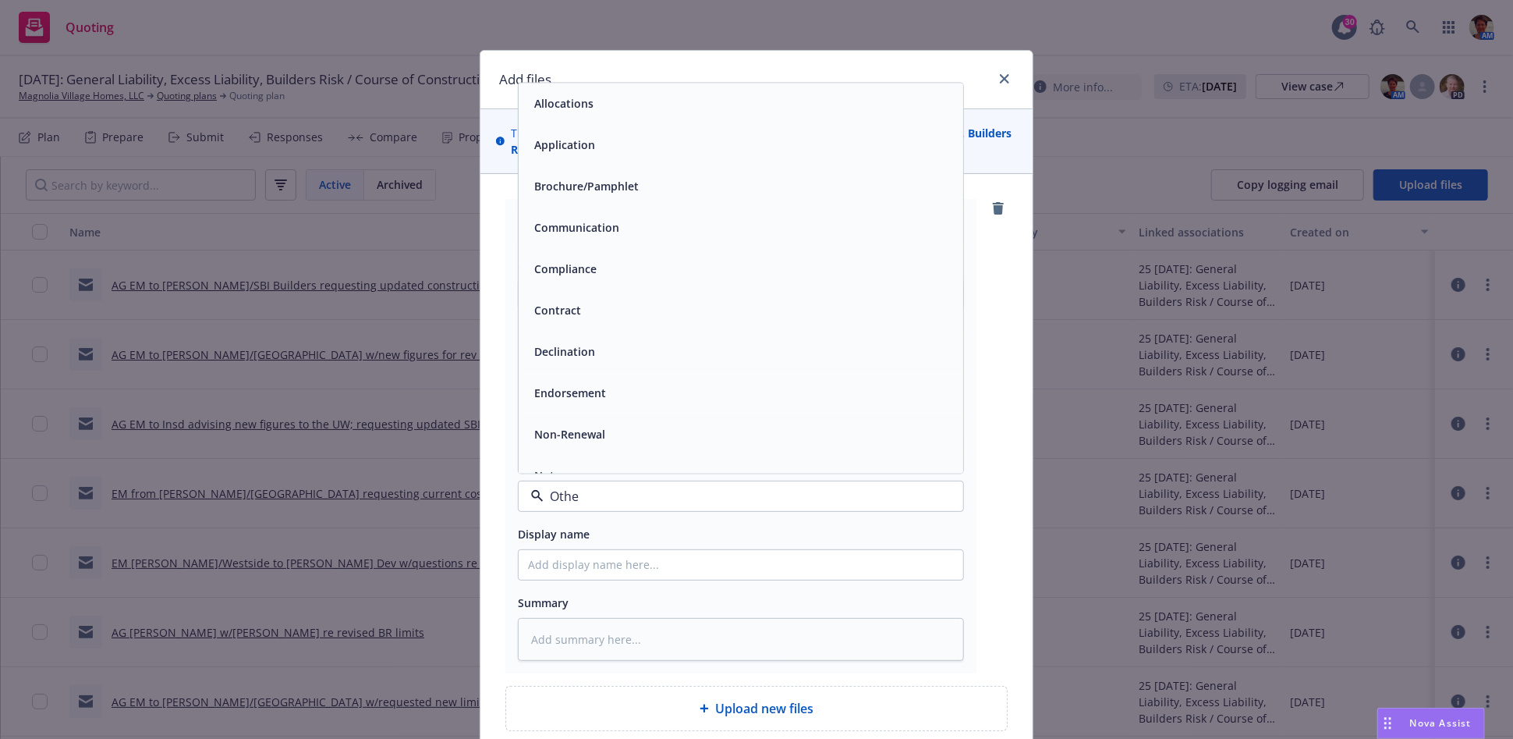
type input "Other"
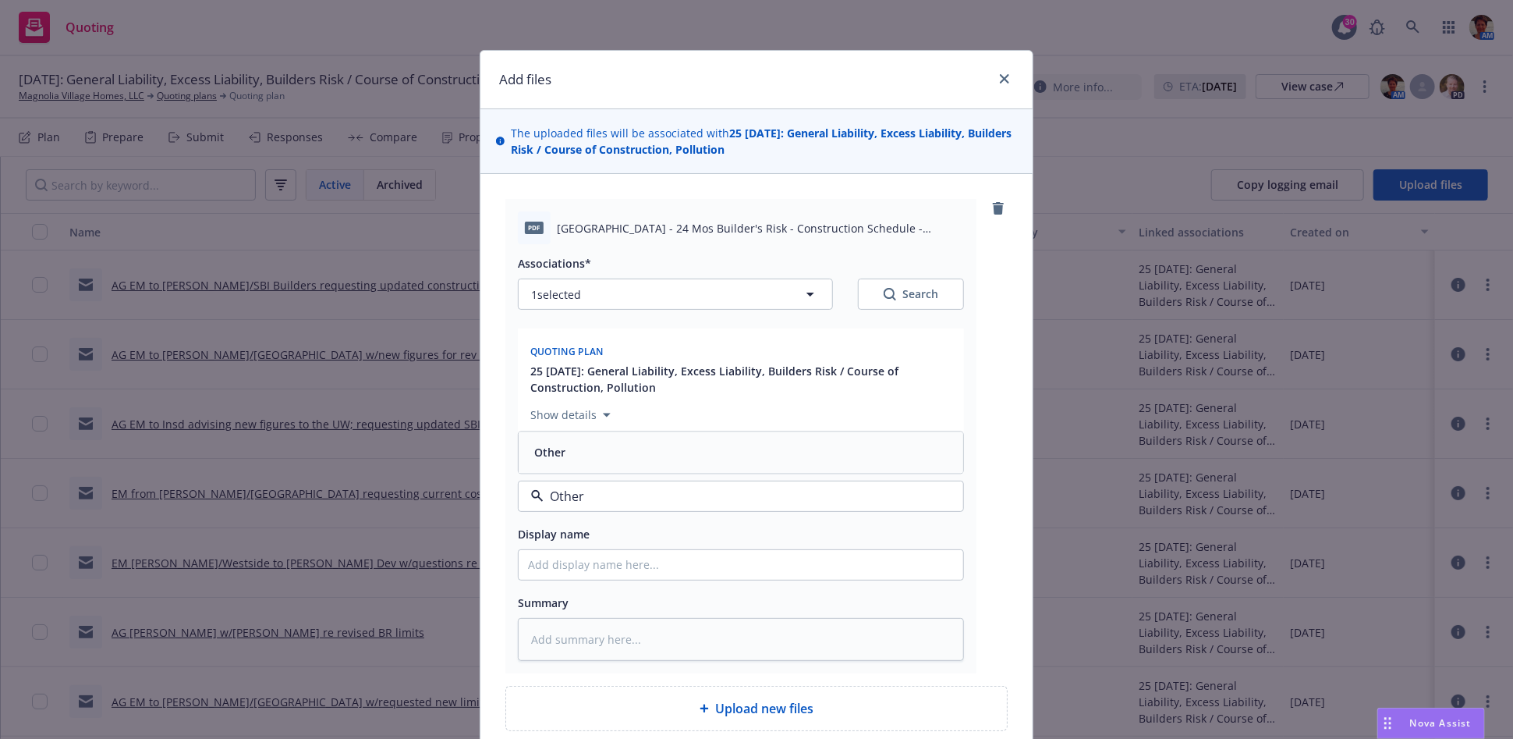
click at [604, 450] on div "Other" at bounding box center [741, 452] width 426 height 23
drag, startPoint x: 655, startPoint y: 225, endPoint x: 906, endPoint y: 255, distance: 252.9
click at [906, 255] on div "pdf Magnolia Village - 24 Mos Builder's Risk - Construction Schedule - 08-08-20…" at bounding box center [740, 436] width 471 height 474
copy div "24 Mos Builder's Risk - Construction Schedule - 08-08-2025.pdf Associations*"
click at [660, 566] on input "Display name" at bounding box center [741, 565] width 445 height 30
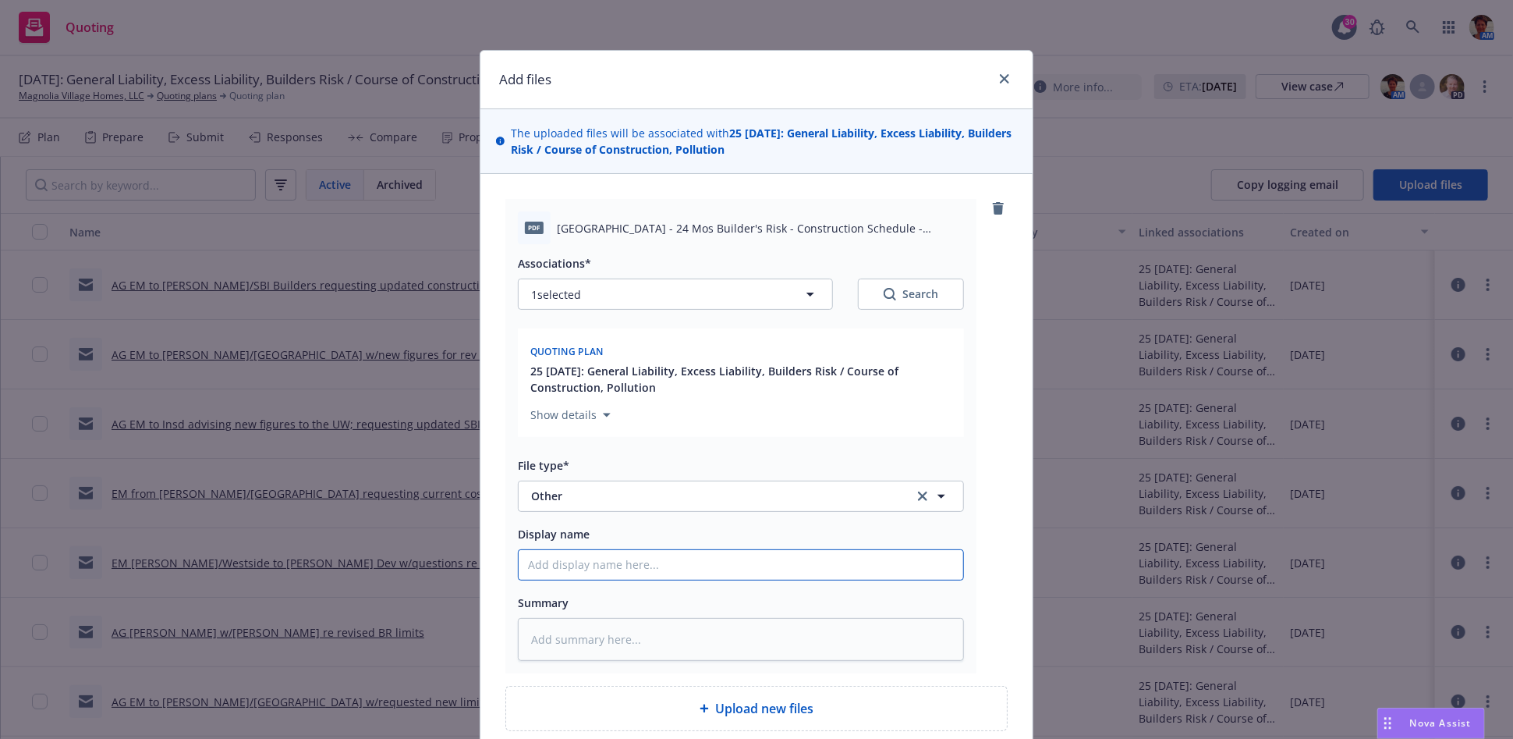
paste input "24 Mos Builder's Risk - Construction Schedule - 08-08-2025.pdf Associations*"
type textarea "x"
type input "24 Mos Builder's Risk - Construction Schedule - 08-08-2025.pdf Associations*"
type textarea "x"
type input "24 Mos Builder's Risk - Construction Schedule - 08-08-2025.pdf Association"
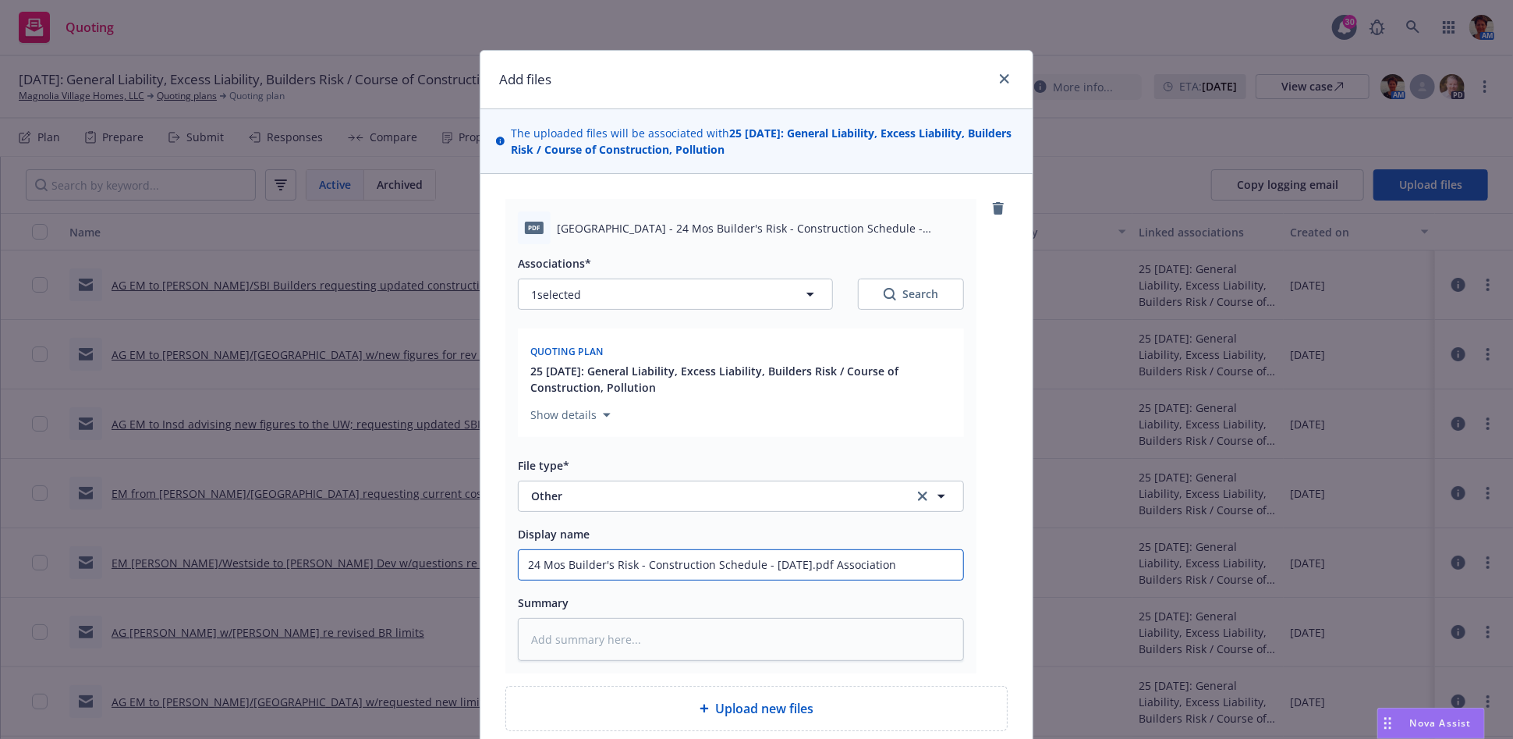
type textarea "x"
type input "24 Mos Builder's Risk - Construction Schedule - 08-08-2025.pdf Associatio"
type textarea "x"
type input "24 Mos Builder's Risk - Construction Schedule - 08-08-2025.pdf Associati"
type textarea "x"
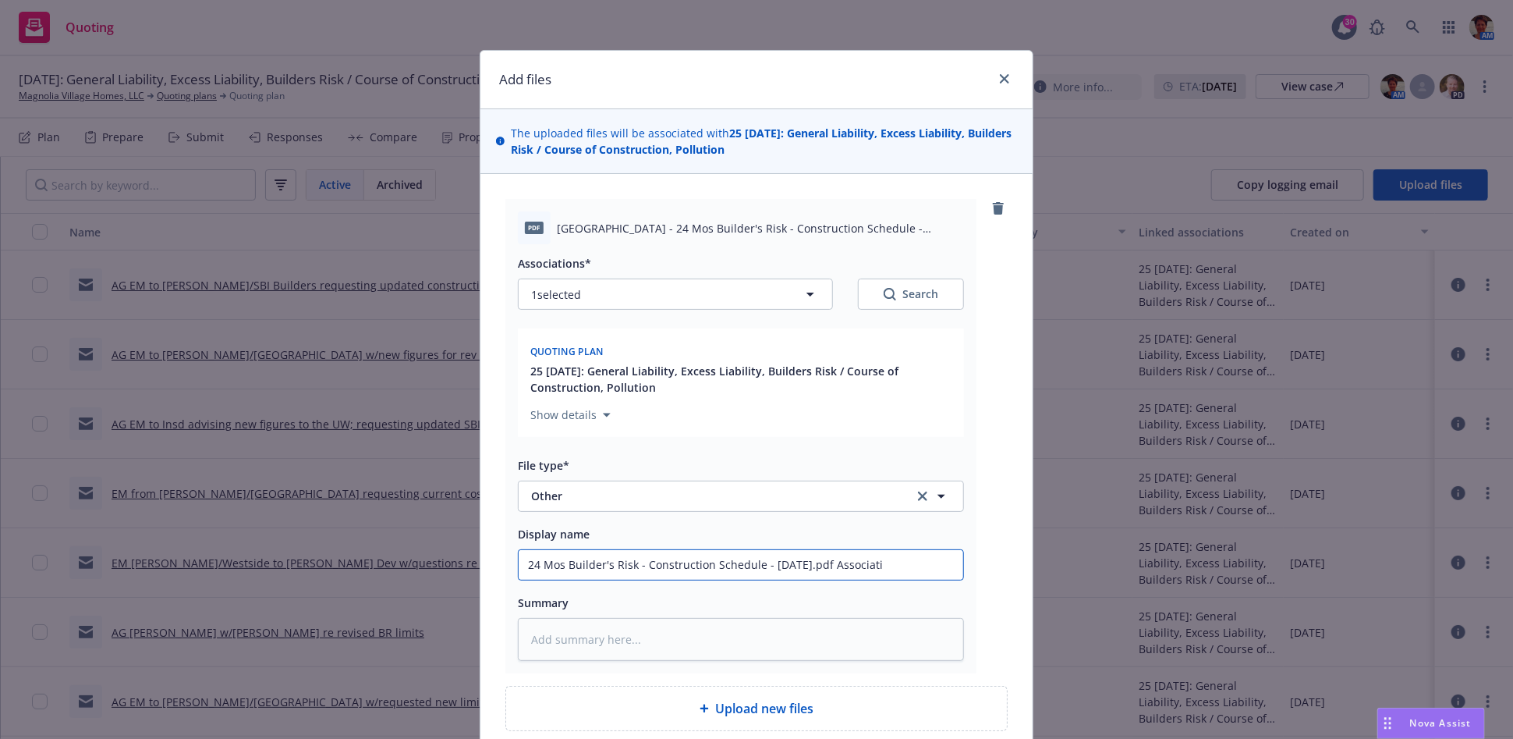
type input "24 Mos Builder's Risk - Construction Schedule - 08-08-2025.pdf Associat"
type textarea "x"
type input "24 Mos Builder's Risk - Construction Schedule - 08-08-2025.pdf Associa"
type textarea "x"
type input "24 Mos Builder's Risk - Construction Schedule - 08-08-2025.pdf Associ"
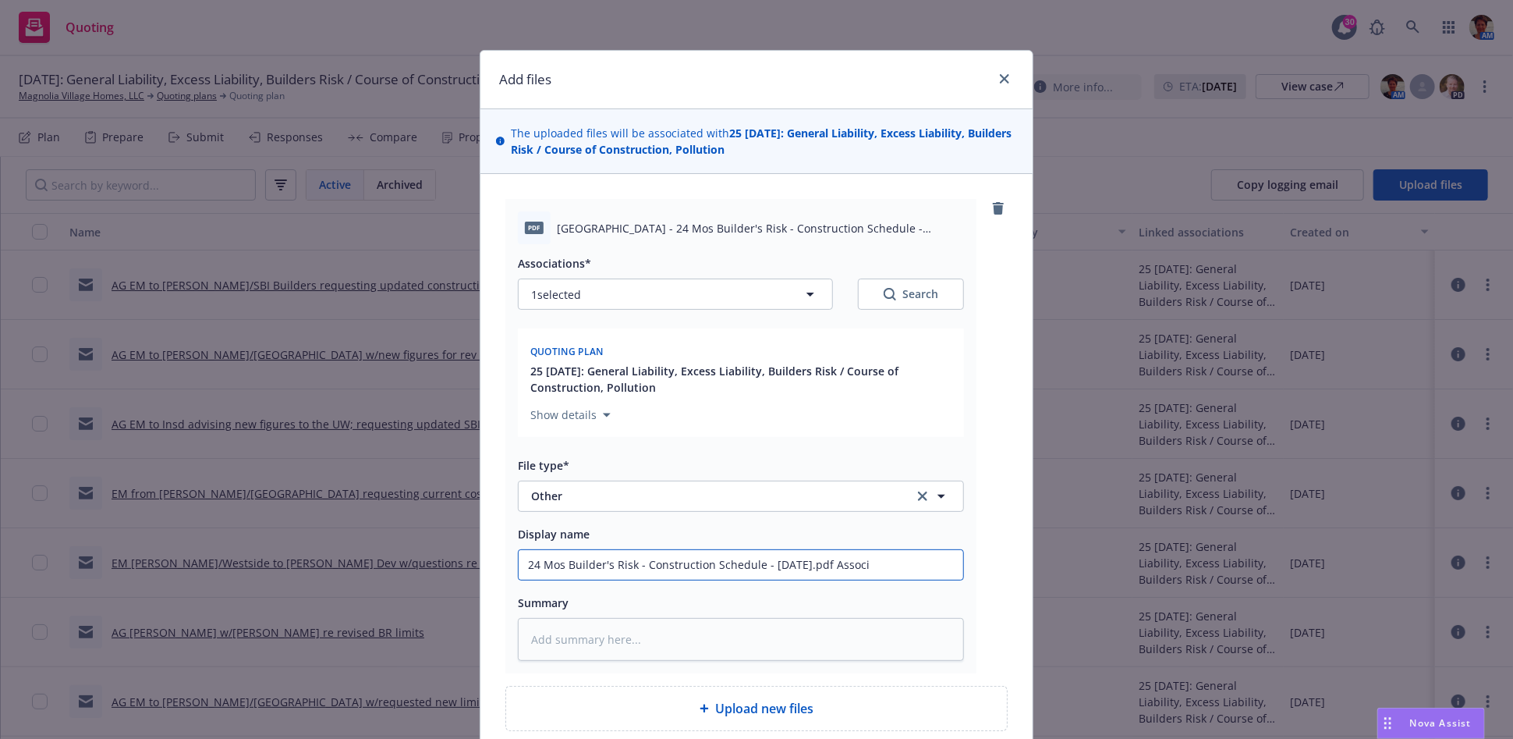
type textarea "x"
type input "24 Mos Builder's Risk - Construction Schedule - 08-08-2025.pdf Assoc"
type textarea "x"
type input "24 Mos Builder's Risk - Construction Schedule - 08-08-2025.pdf Asso"
type textarea "x"
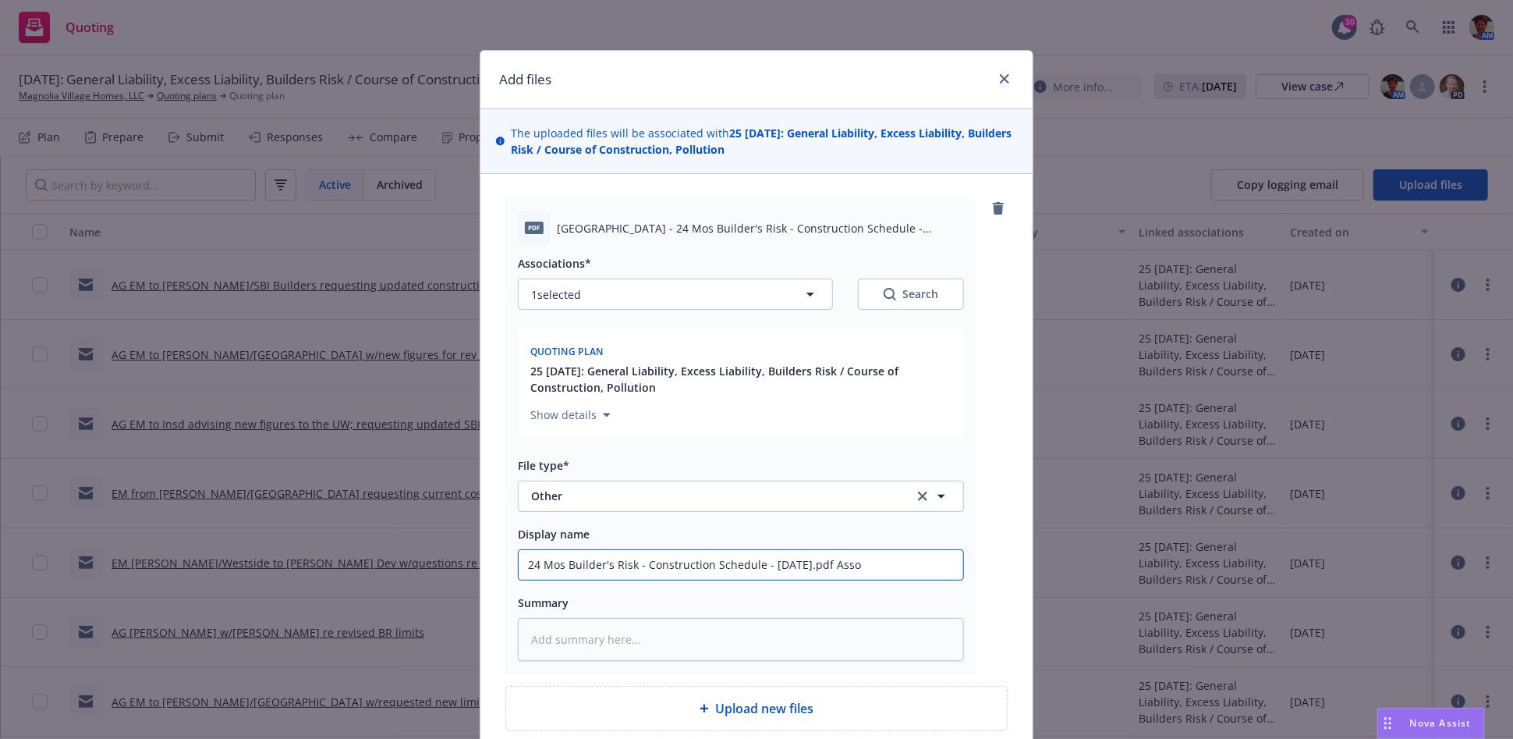
type input "24 Mos Builder's Risk - Construction Schedule - 08-08-2025.pdf Ass"
type textarea "x"
type input "24 Mos Builder's Risk - Construction Schedule - 08-08-2025.pdf As"
type textarea "x"
type input "24 Mos Builder's Risk - Construction Schedule - 08-08-2025.pdf A"
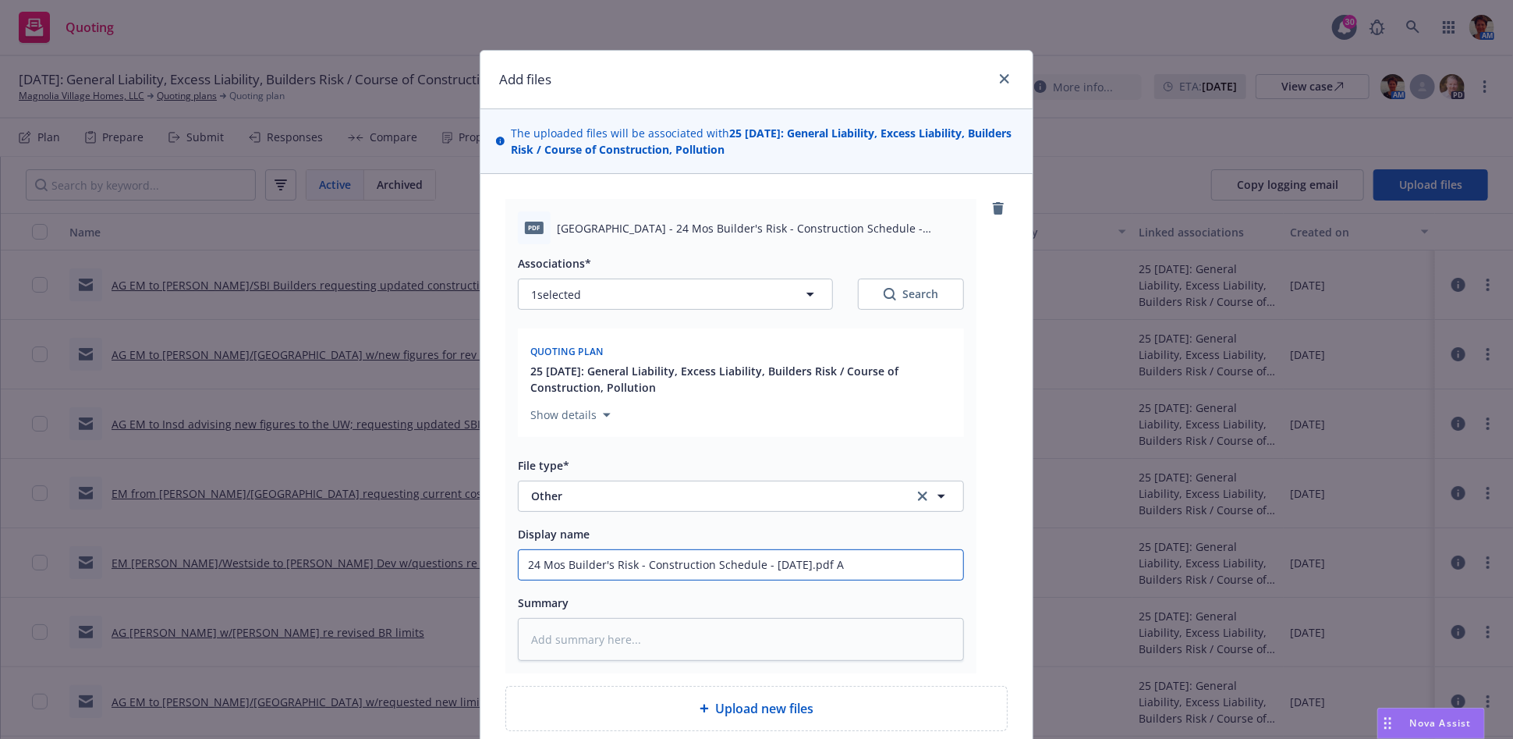
type textarea "x"
type input "24 Mos Builder's Risk - Construction Schedule - 08-08-2025.pdf"
type textarea "x"
type input "24 Mos Builder's Risk - Construction Schedule - 08-08-2025.pdf"
type textarea "x"
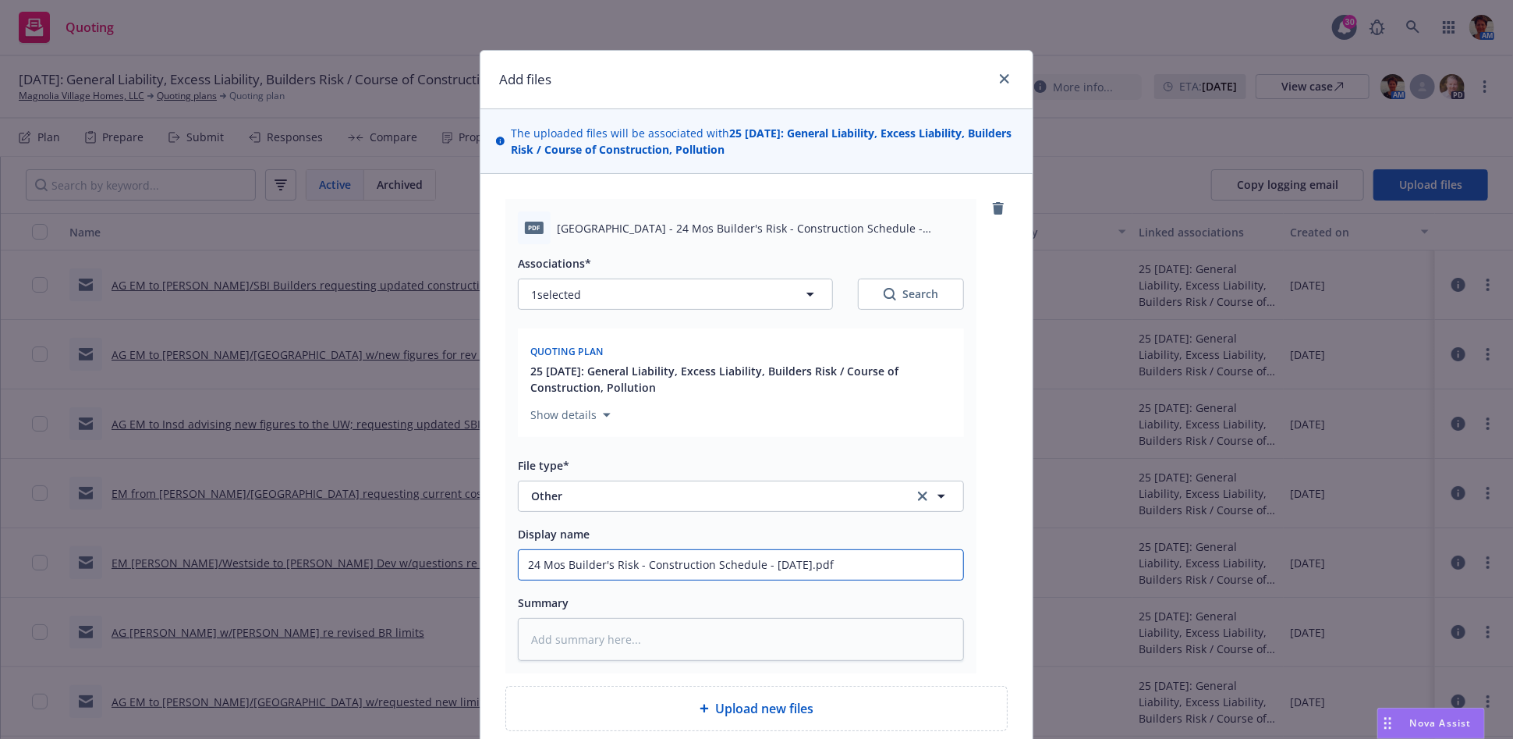
type input "24 Mos Builder's Risk - Construction Schedule - 08-08-2025.pd"
type textarea "x"
type input "24 Mos Builder's Risk - Construction Schedule - 08-08-2025.p"
type textarea "x"
type input "24 Mos Builder's Risk - Construction Schedule - 08-08-2025."
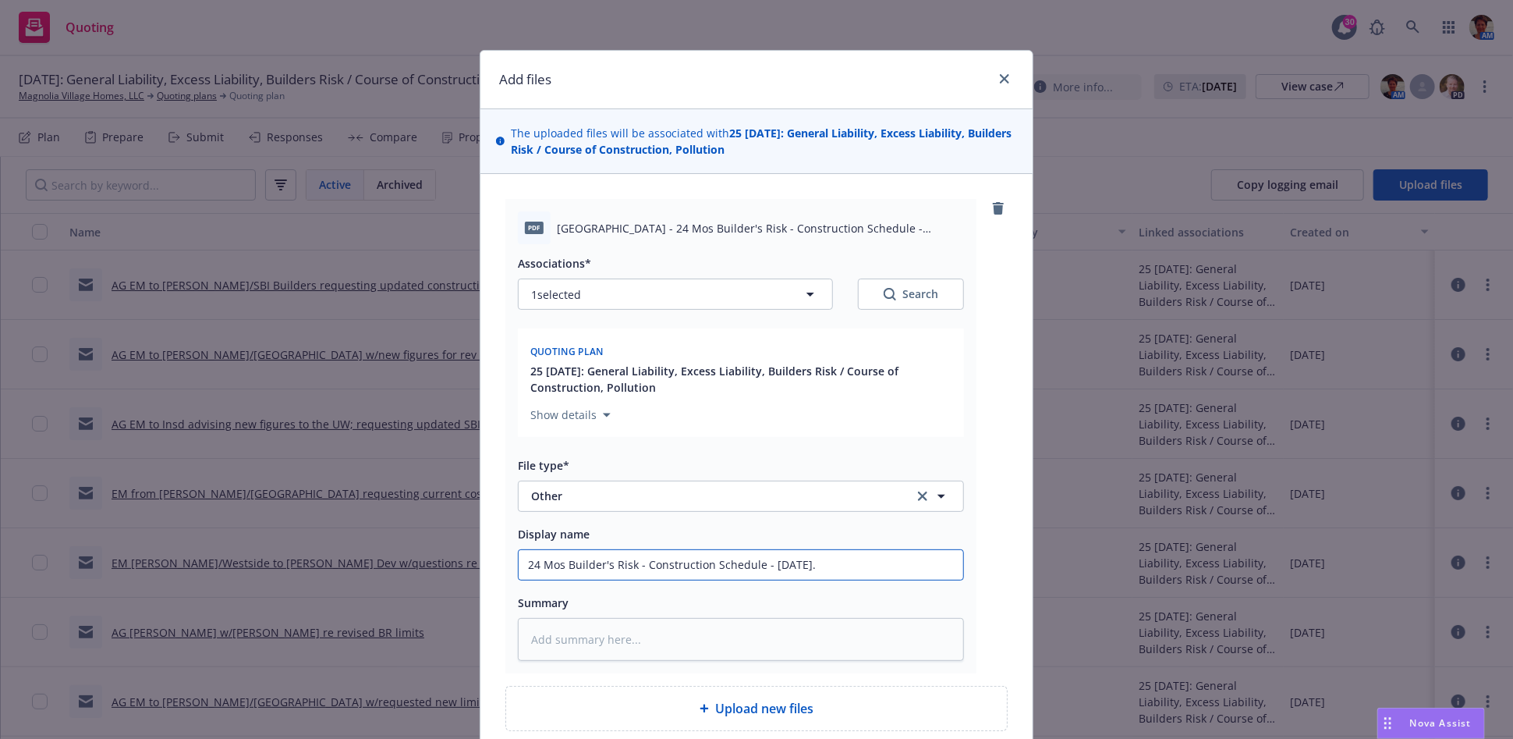
type textarea "x"
type input "24 Mos Builder's Risk - Construction Schedule - 08-08-2025"
click at [676, 638] on textarea at bounding box center [741, 639] width 446 height 43
paste textarea "24 Mos Builder's Risk - Construction Schedule - 08-08-2025.pdf Associations*"
type textarea "x"
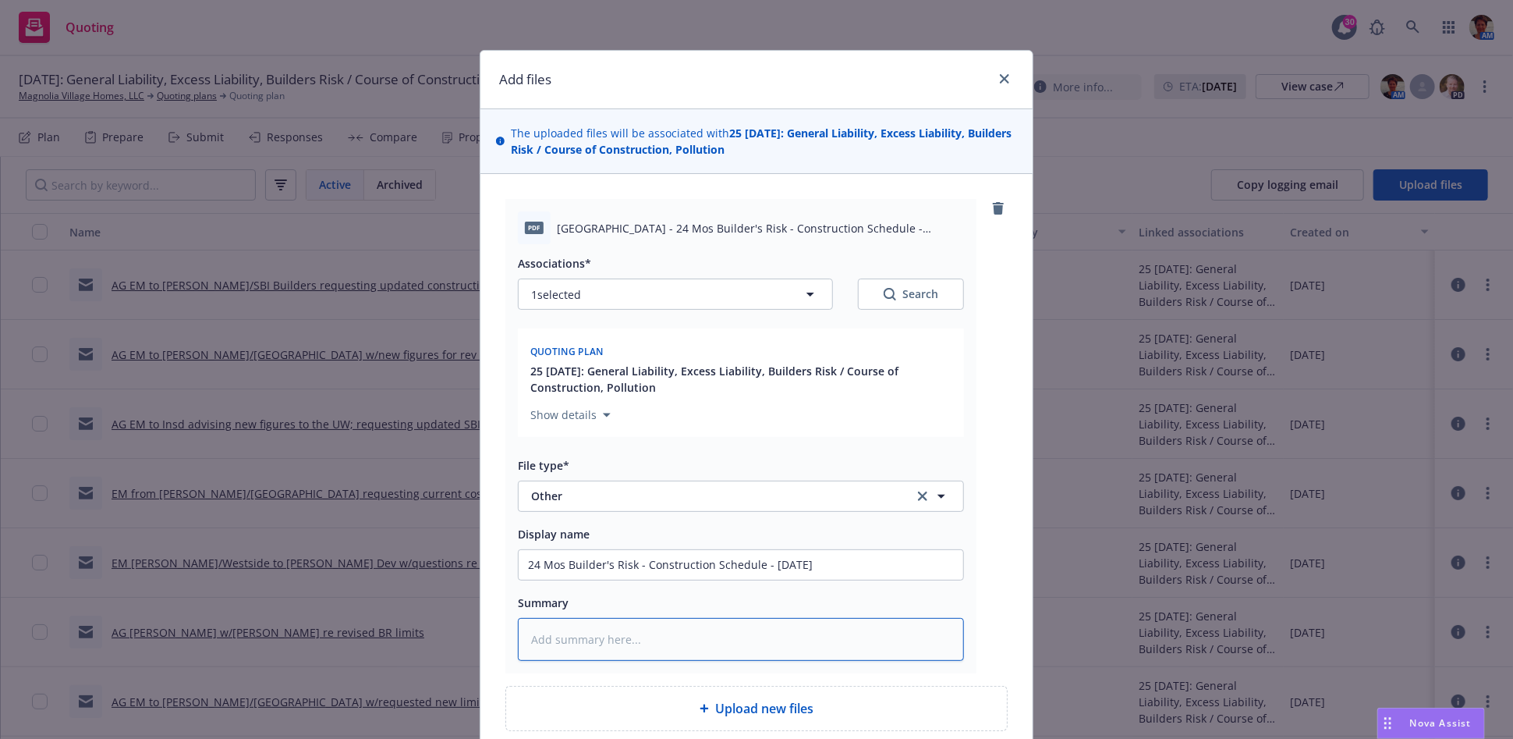
type textarea "24 Mos Builder's Risk - Construction Schedule - 08-08-2025.pdf Associations*"
type textarea "x"
type textarea "24 Mos Builder's Risk - Construction Schedule - 08-08-2025.pdf Associations"
type textarea "x"
type textarea "24 Mos Builder's Risk - Construction Schedule - 08-08-2025.pdf Association"
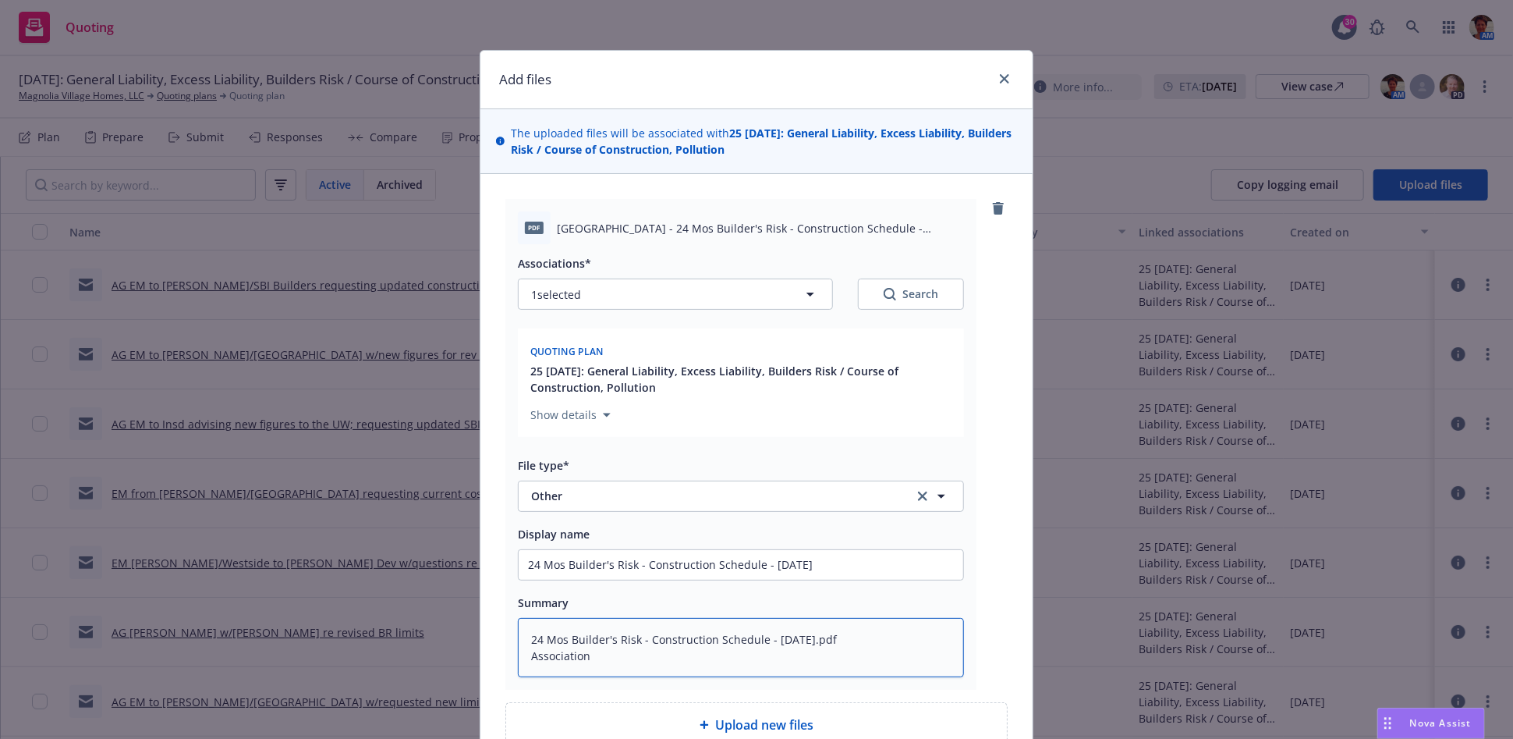
type textarea "x"
type textarea "24 Mos Builder's Risk - Construction Schedule - 08-08-2025.pdf Associatio"
type textarea "x"
type textarea "24 Mos Builder's Risk - Construction Schedule - 08-08-2025.pdf Associati"
type textarea "x"
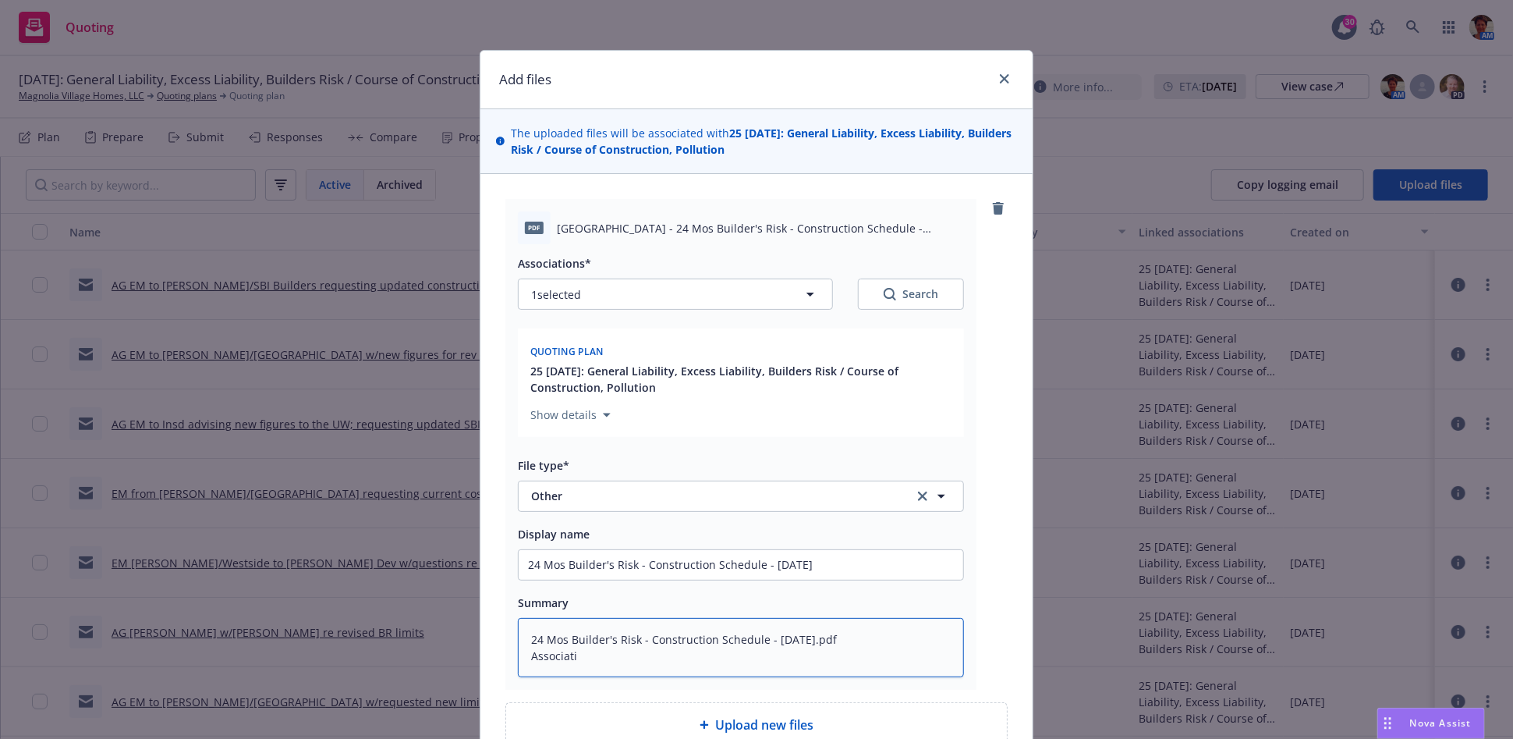
type textarea "24 Mos Builder's Risk - Construction Schedule - 08-08-2025.pdf Associat"
type textarea "x"
type textarea "24 Mos Builder's Risk - Construction Schedule - 08-08-2025.pdf Associa"
type textarea "x"
type textarea "24 Mos Builder's Risk - Construction Schedule - 08-08-2025.pdf Associ"
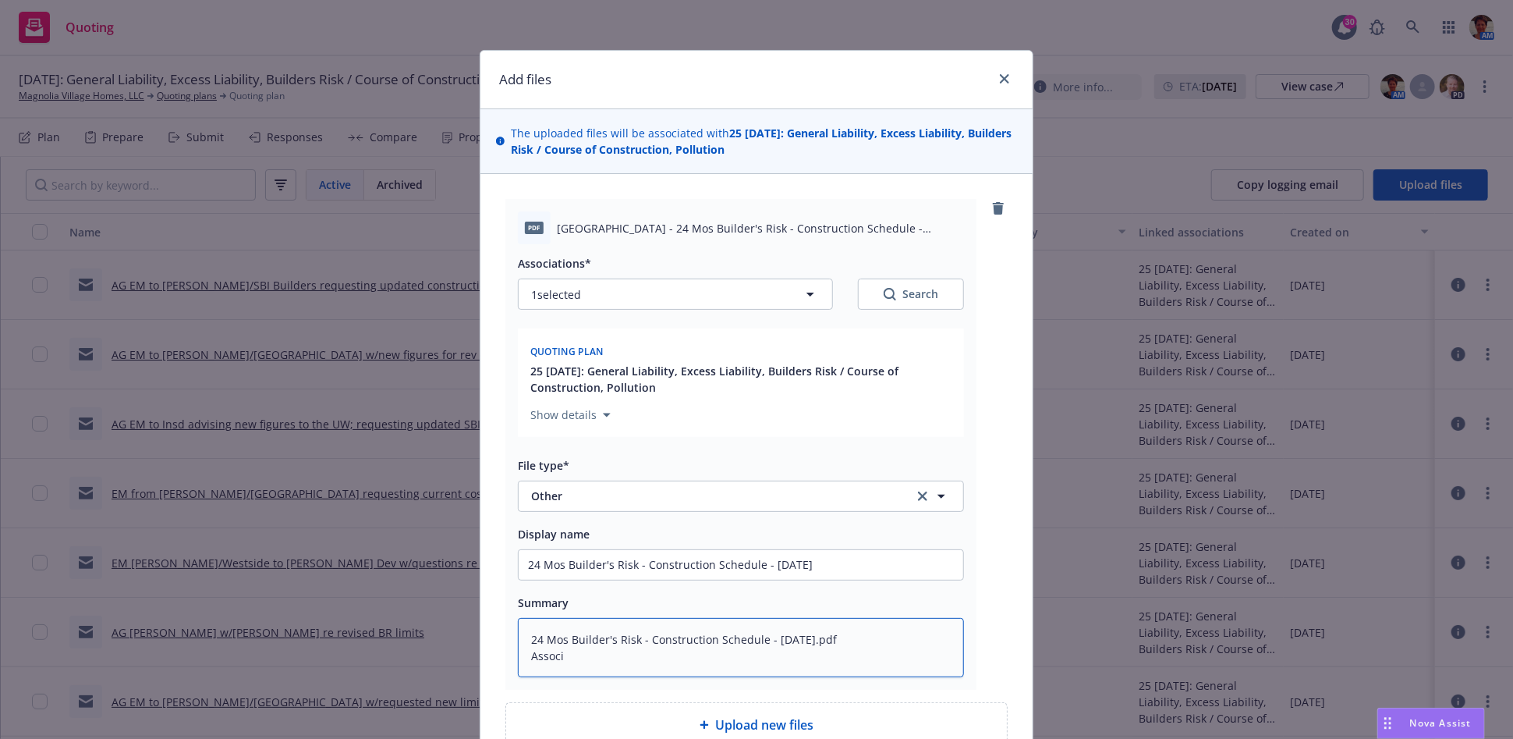
type textarea "x"
type textarea "24 Mos Builder's Risk - Construction Schedule - 08-08-2025.pdf Assoc"
type textarea "x"
type textarea "24 Mos Builder's Risk - Construction Schedule - 08-08-2025.pdf Asso"
type textarea "x"
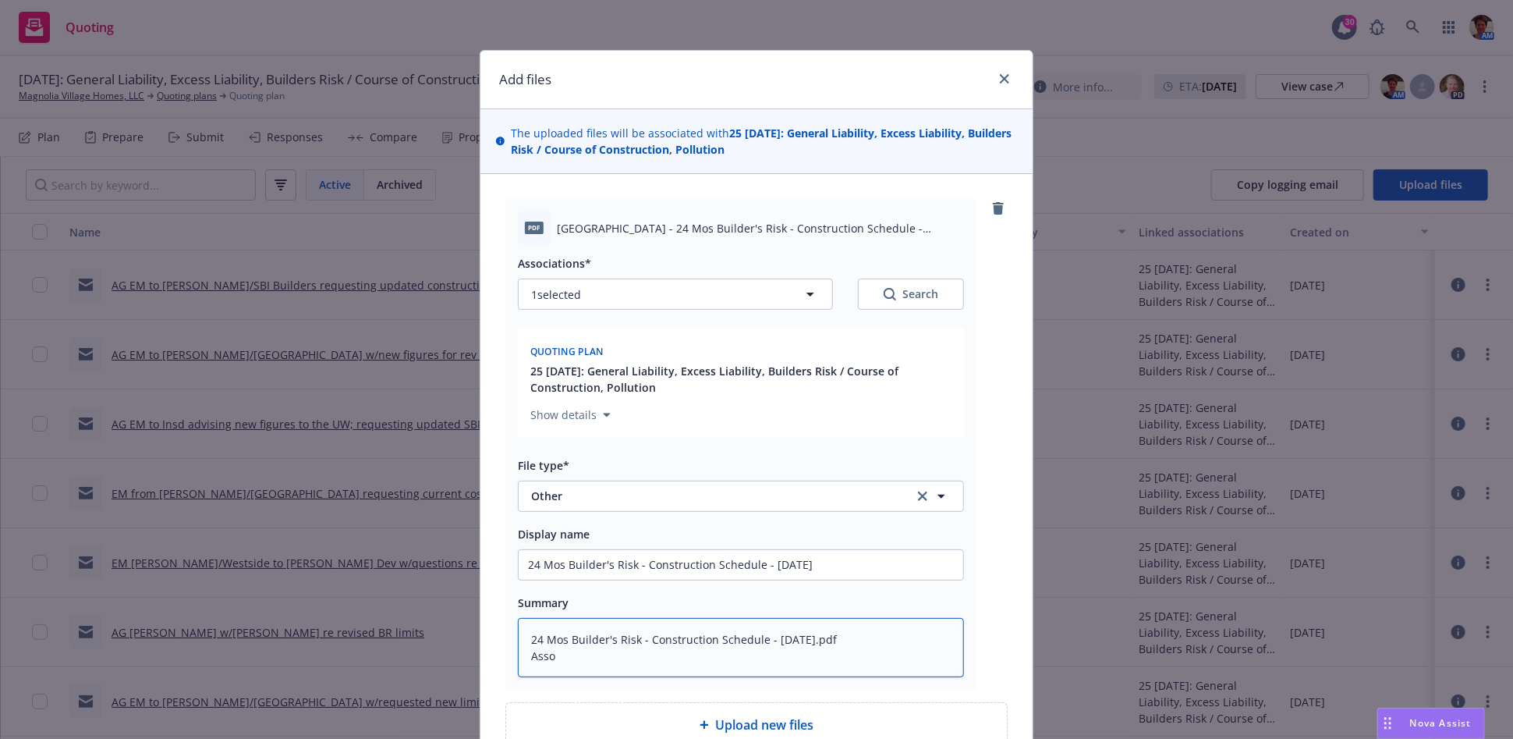
type textarea "24 Mos Builder's Risk - Construction Schedule - 08-08-2025.pdf Ass"
type textarea "x"
type textarea "24 Mos Builder's Risk - Construction Schedule - 08-08-2025.pdf As"
type textarea "x"
type textarea "24 Mos Builder's Risk - Construction Schedule - 08-08-2025.pdf A"
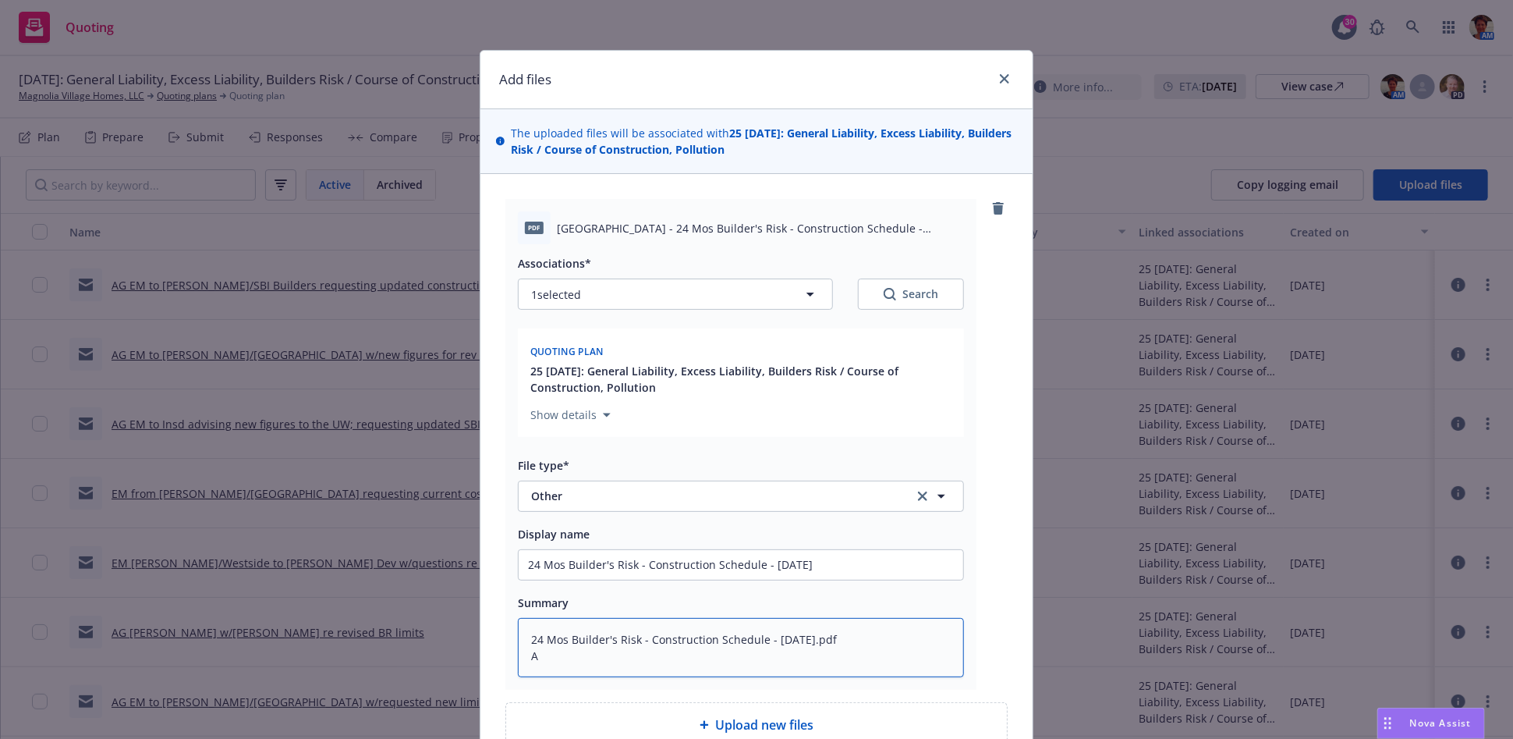
type textarea "x"
type textarea "24 Mos Builder's Risk - Construction Schedule - 08-08-2025.pdf"
type textarea "x"
type textarea "24 Mos Builder's Risk - Construction Schedule - 08-08-2025.pdf"
type textarea "x"
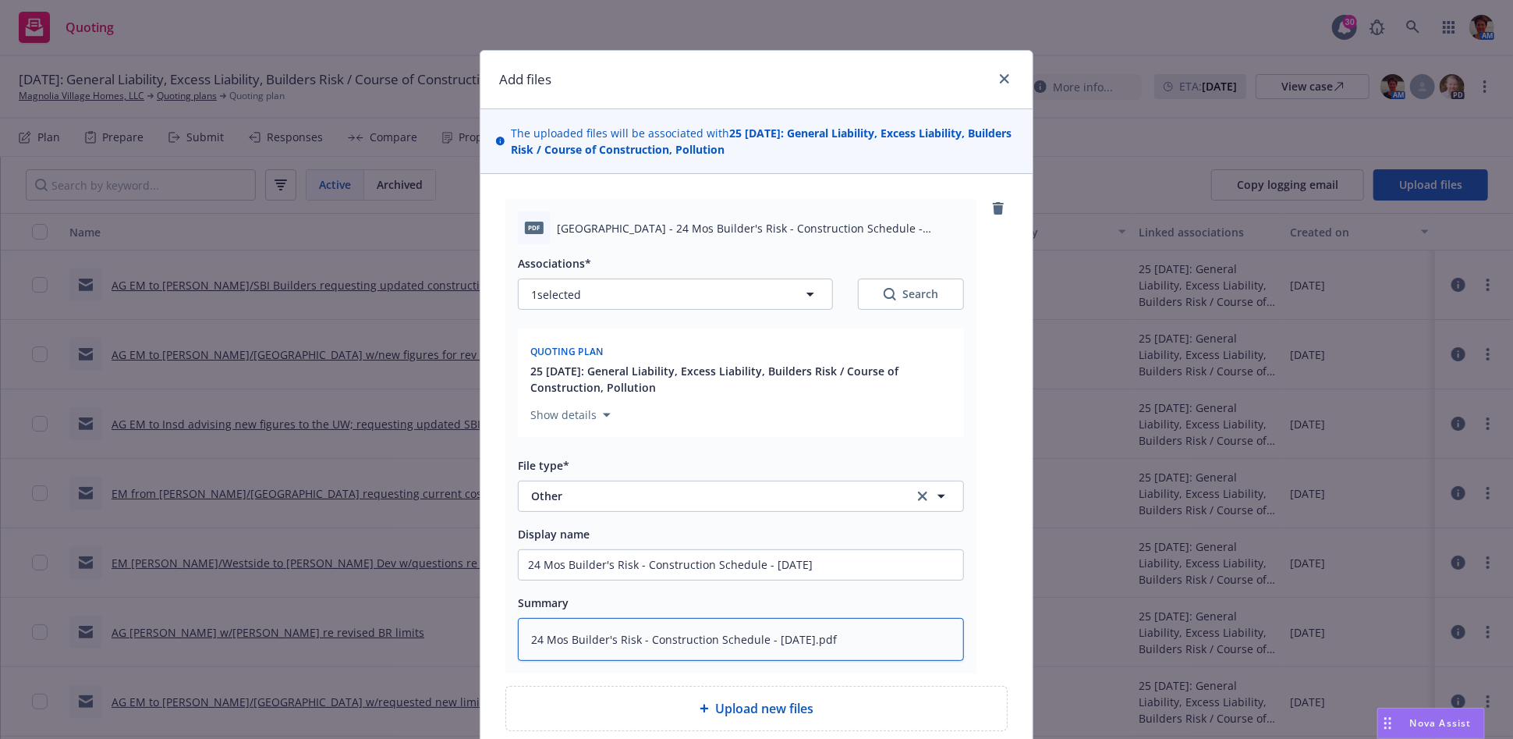
type textarea "24 Mos Builder's Risk - Construction Schedule - 08-08-2025.pd"
type textarea "x"
type textarea "24 Mos Builder's Risk - Construction Schedule - 08-08-2025.p"
type textarea "x"
type textarea "24 Mos Builder's Risk - Construction Schedule - 08-08-2025."
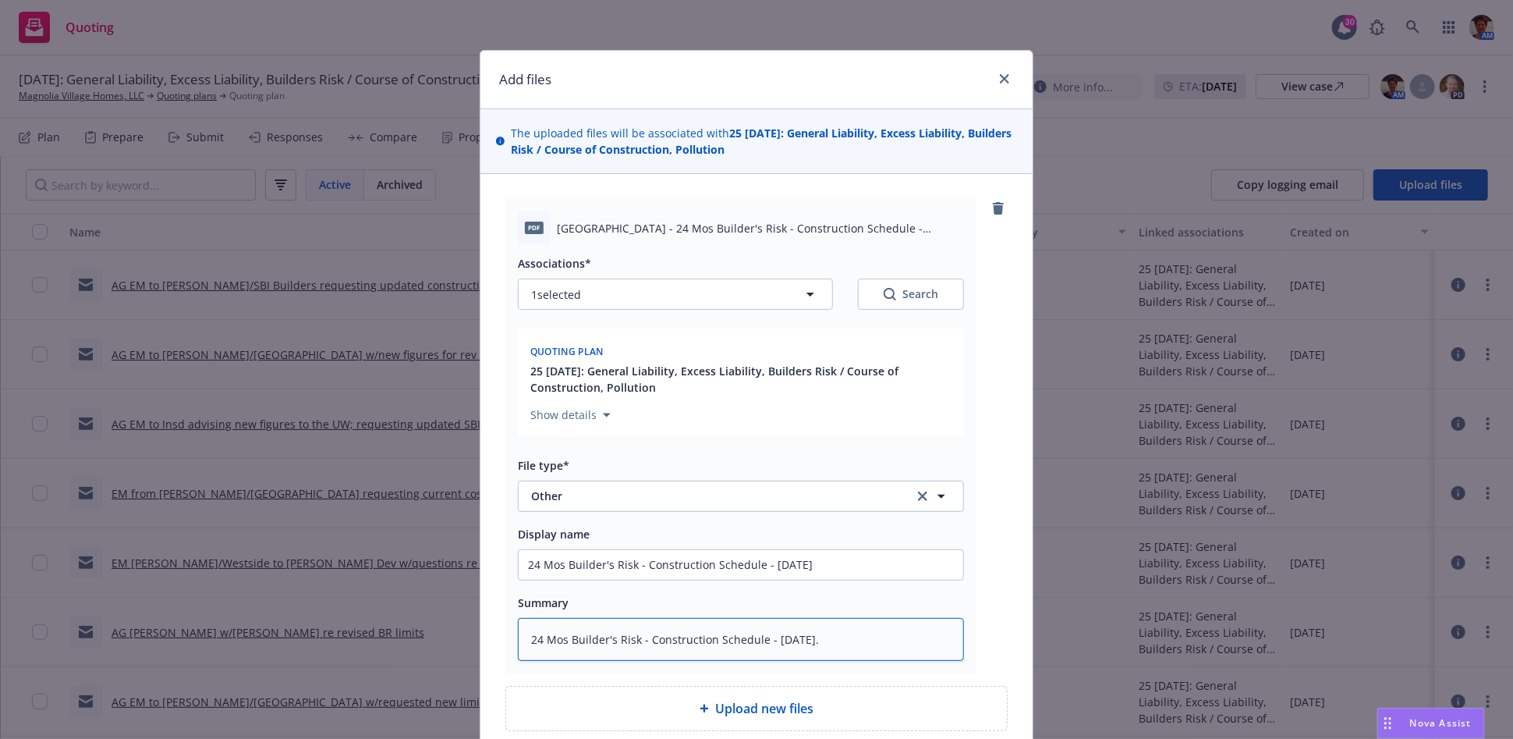
type textarea "x"
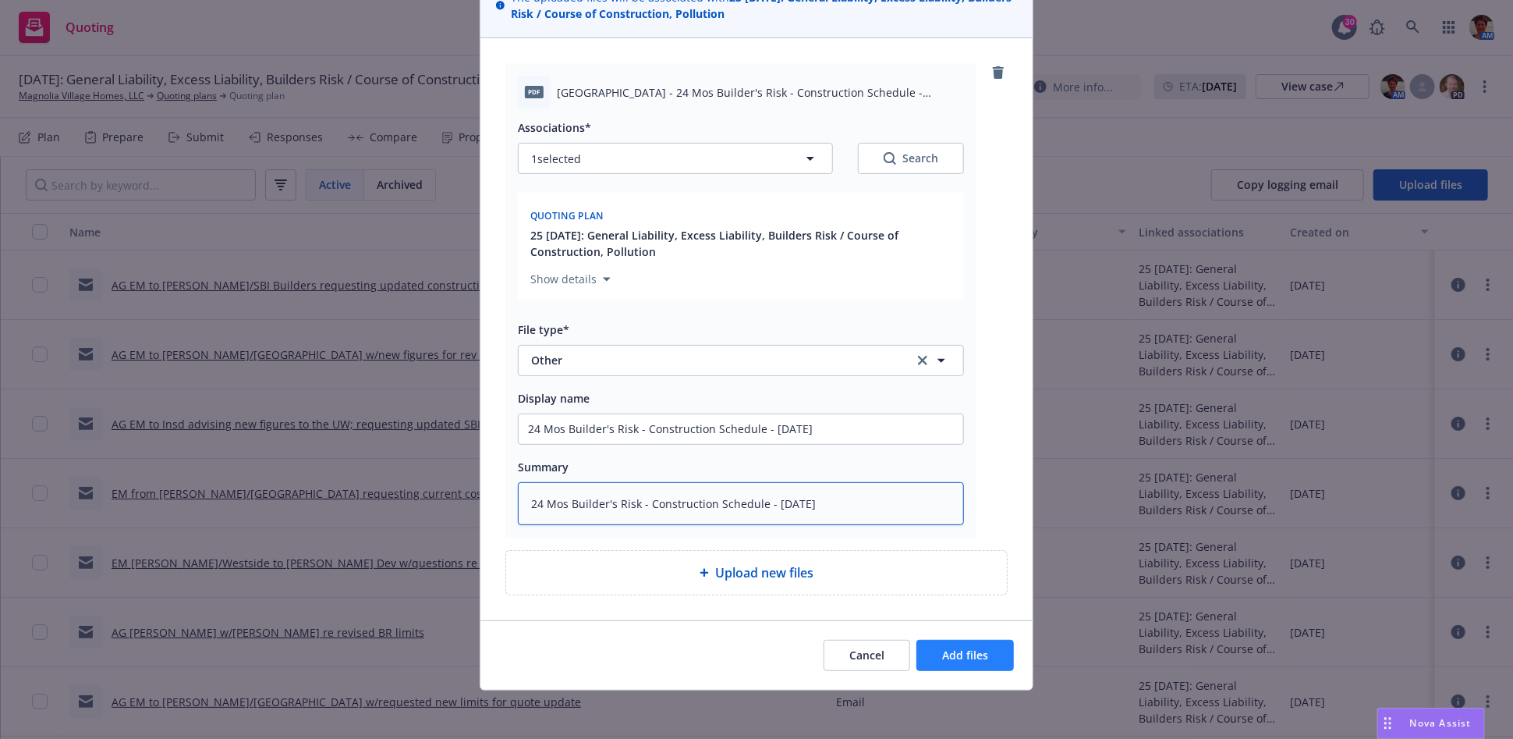
type textarea "24 Mos Builder's Risk - Construction Schedule - 08-08-2025"
click at [947, 658] on span "Add files" at bounding box center [965, 654] width 46 height 15
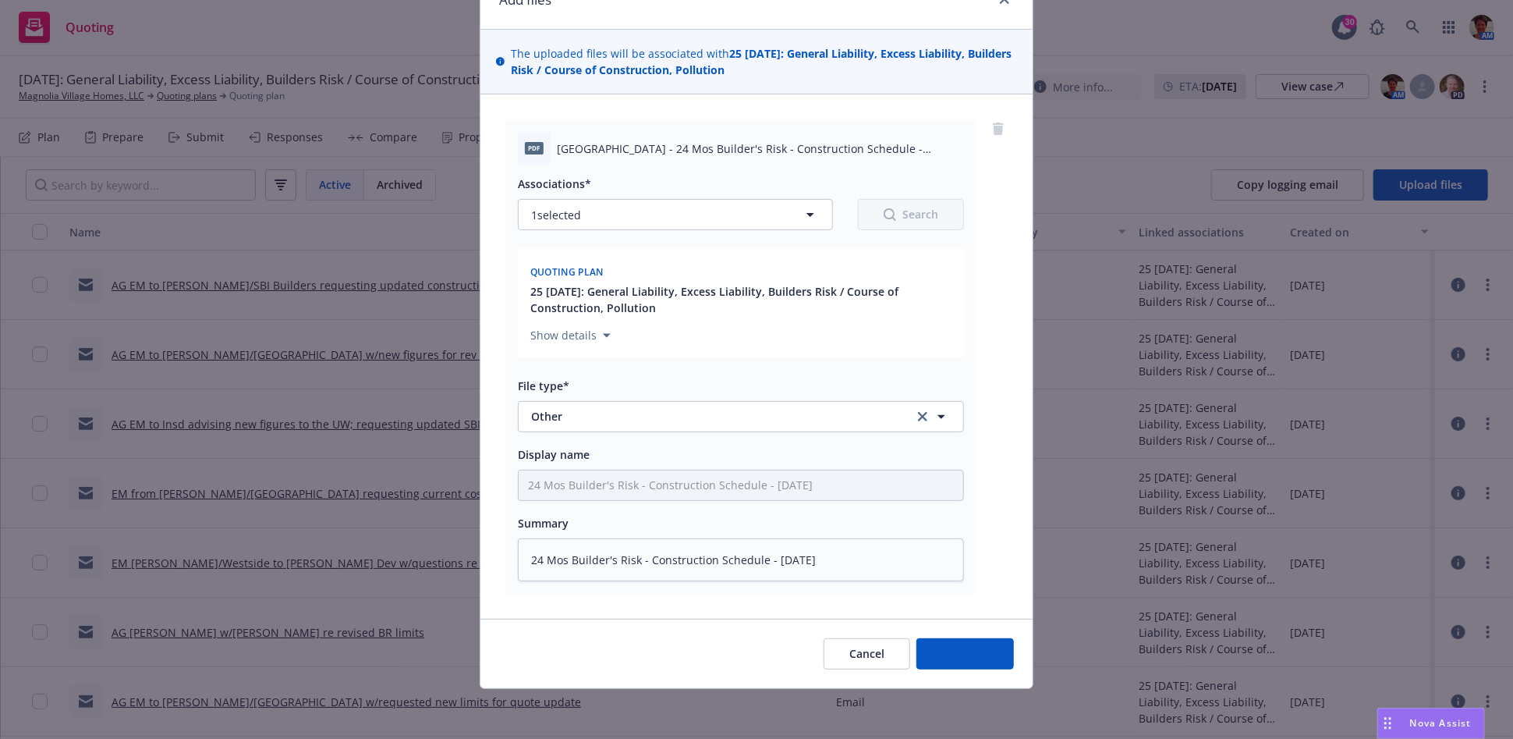
scroll to position [79, 0]
type textarea "x"
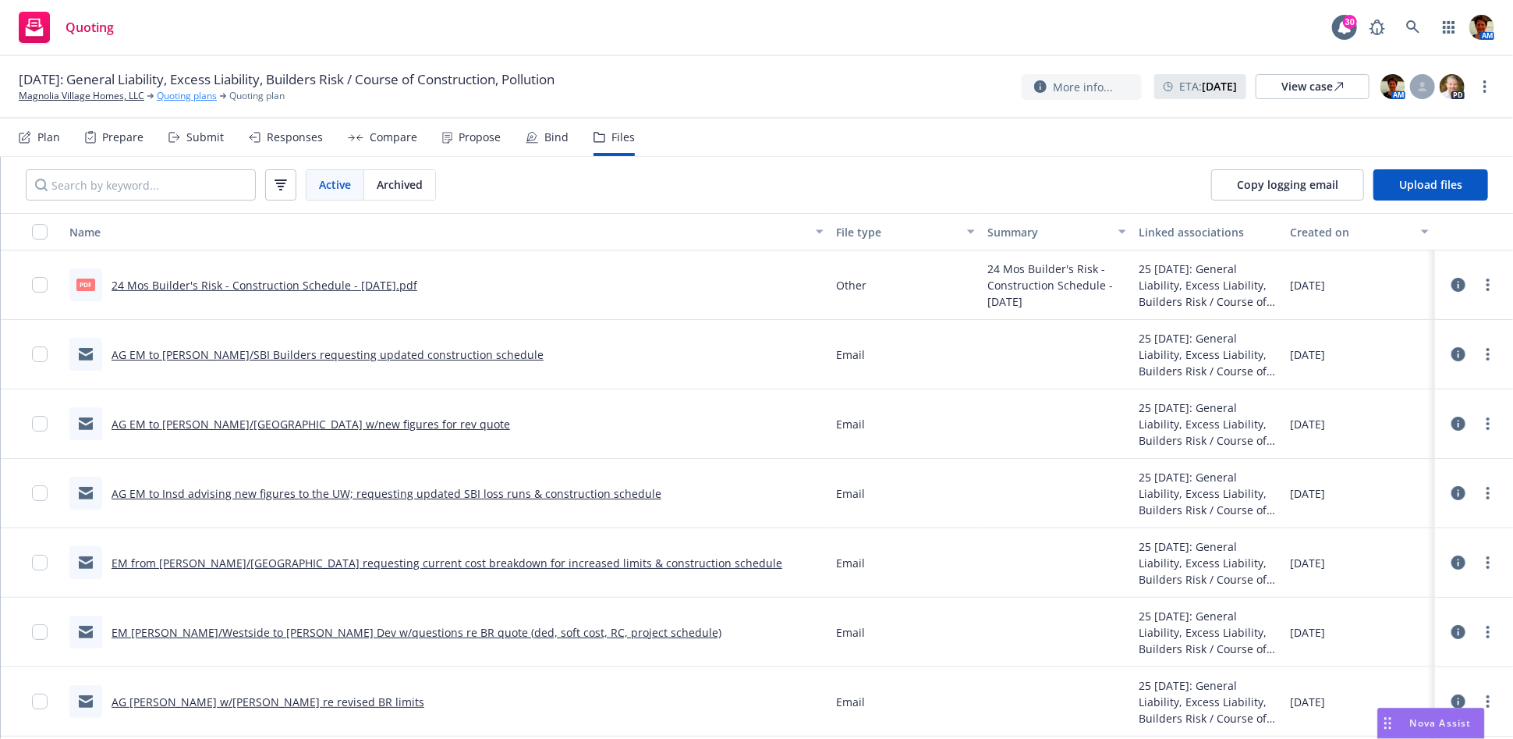
click at [190, 99] on link "Quoting plans" at bounding box center [187, 96] width 60 height 14
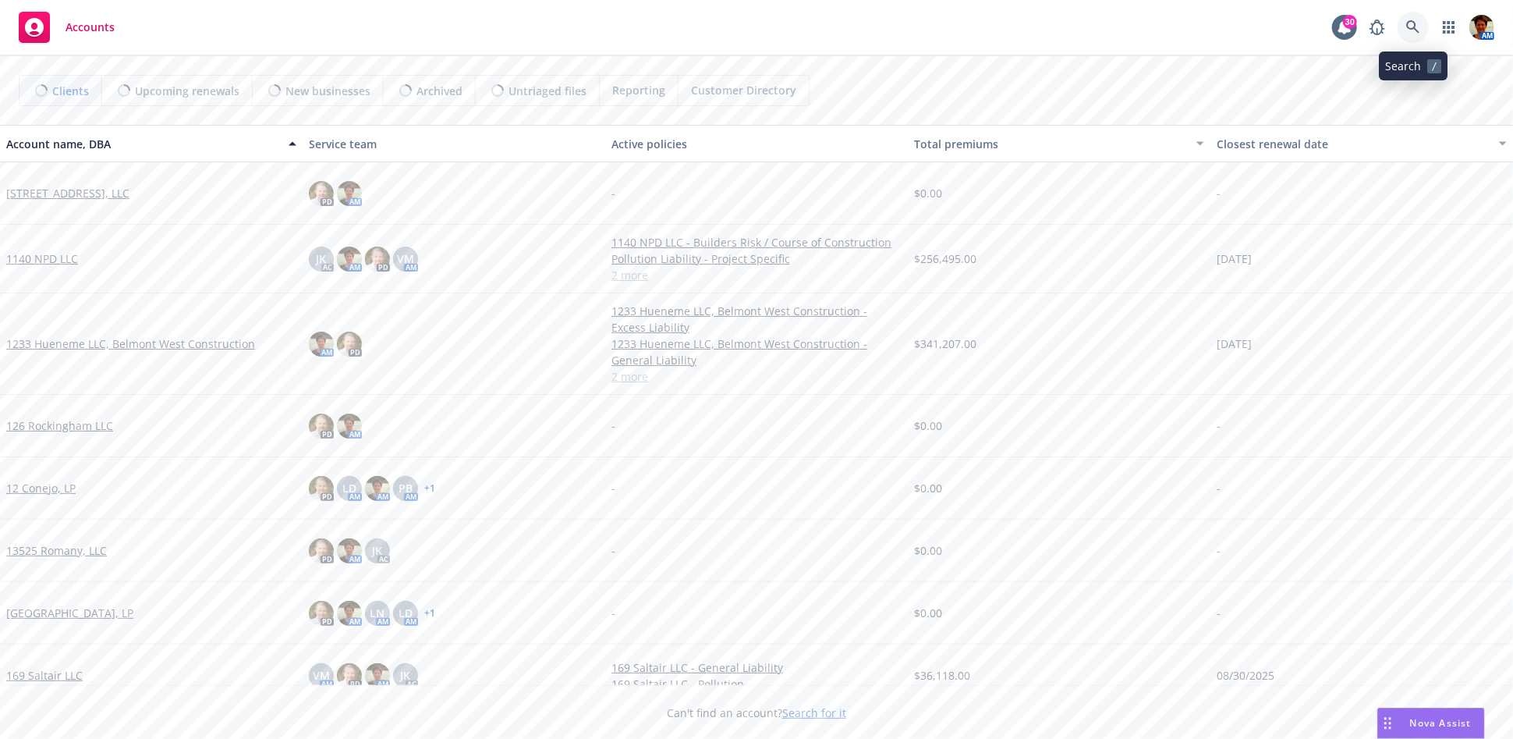
click at [1406, 23] on link at bounding box center [1413, 27] width 31 height 31
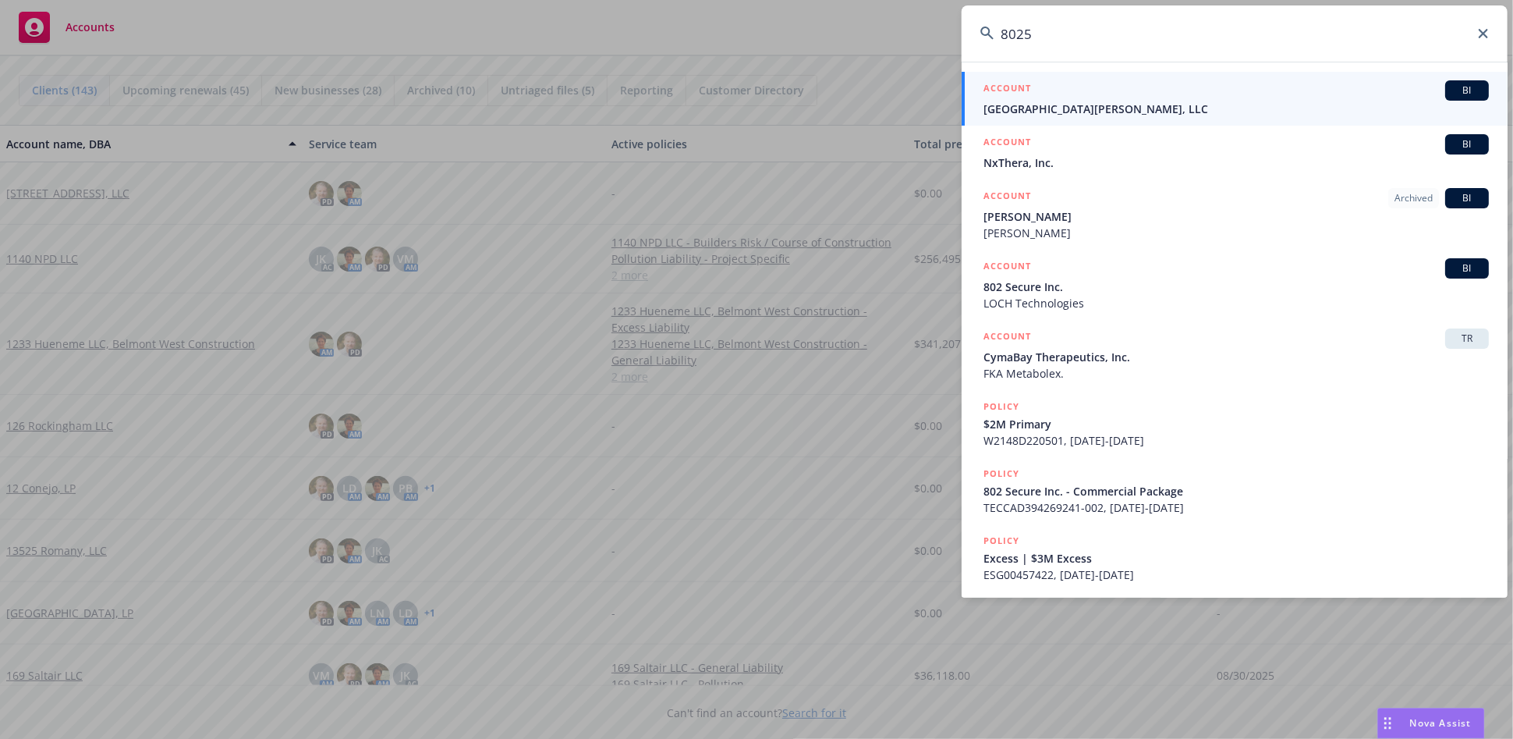
type input "8025"
click at [1141, 101] on span "8025 Santa Monica, LLC" at bounding box center [1236, 109] width 505 height 16
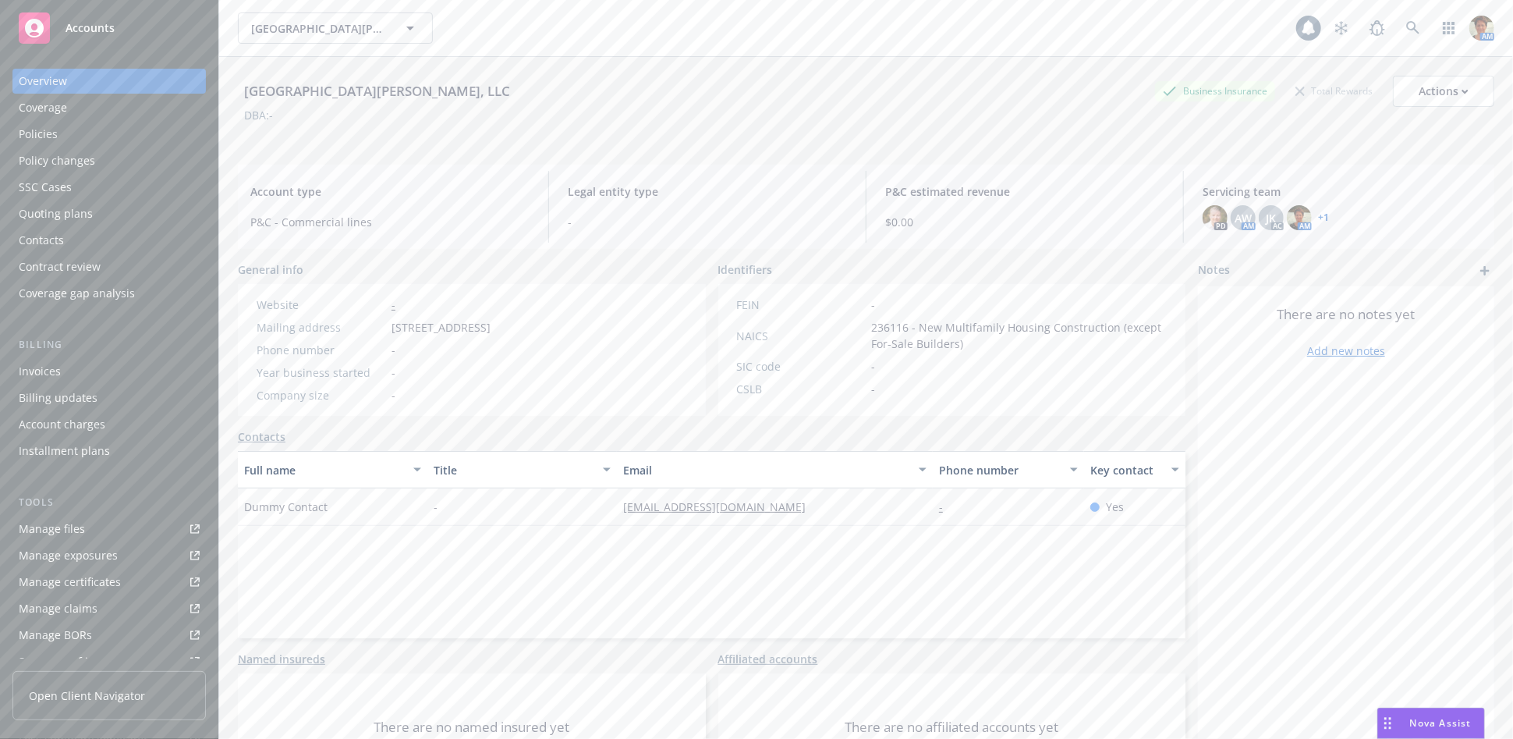
click at [31, 207] on div "Quoting plans" at bounding box center [56, 213] width 74 height 25
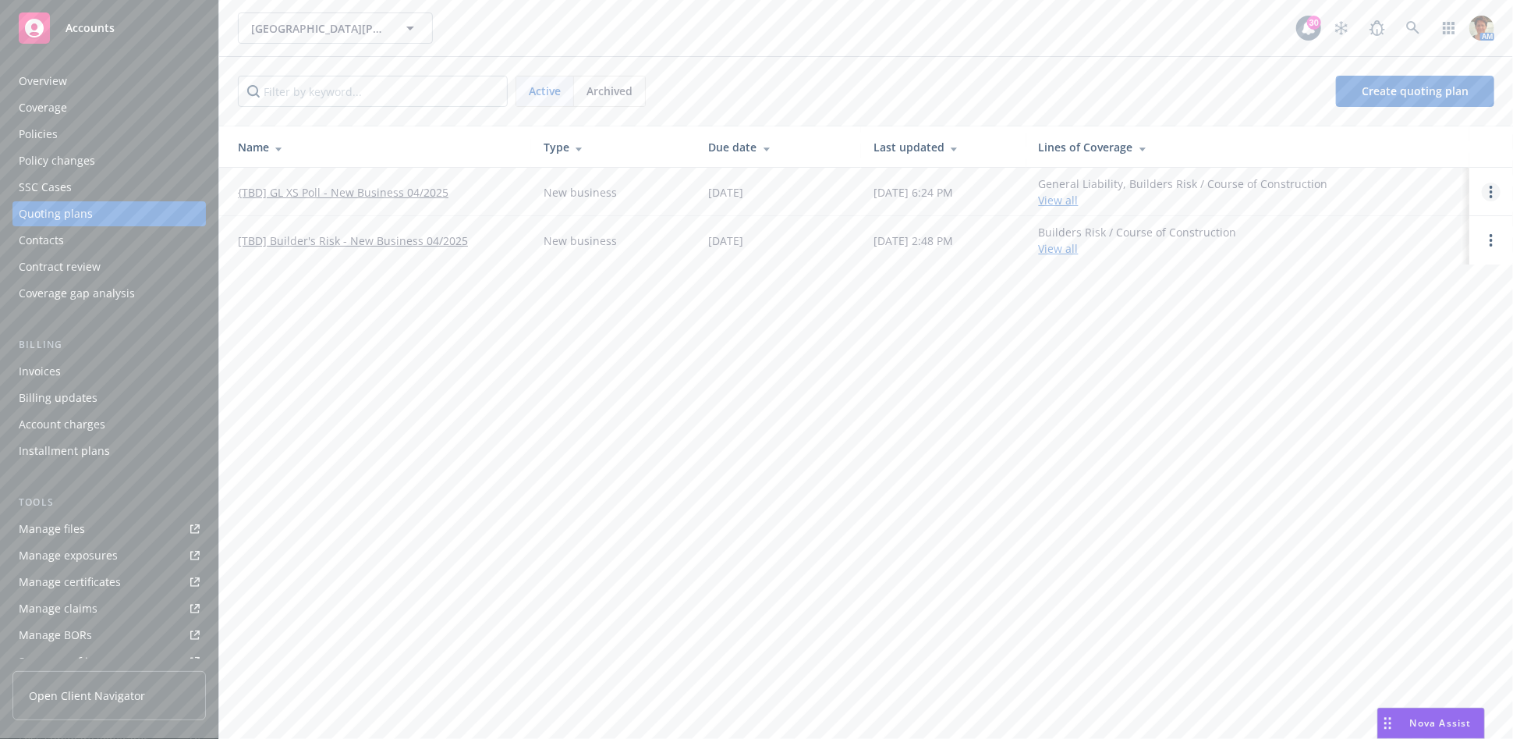
click at [1493, 191] on circle "Open options" at bounding box center [1491, 191] width 3 height 3
click at [1438, 85] on span "Copy logging email" at bounding box center [1411, 86] width 137 height 15
click at [1411, 29] on icon at bounding box center [1412, 27] width 13 height 13
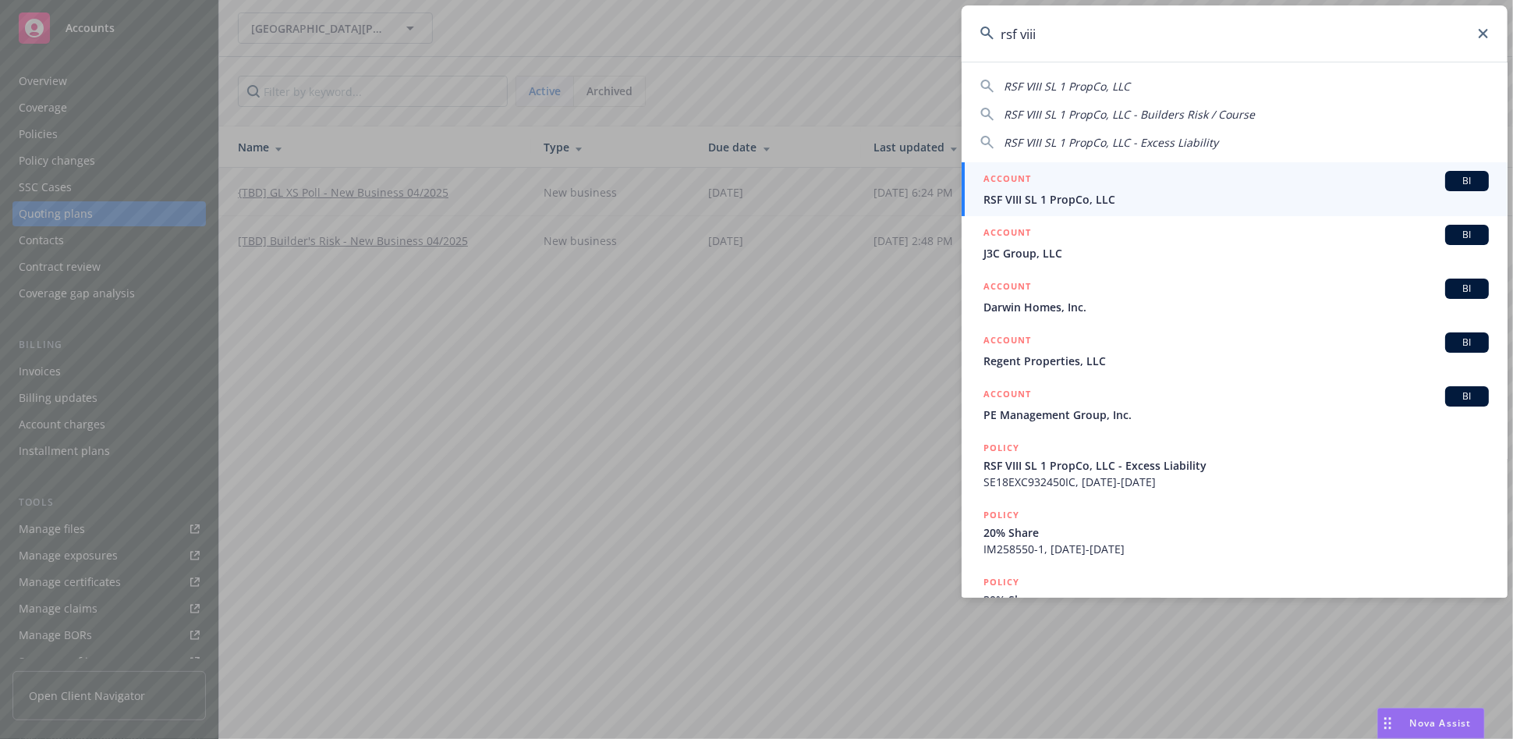
type input "rsf viii"
click at [1041, 197] on span "RSF VIII SL 1 PropCo, LLC" at bounding box center [1236, 199] width 505 height 16
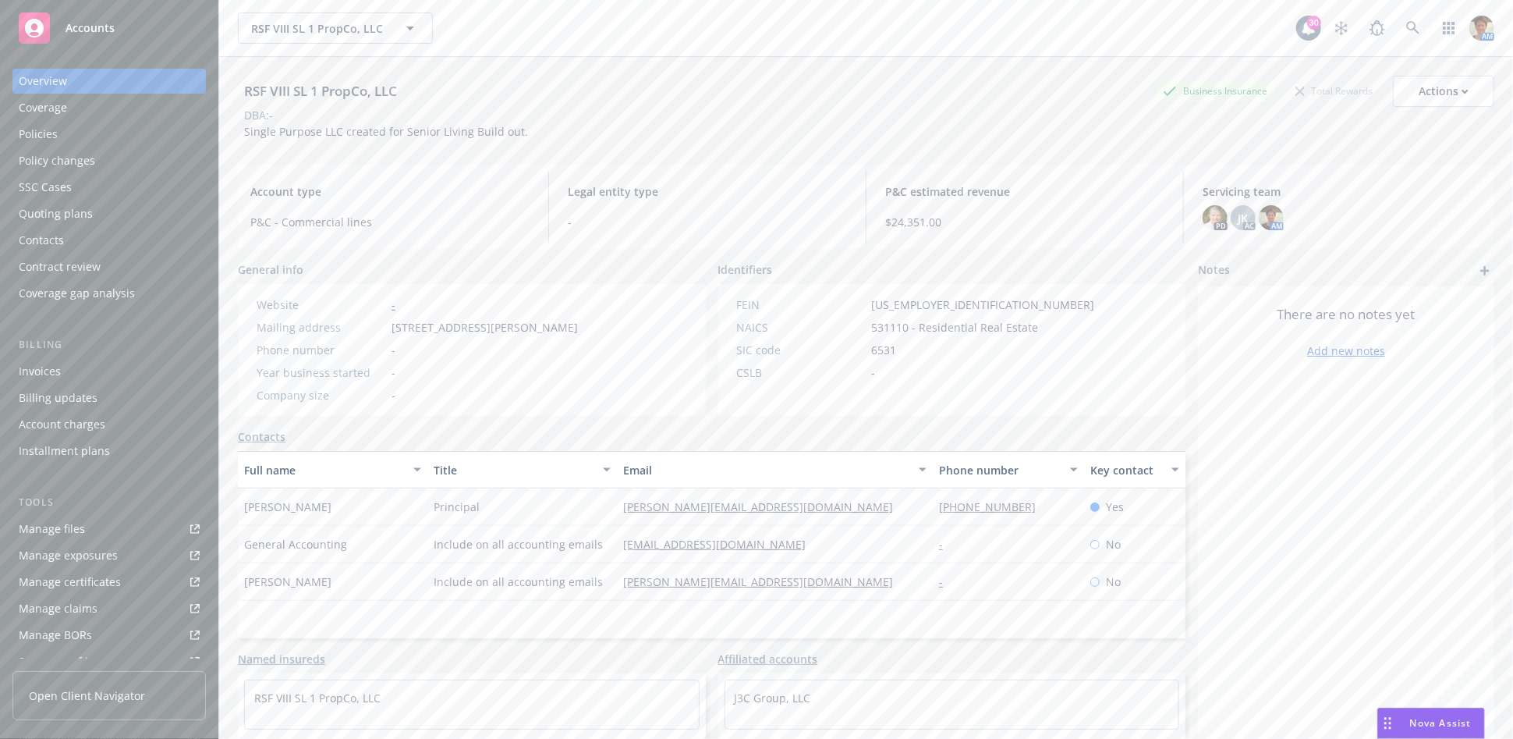
click at [53, 215] on div "Quoting plans" at bounding box center [56, 213] width 74 height 25
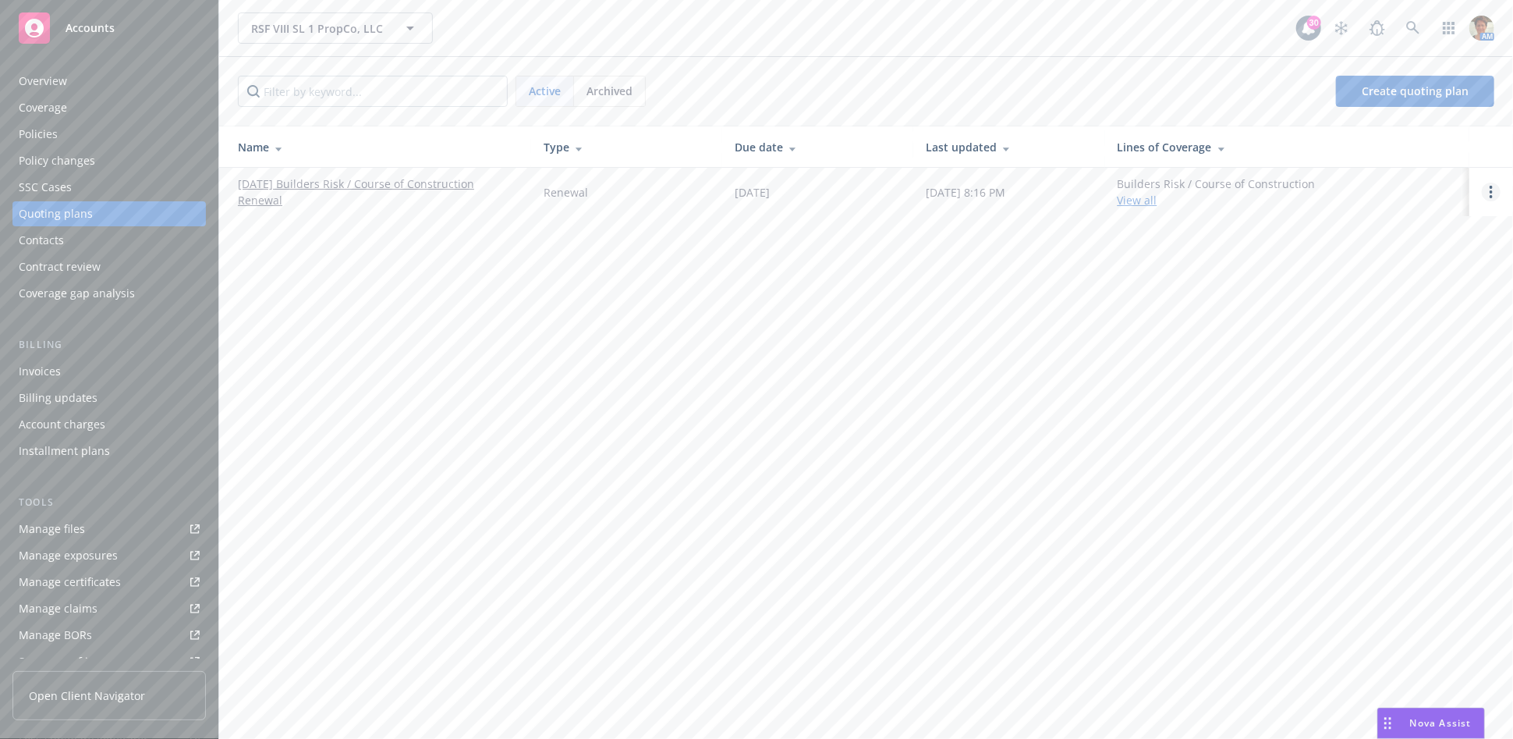
click at [1494, 186] on link "Open options" at bounding box center [1491, 192] width 19 height 19
click at [1424, 91] on span "Copy logging email" at bounding box center [1411, 86] width 137 height 15
click at [1413, 27] on icon at bounding box center [1413, 28] width 14 height 14
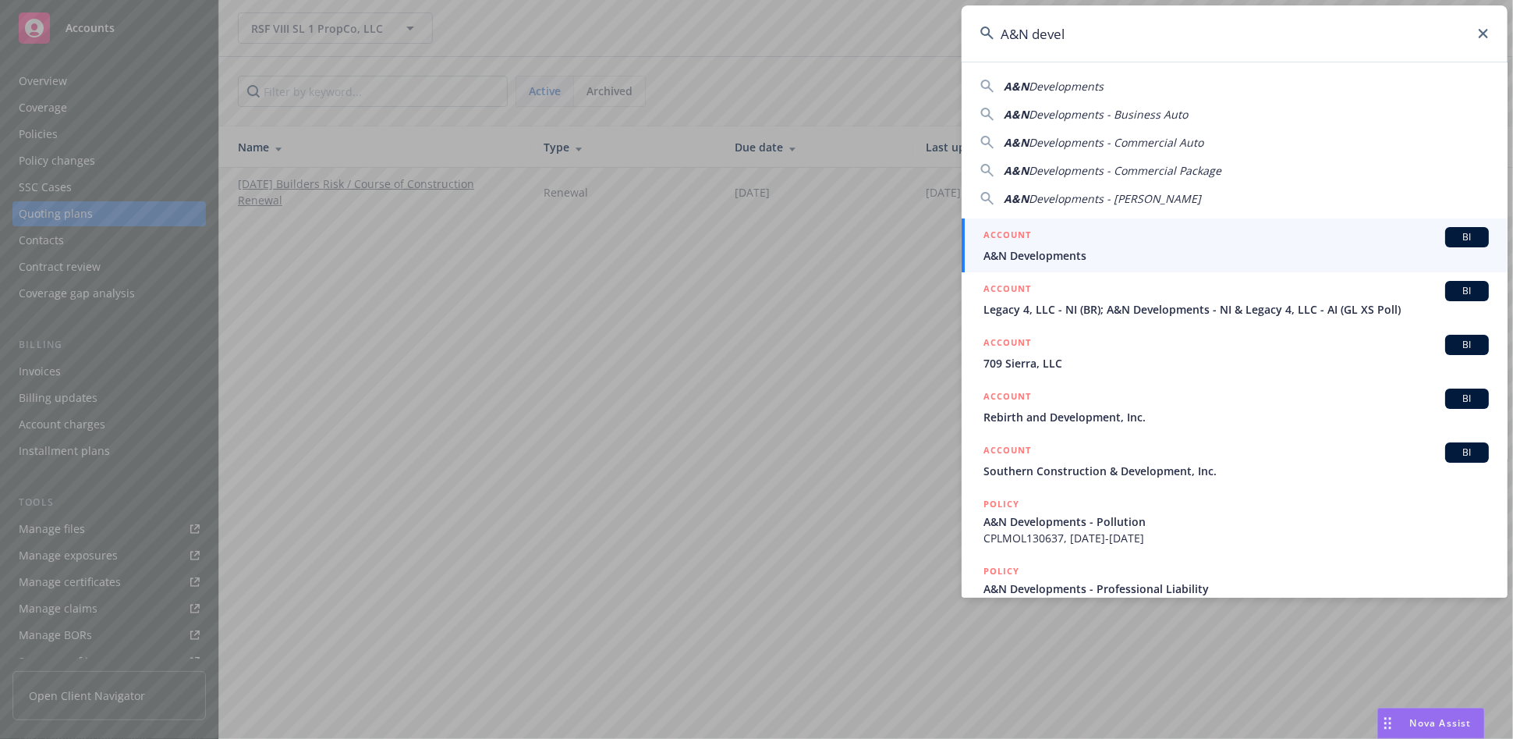
type input "A&N devel"
click at [1075, 235] on div "ACCOUNT BI" at bounding box center [1236, 237] width 505 height 20
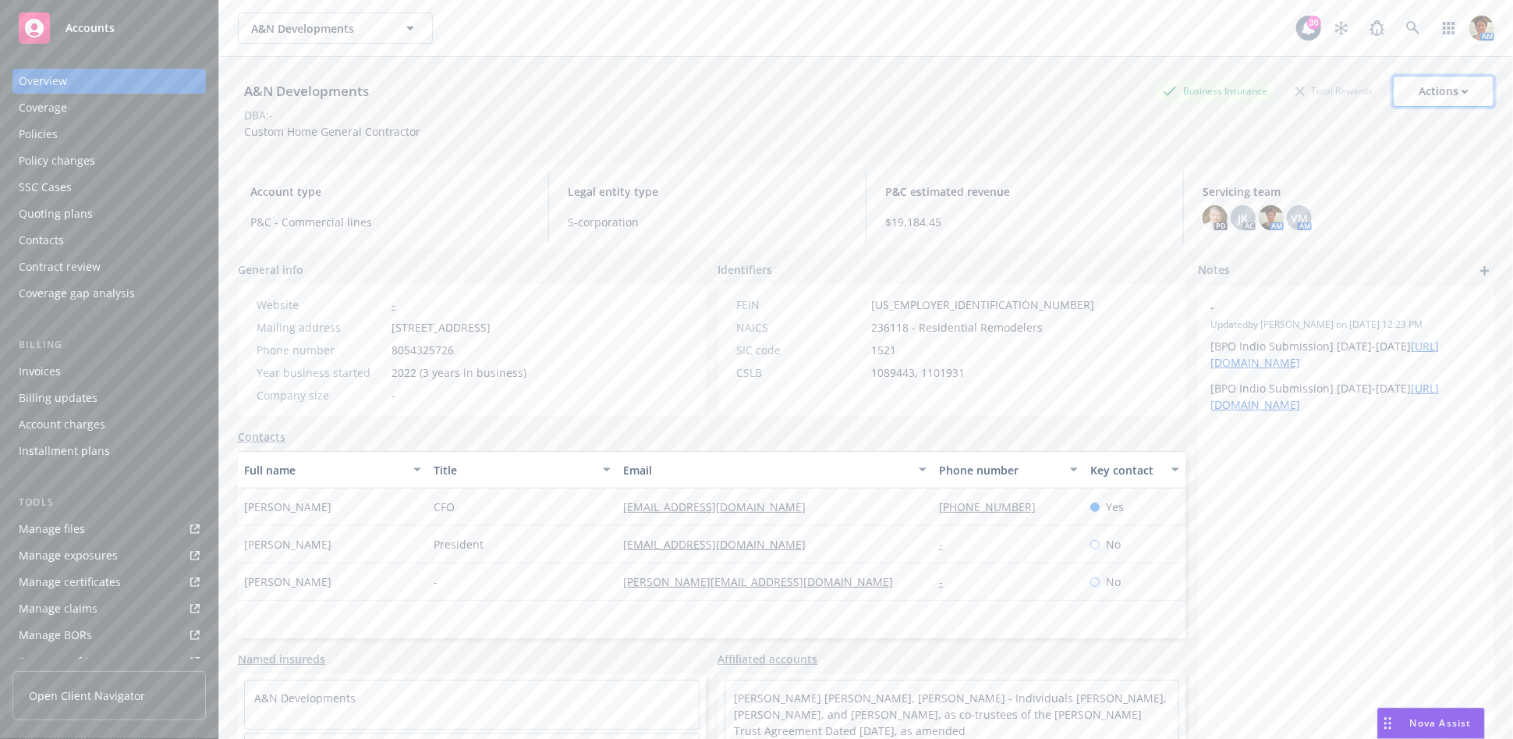
click at [1444, 87] on div "Actions" at bounding box center [1444, 91] width 50 height 30
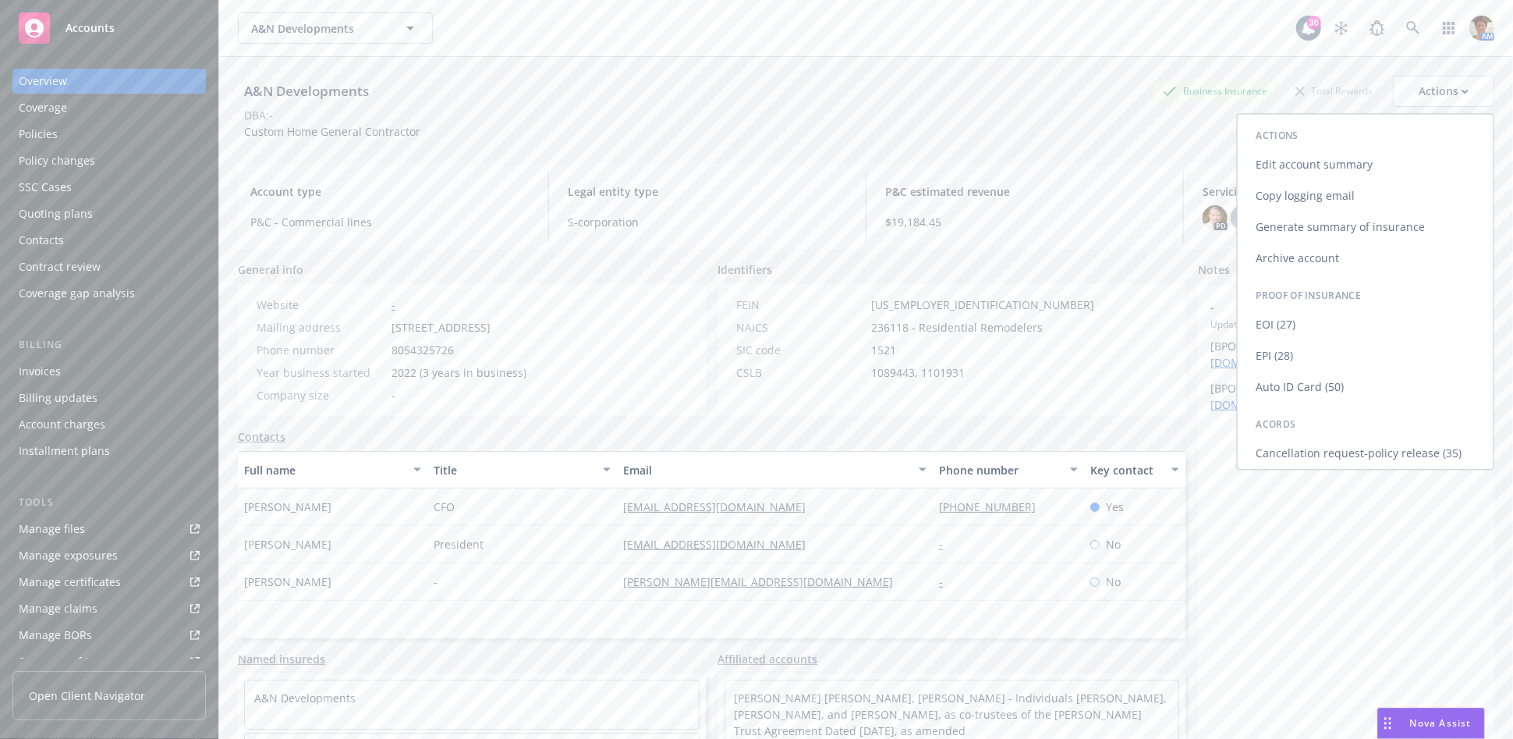
click at [1300, 193] on link "Copy logging email" at bounding box center [1366, 195] width 256 height 31
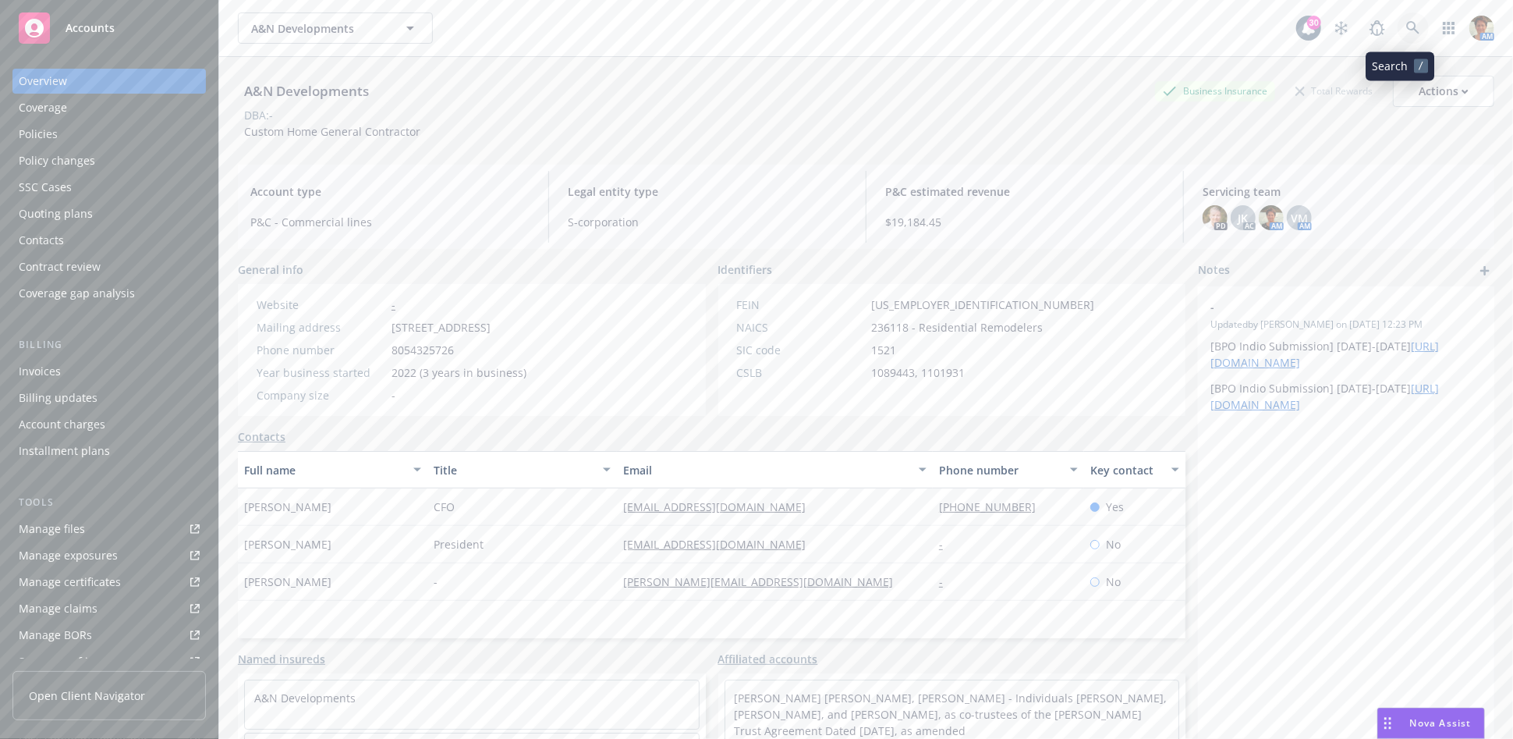
click at [1406, 25] on icon at bounding box center [1412, 27] width 13 height 13
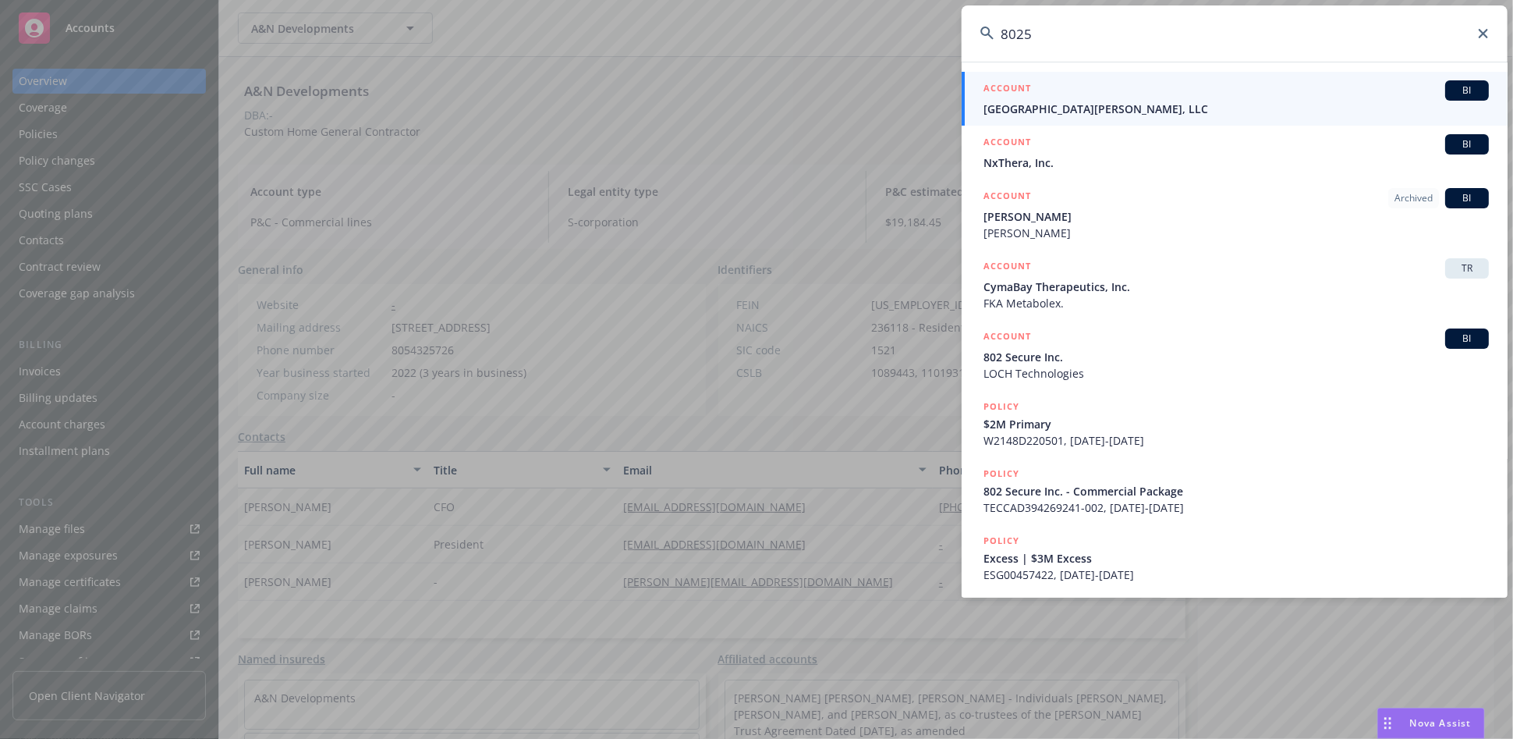
type input "8025"
click at [1033, 113] on span "8025 Santa Monica, LLC" at bounding box center [1236, 109] width 505 height 16
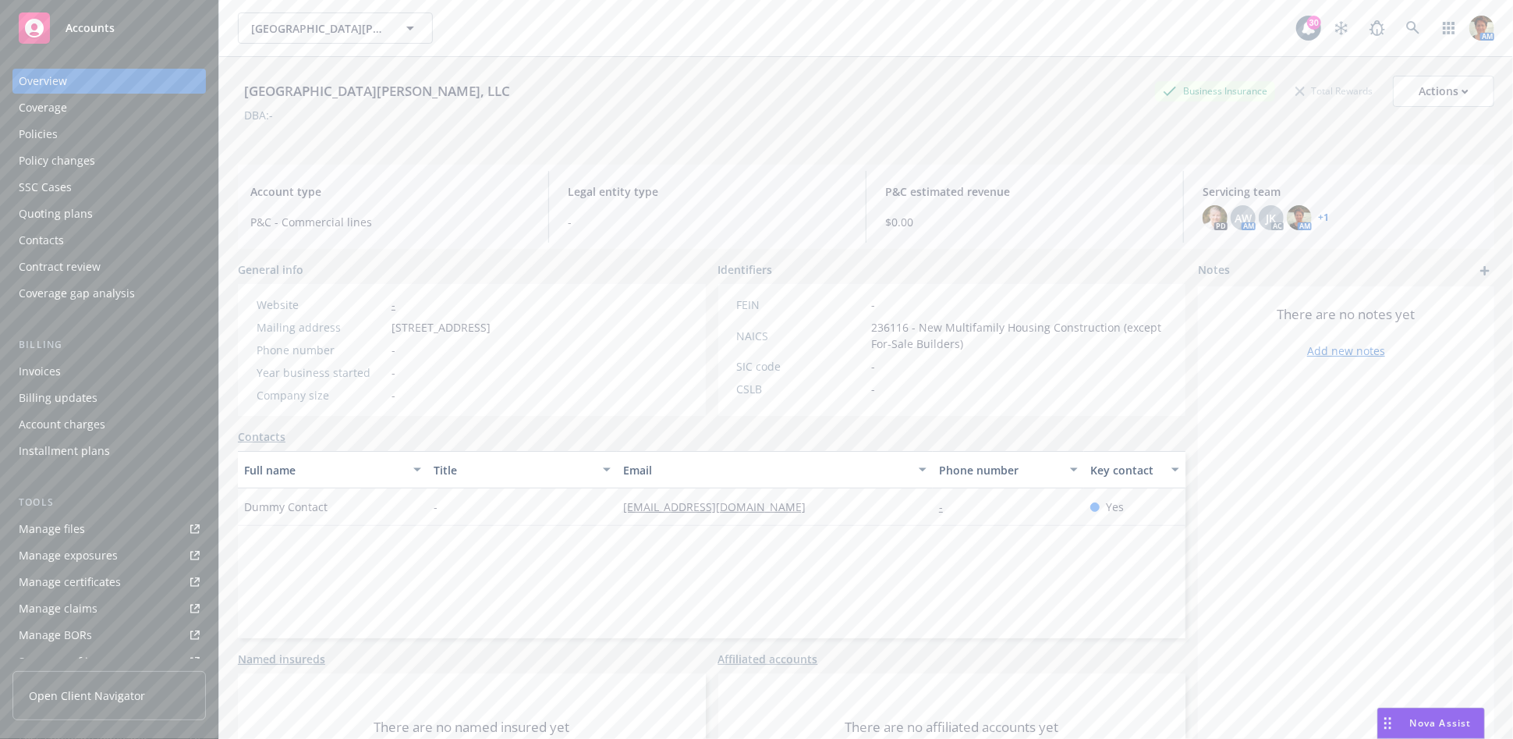
click at [51, 207] on div "Quoting plans" at bounding box center [56, 213] width 74 height 25
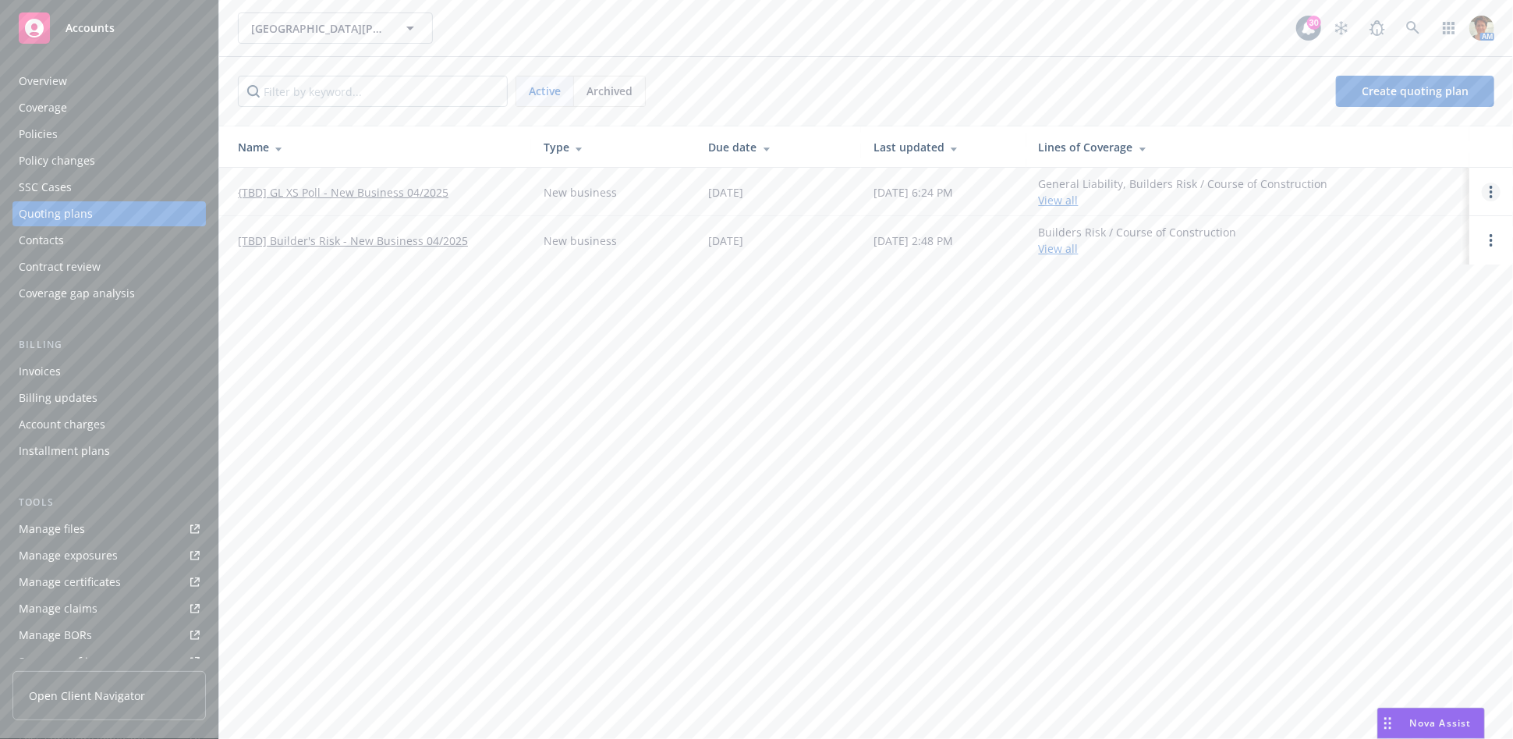
click at [1490, 191] on icon "Open options" at bounding box center [1491, 192] width 3 height 12
click at [1394, 95] on link "Copy logging email" at bounding box center [1411, 86] width 137 height 31
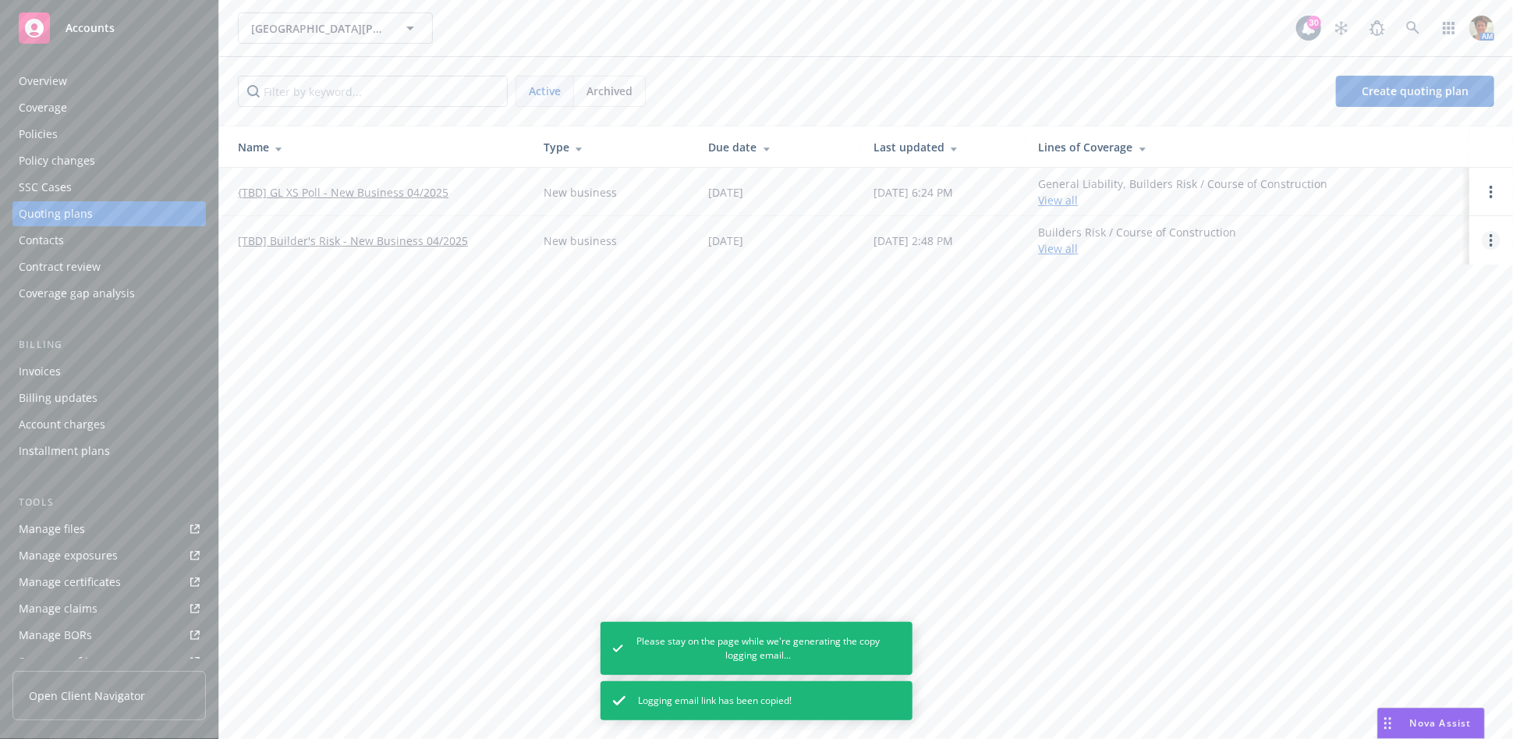
click at [1492, 239] on circle "Open options" at bounding box center [1491, 240] width 3 height 3
click at [1421, 140] on span "Copy logging email" at bounding box center [1411, 134] width 137 height 15
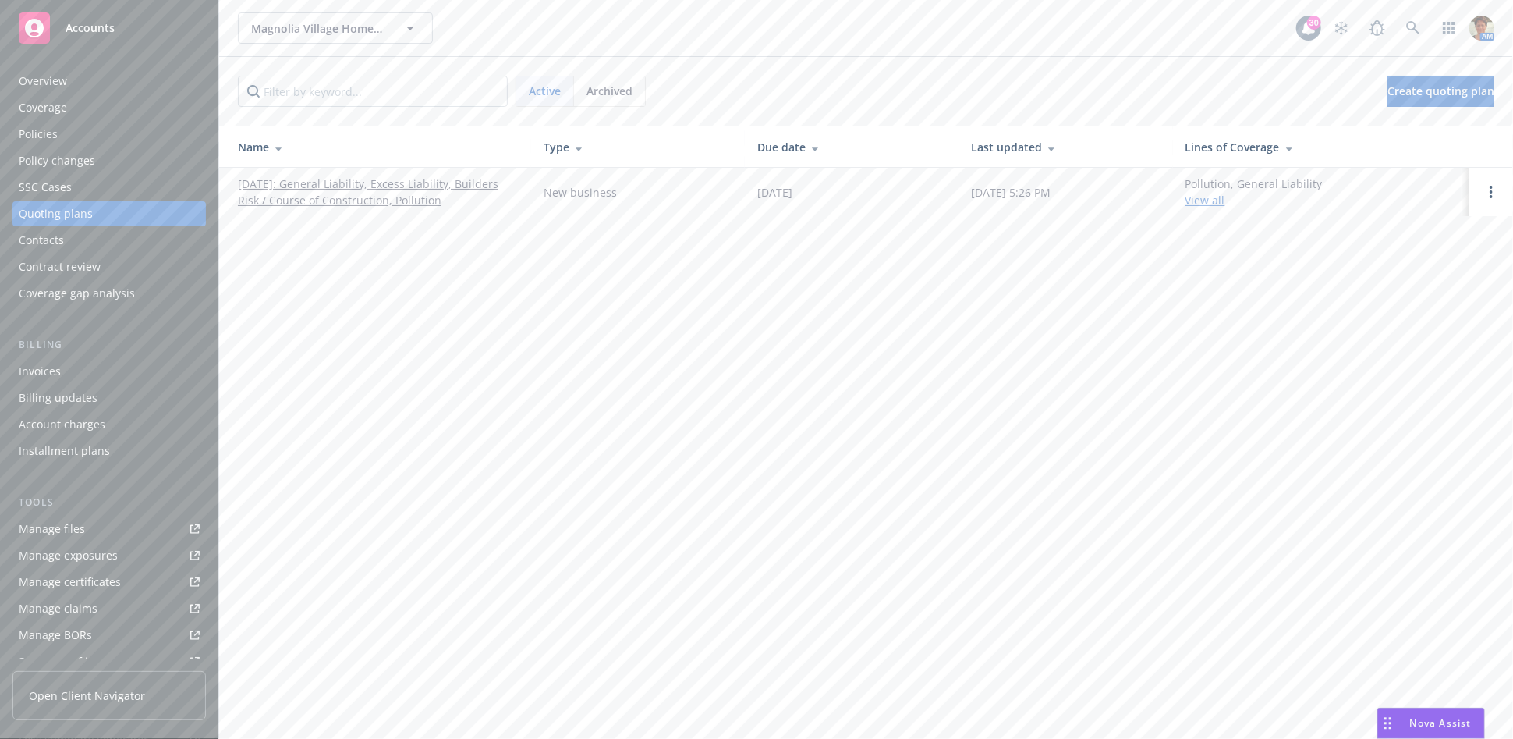
click at [330, 203] on link "[DATE]: General Liability, Excess Liability, Builders Risk / Course of Construc…" at bounding box center [378, 192] width 281 height 33
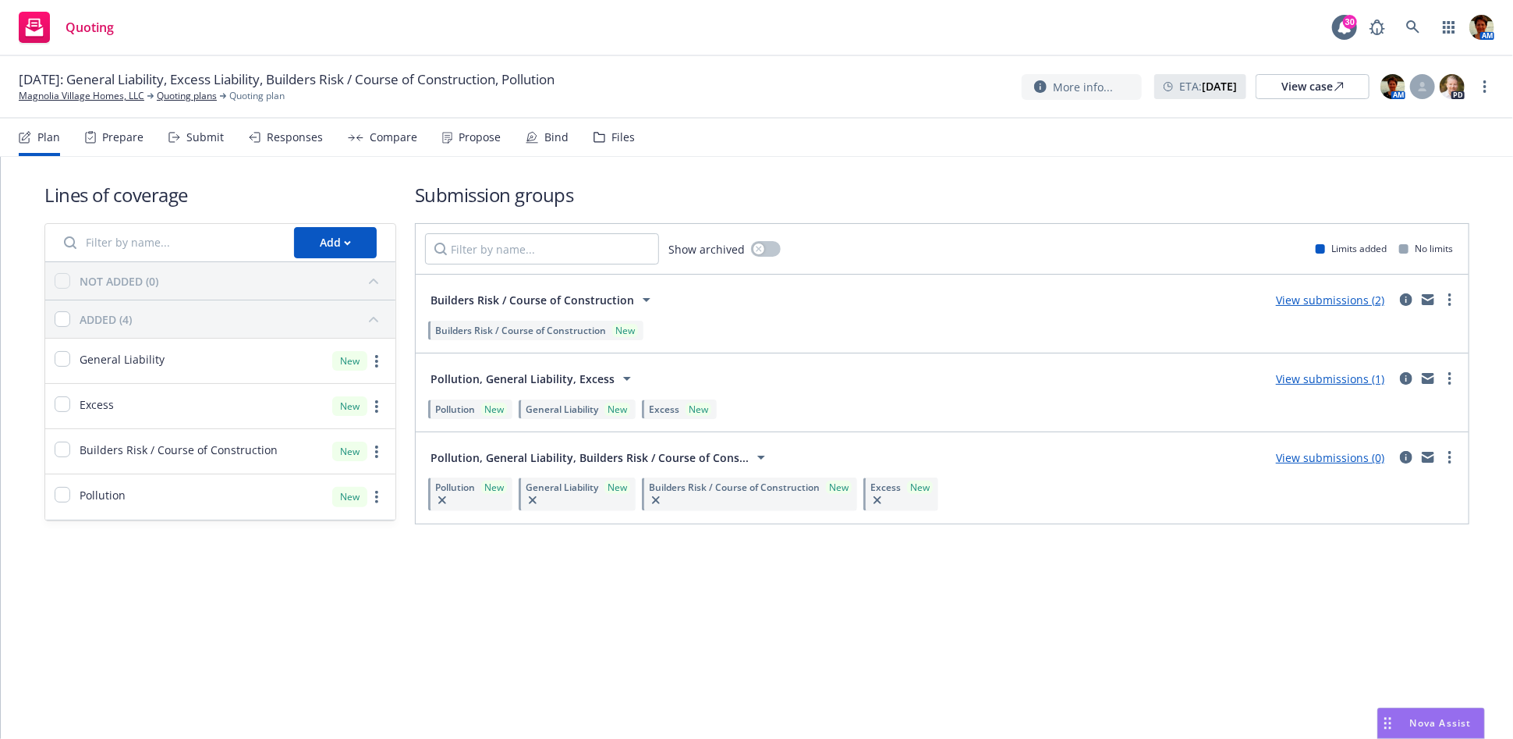
click at [201, 139] on div "Submit" at bounding box center [204, 137] width 37 height 12
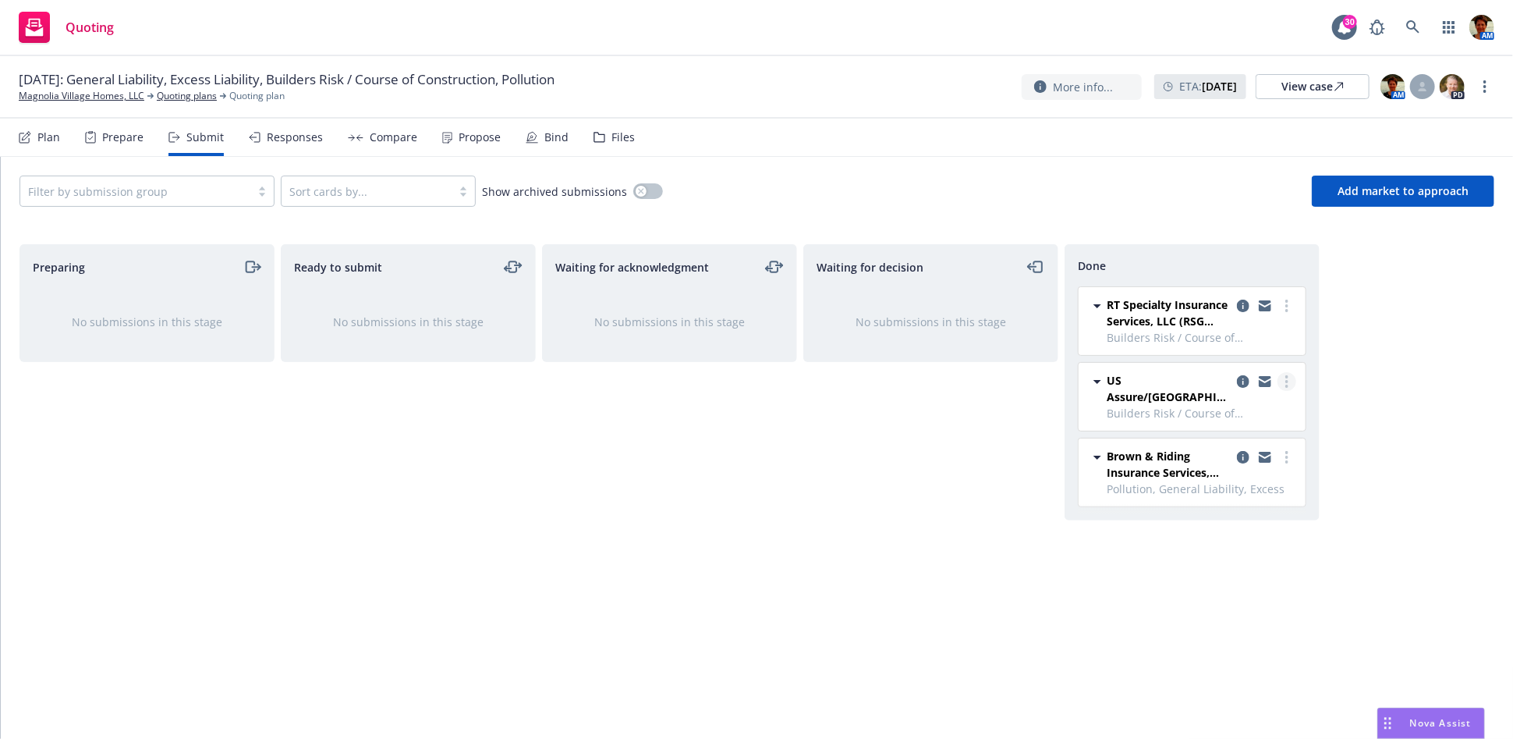
click at [1287, 381] on circle "more" at bounding box center [1286, 381] width 3 height 3
click at [1203, 536] on span "Copy logging email" at bounding box center [1208, 537] width 137 height 15
click at [1283, 378] on link "more" at bounding box center [1287, 381] width 19 height 19
click at [1204, 542] on span "Copy logging email" at bounding box center [1208, 537] width 137 height 15
